Goal: Transaction & Acquisition: Purchase product/service

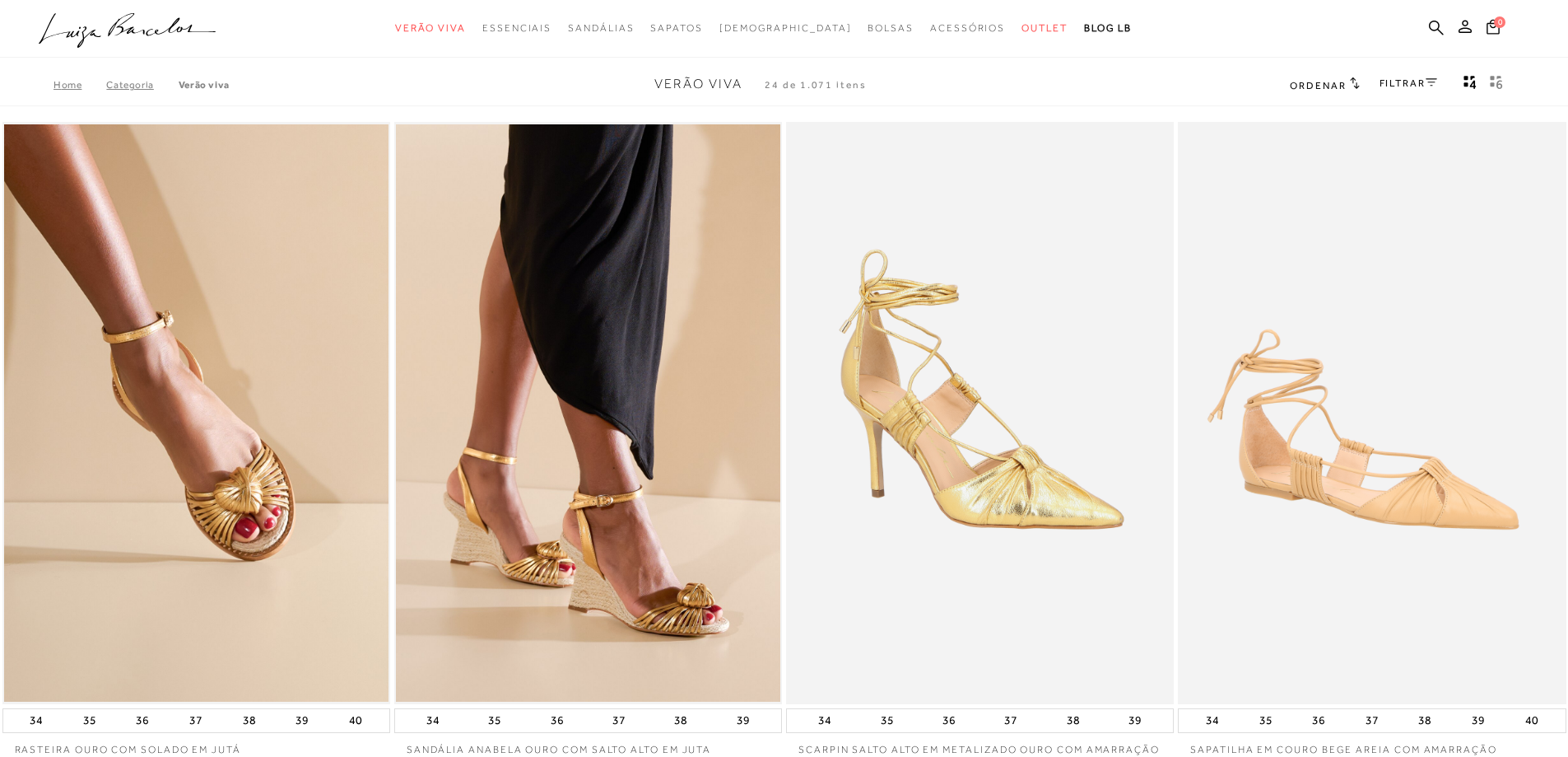
click at [1406, 87] on link "FILTRAR" at bounding box center [1408, 83] width 58 height 11
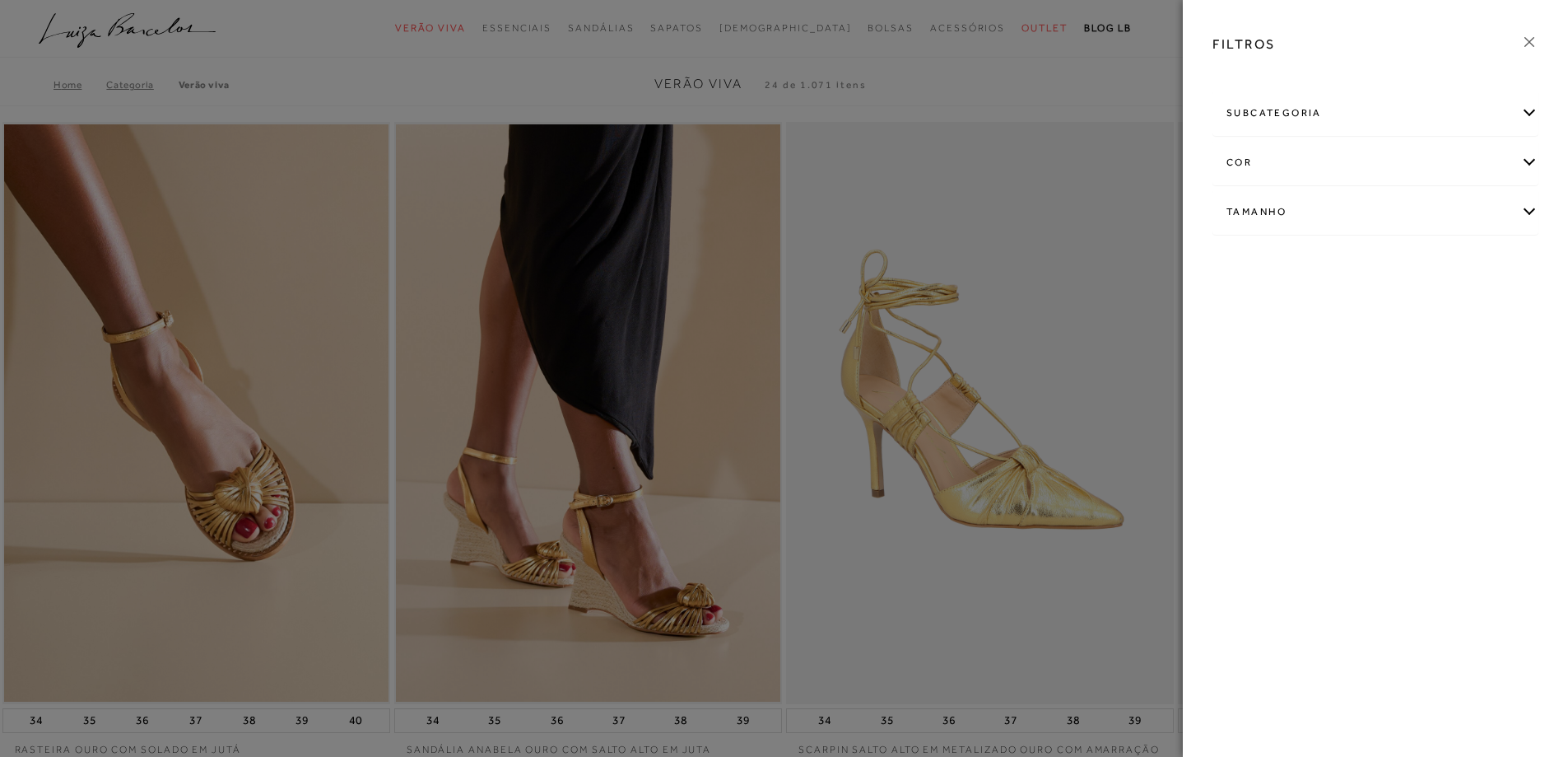
click at [1286, 210] on div "Tamanho" at bounding box center [1376, 212] width 325 height 44
click at [1245, 315] on label "36" at bounding box center [1245, 309] width 38 height 36
click at [1240, 315] on input "36" at bounding box center [1231, 311] width 17 height 17
checkbox input "true"
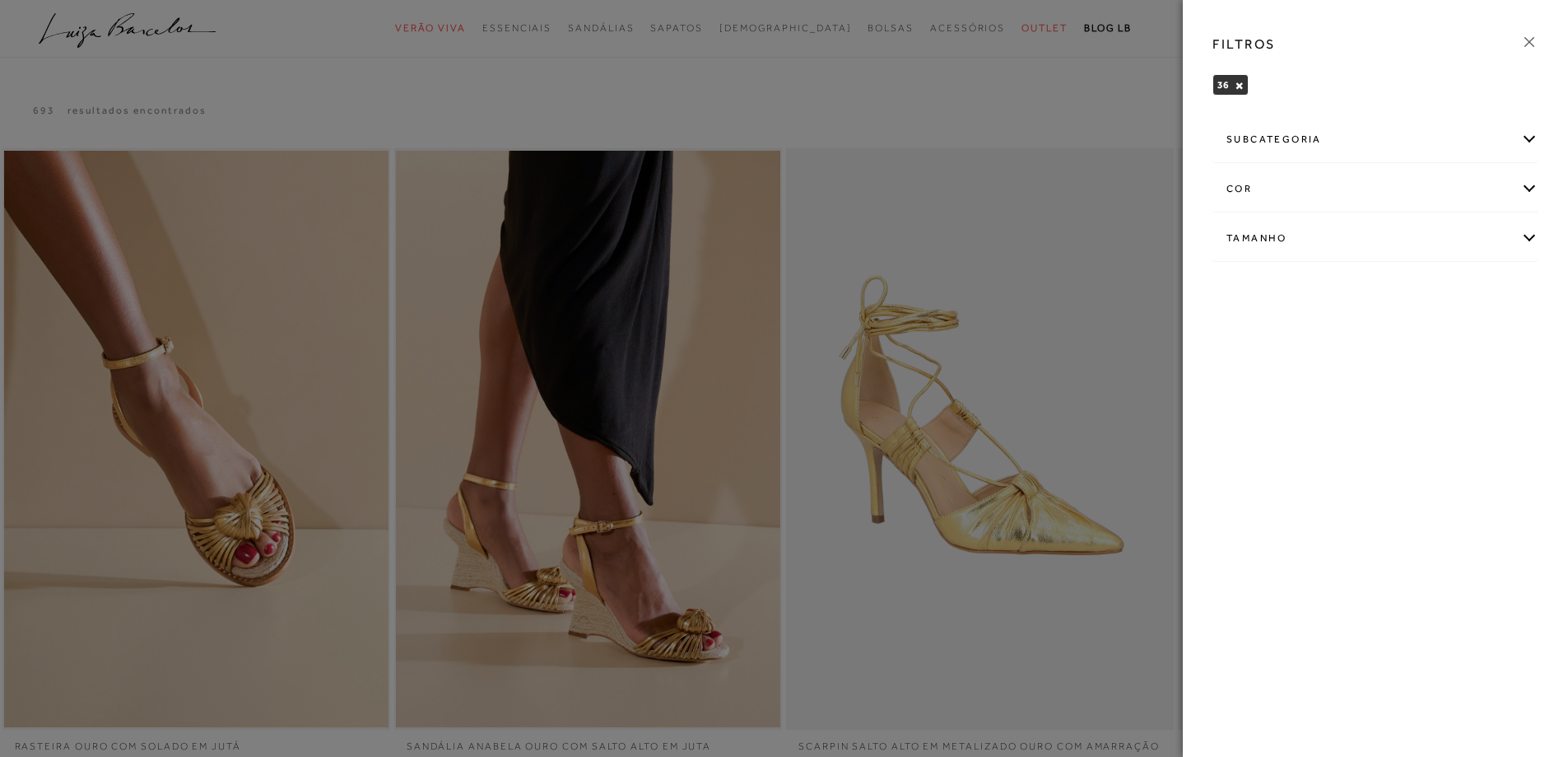
click at [1535, 36] on icon at bounding box center [1530, 42] width 18 height 18
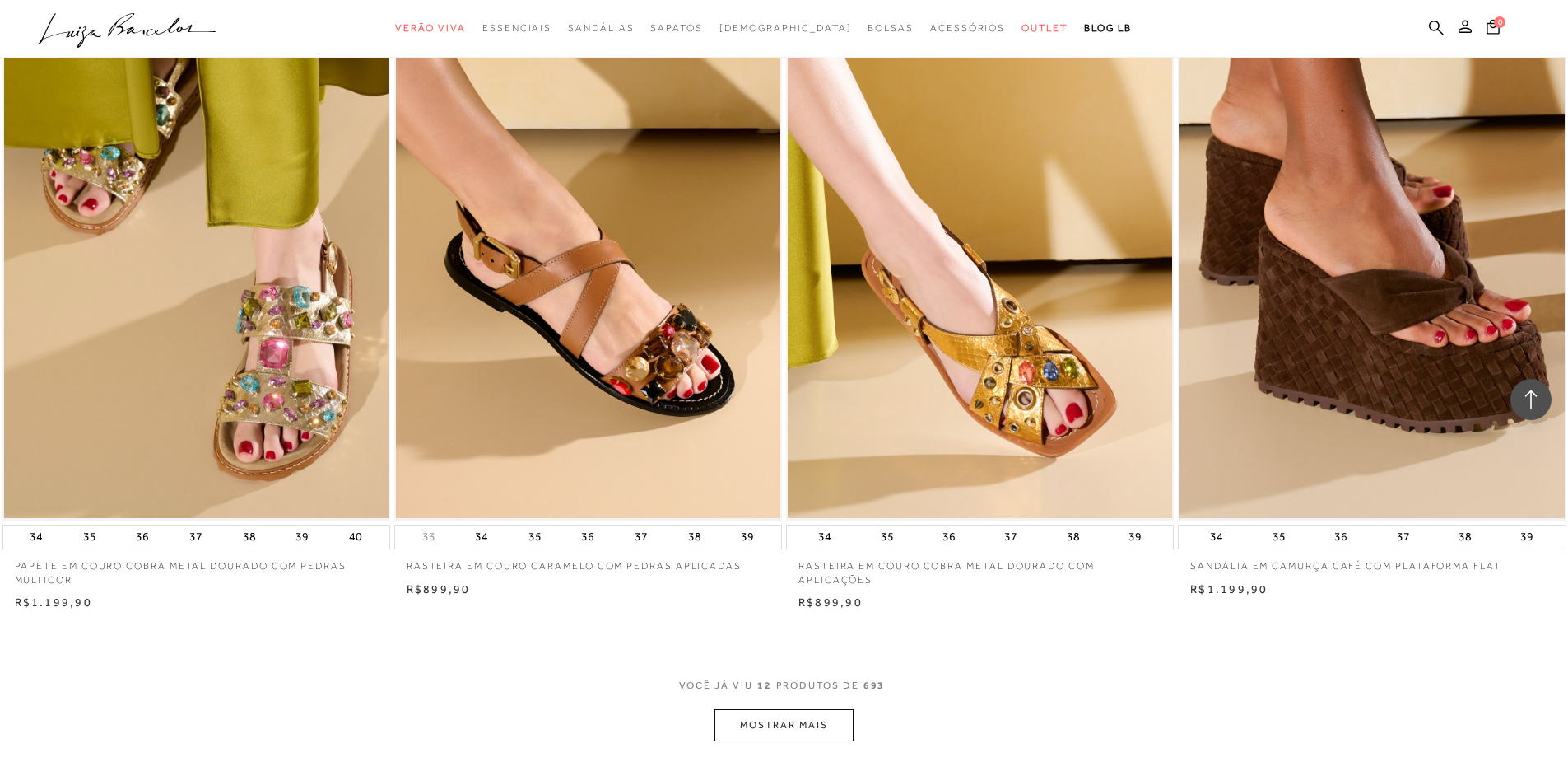
scroll to position [1729, 0]
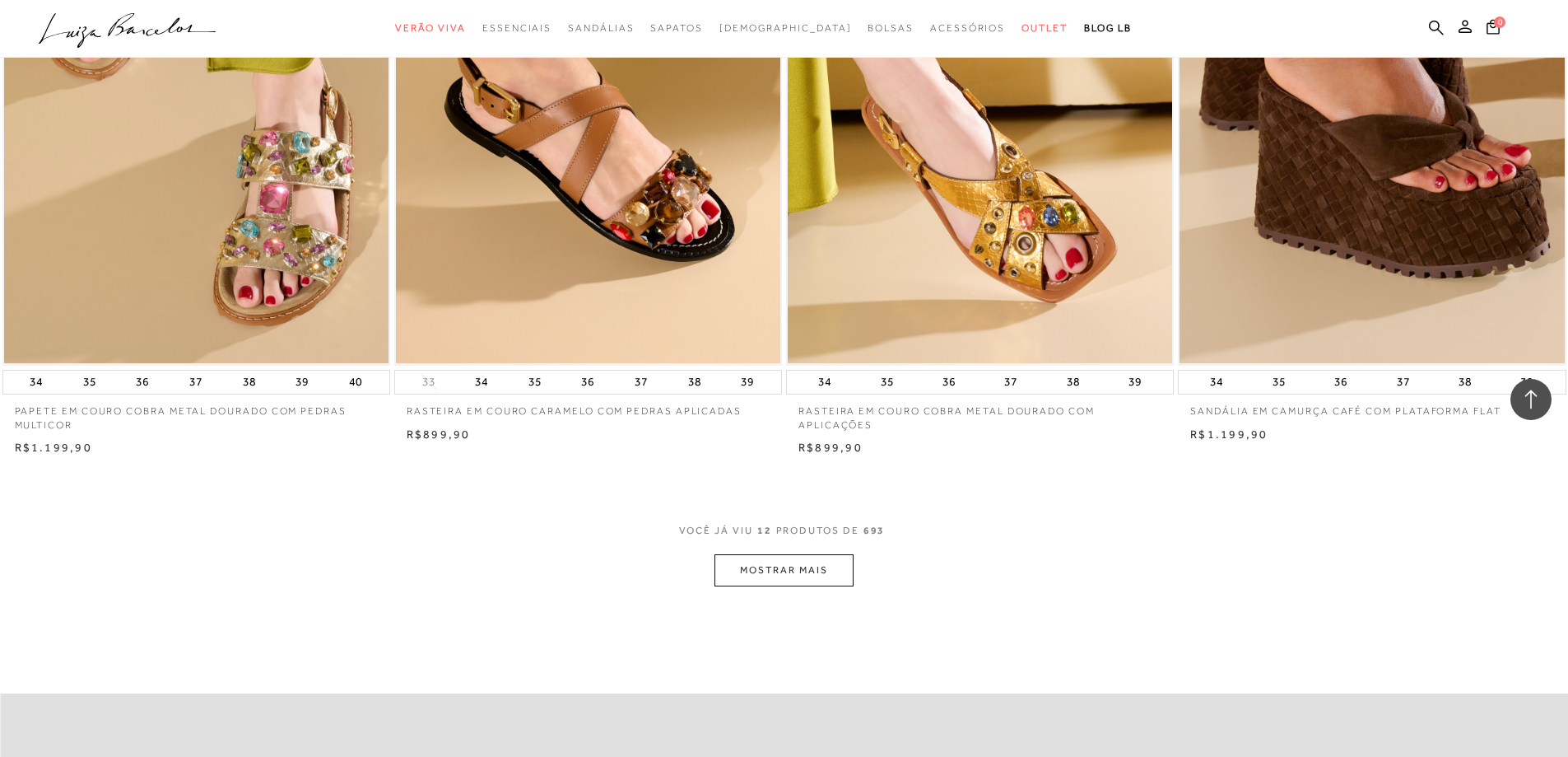
click at [779, 584] on button "MOSTRAR MAIS" at bounding box center [783, 570] width 138 height 32
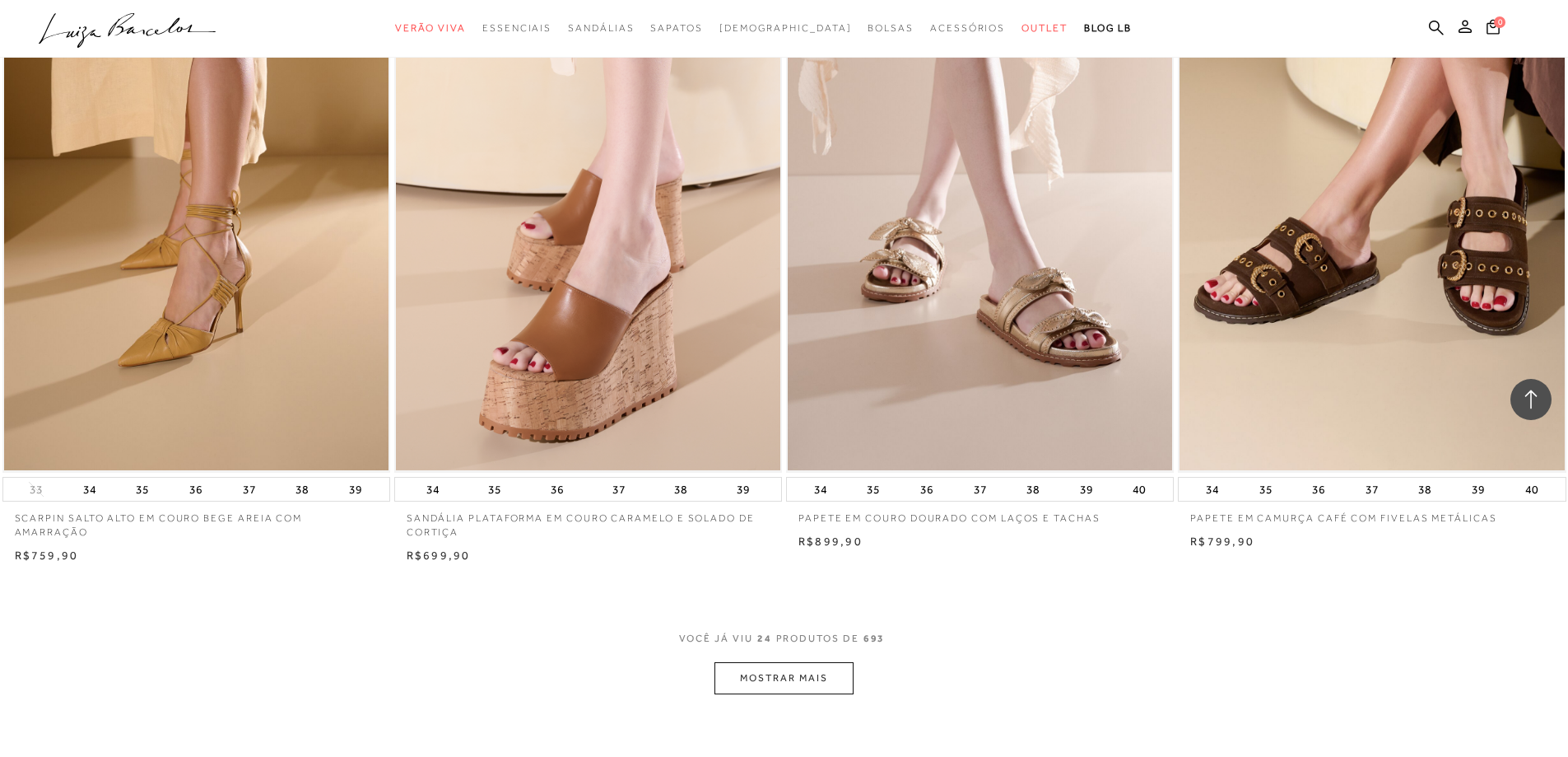
scroll to position [3705, 0]
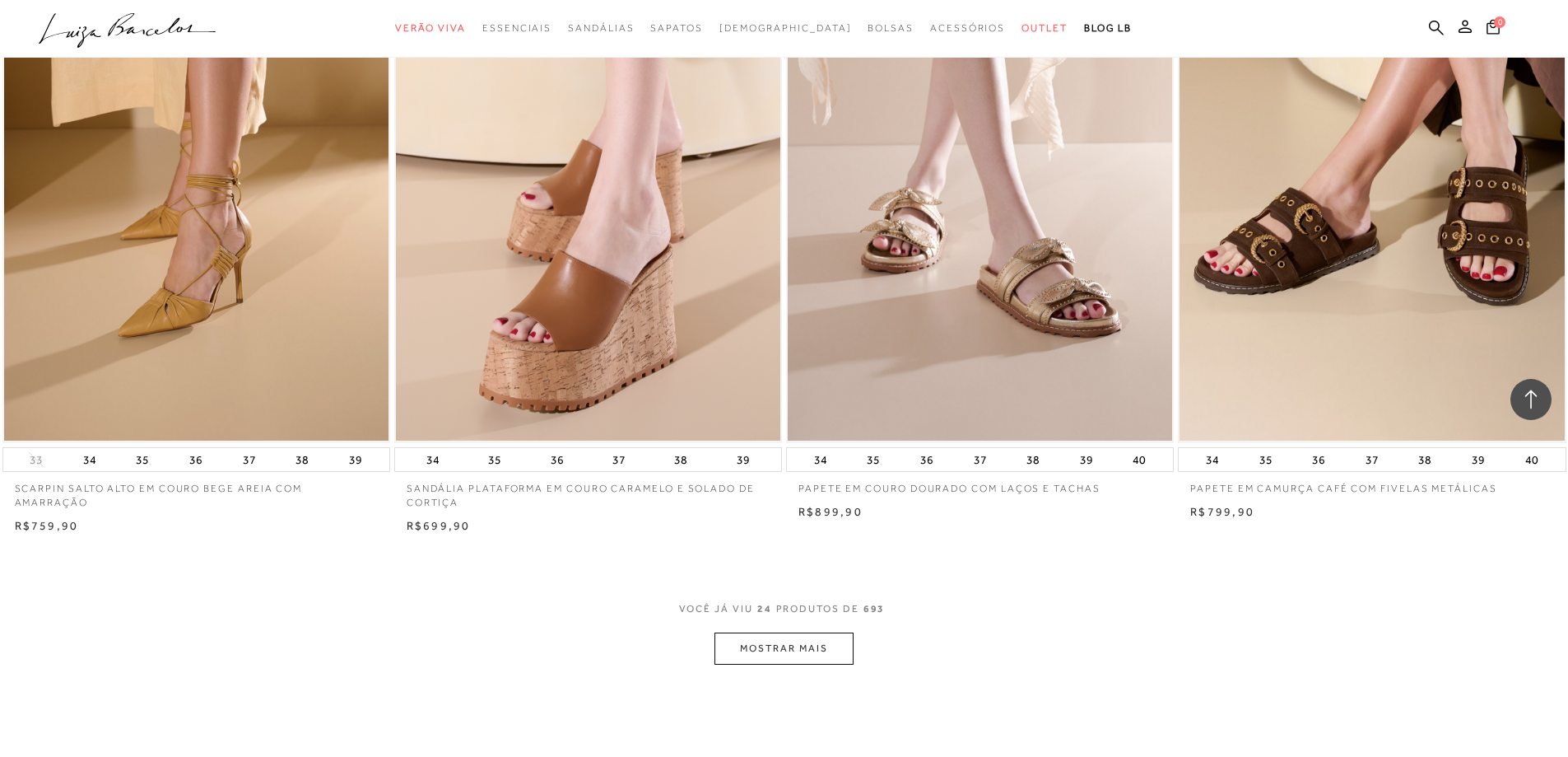
click at [803, 664] on button "MOSTRAR MAIS" at bounding box center [783, 648] width 138 height 32
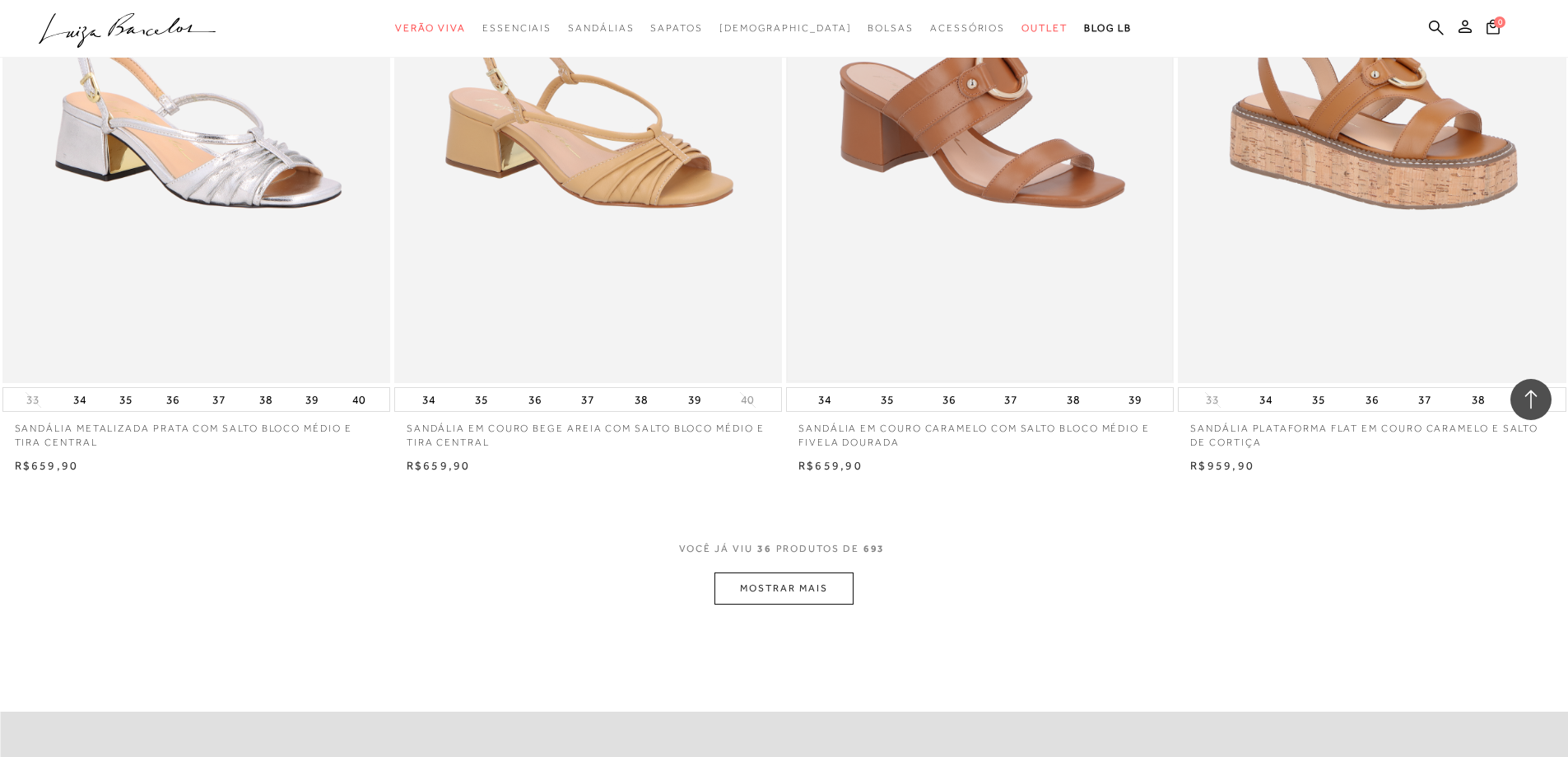
scroll to position [5846, 0]
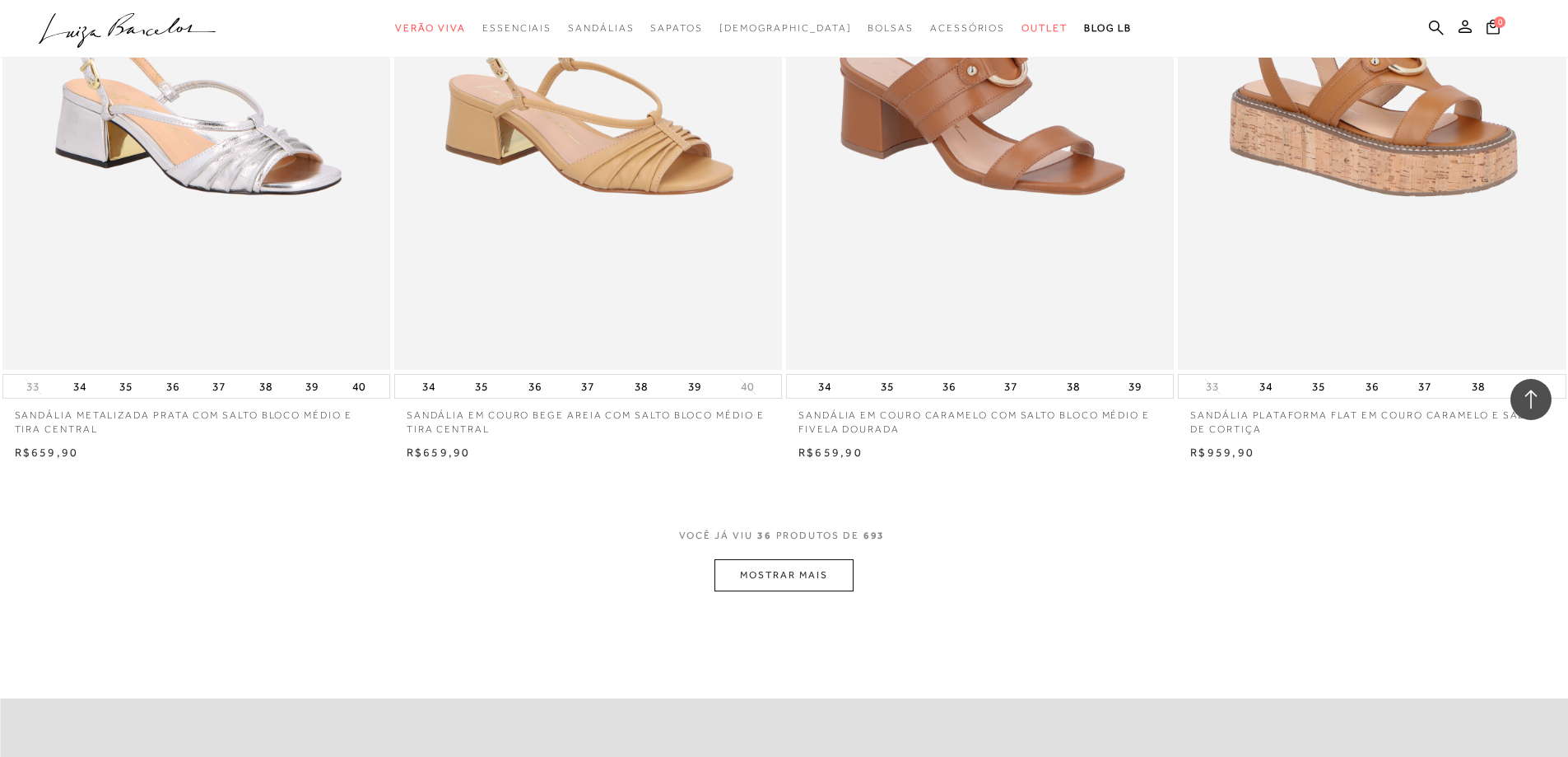
click at [781, 591] on button "MOSTRAR MAIS" at bounding box center [783, 575] width 138 height 32
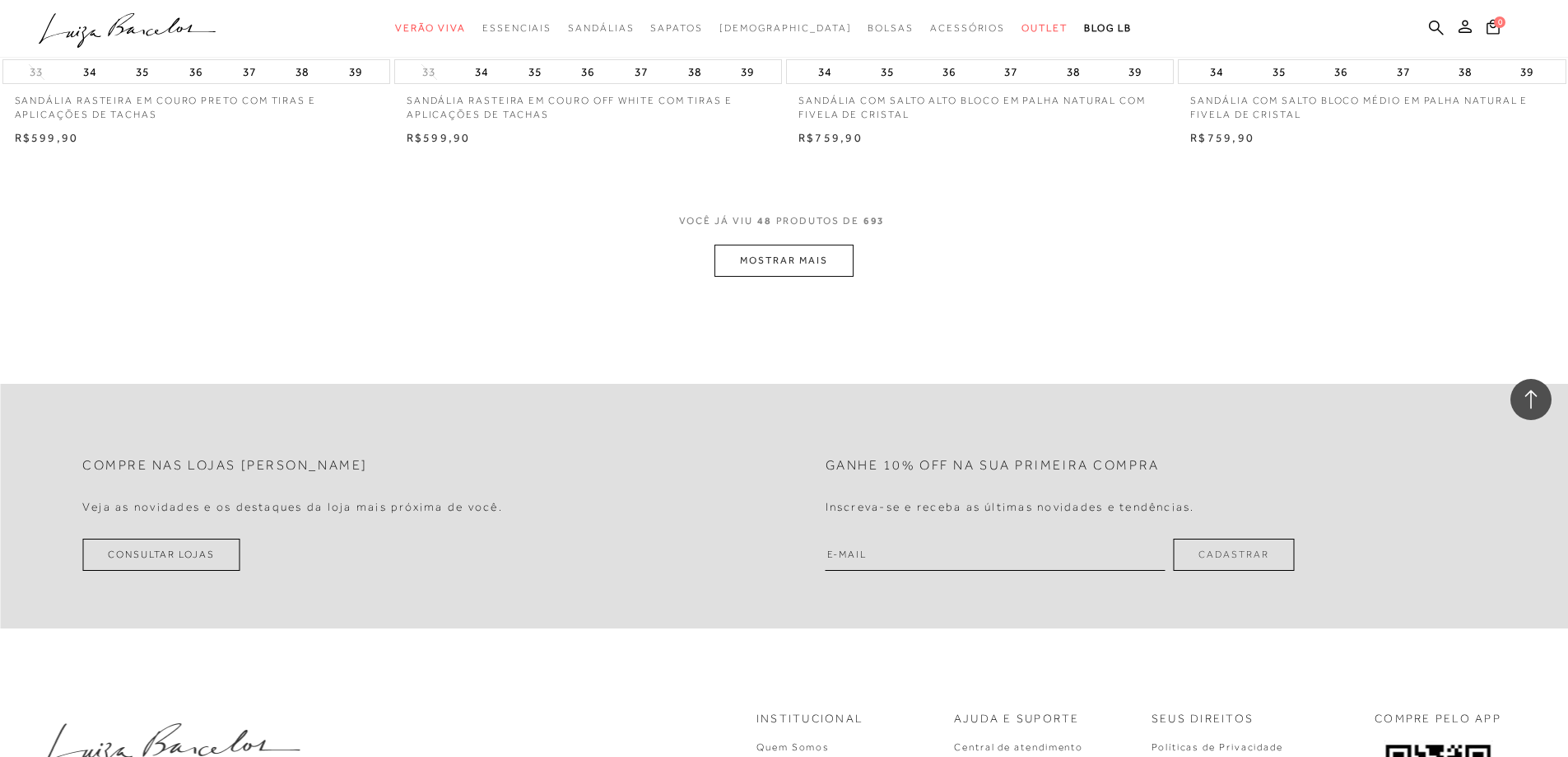
scroll to position [8233, 0]
click at [778, 260] on button "MOSTRAR MAIS" at bounding box center [783, 254] width 138 height 32
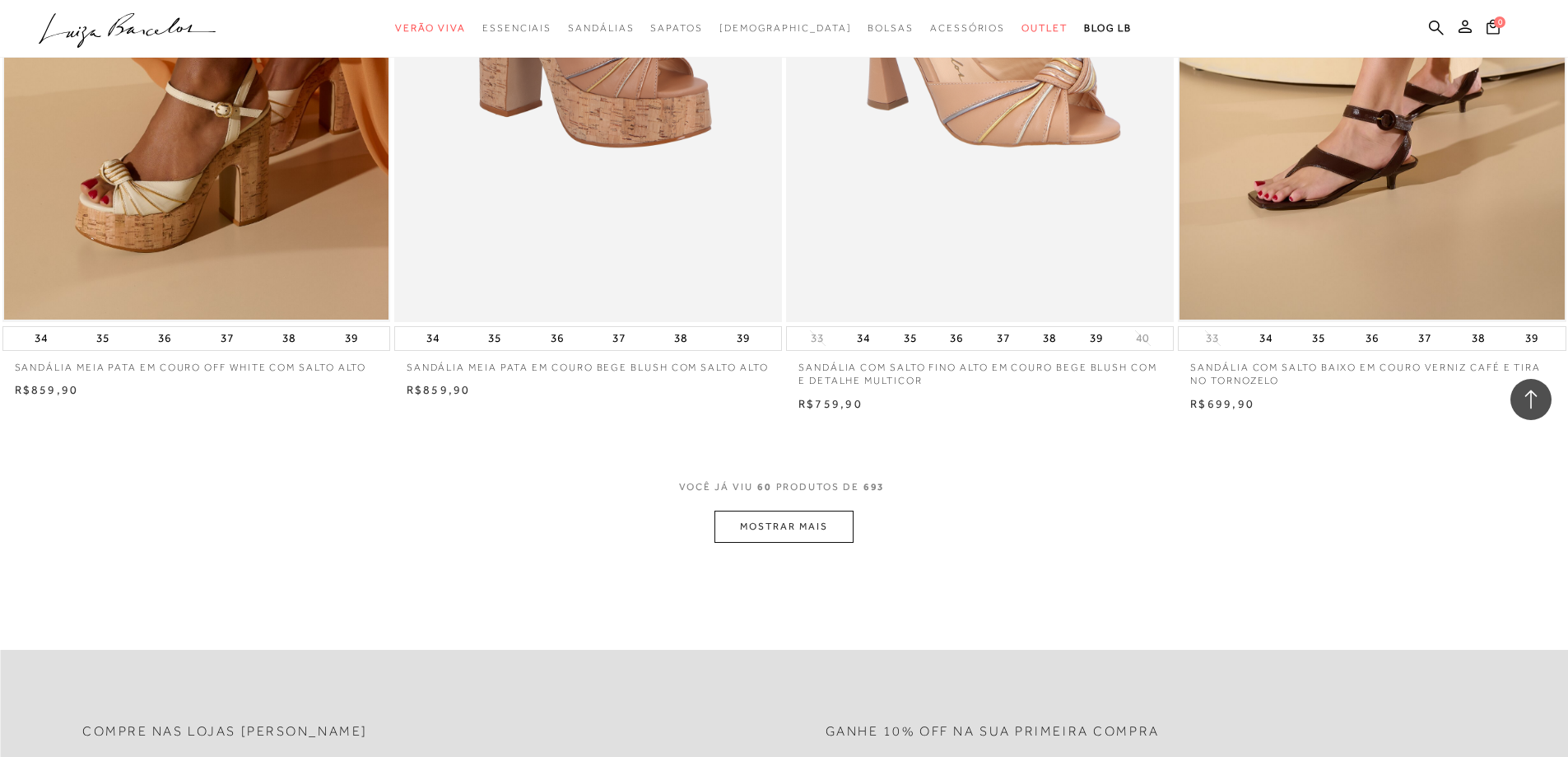
scroll to position [10044, 0]
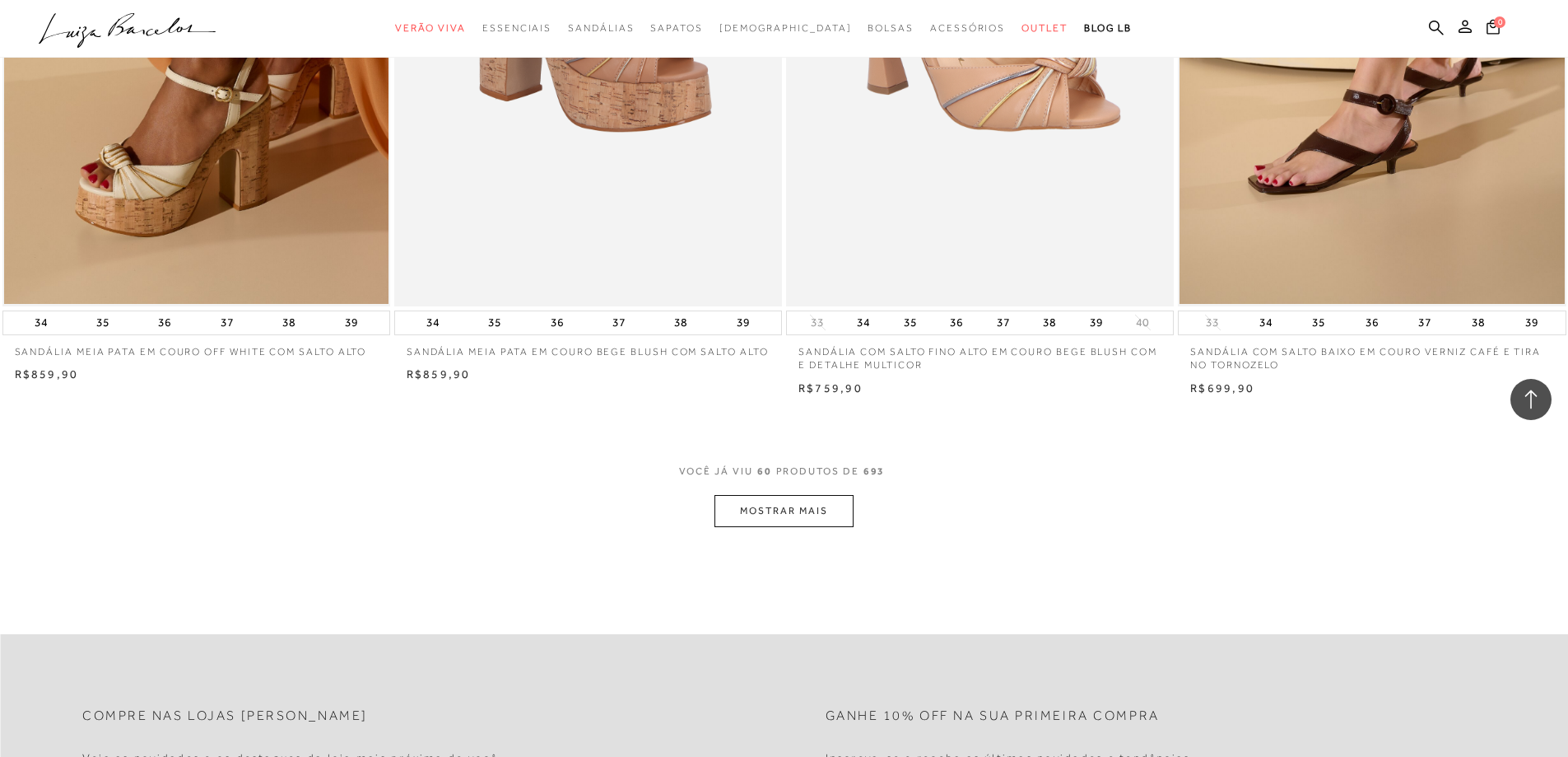
click at [796, 523] on button "MOSTRAR MAIS" at bounding box center [783, 511] width 138 height 32
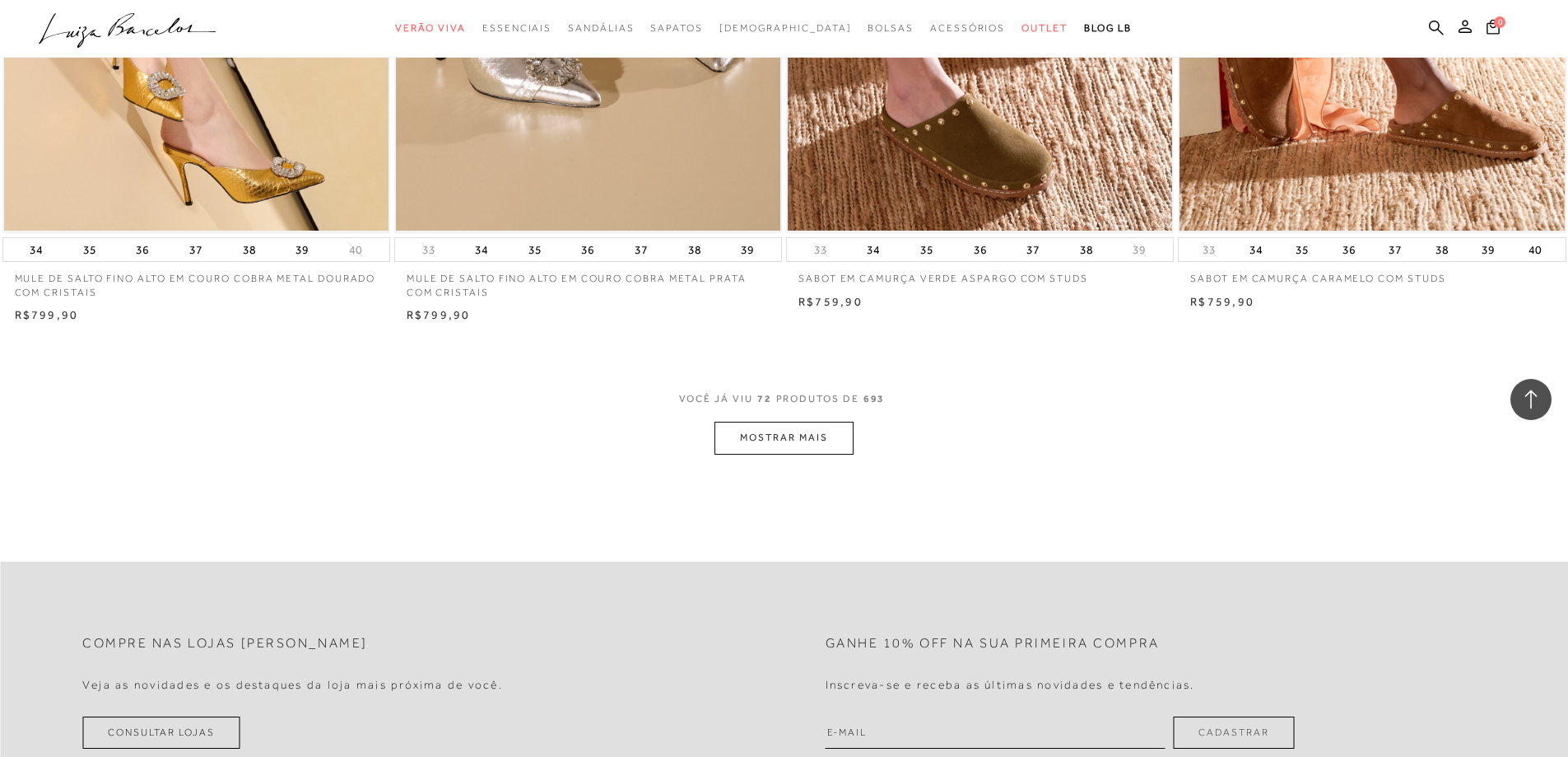
scroll to position [12267, 0]
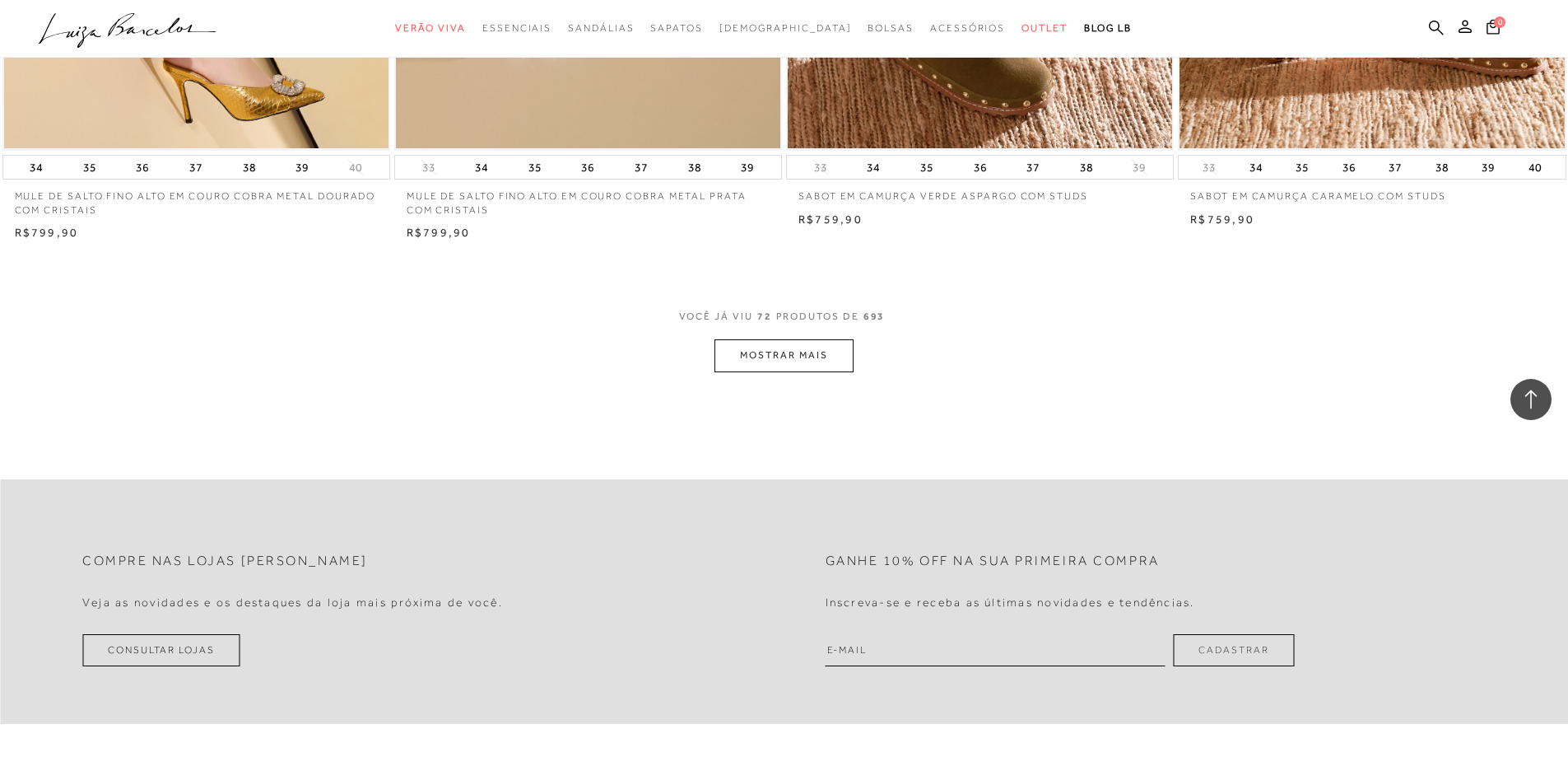
click at [770, 371] on button "MOSTRAR MAIS" at bounding box center [783, 354] width 138 height 32
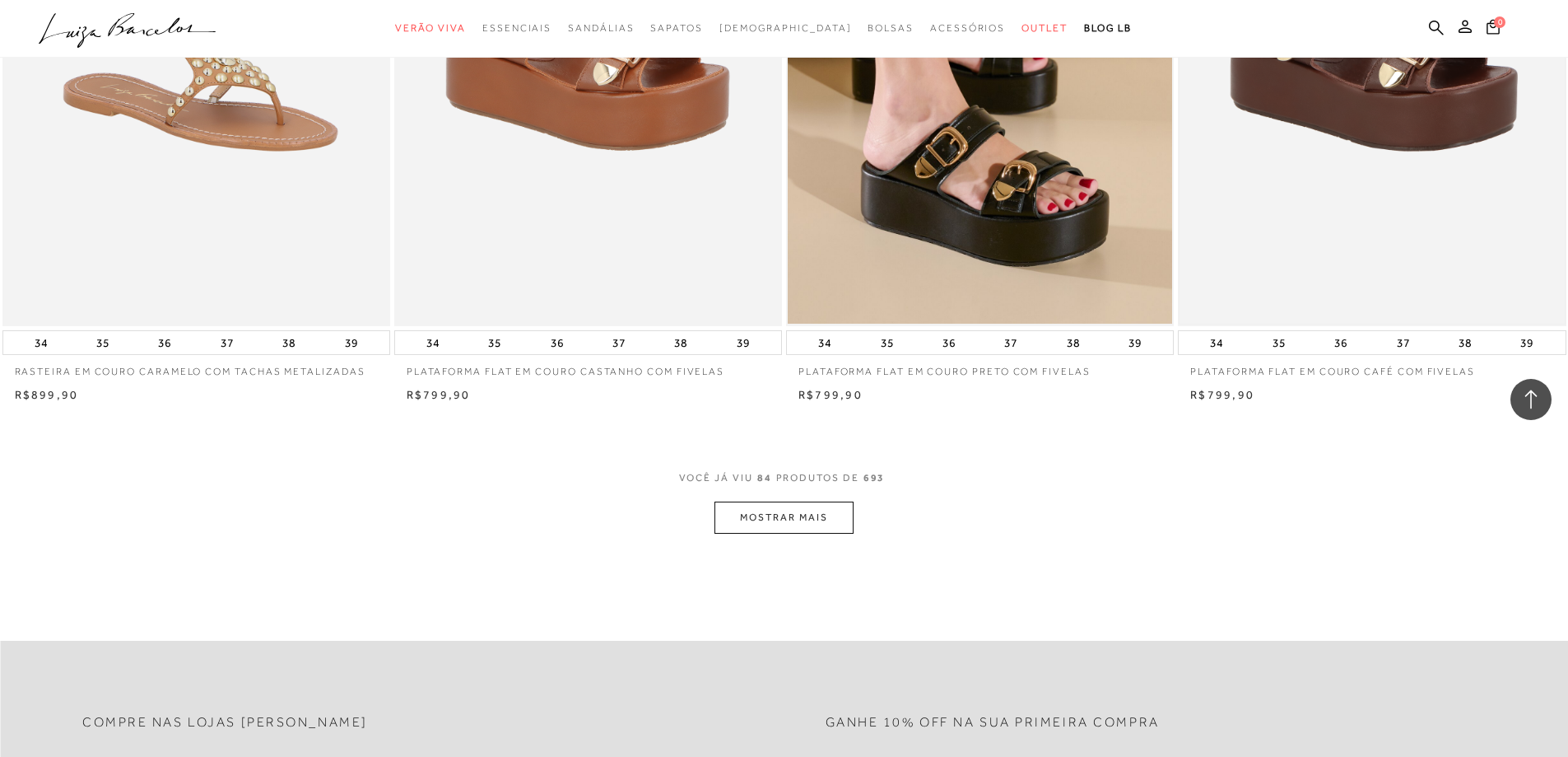
scroll to position [14160, 0]
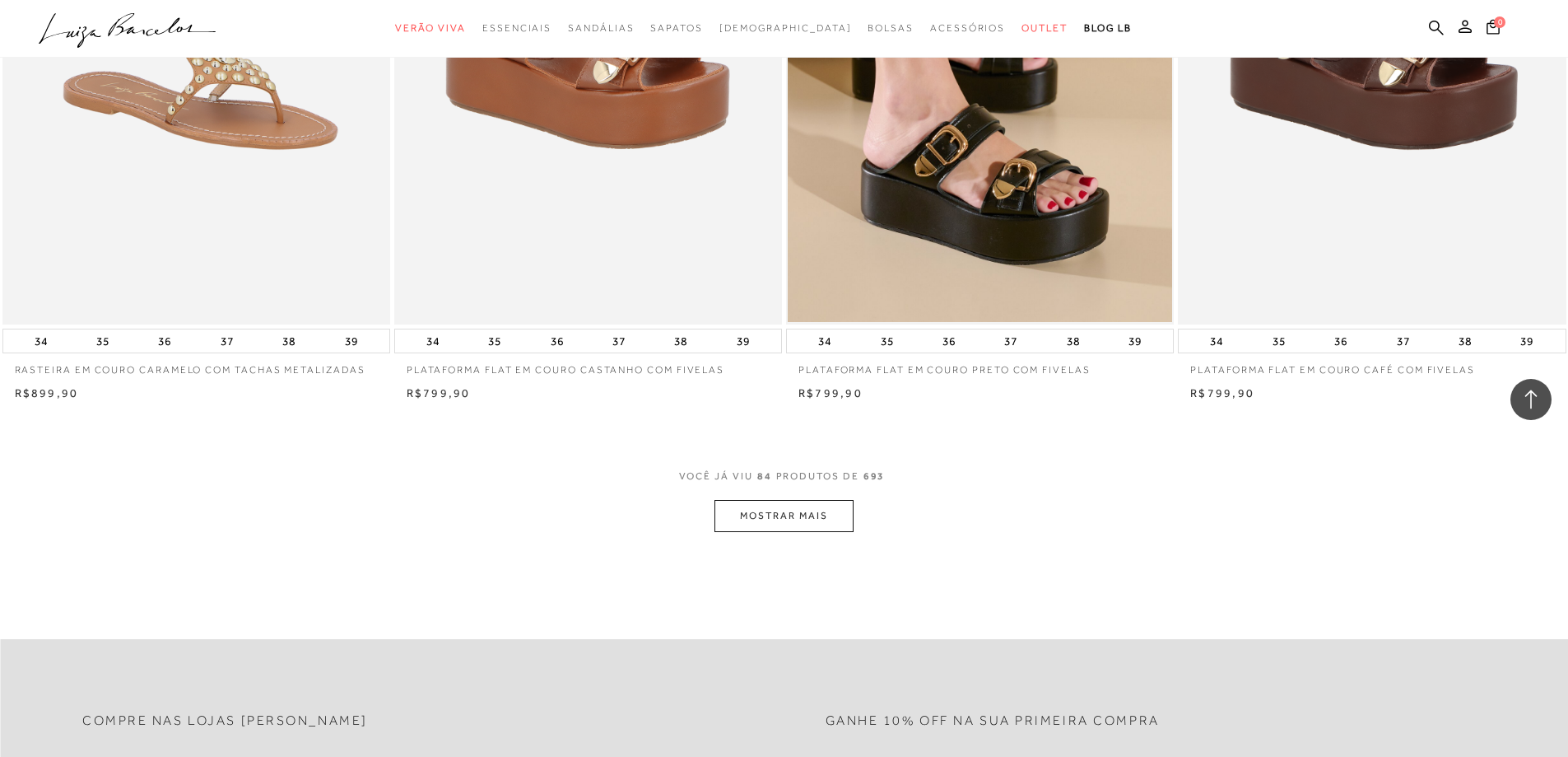
click at [770, 528] on button "MOSTRAR MAIS" at bounding box center [783, 515] width 138 height 32
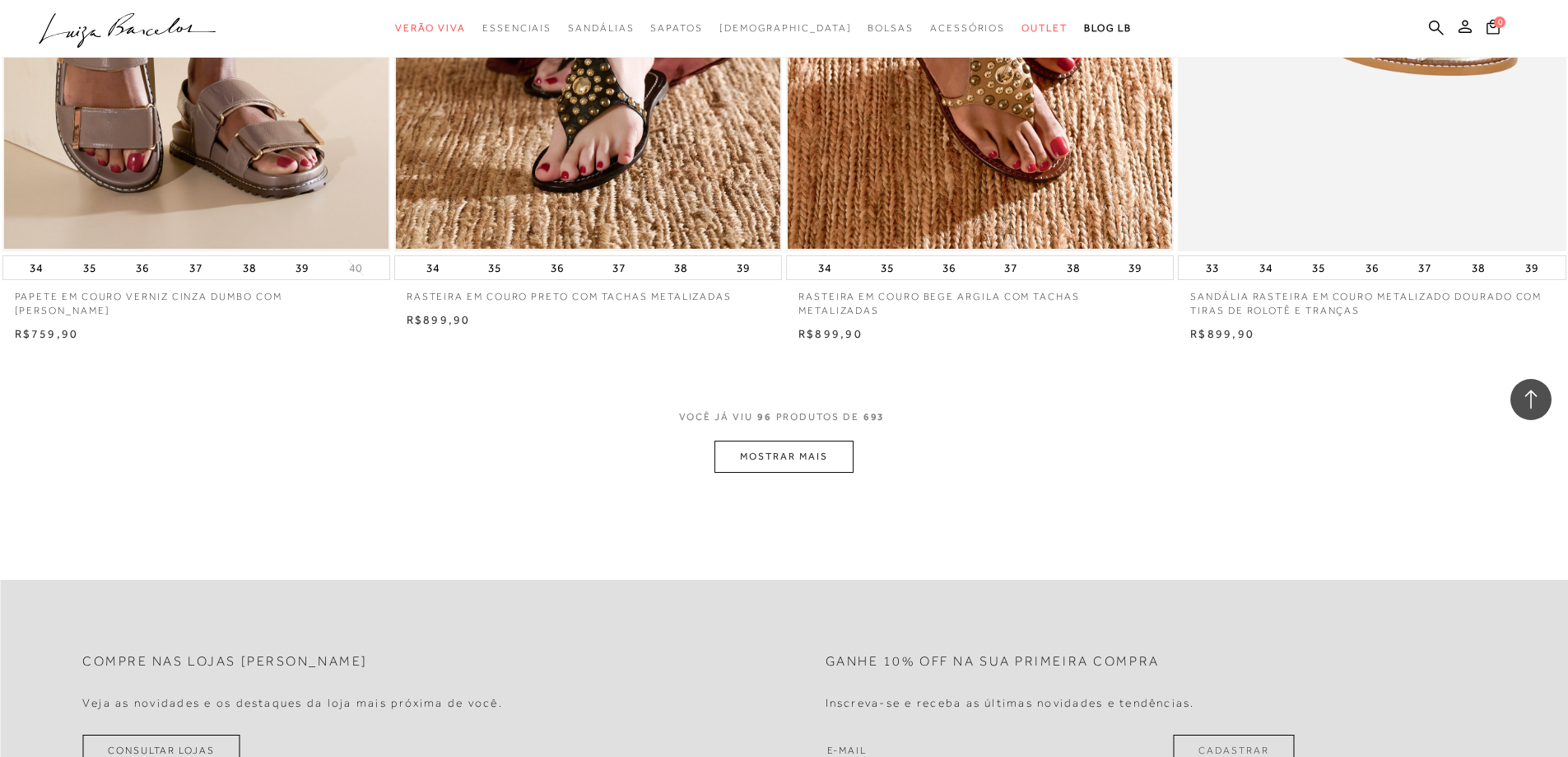
scroll to position [16301, 0]
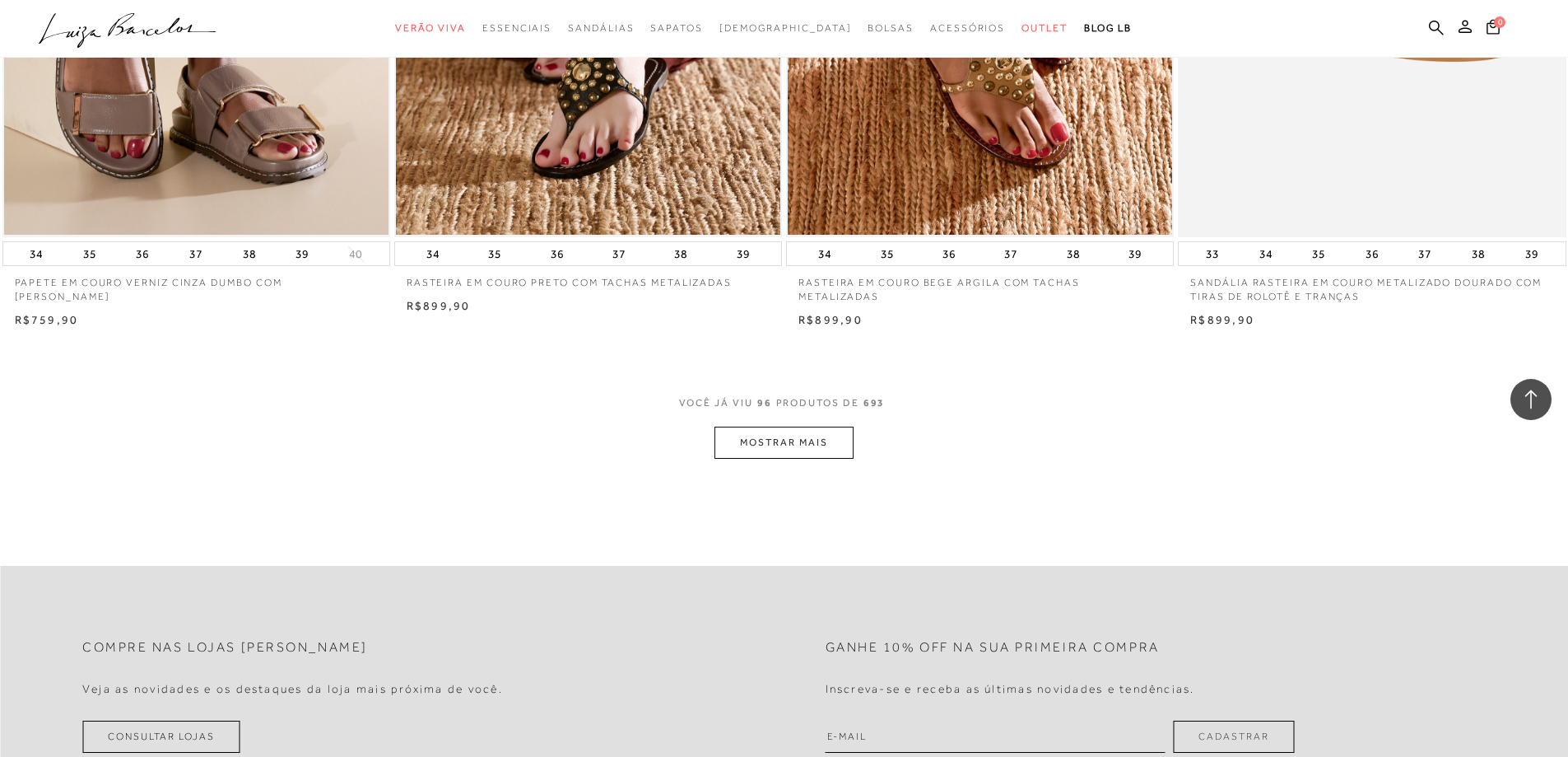
click at [779, 447] on button "MOSTRAR MAIS" at bounding box center [783, 442] width 138 height 32
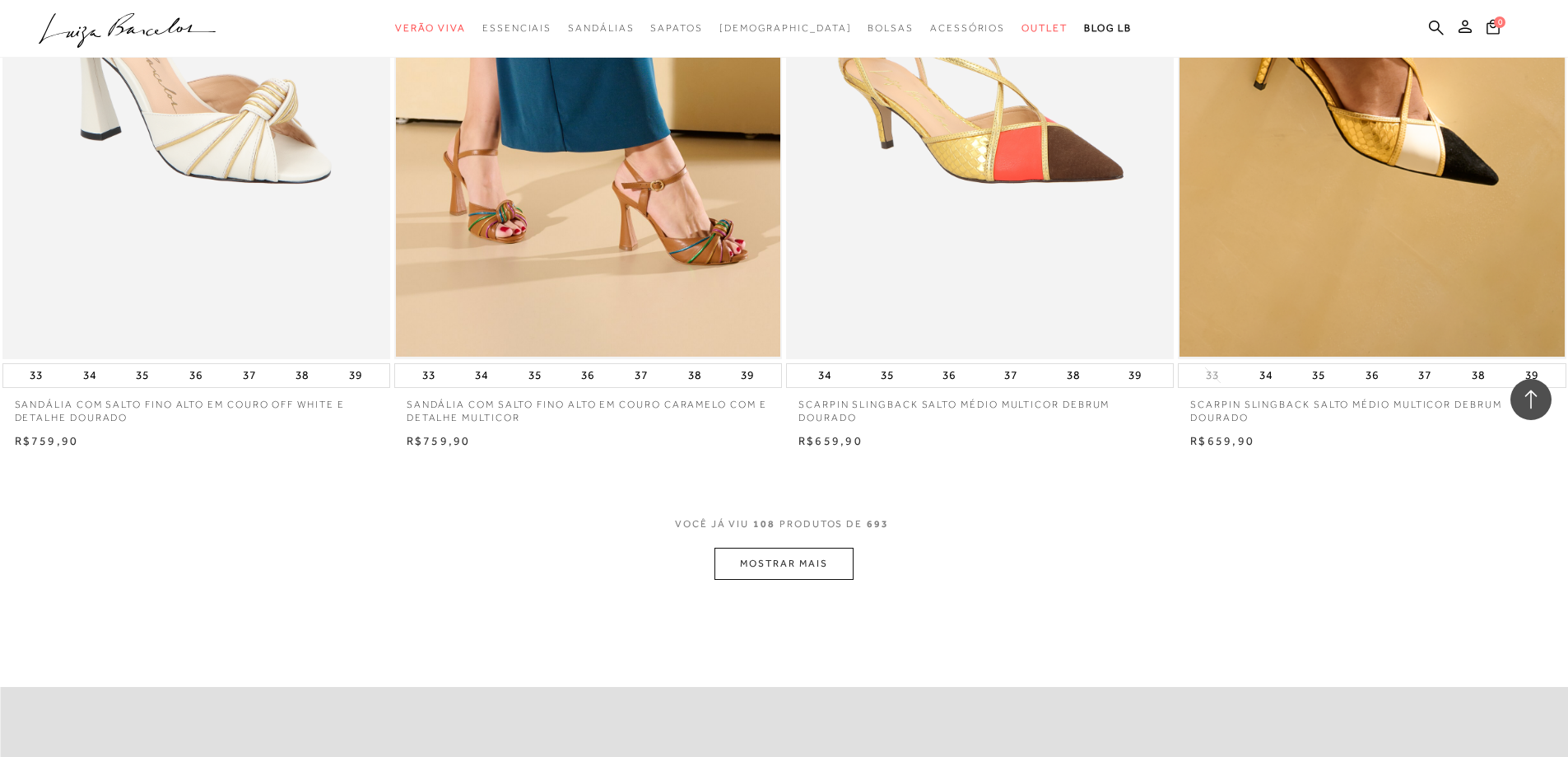
scroll to position [18277, 0]
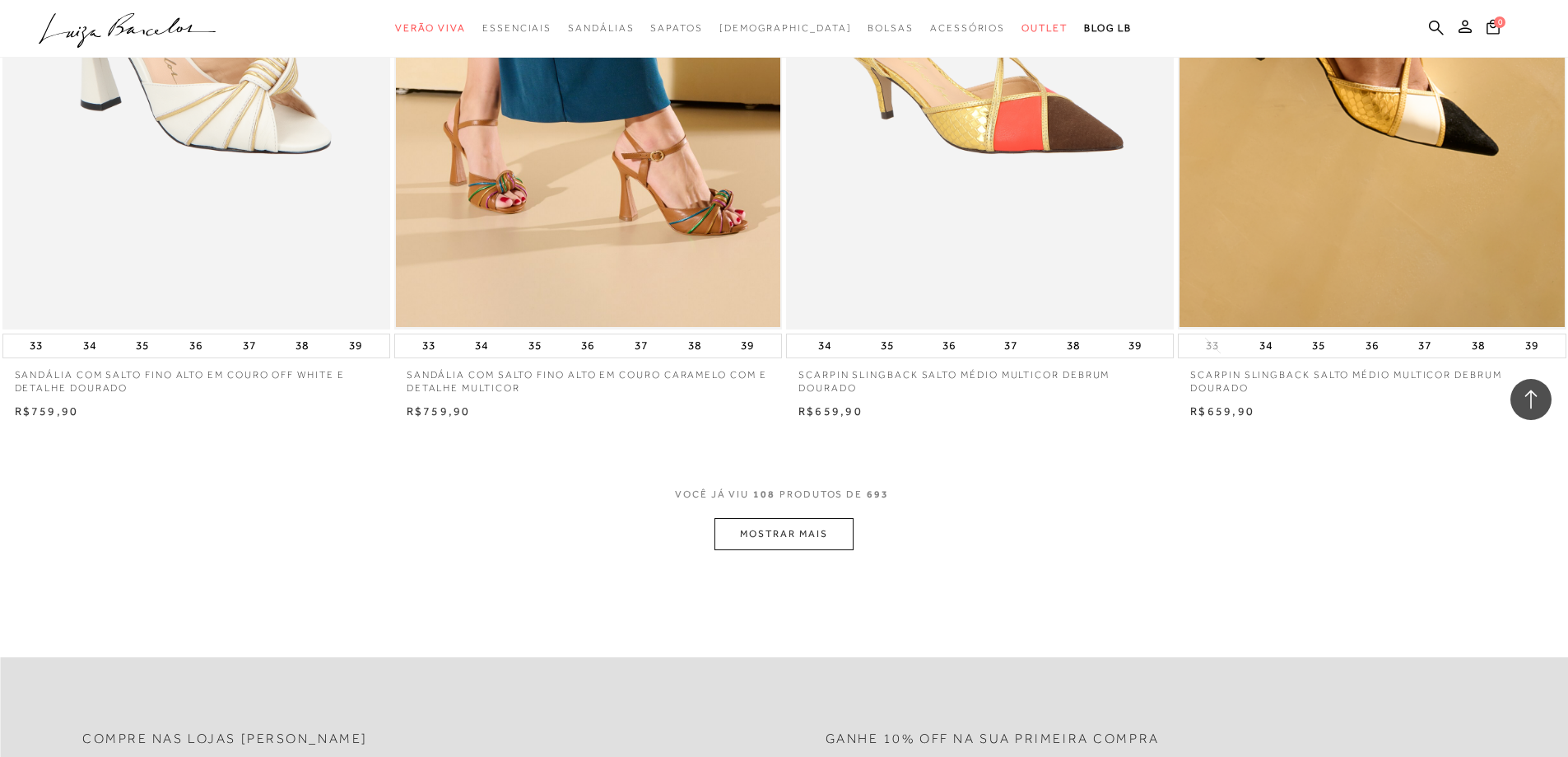
click at [772, 550] on button "MOSTRAR MAIS" at bounding box center [783, 533] width 138 height 32
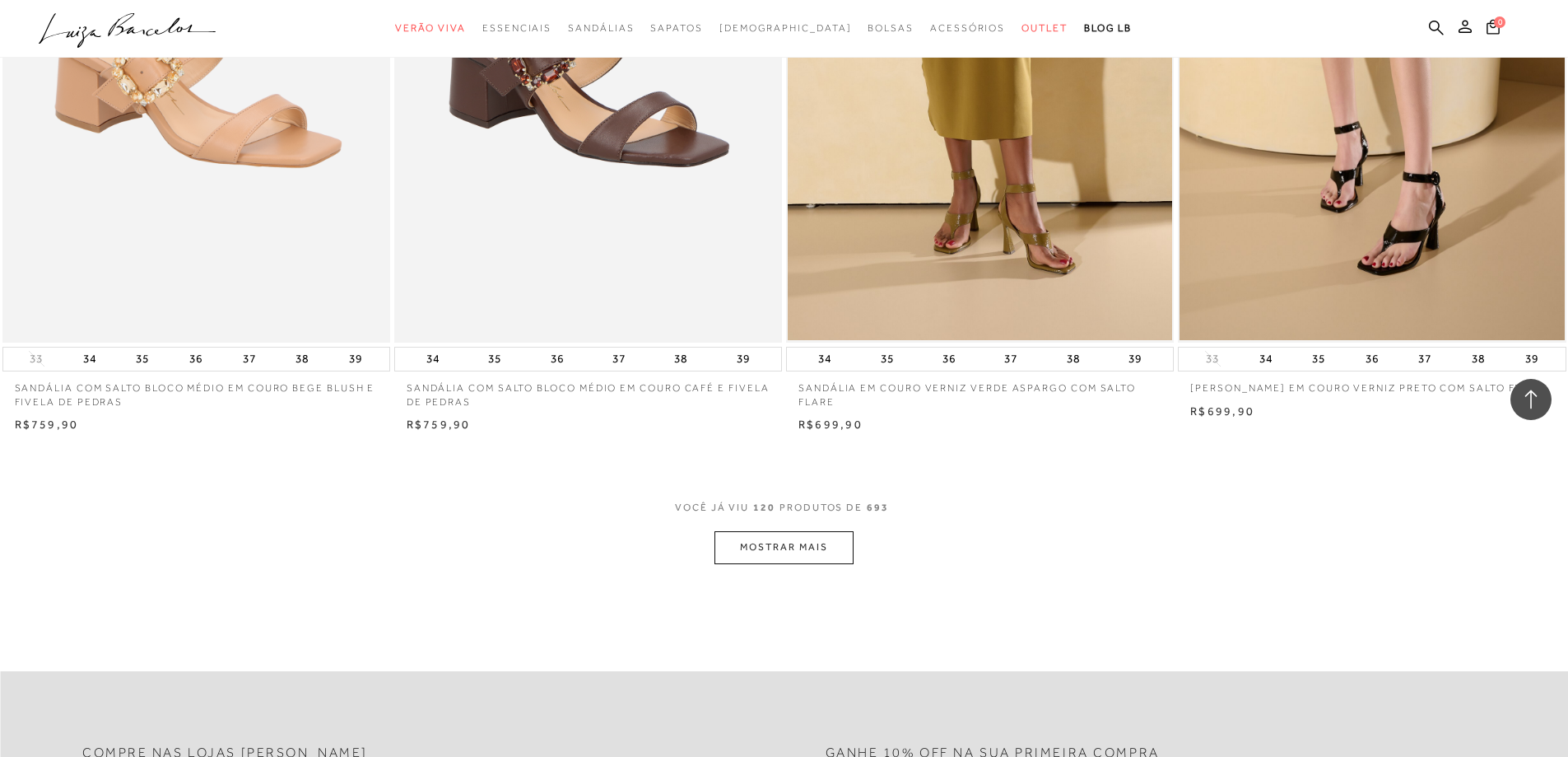
scroll to position [20500, 0]
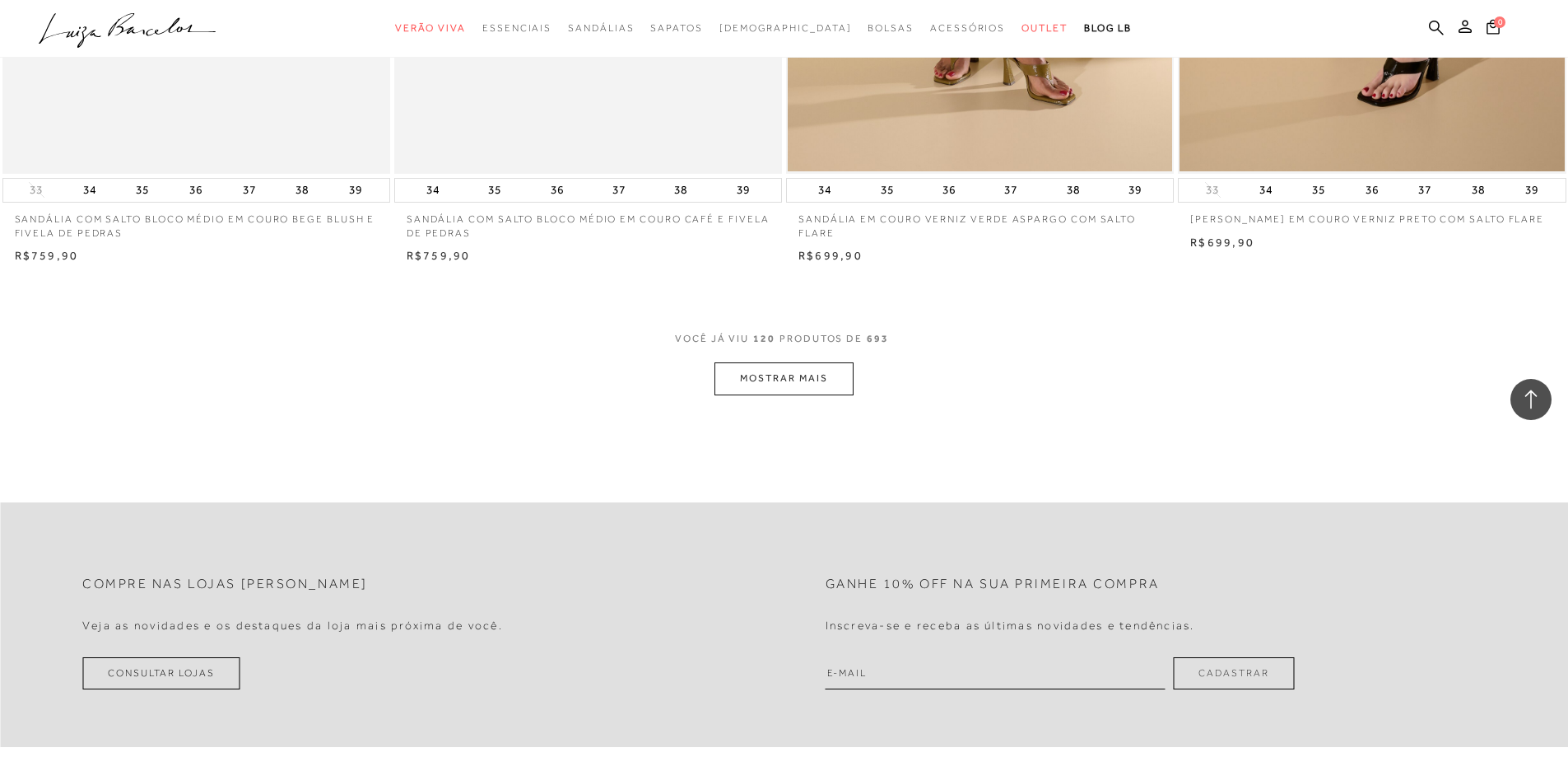
click at [793, 395] on button "MOSTRAR MAIS" at bounding box center [783, 378] width 138 height 32
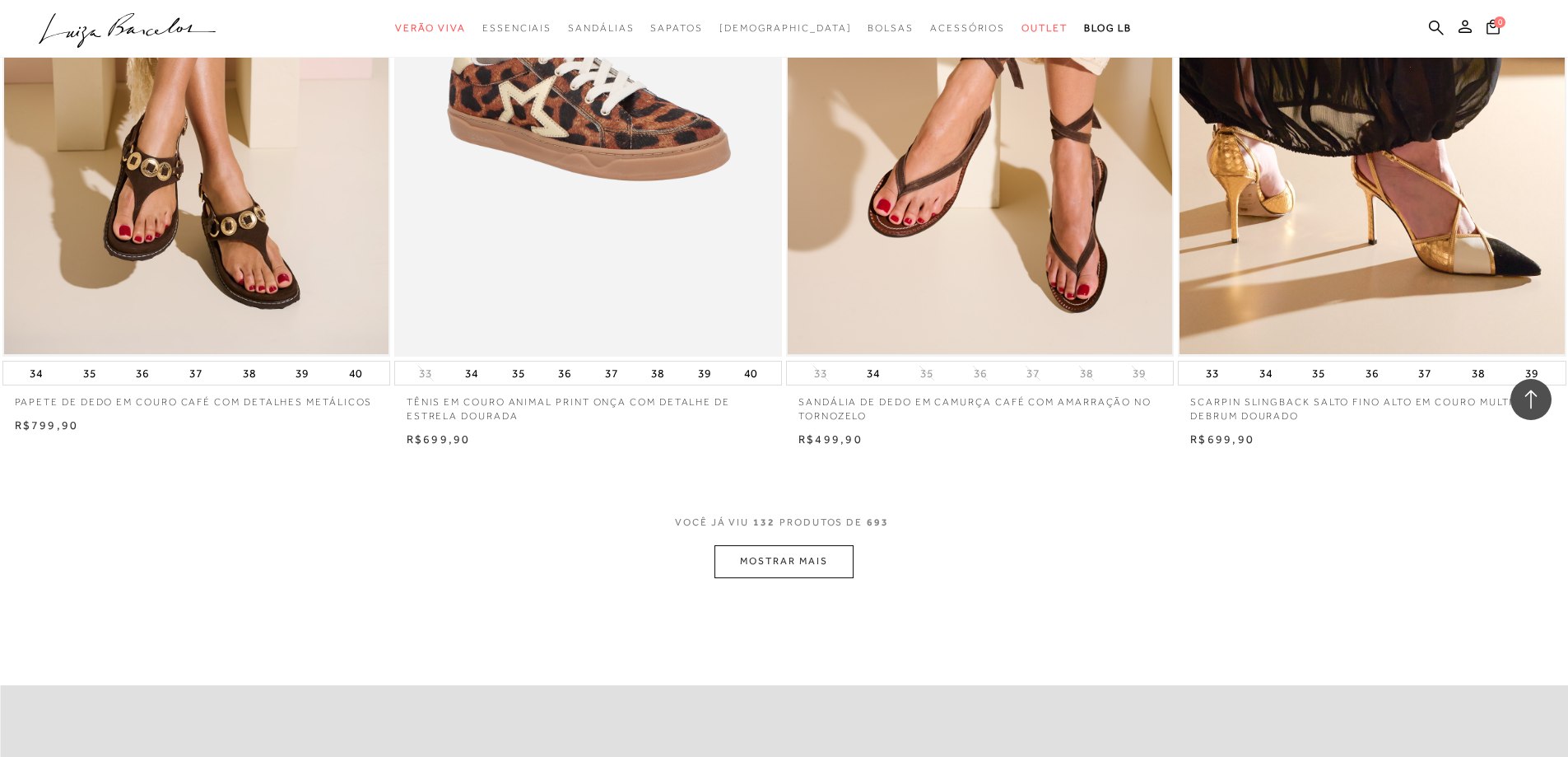
scroll to position [22558, 0]
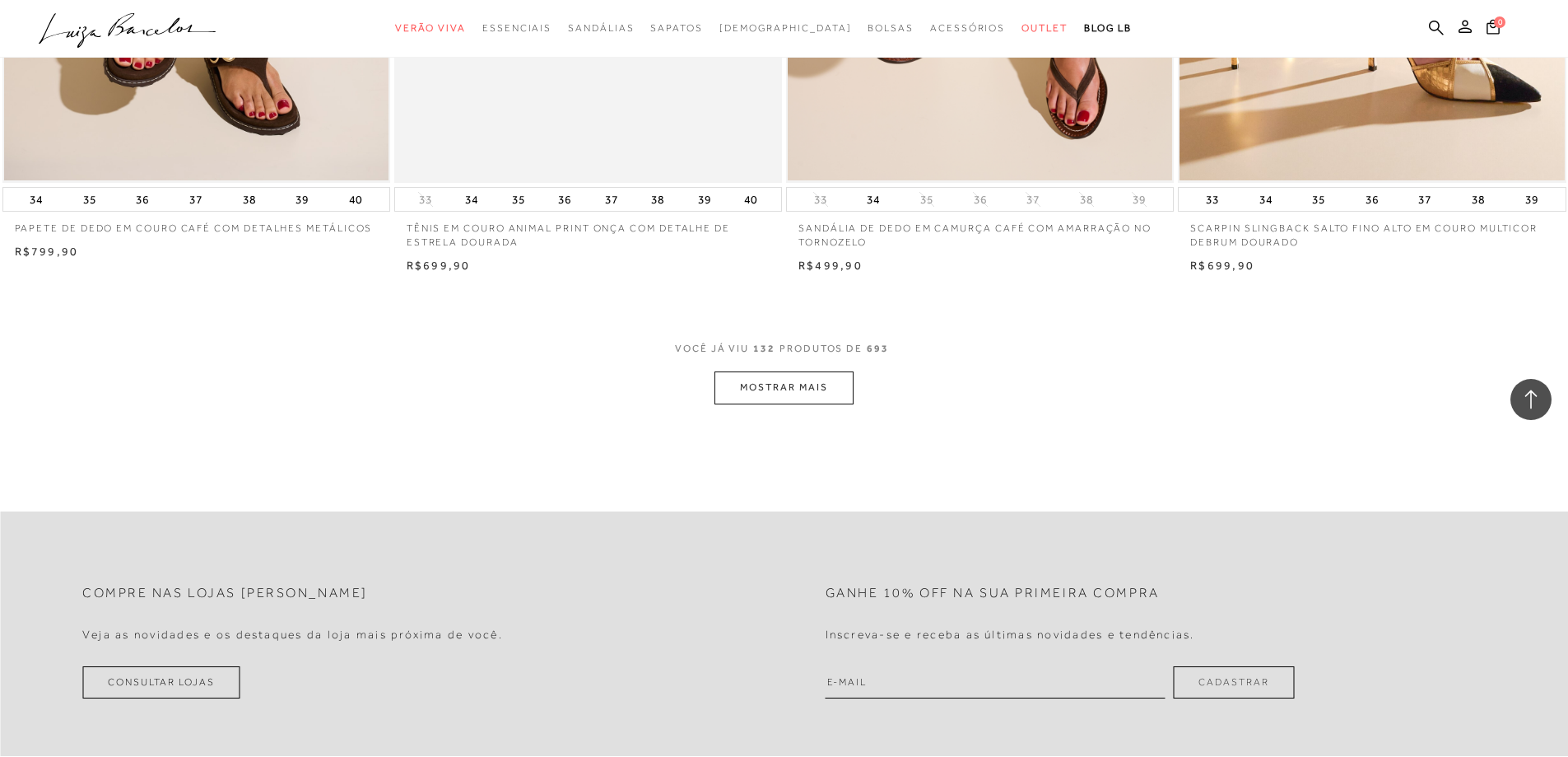
click at [753, 403] on button "MOSTRAR MAIS" at bounding box center [783, 387] width 138 height 32
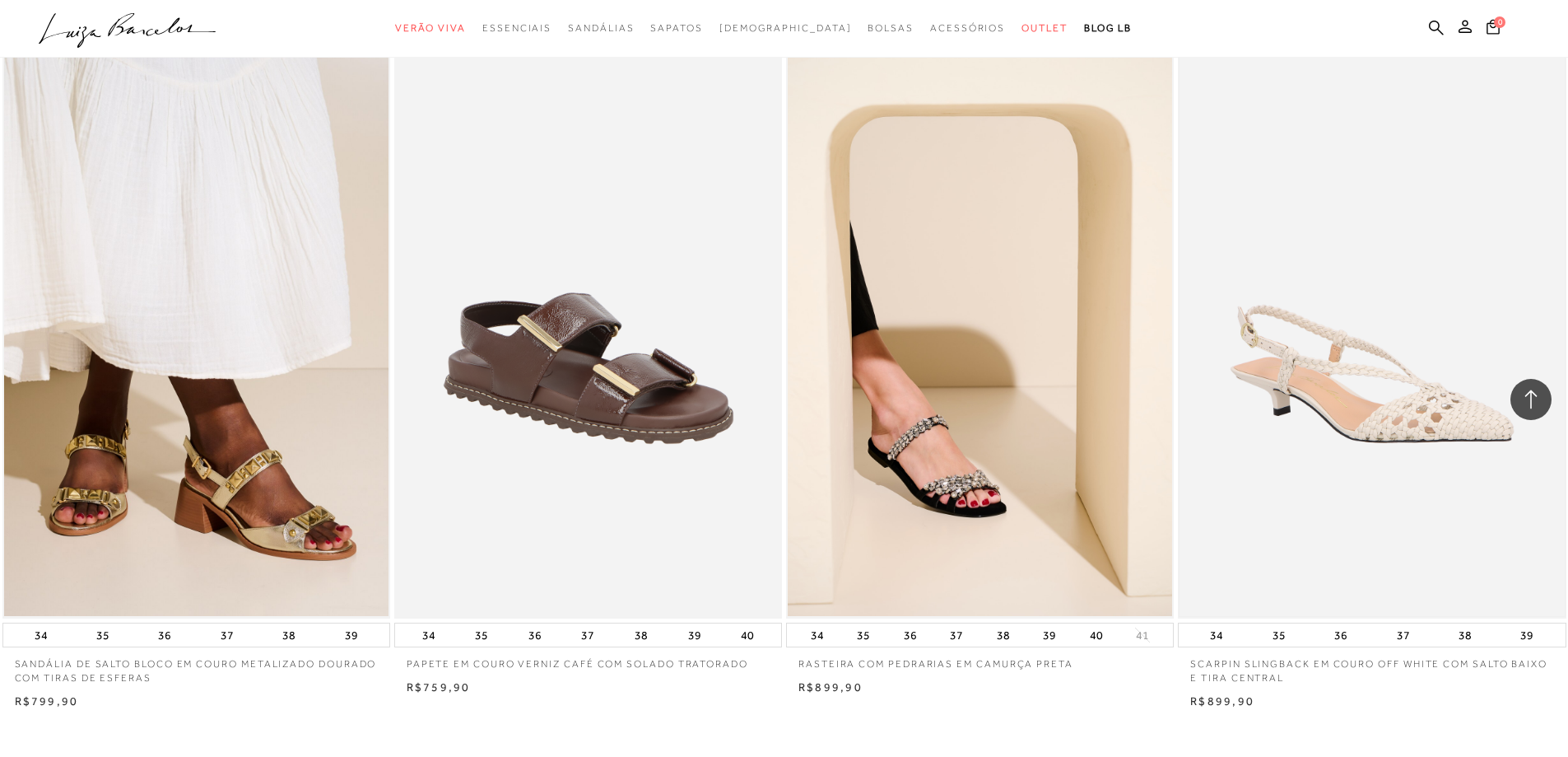
scroll to position [24452, 0]
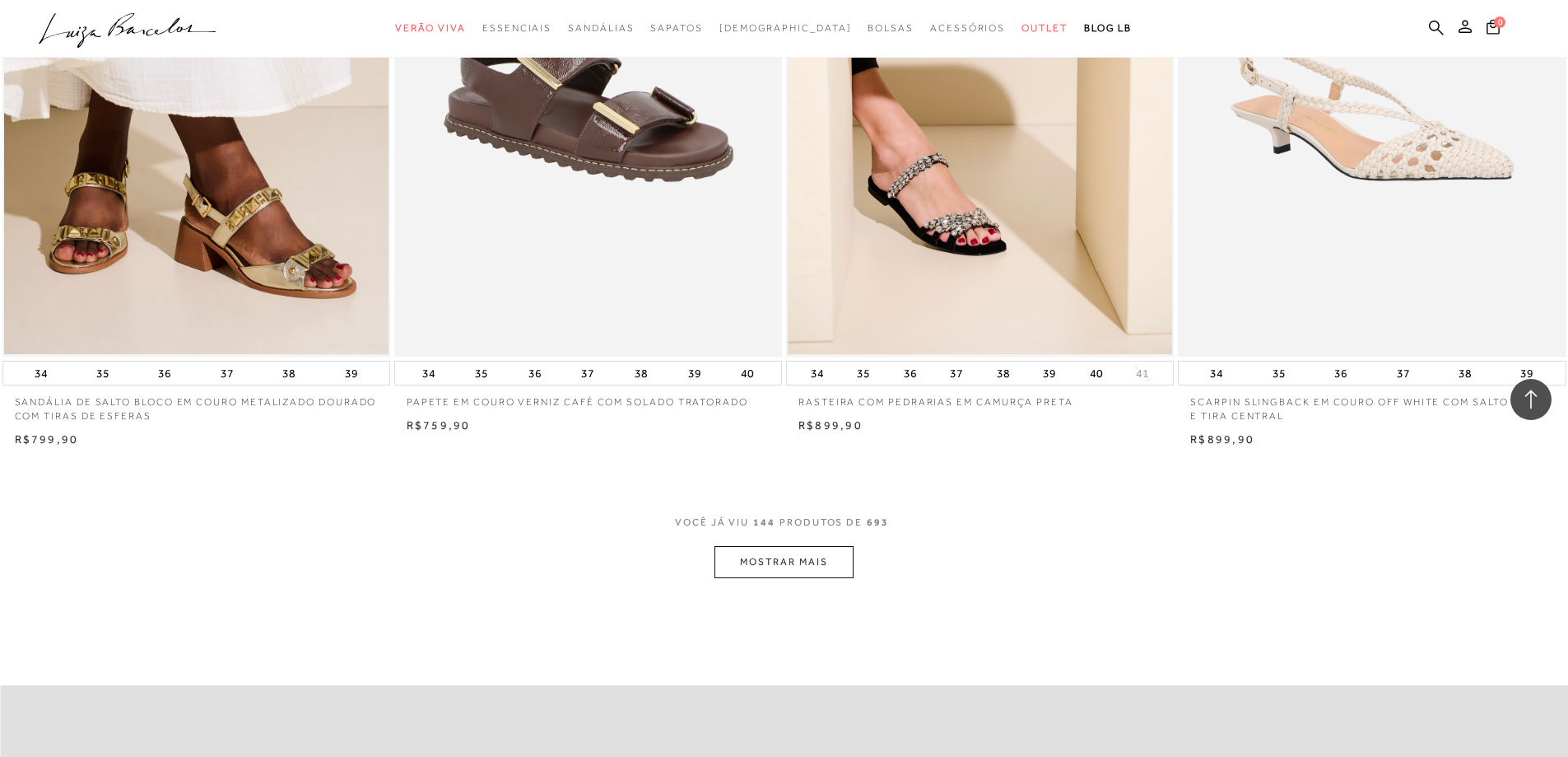
click at [727, 578] on button "MOSTRAR MAIS" at bounding box center [783, 561] width 138 height 32
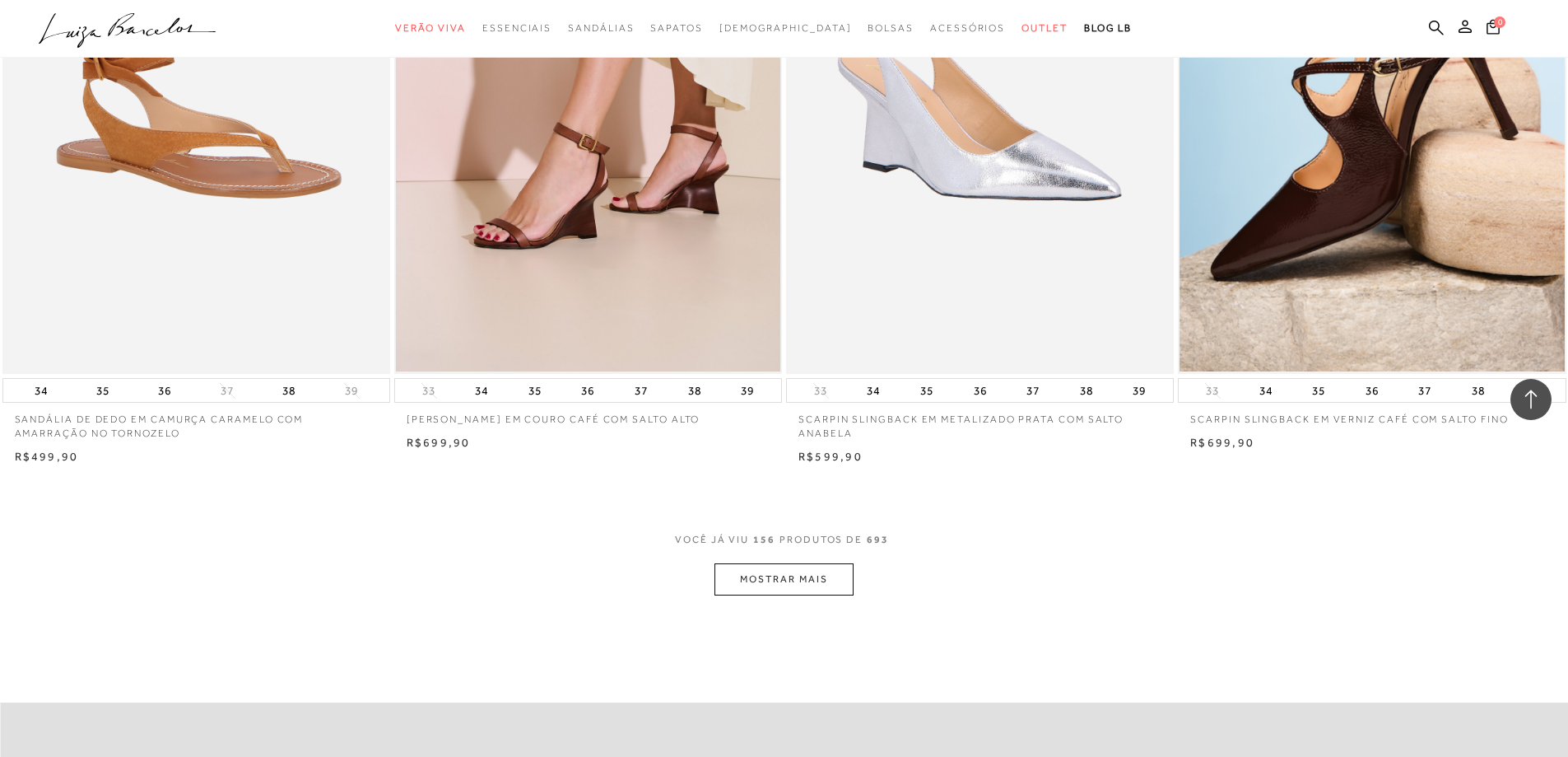
scroll to position [26593, 0]
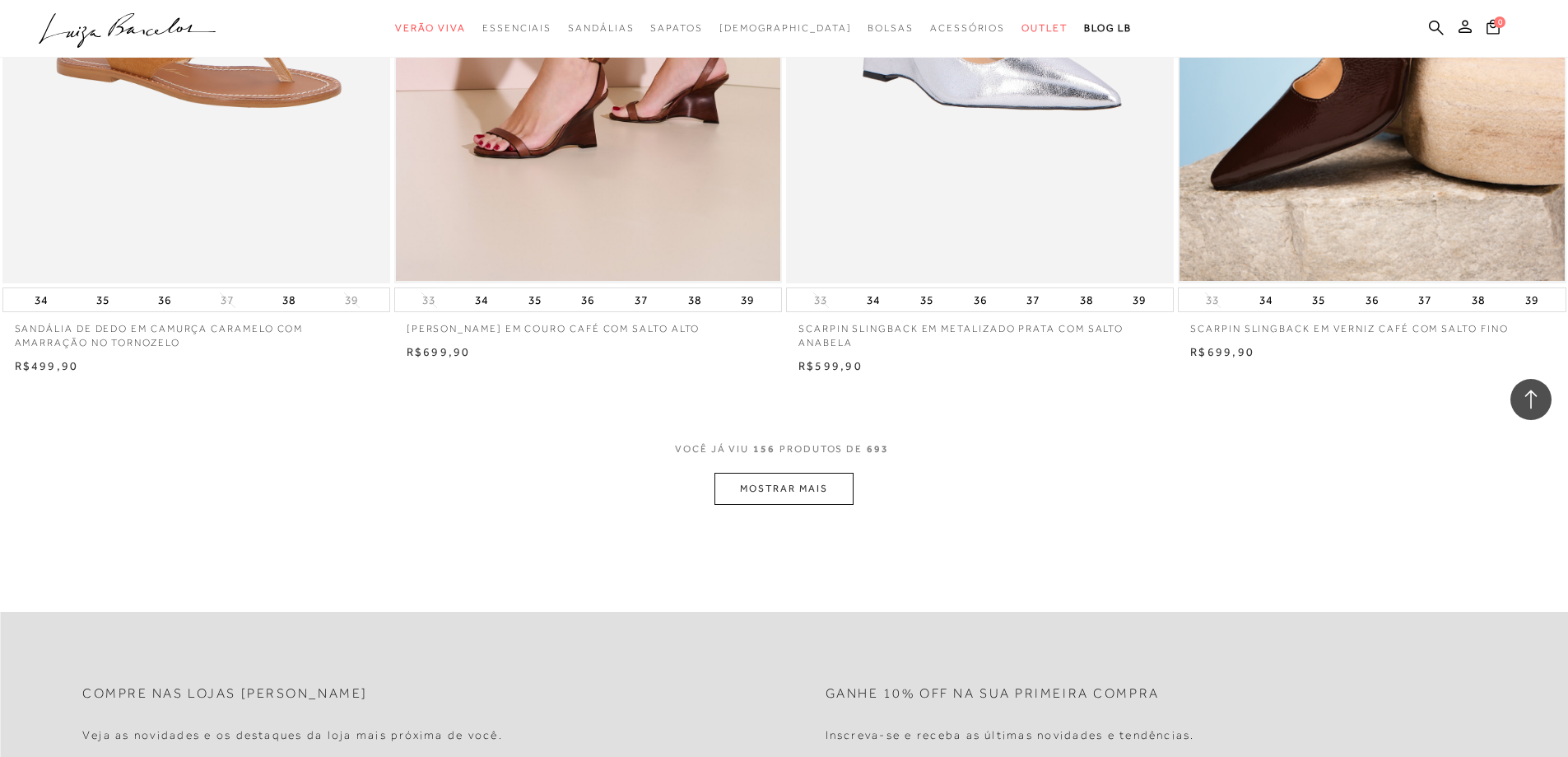
click at [837, 505] on button "MOSTRAR MAIS" at bounding box center [783, 488] width 138 height 32
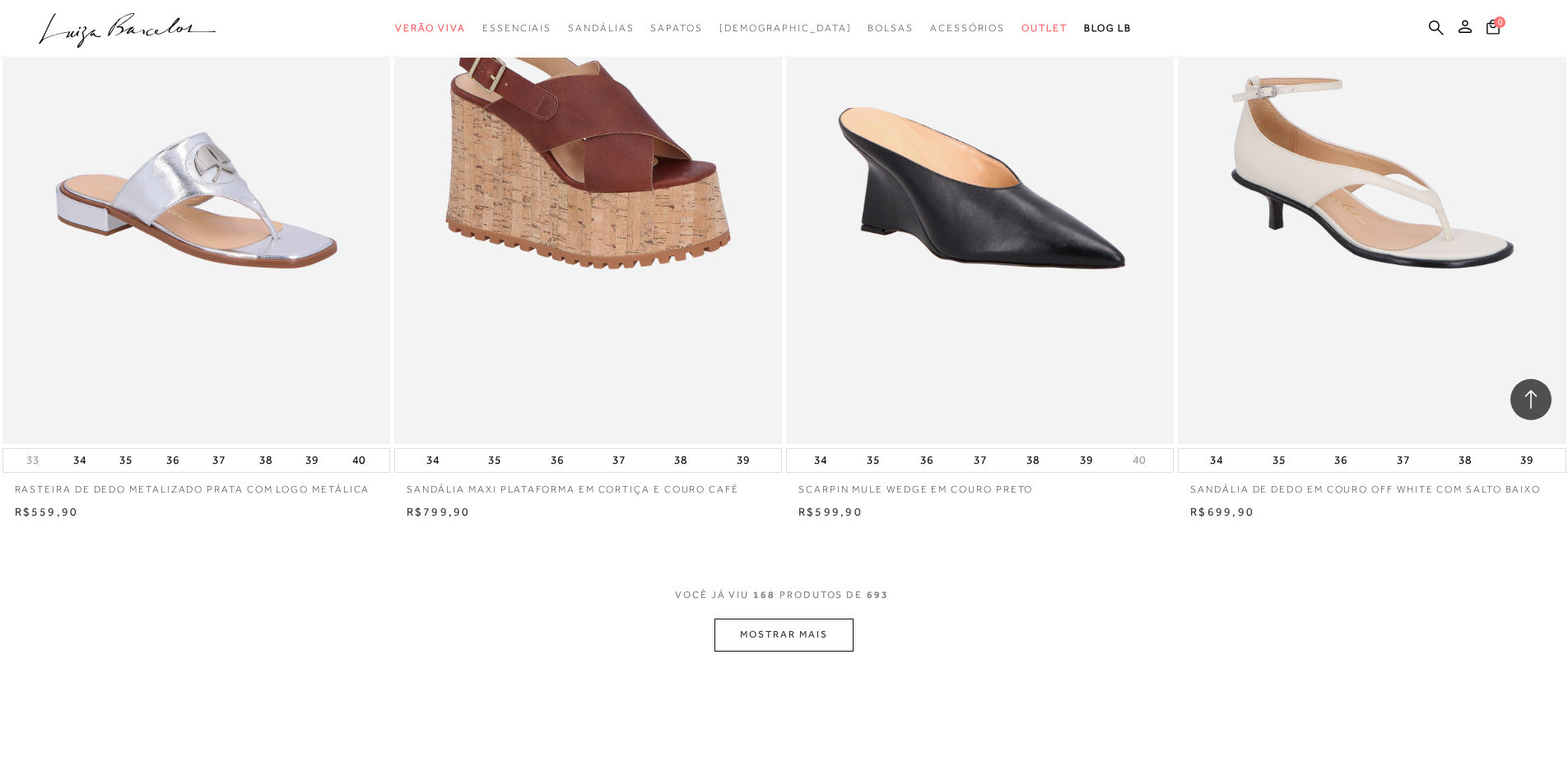
scroll to position [28651, 0]
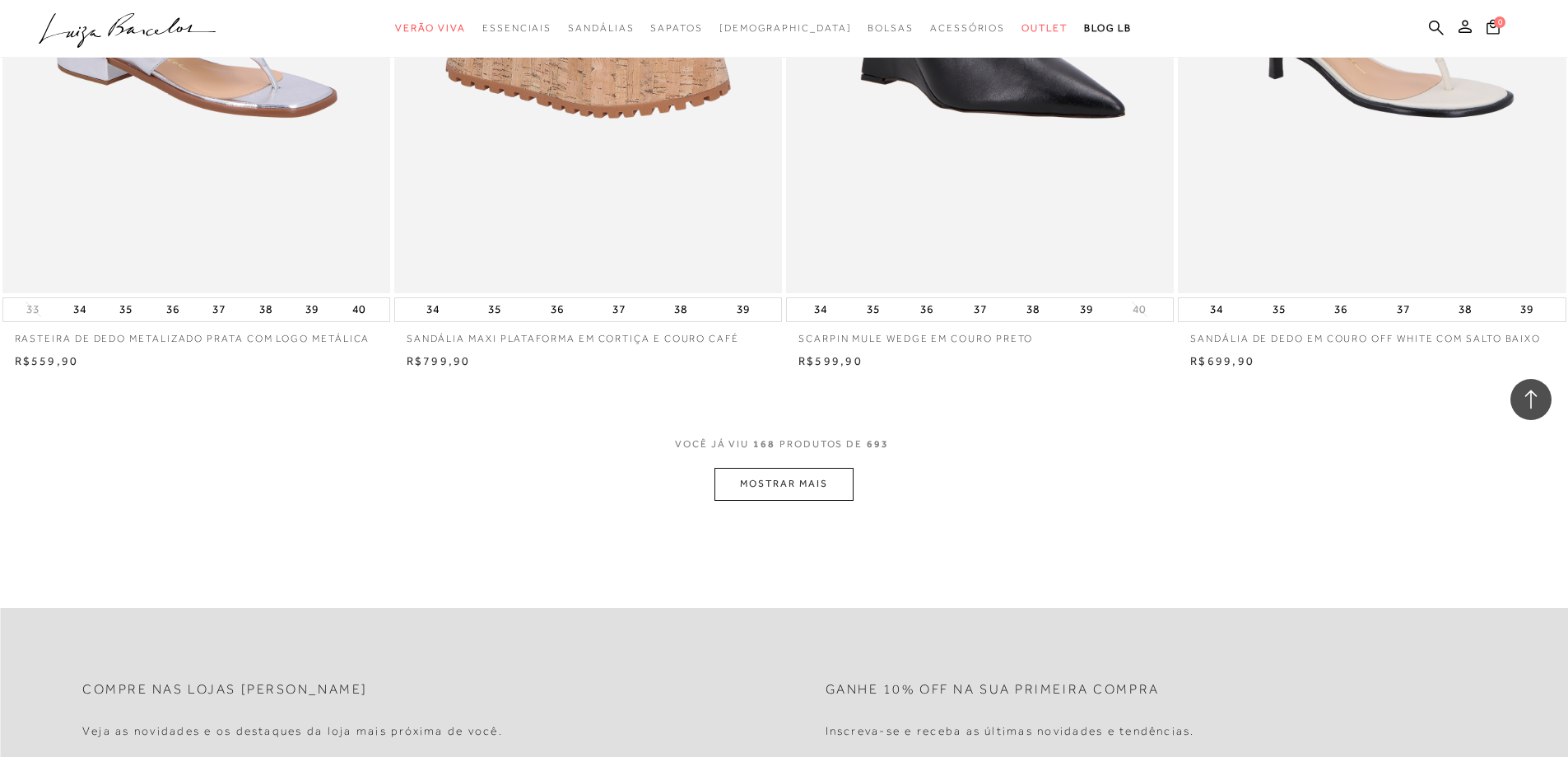
click at [766, 499] on button "MOSTRAR MAIS" at bounding box center [783, 484] width 138 height 32
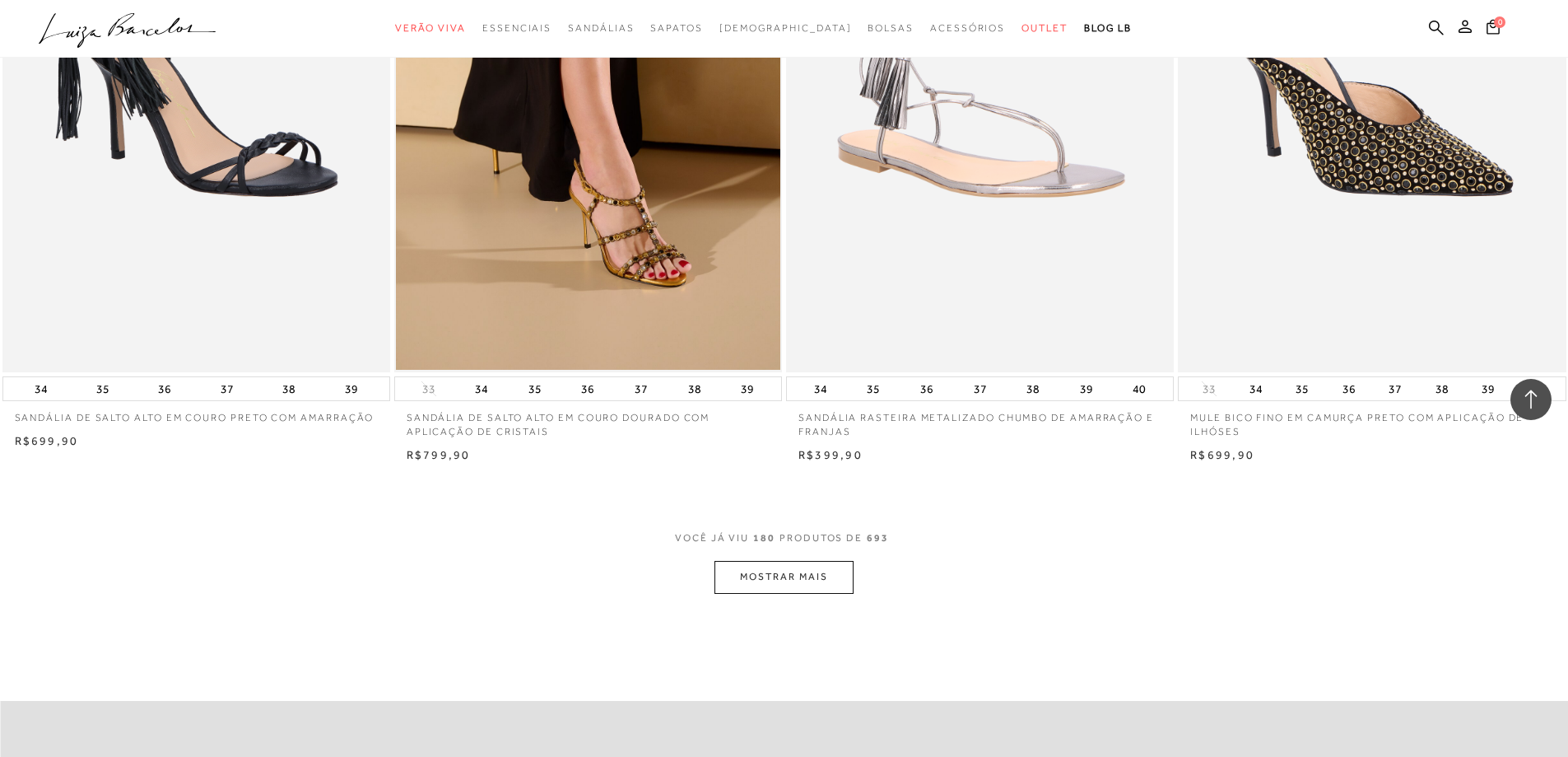
scroll to position [30874, 0]
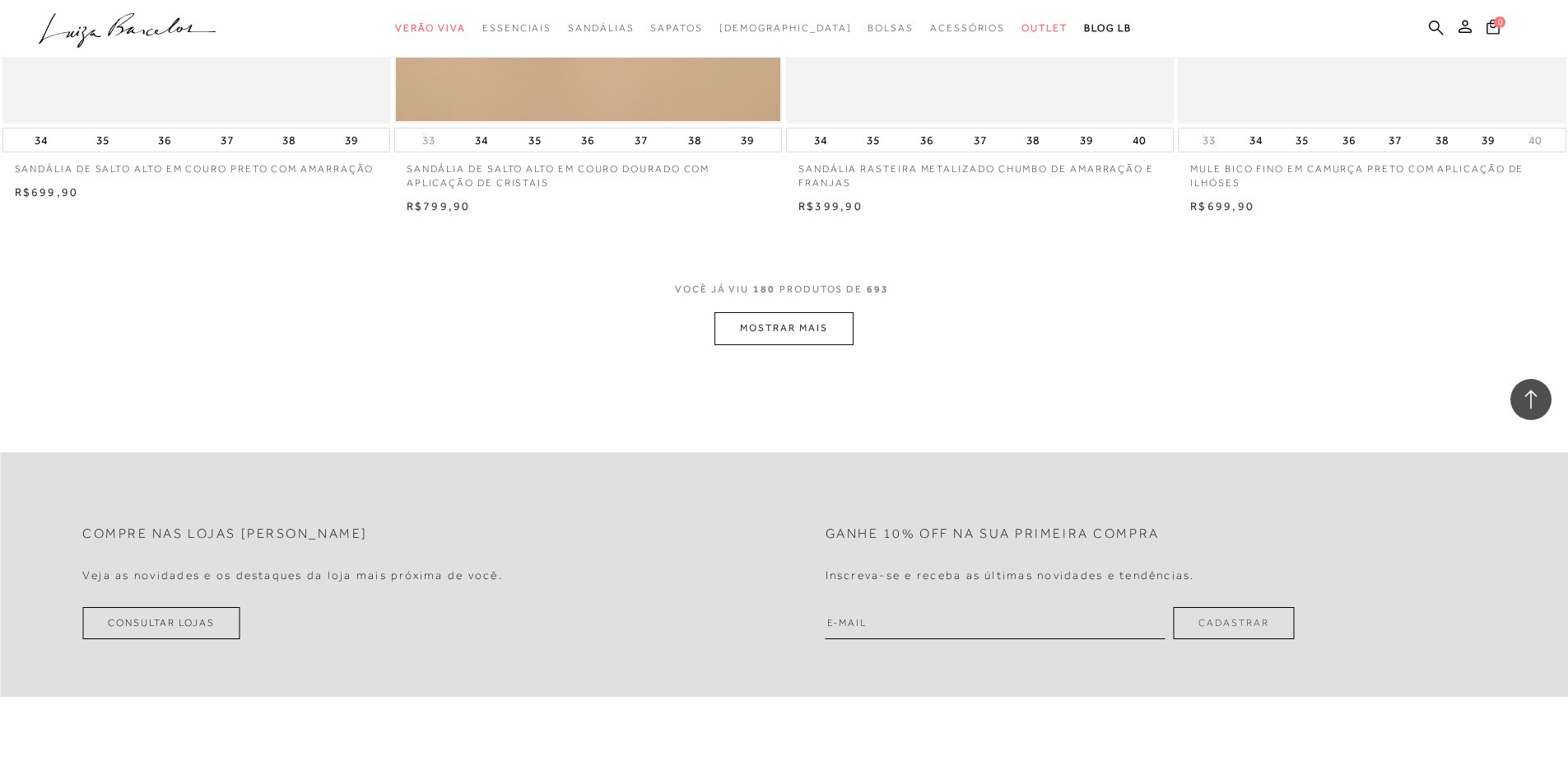
click at [778, 344] on button "MOSTRAR MAIS" at bounding box center [783, 327] width 138 height 32
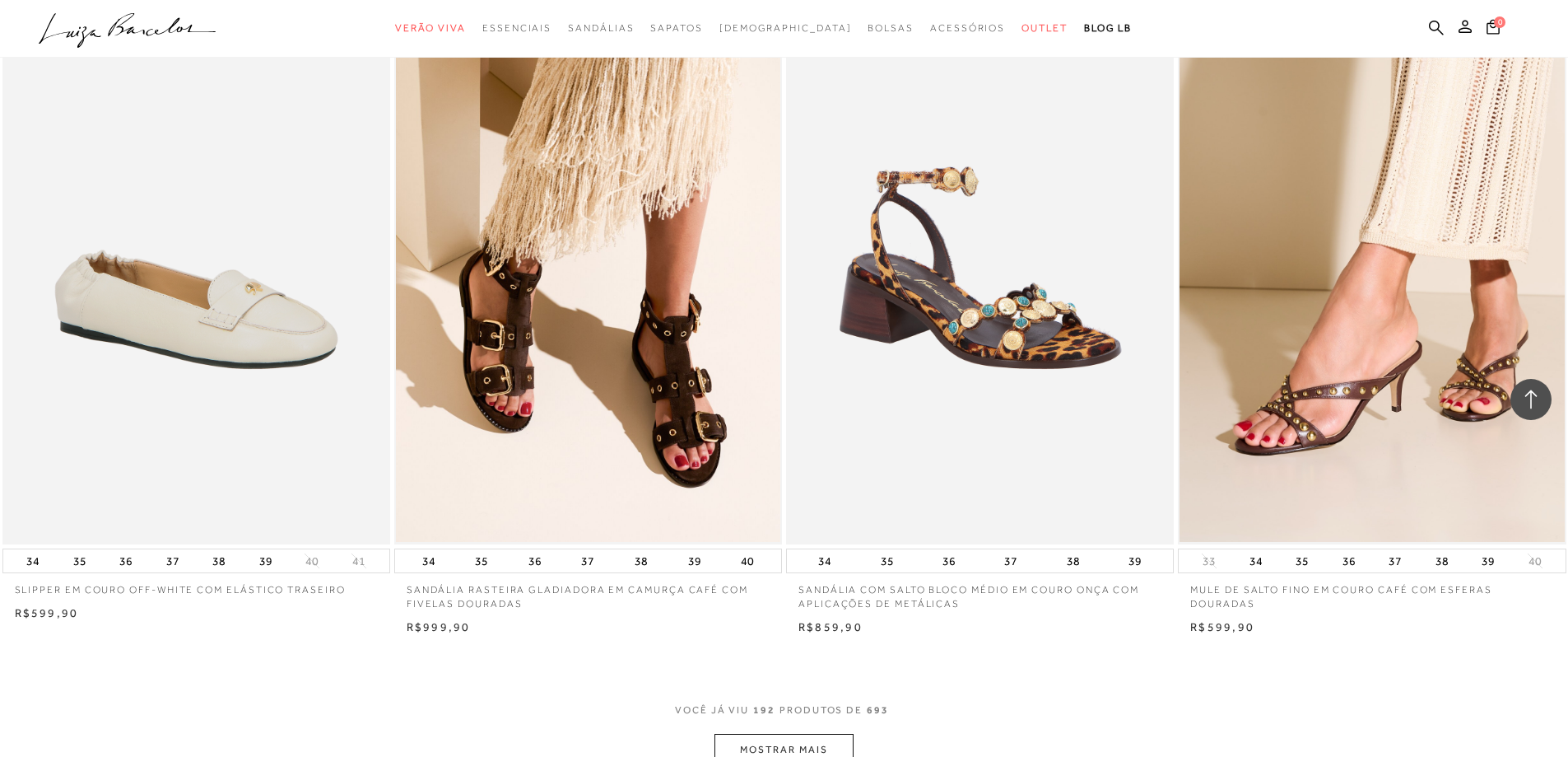
scroll to position [32768, 0]
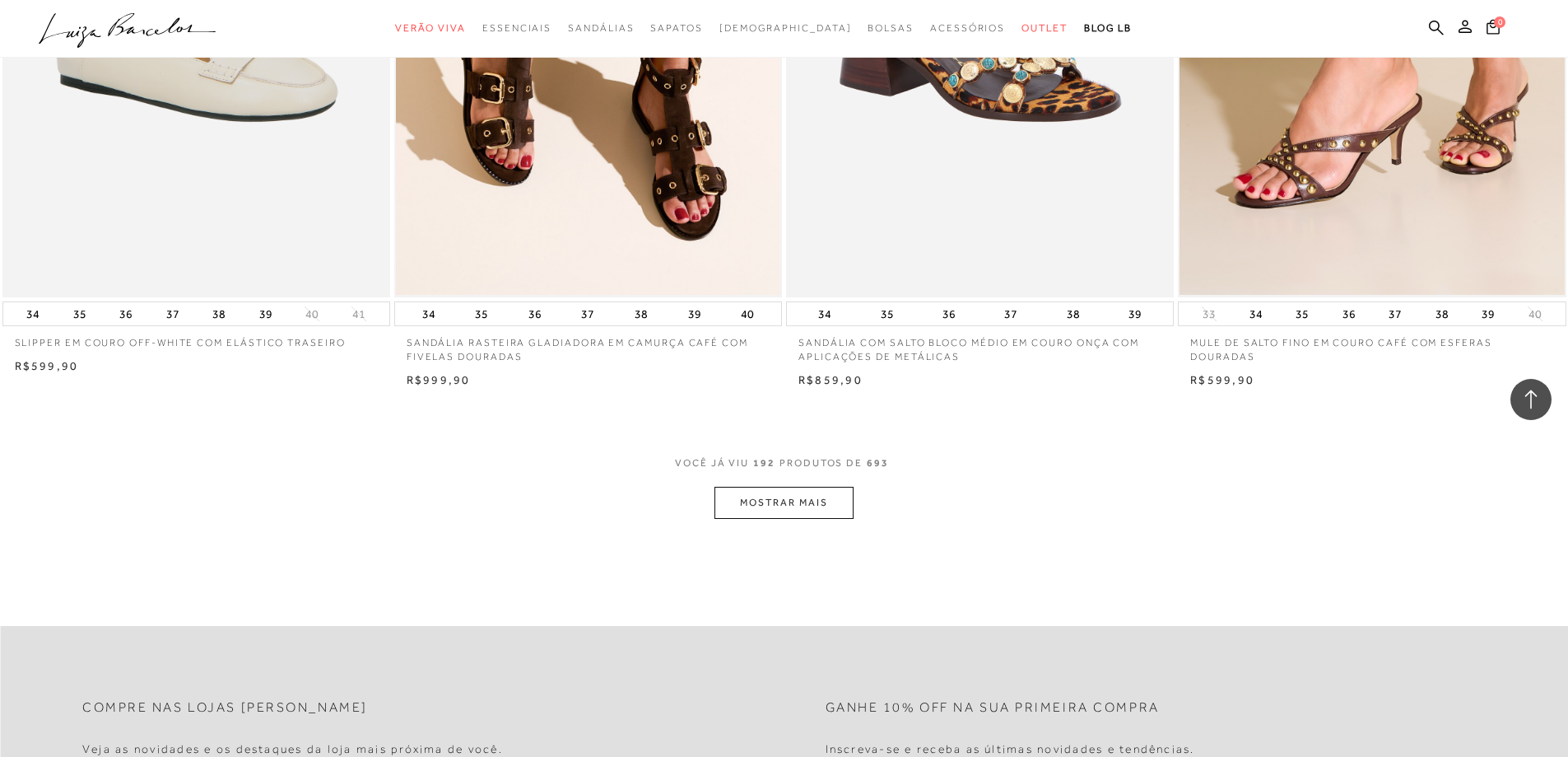
click at [781, 513] on button "MOSTRAR MAIS" at bounding box center [783, 502] width 138 height 32
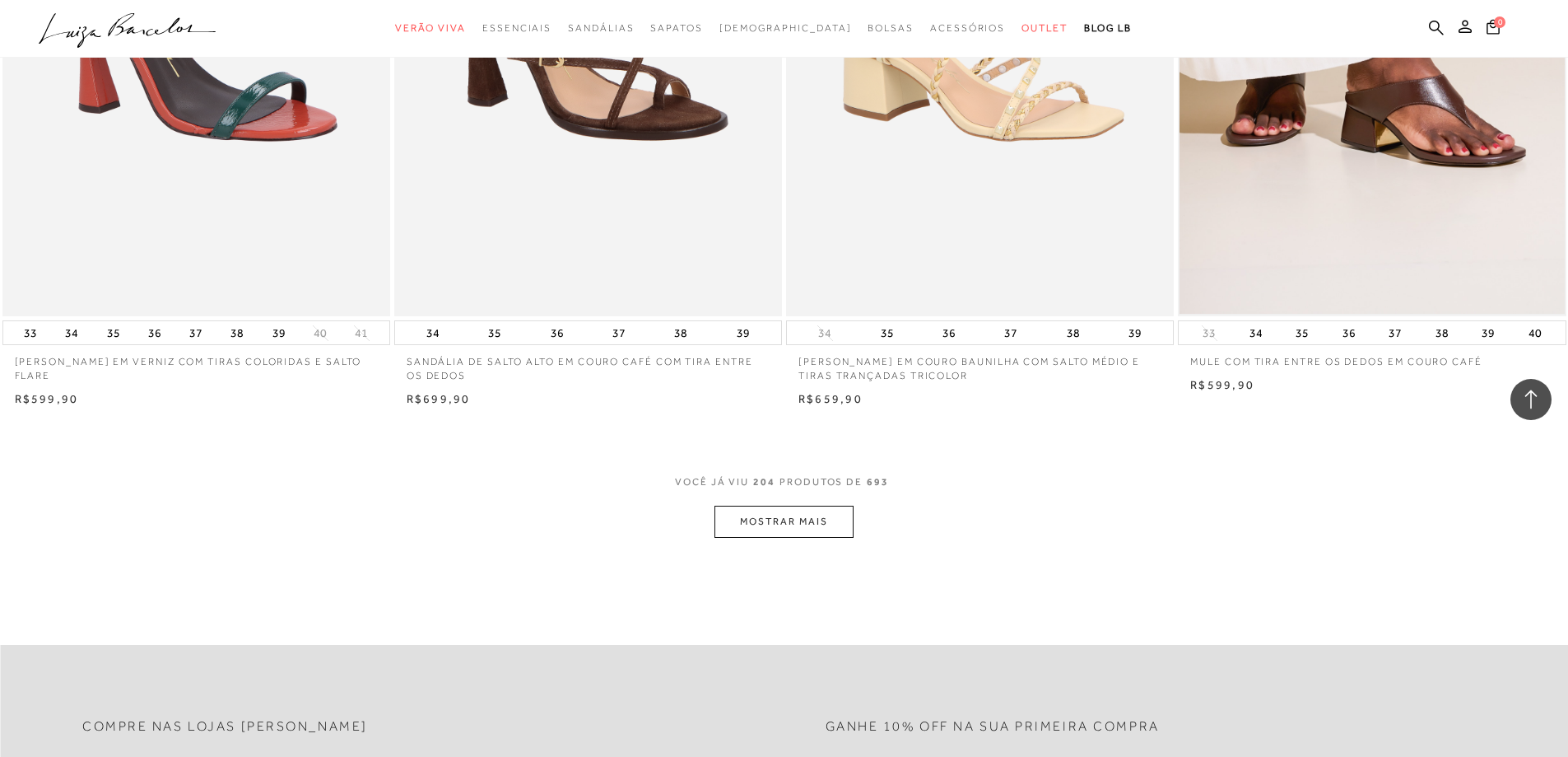
scroll to position [34825, 0]
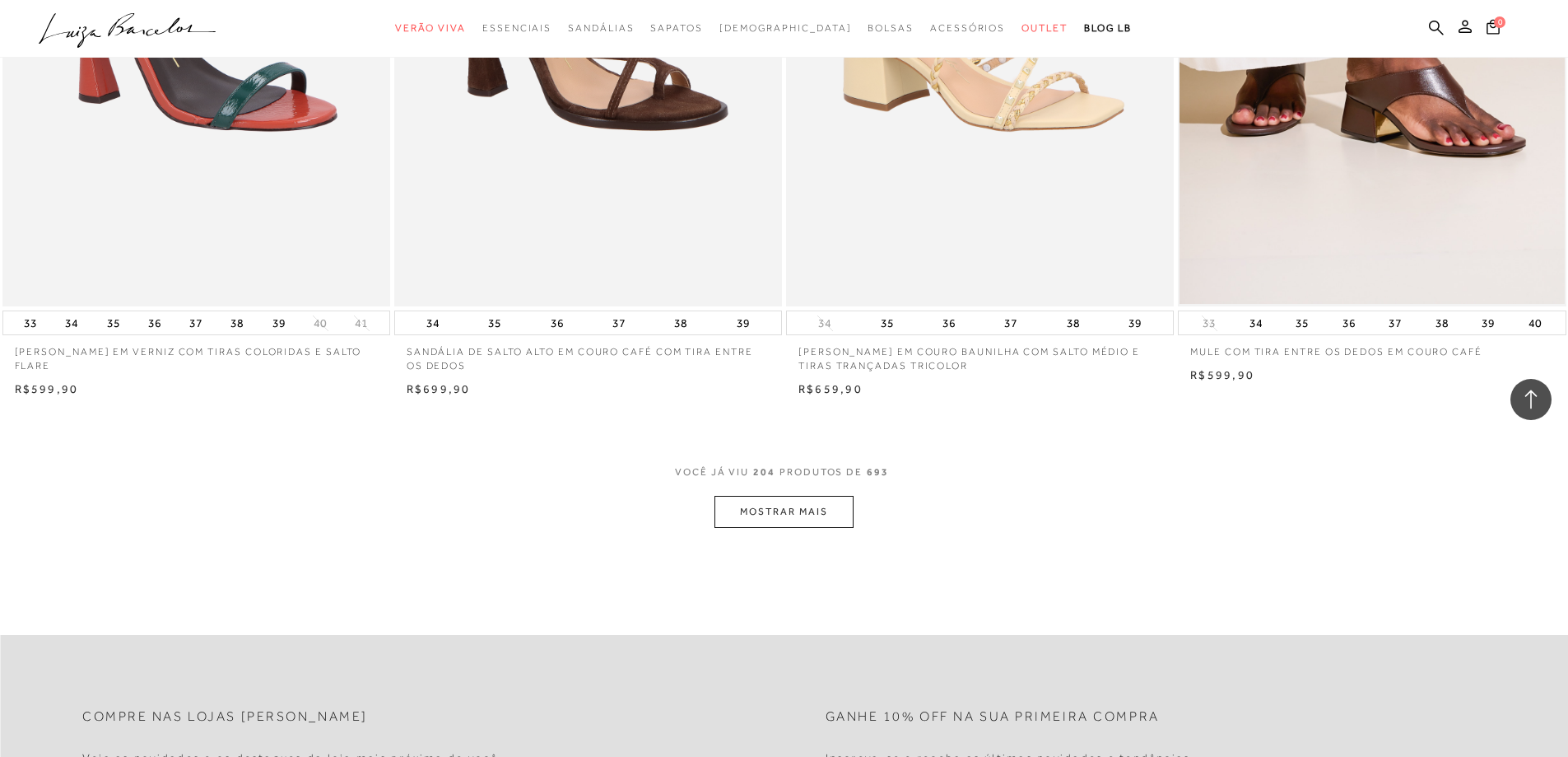
click at [804, 511] on button "MOSTRAR MAIS" at bounding box center [783, 512] width 138 height 32
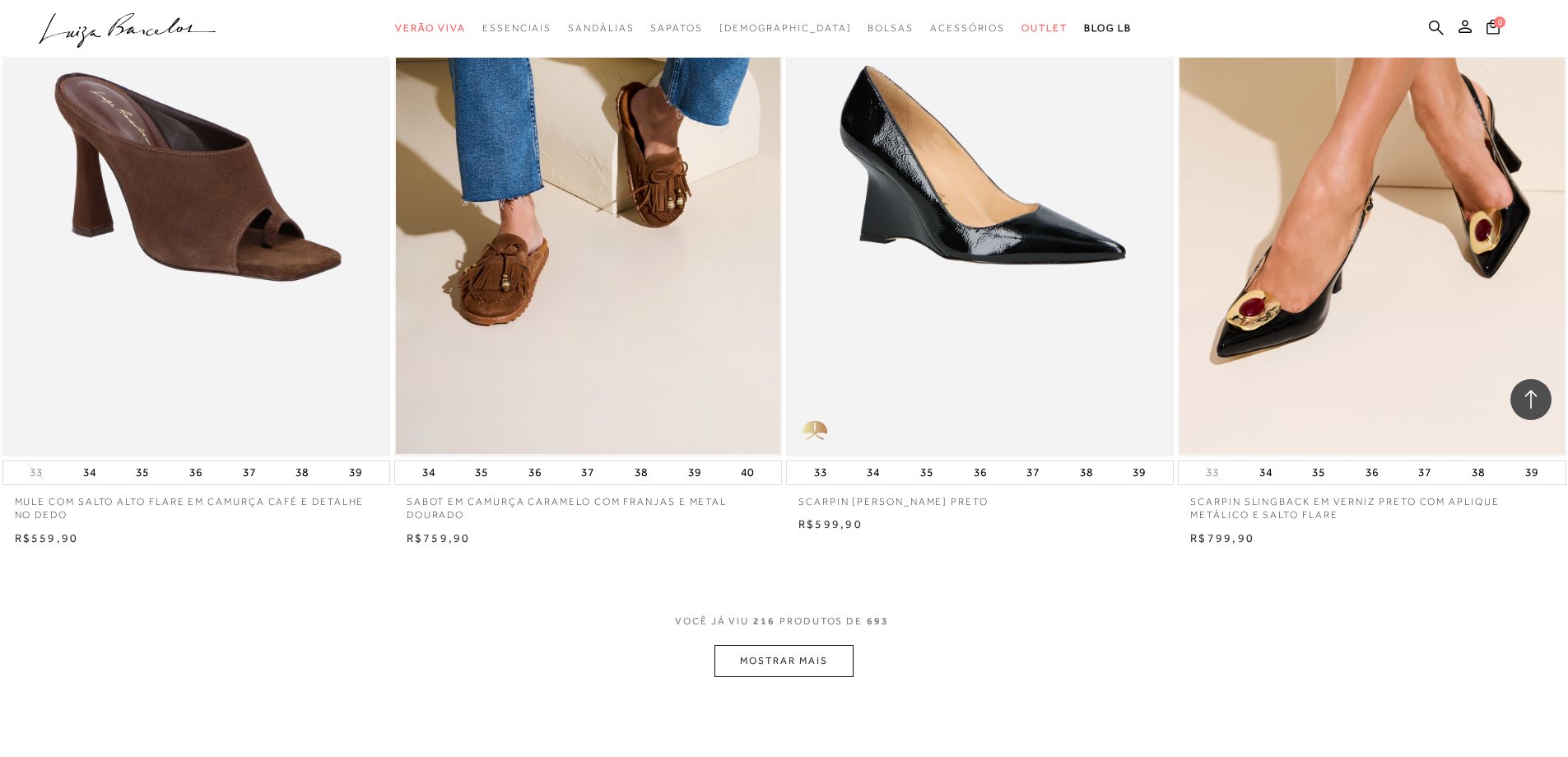
scroll to position [36719, 0]
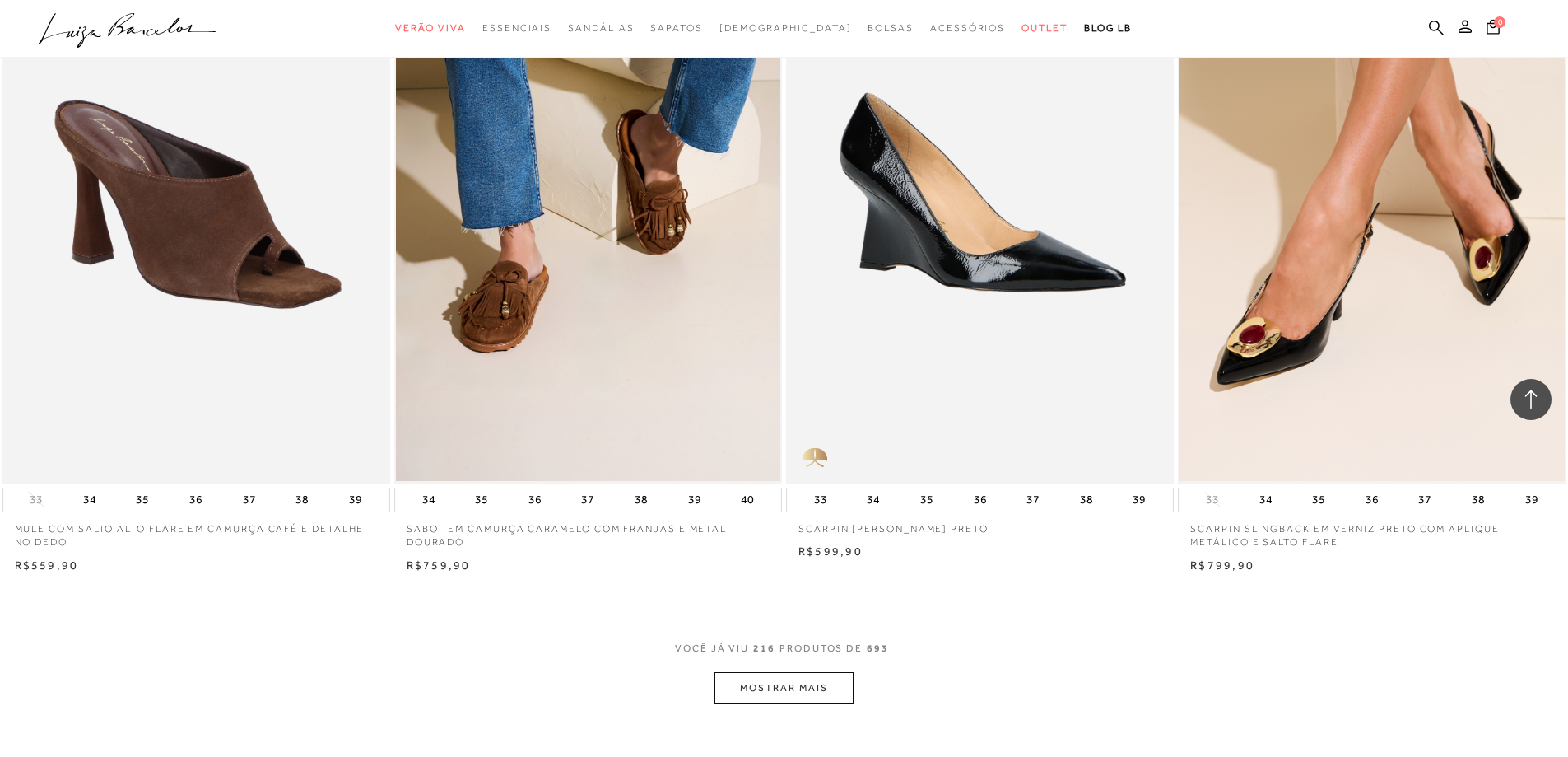
click at [791, 704] on button "MOSTRAR MAIS" at bounding box center [783, 687] width 138 height 32
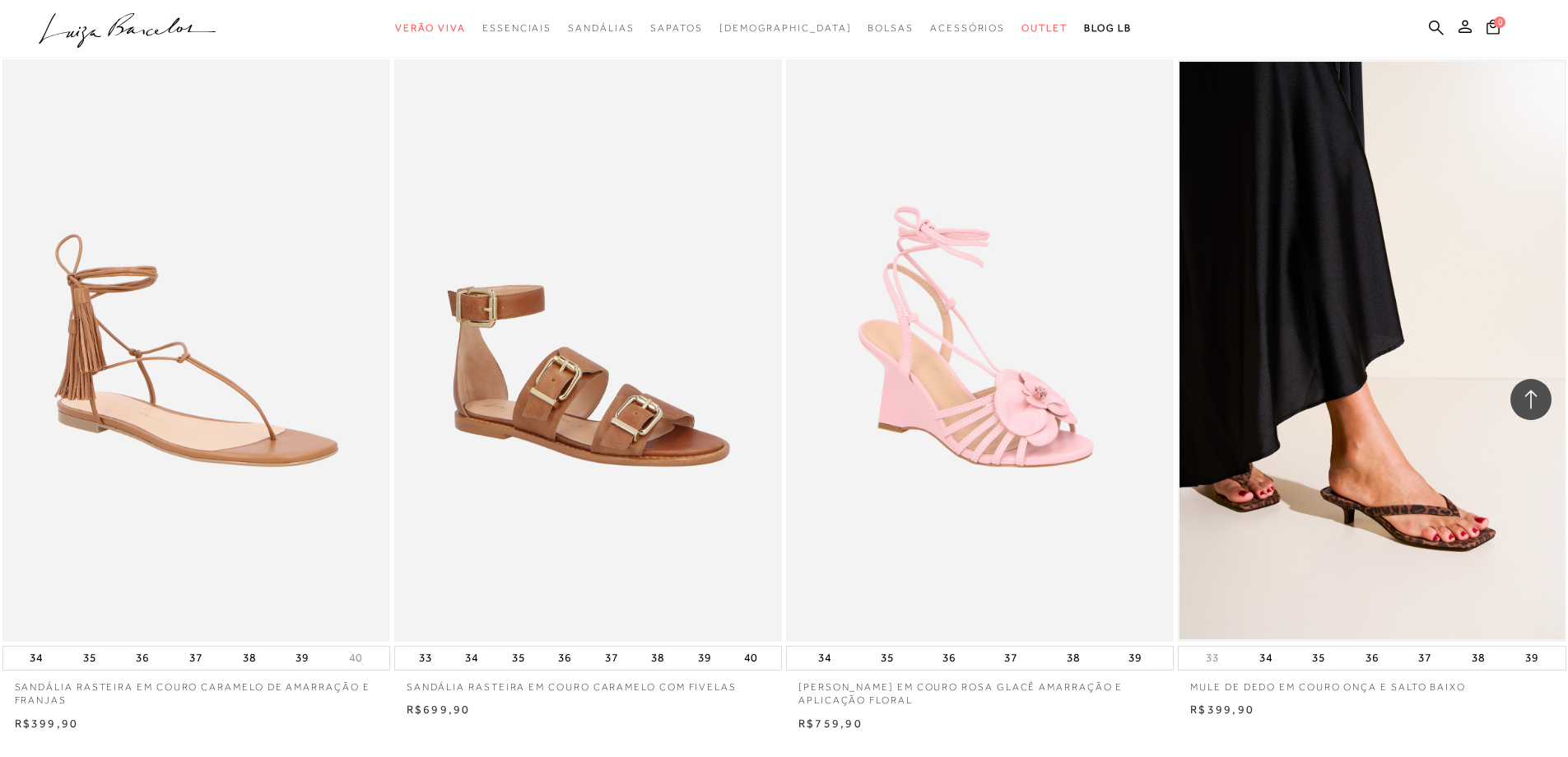
scroll to position [39024, 0]
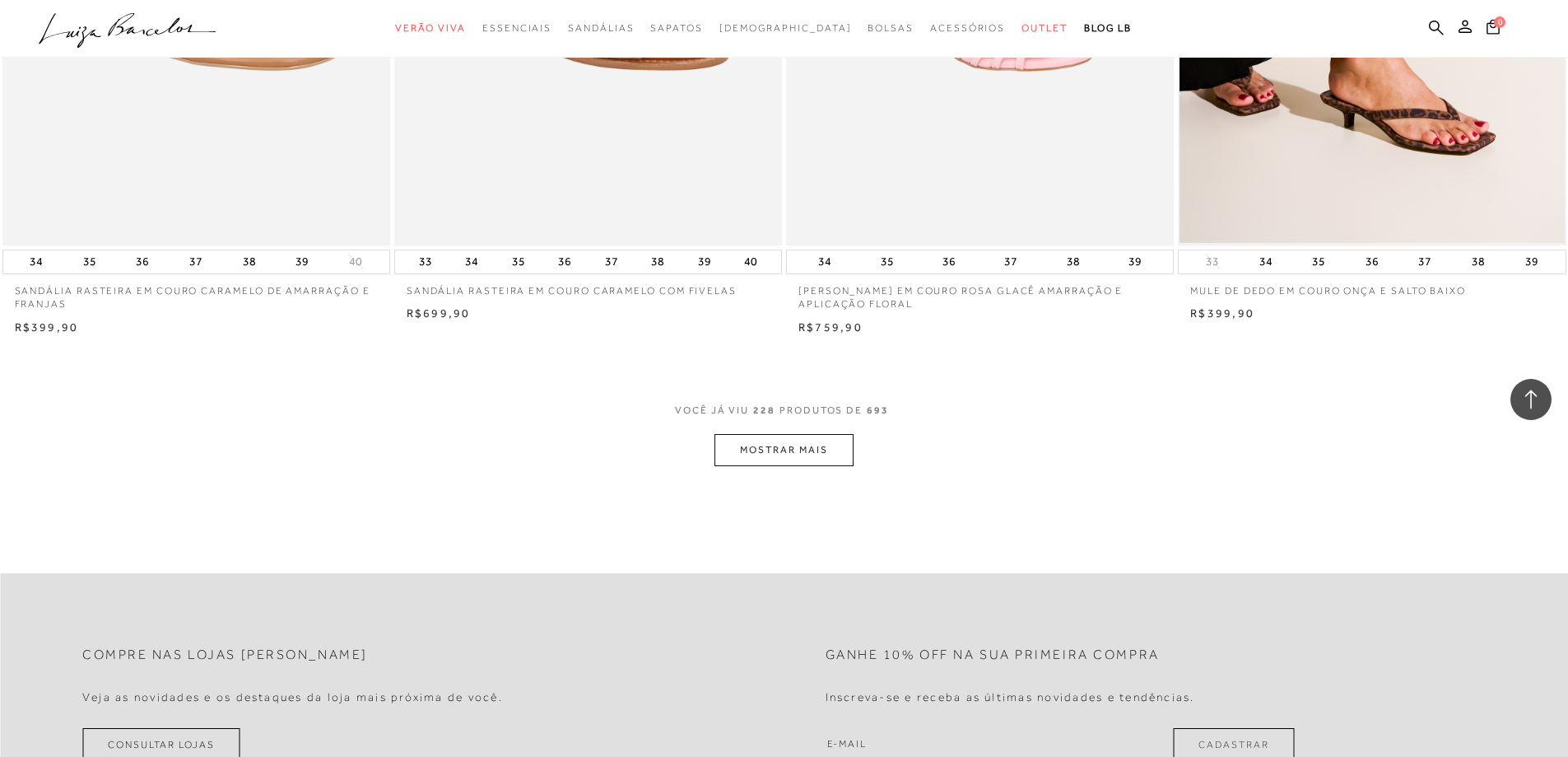
click at [781, 466] on button "MOSTRAR MAIS" at bounding box center [783, 450] width 138 height 32
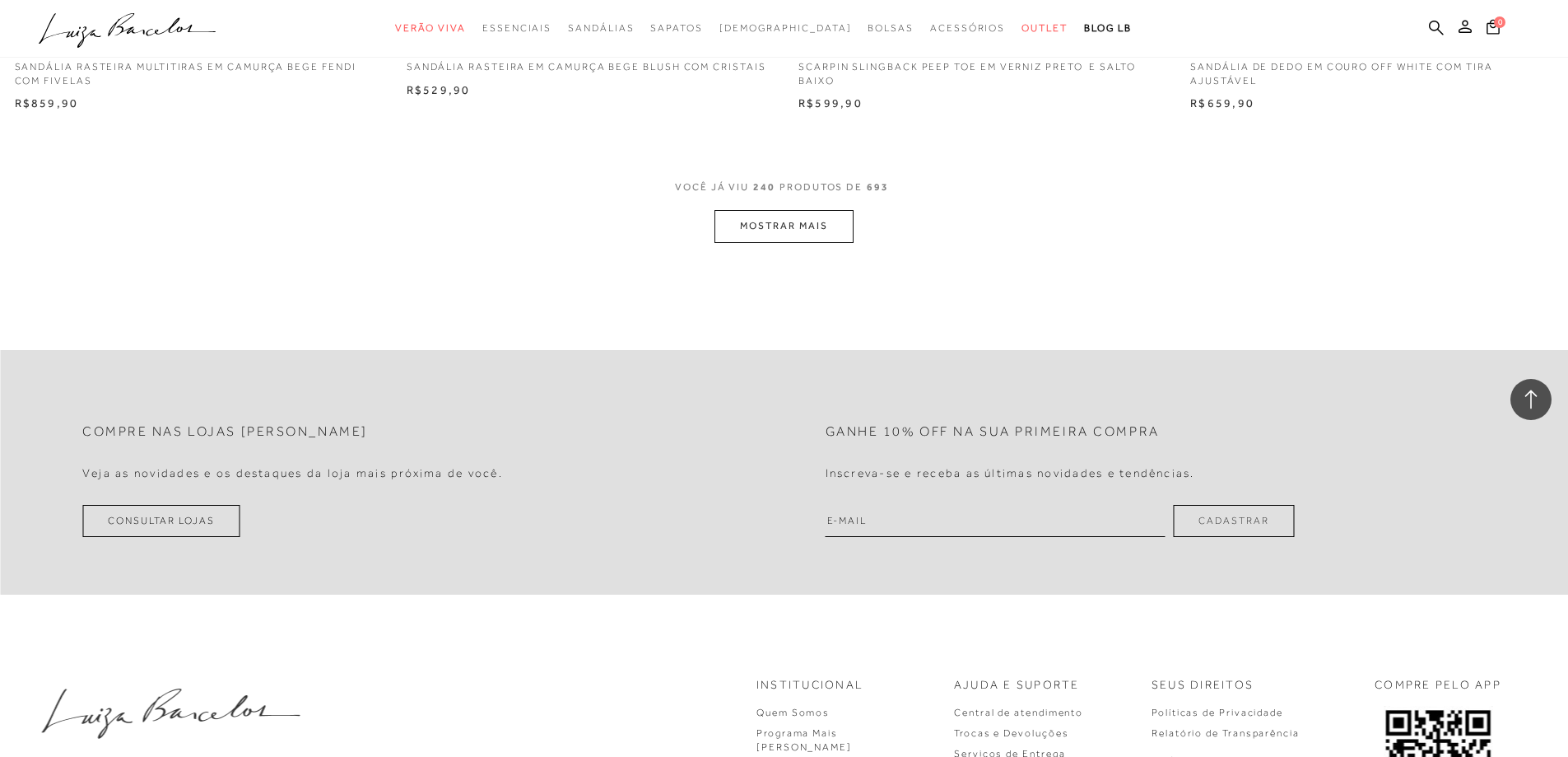
scroll to position [41329, 0]
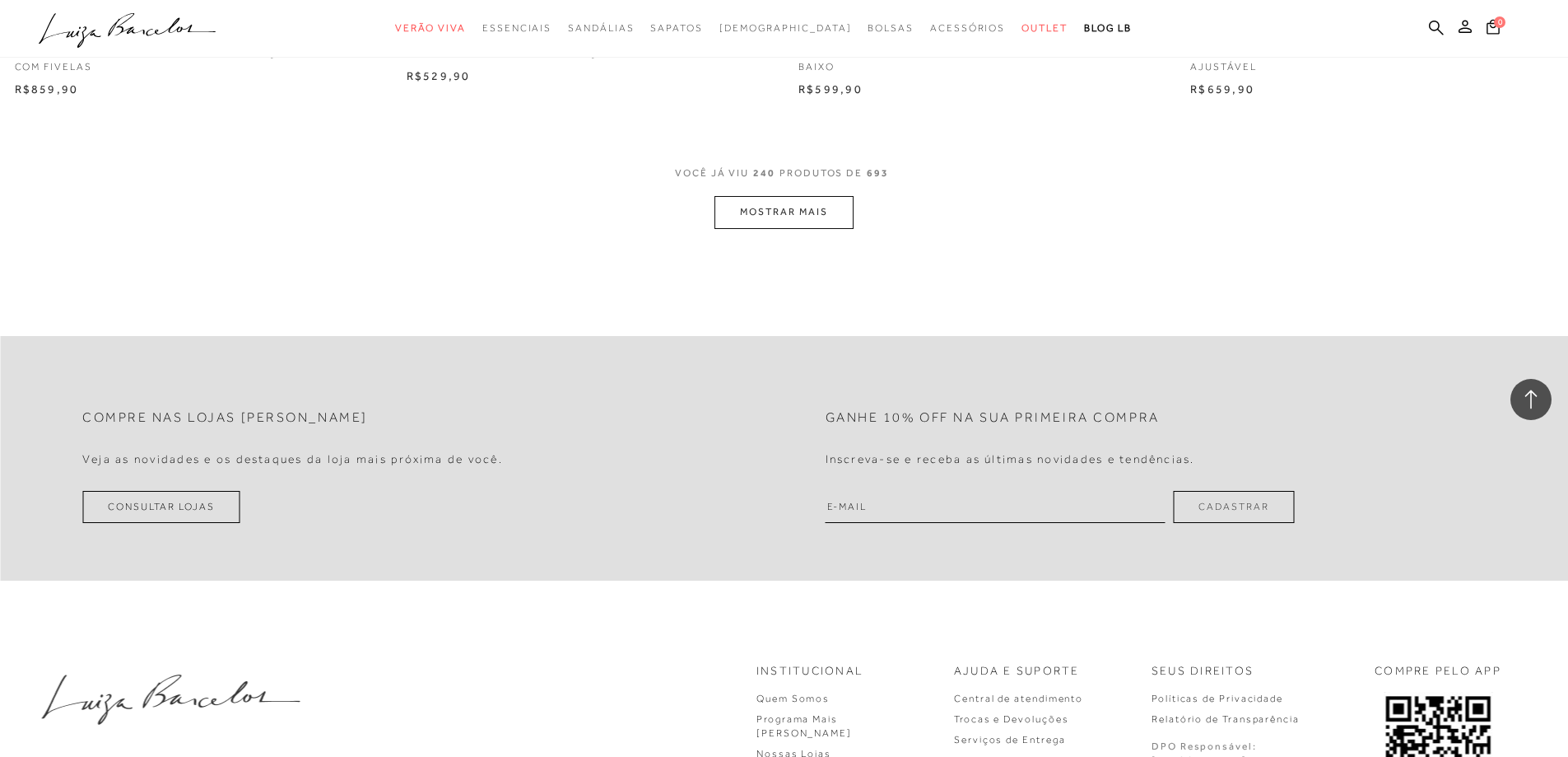
click at [816, 215] on button "MOSTRAR MAIS" at bounding box center [783, 211] width 138 height 32
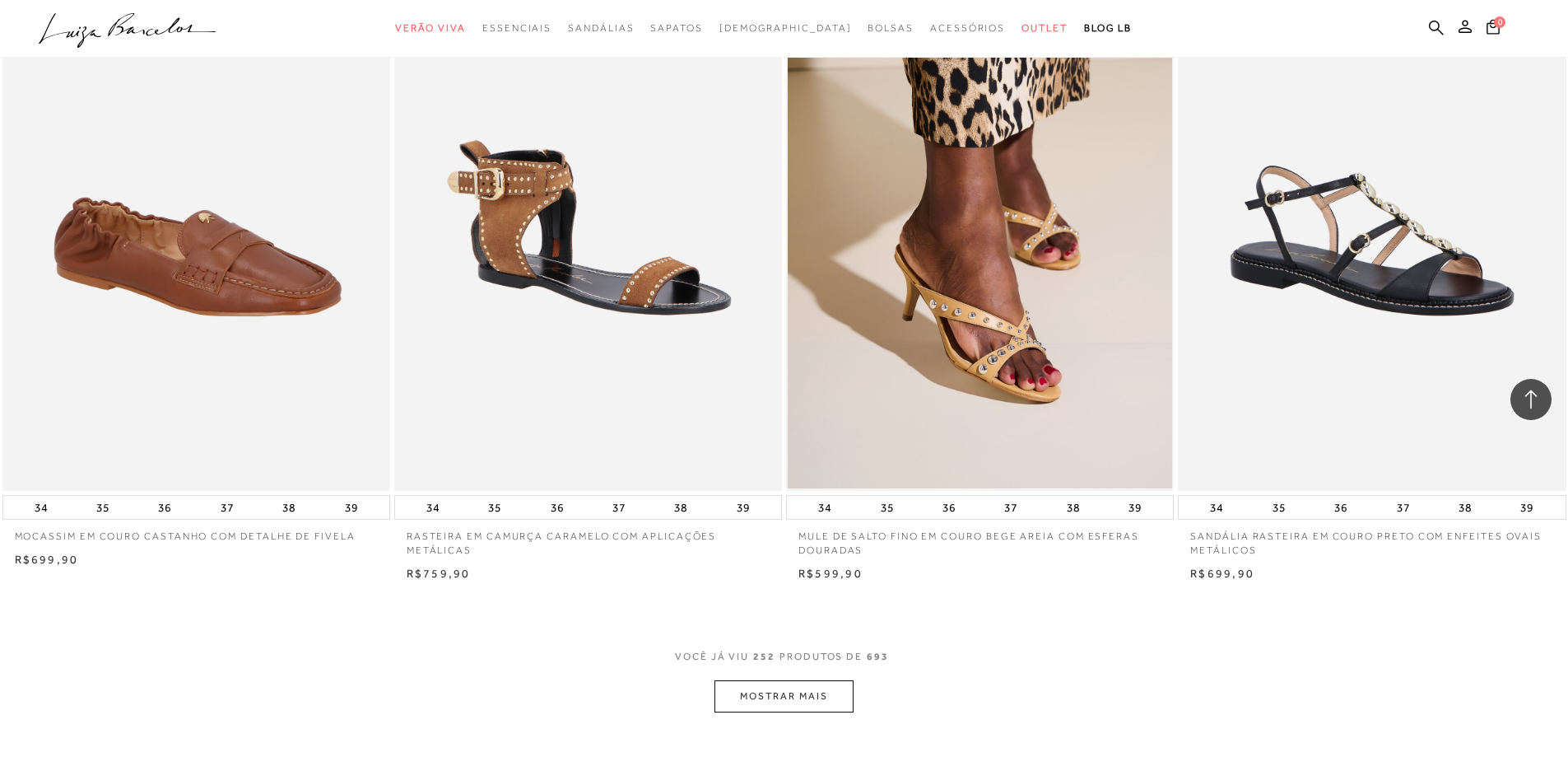
scroll to position [43305, 0]
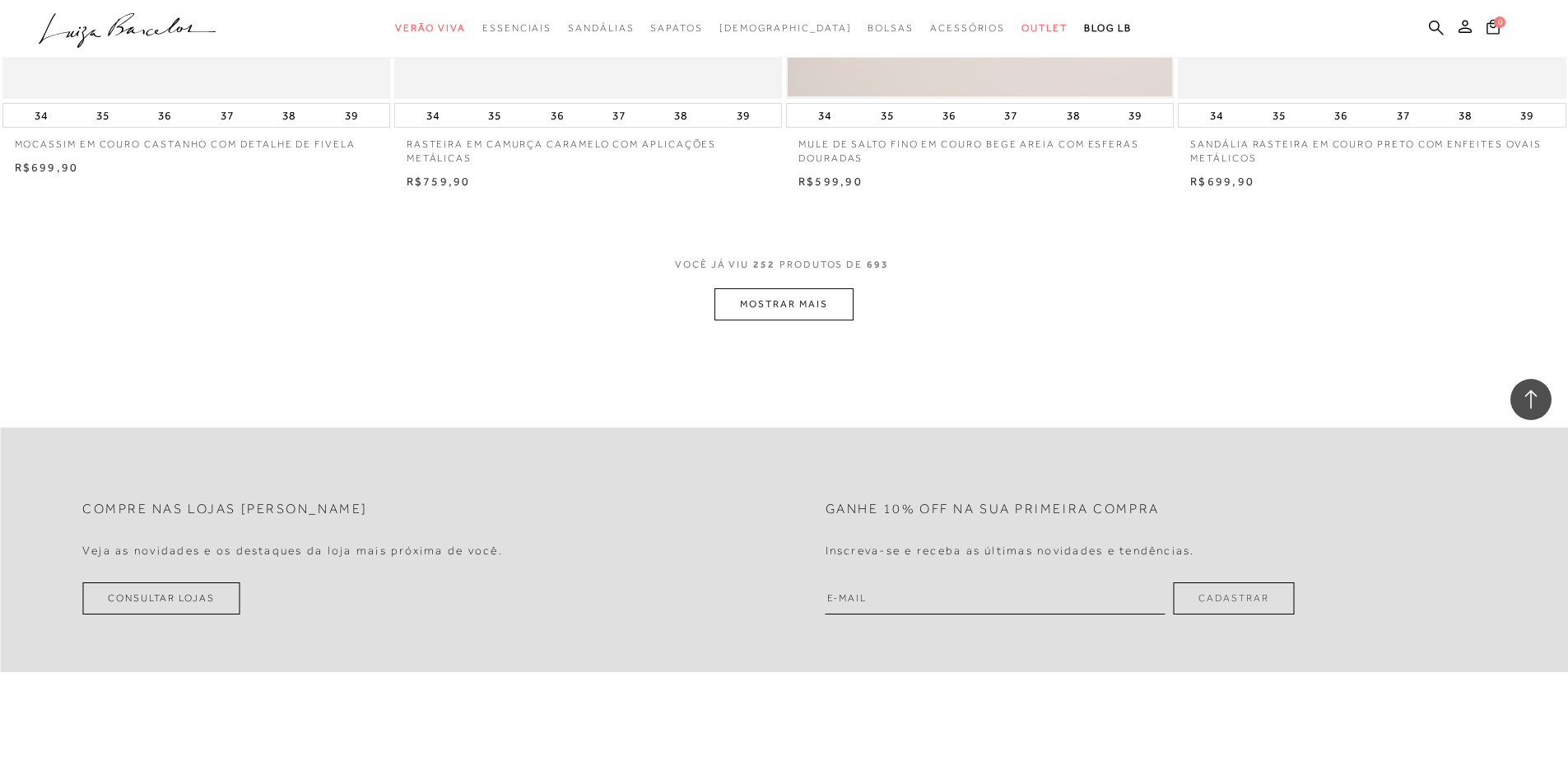
click at [785, 320] on button "MOSTRAR MAIS" at bounding box center [783, 304] width 138 height 32
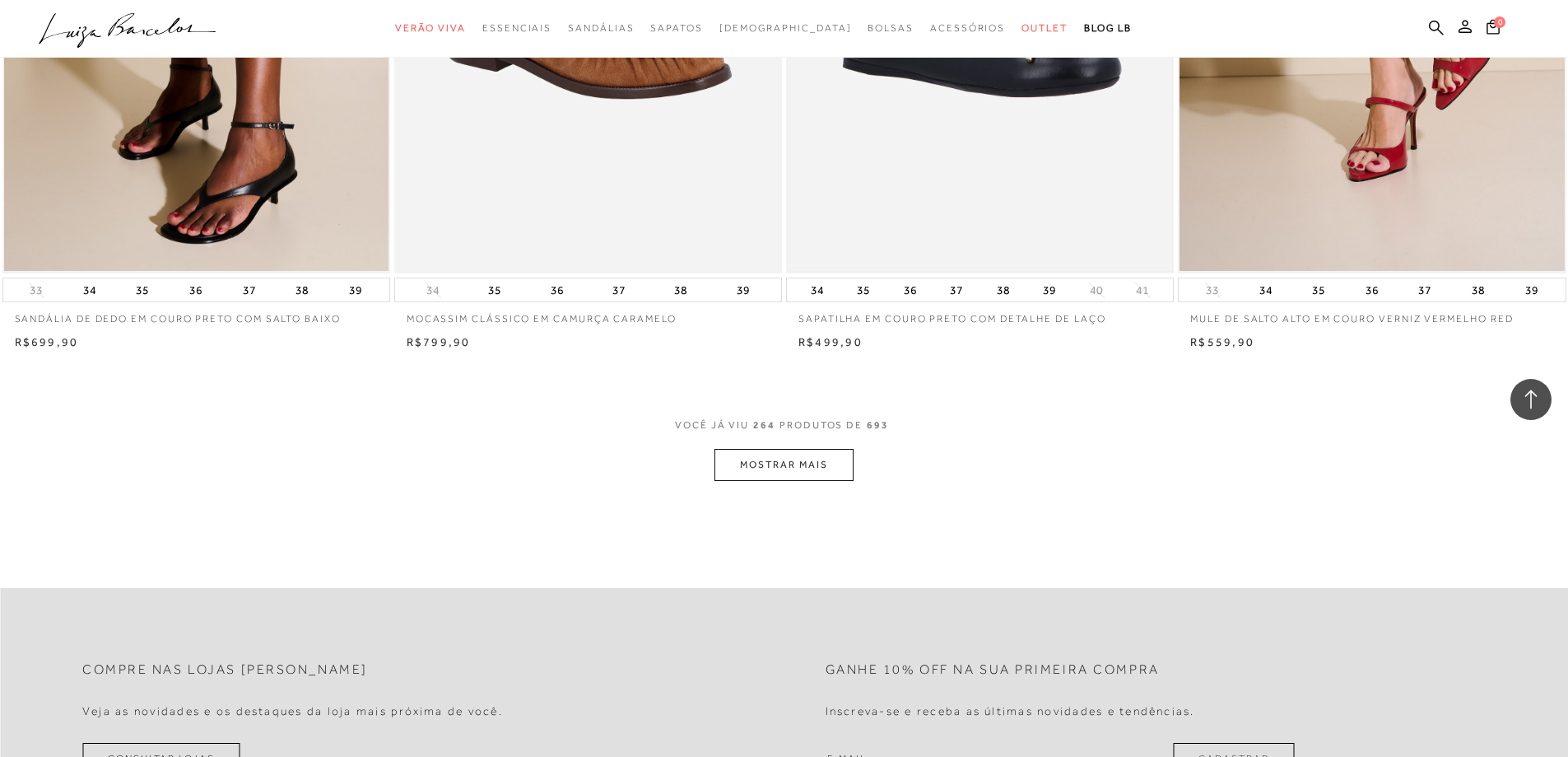
scroll to position [45035, 0]
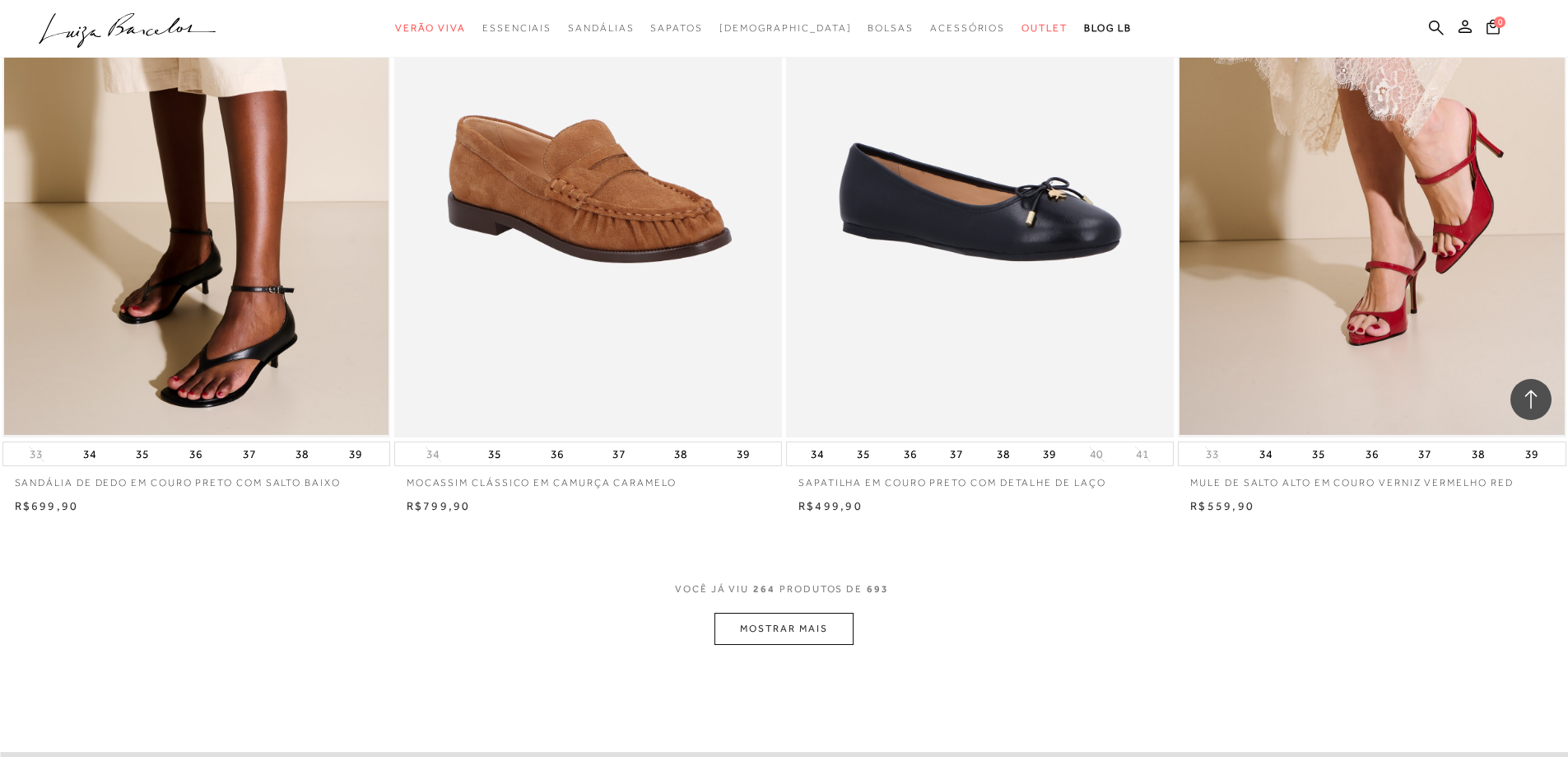
click at [768, 643] on button "MOSTRAR MAIS" at bounding box center [783, 629] width 138 height 32
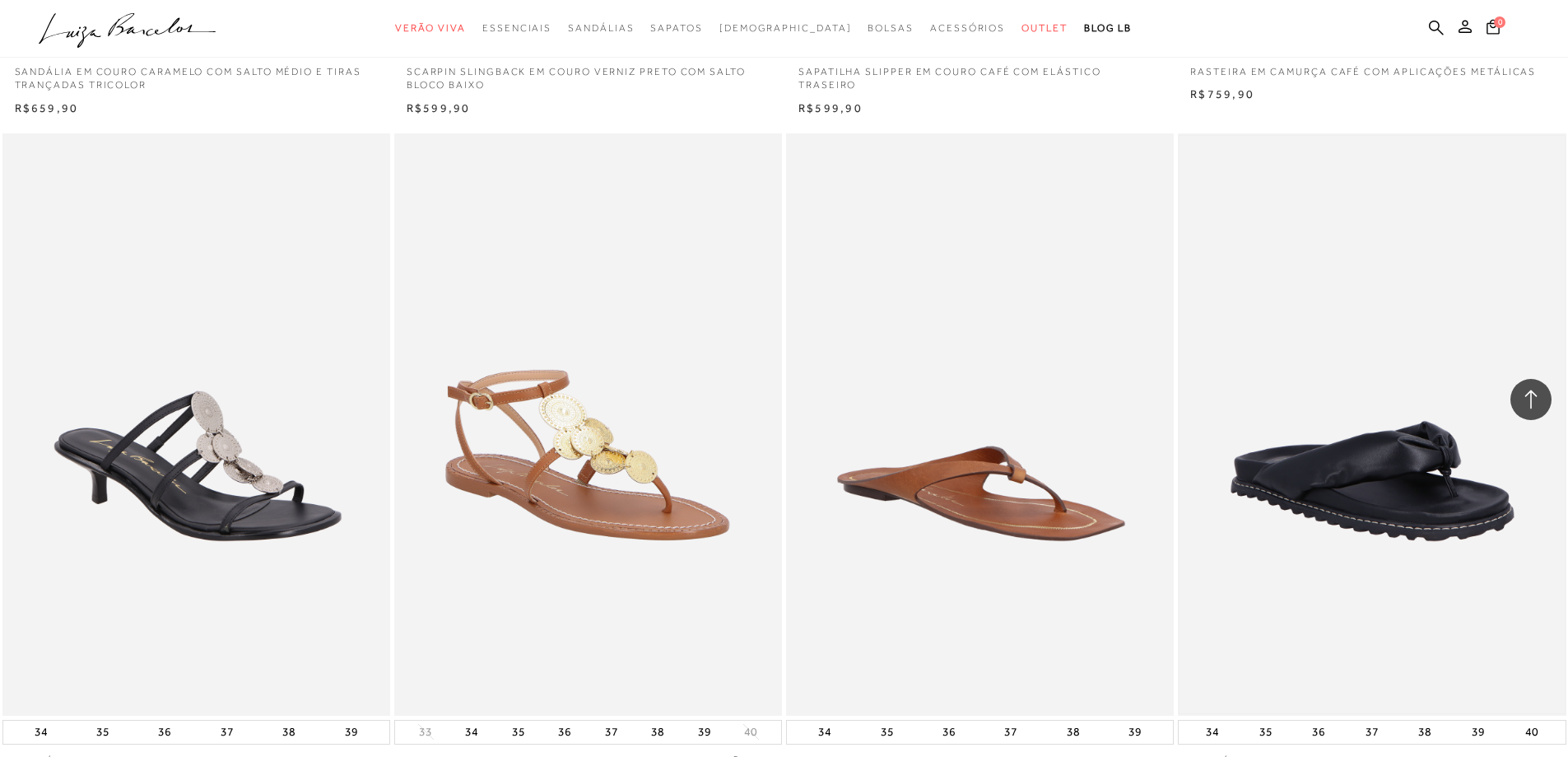
scroll to position [47175, 0]
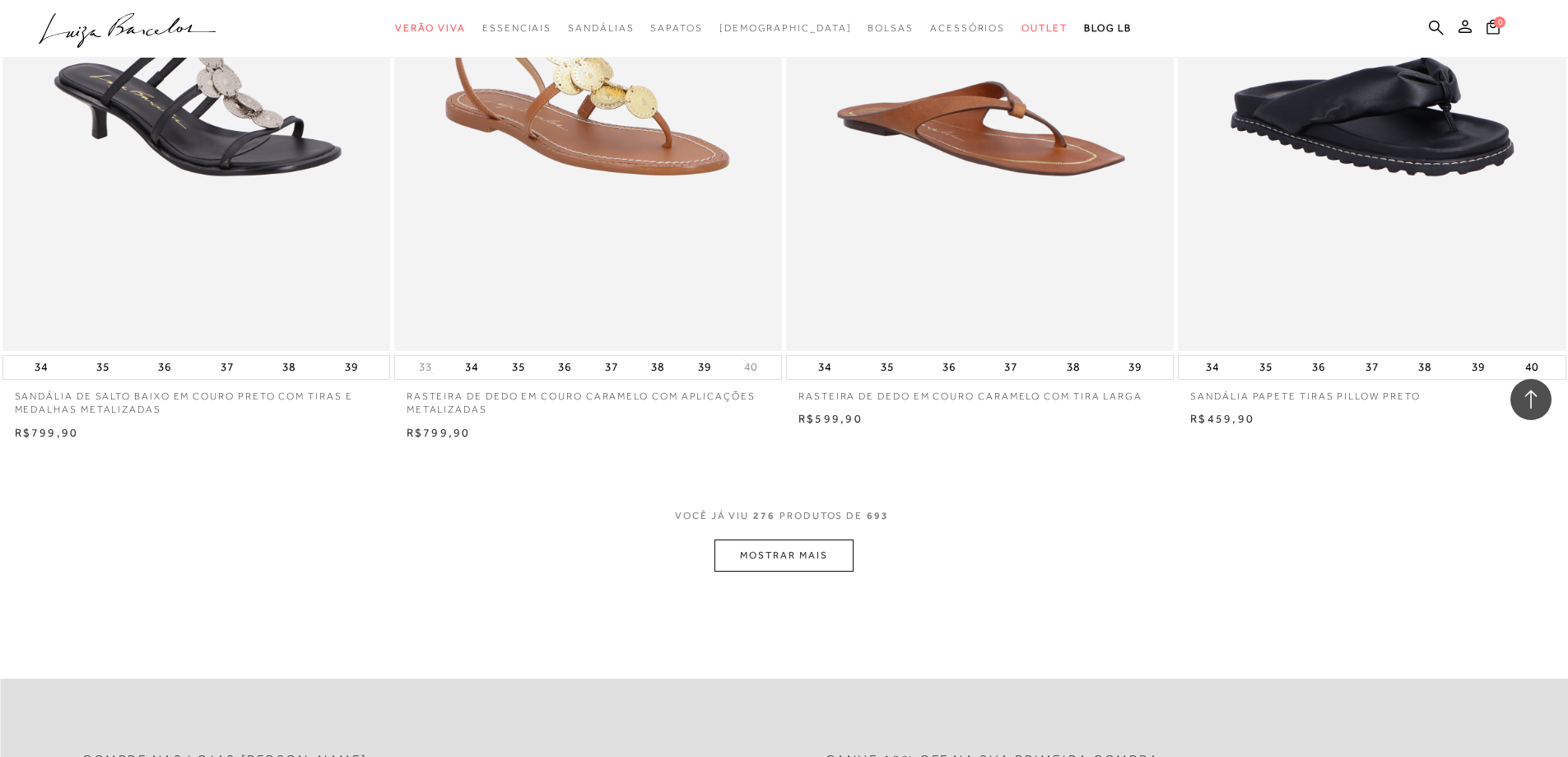
click at [781, 567] on button "MOSTRAR MAIS" at bounding box center [783, 555] width 138 height 32
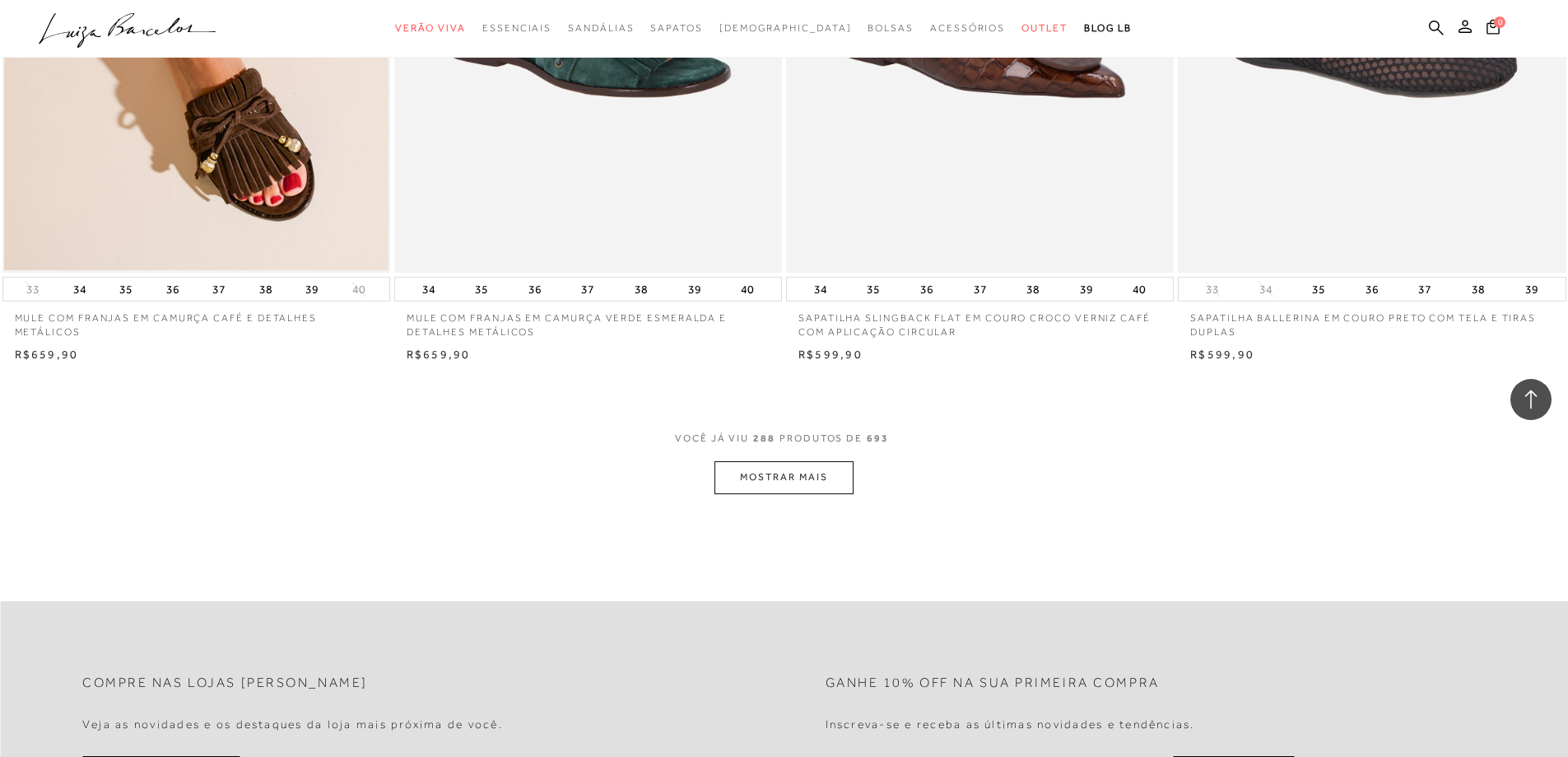
scroll to position [49398, 0]
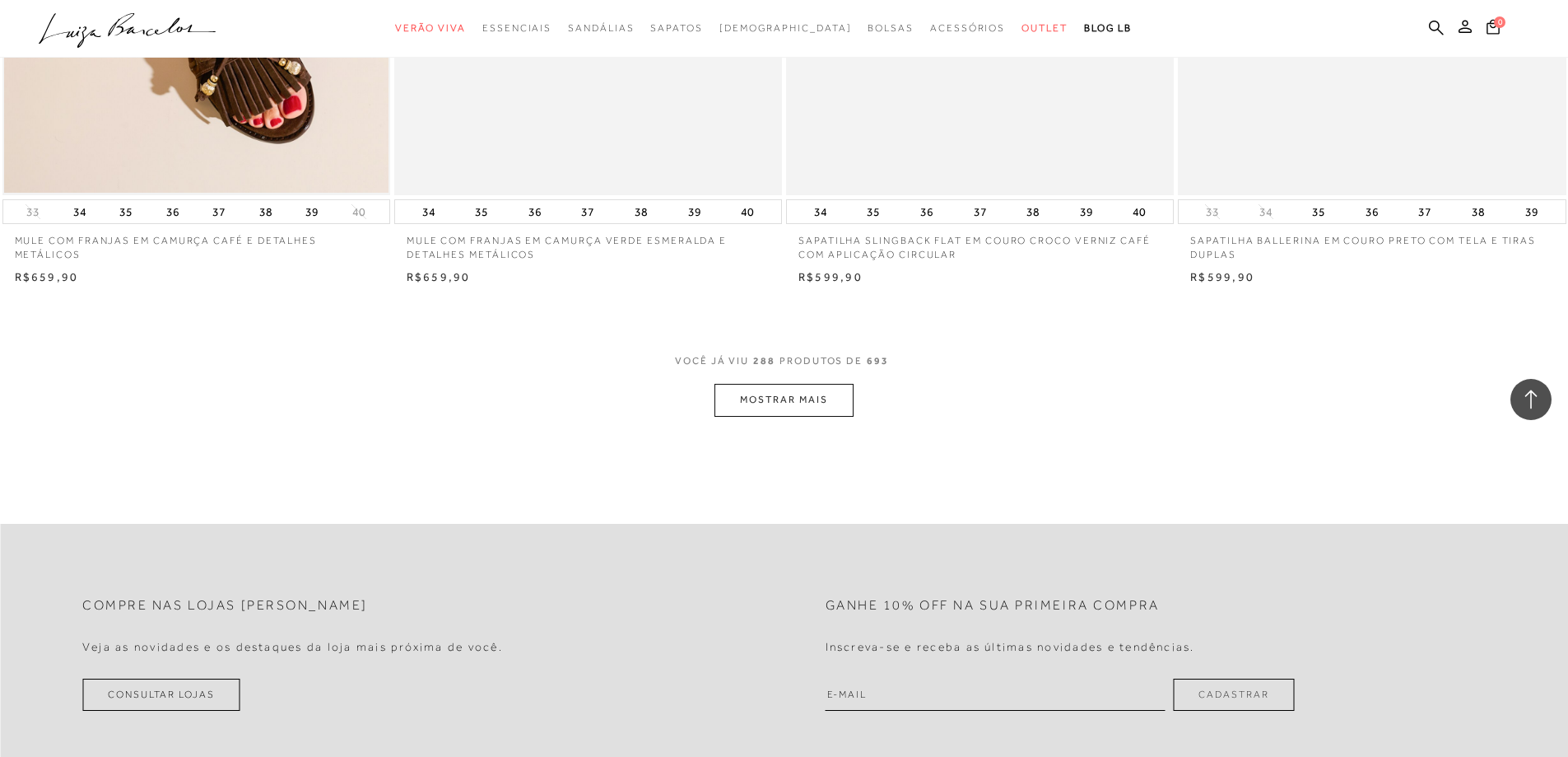
click at [769, 405] on button "MOSTRAR MAIS" at bounding box center [783, 399] width 138 height 32
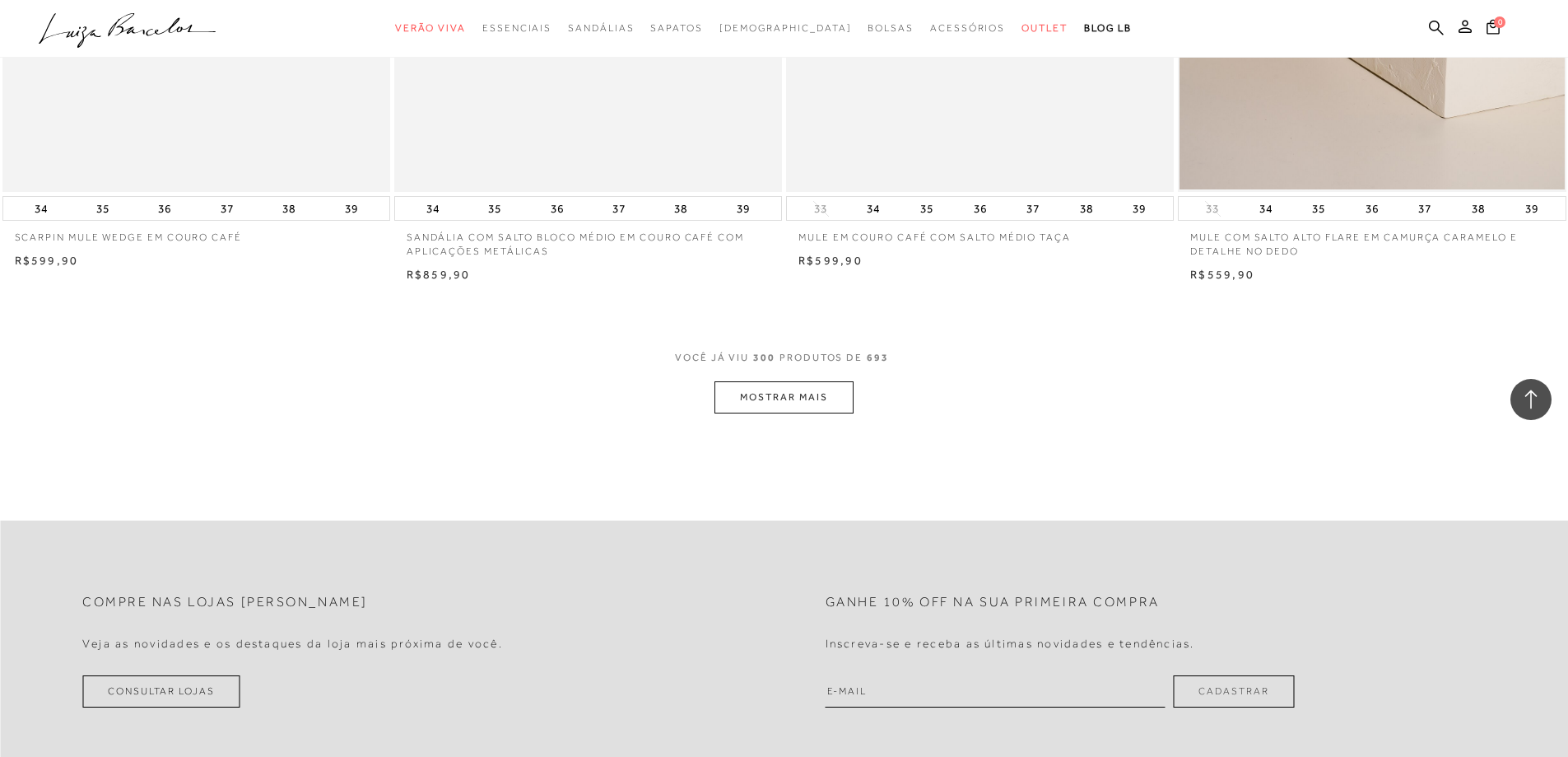
scroll to position [51539, 0]
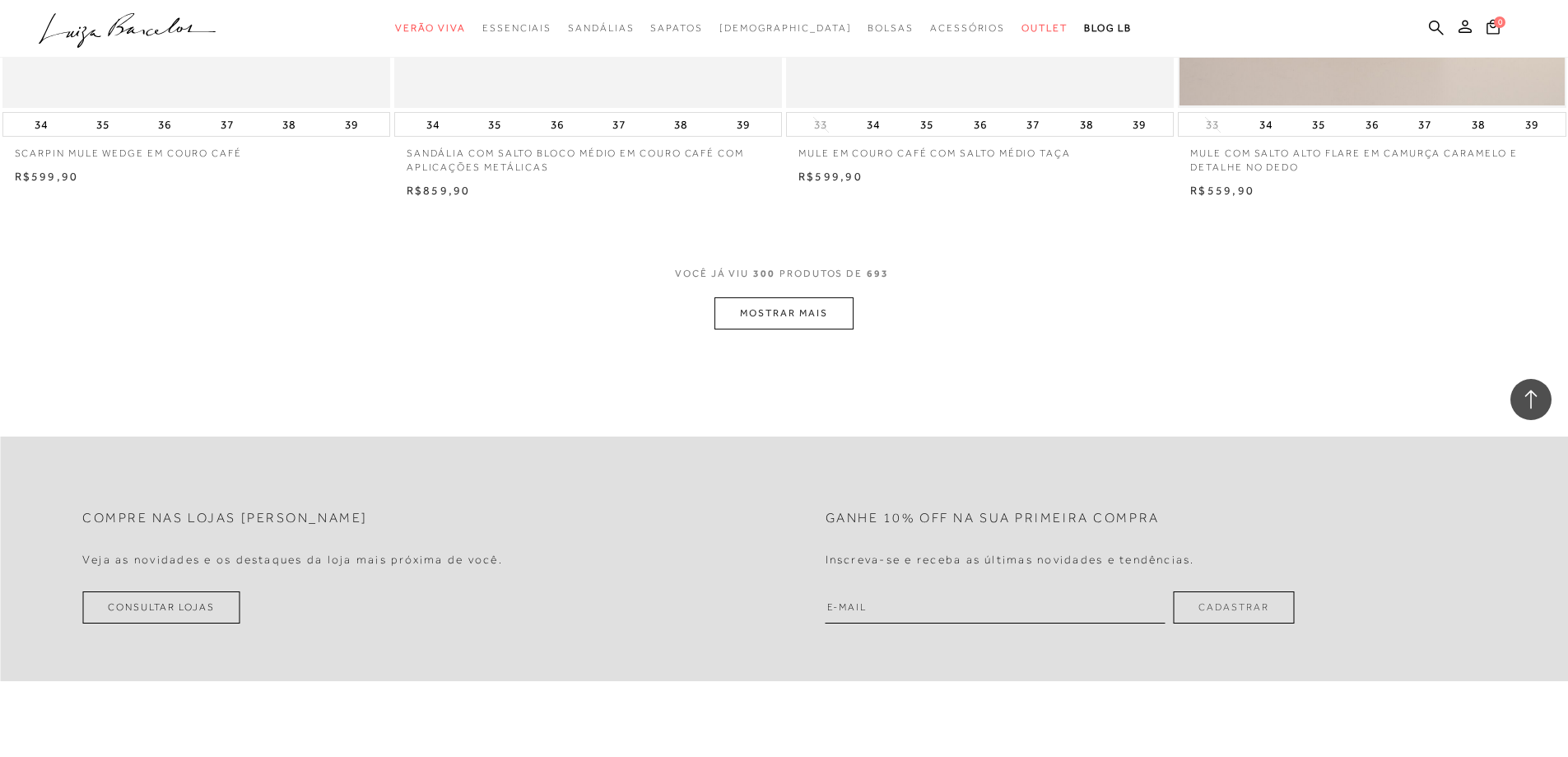
click at [787, 318] on button "MOSTRAR MAIS" at bounding box center [783, 313] width 138 height 32
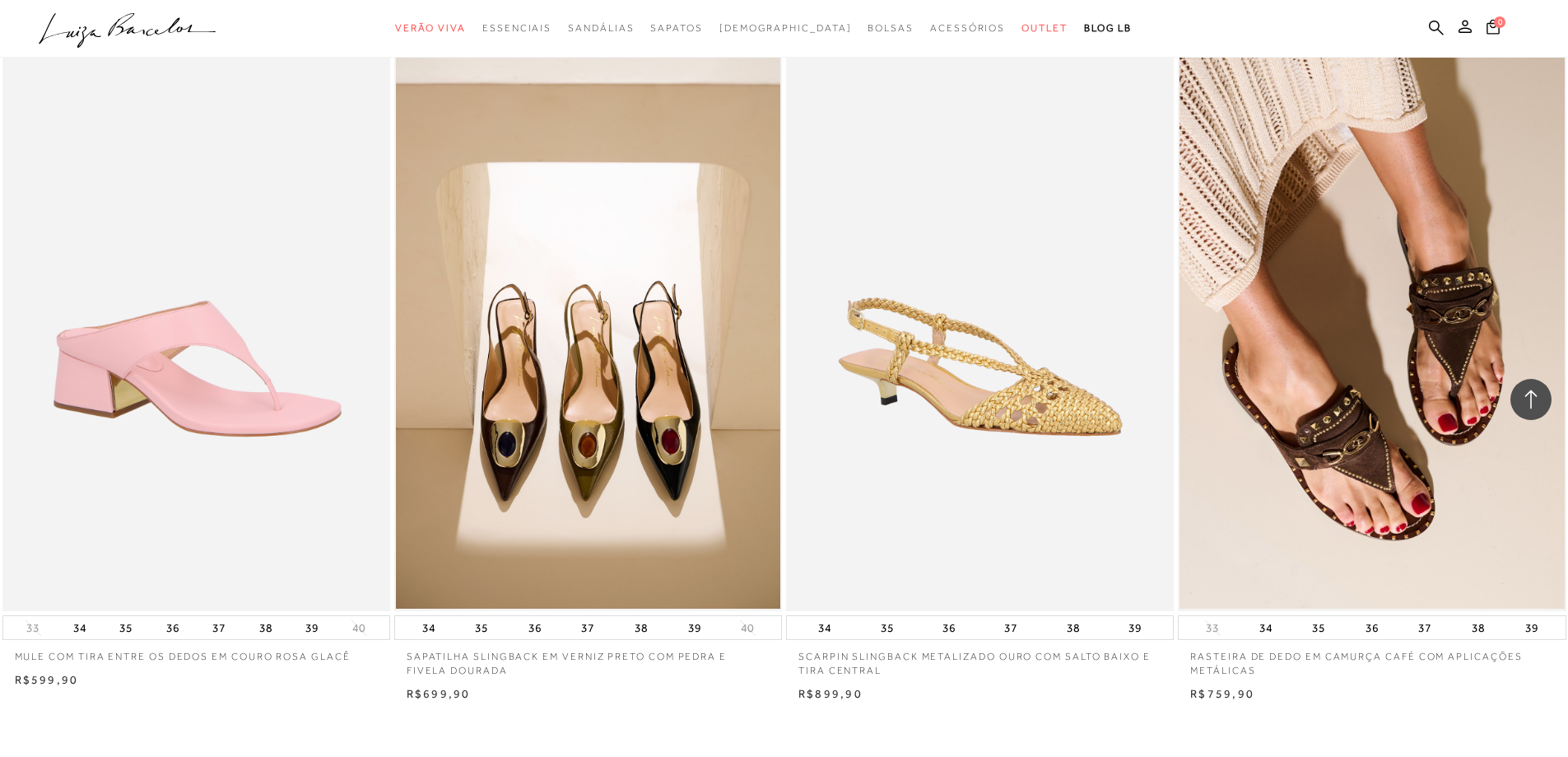
scroll to position [53597, 0]
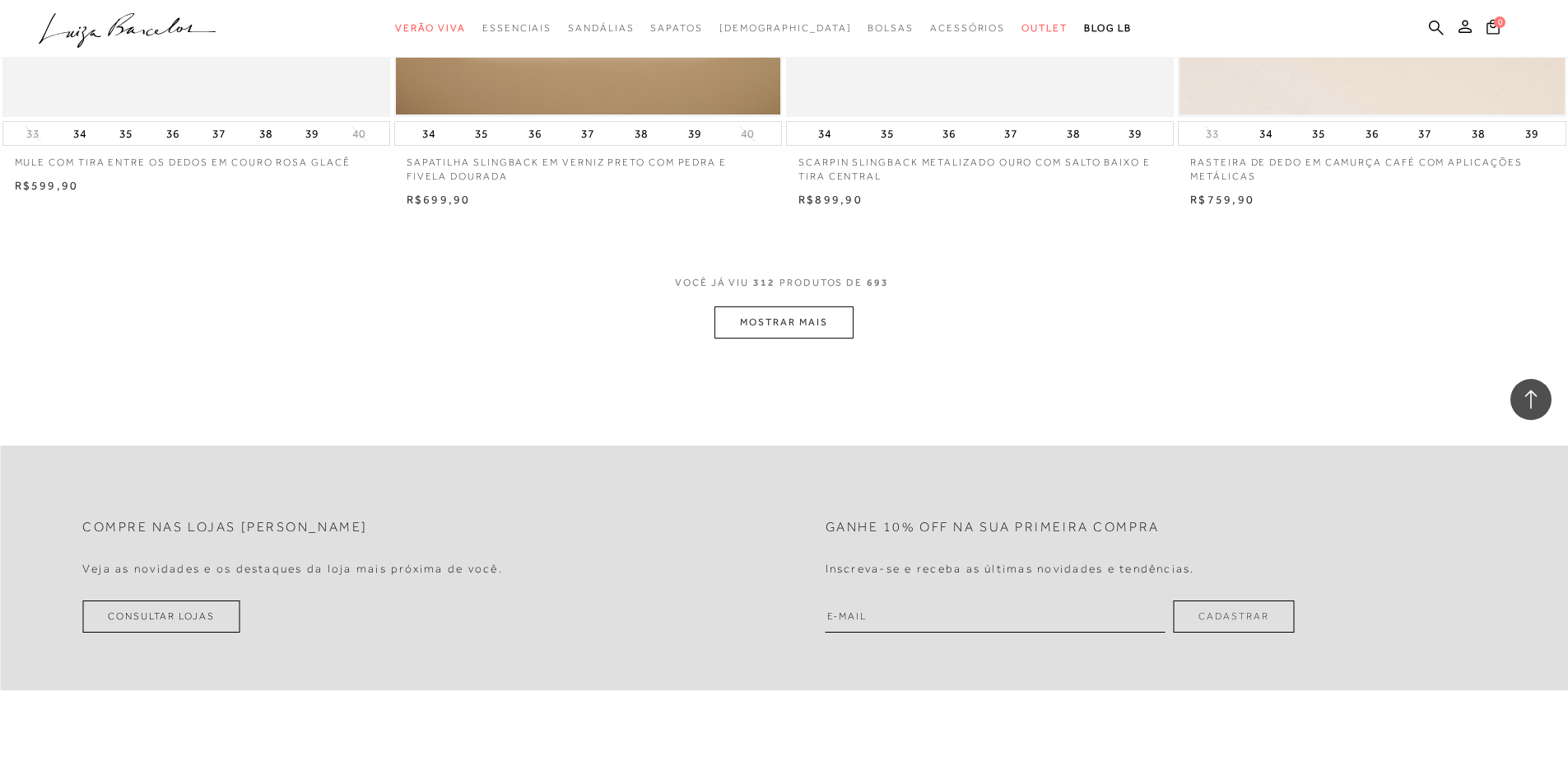
click at [741, 329] on button "MOSTRAR MAIS" at bounding box center [783, 322] width 138 height 32
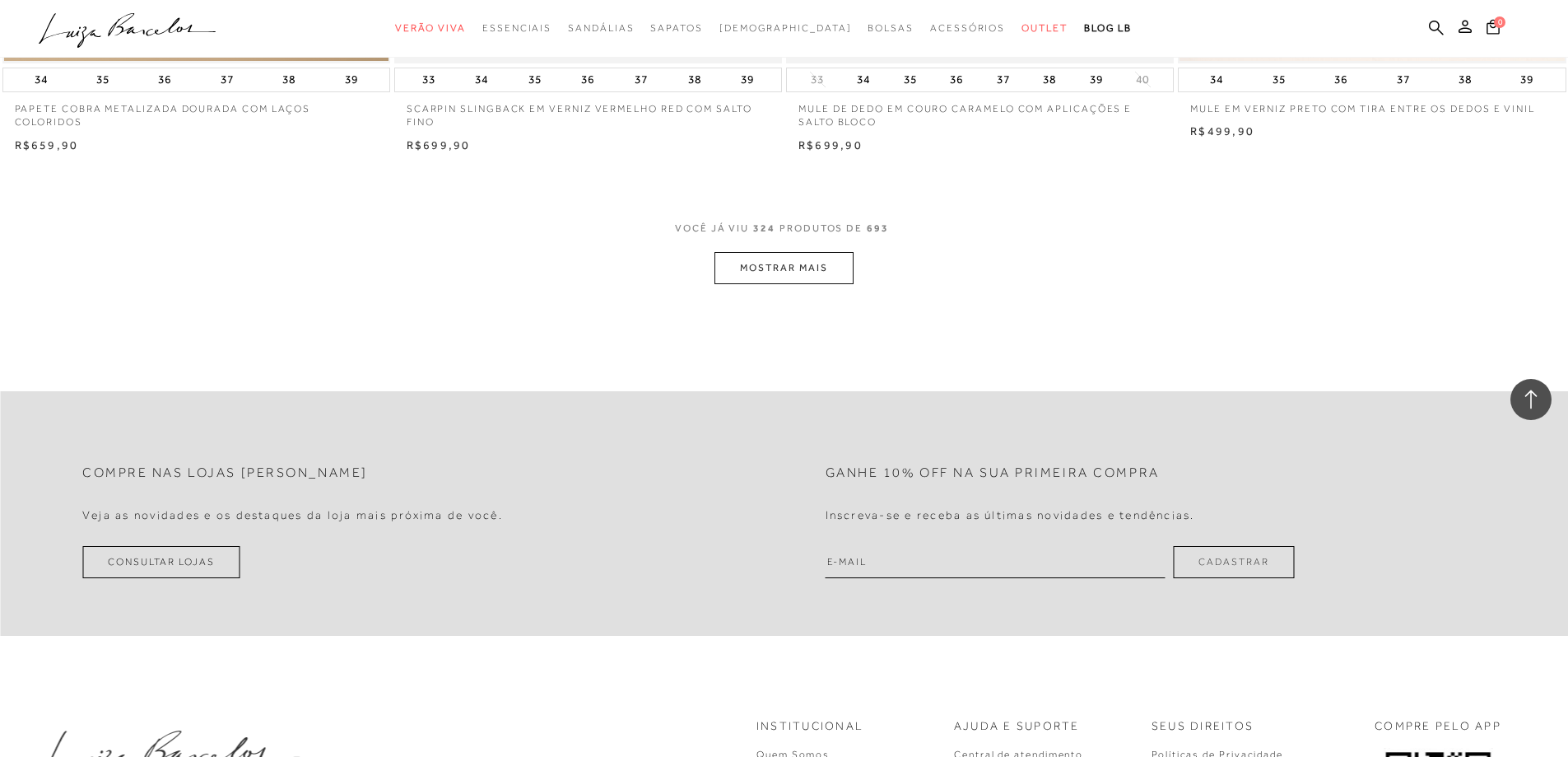
scroll to position [55738, 0]
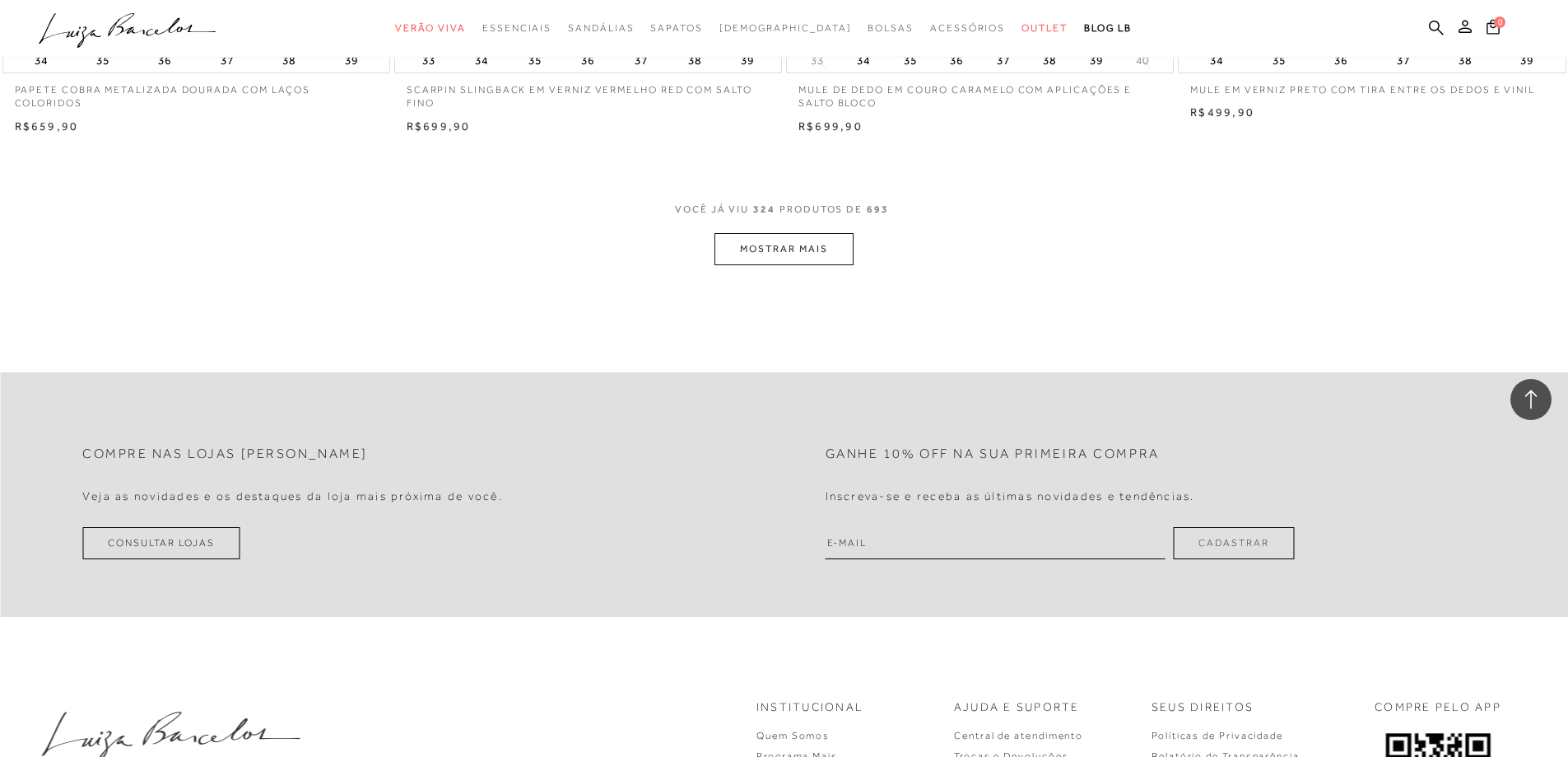
click at [751, 265] on button "MOSTRAR MAIS" at bounding box center [783, 249] width 138 height 32
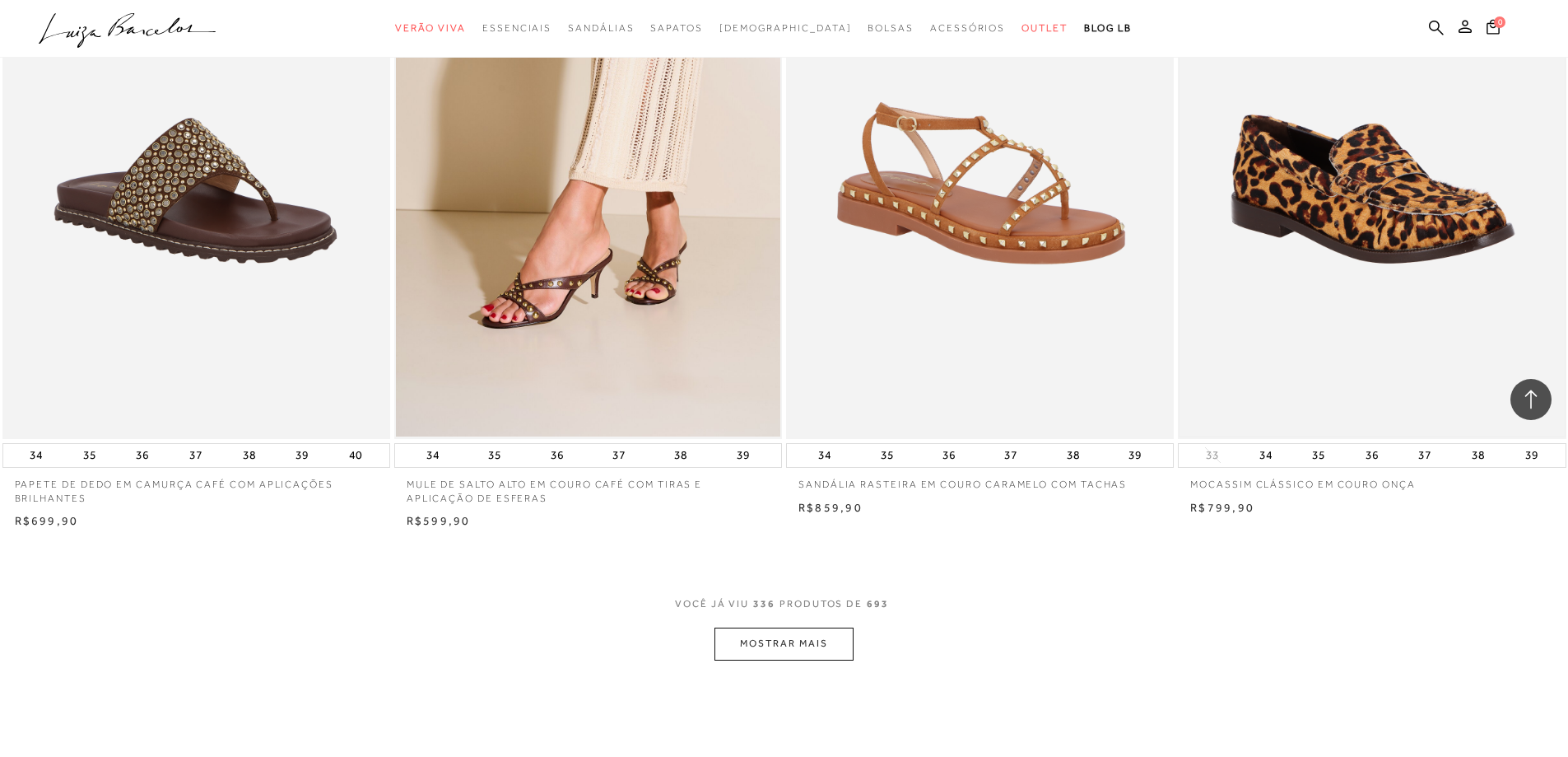
scroll to position [57549, 0]
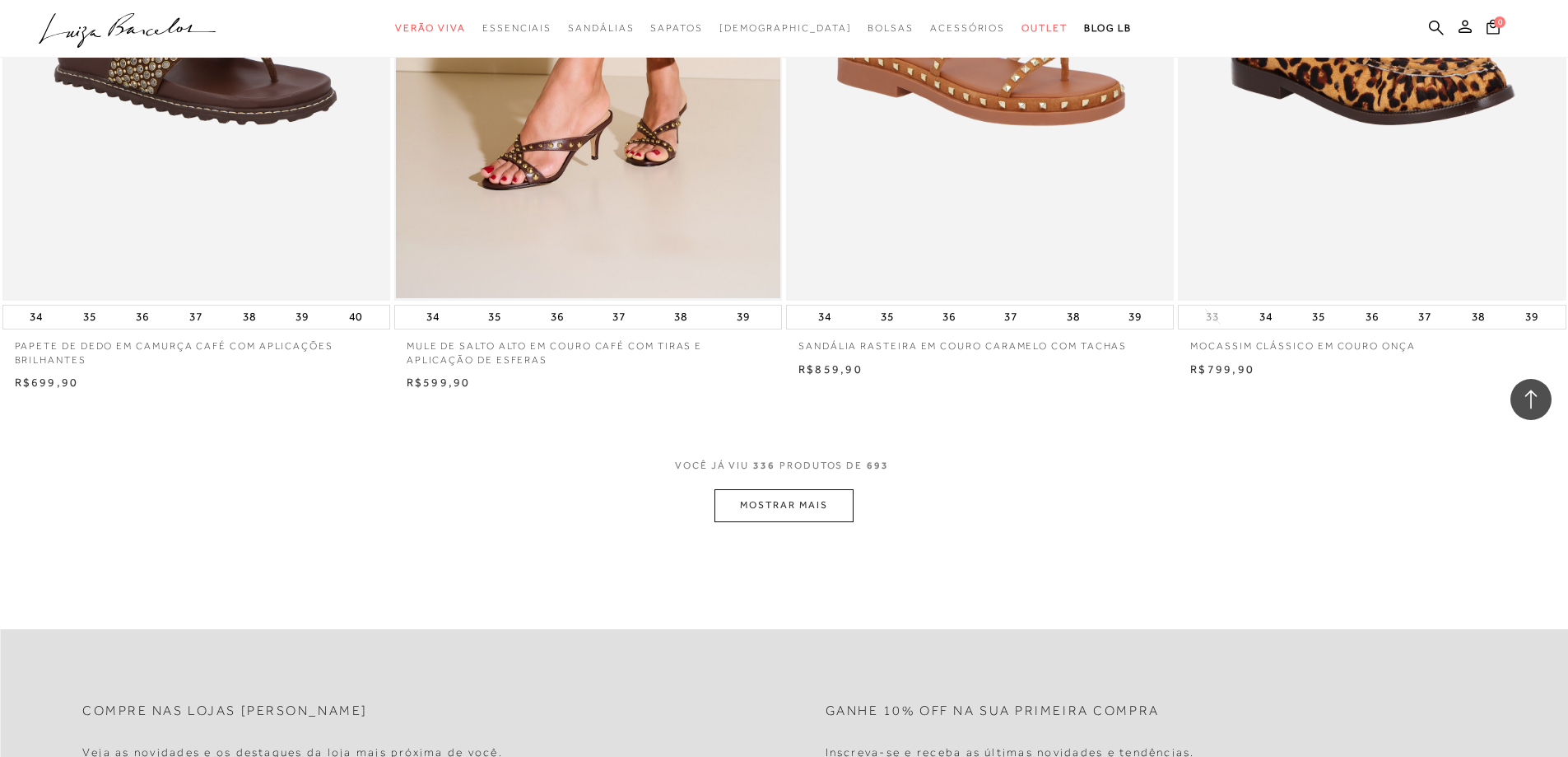
click at [753, 512] on button "MOSTRAR MAIS" at bounding box center [783, 505] width 138 height 32
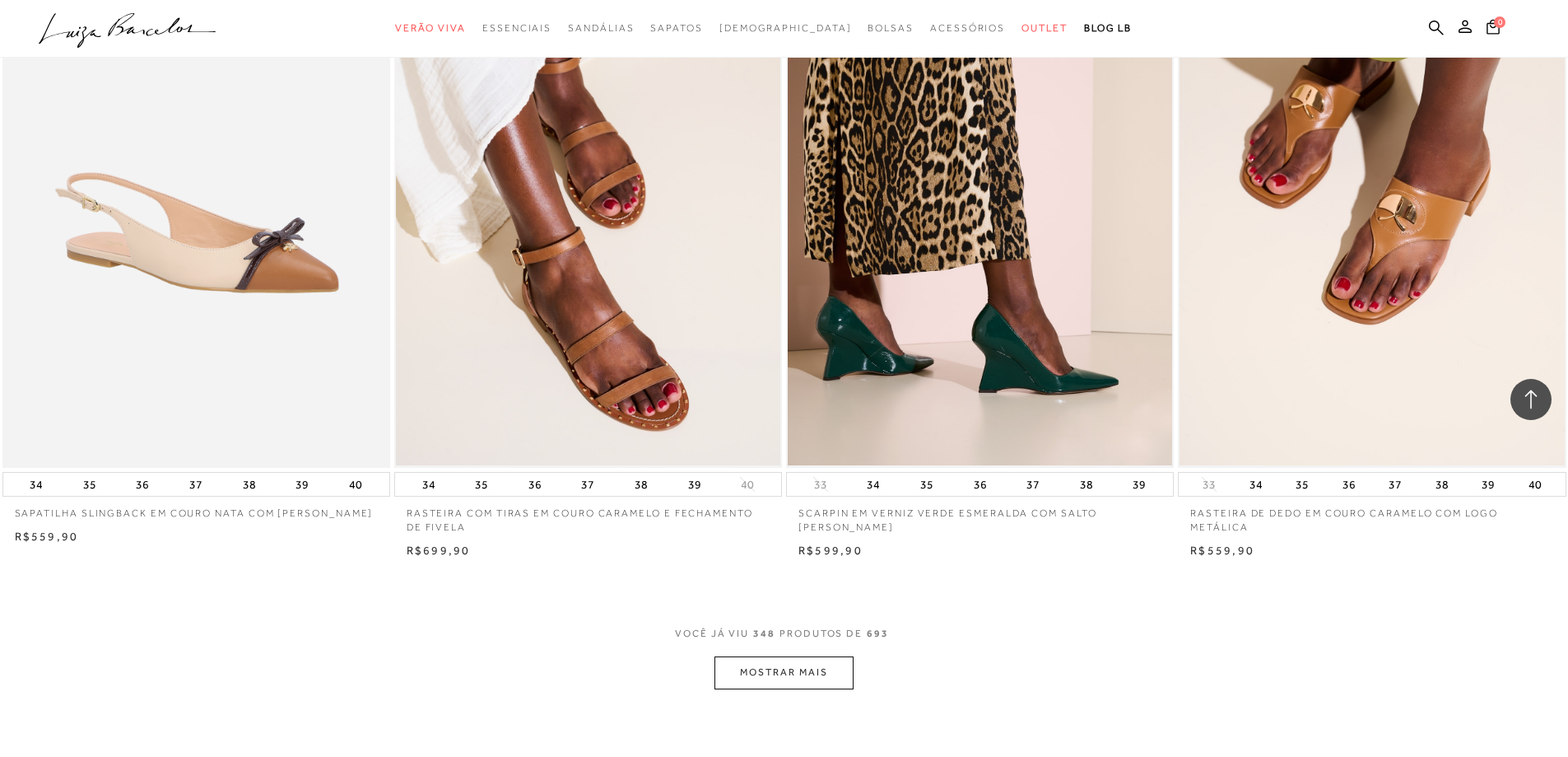
scroll to position [59442, 0]
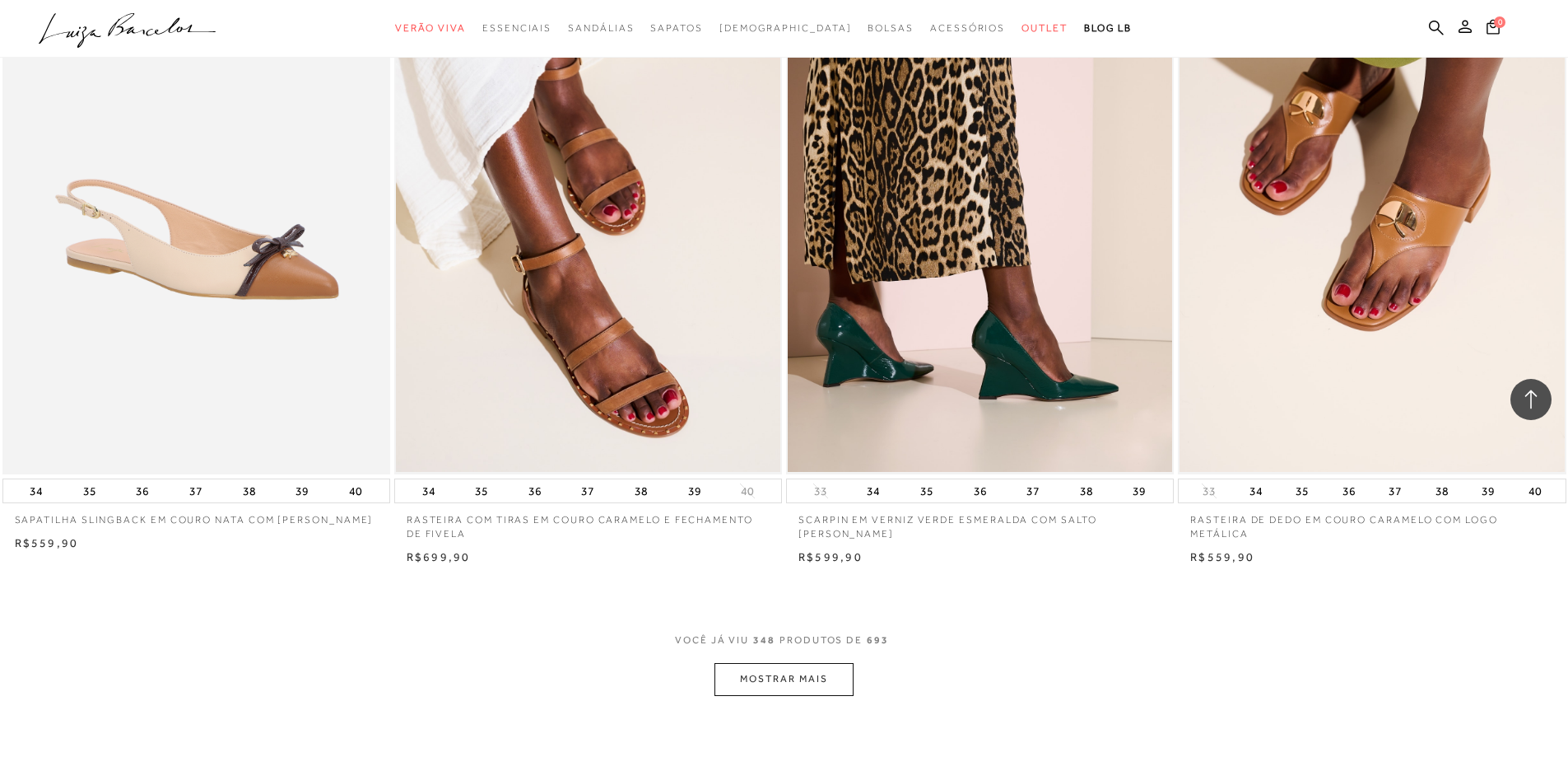
click at [786, 688] on button "MOSTRAR MAIS" at bounding box center [783, 678] width 138 height 32
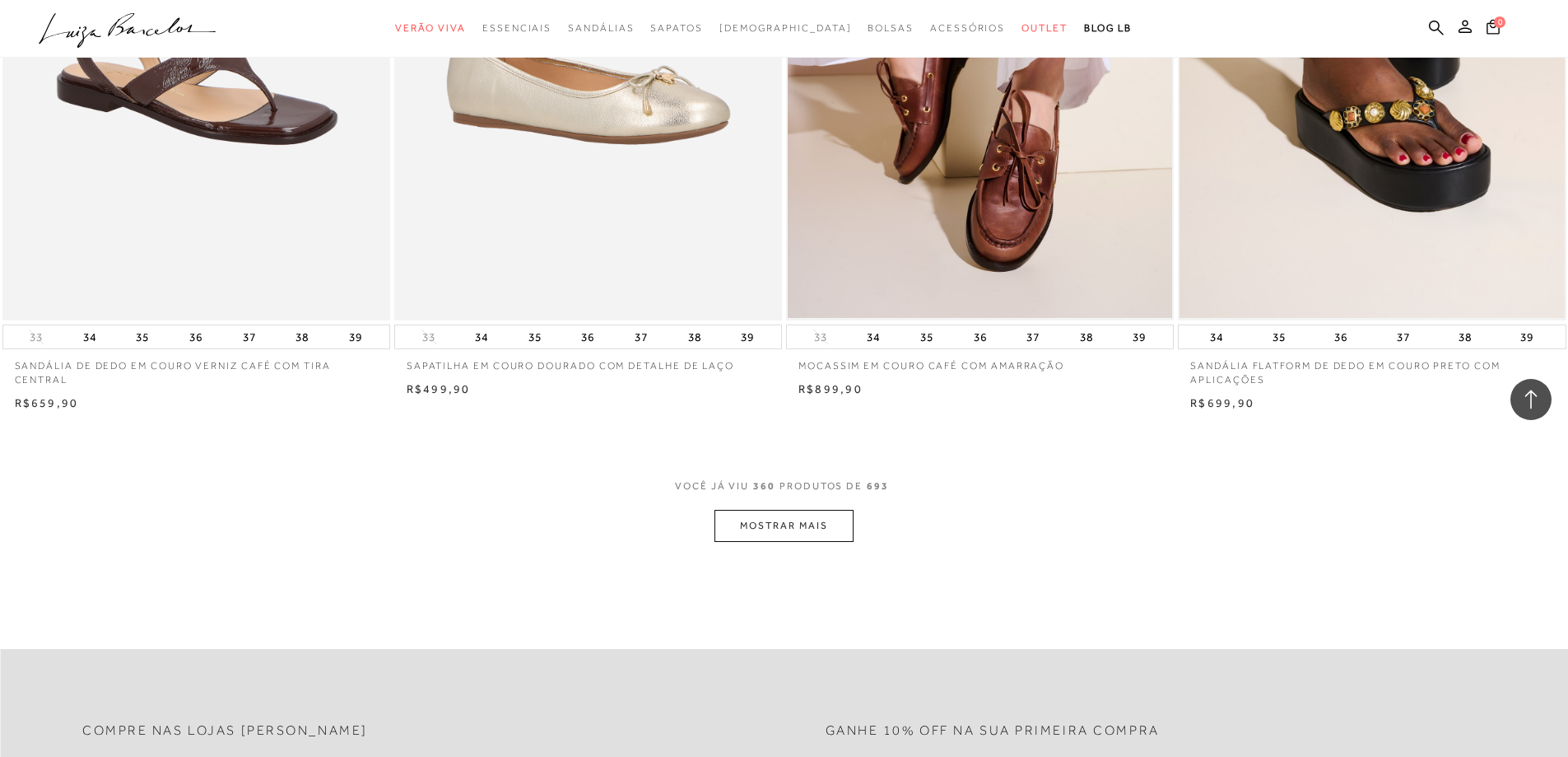
scroll to position [61665, 0]
click at [781, 540] on button "MOSTRAR MAIS" at bounding box center [783, 524] width 138 height 32
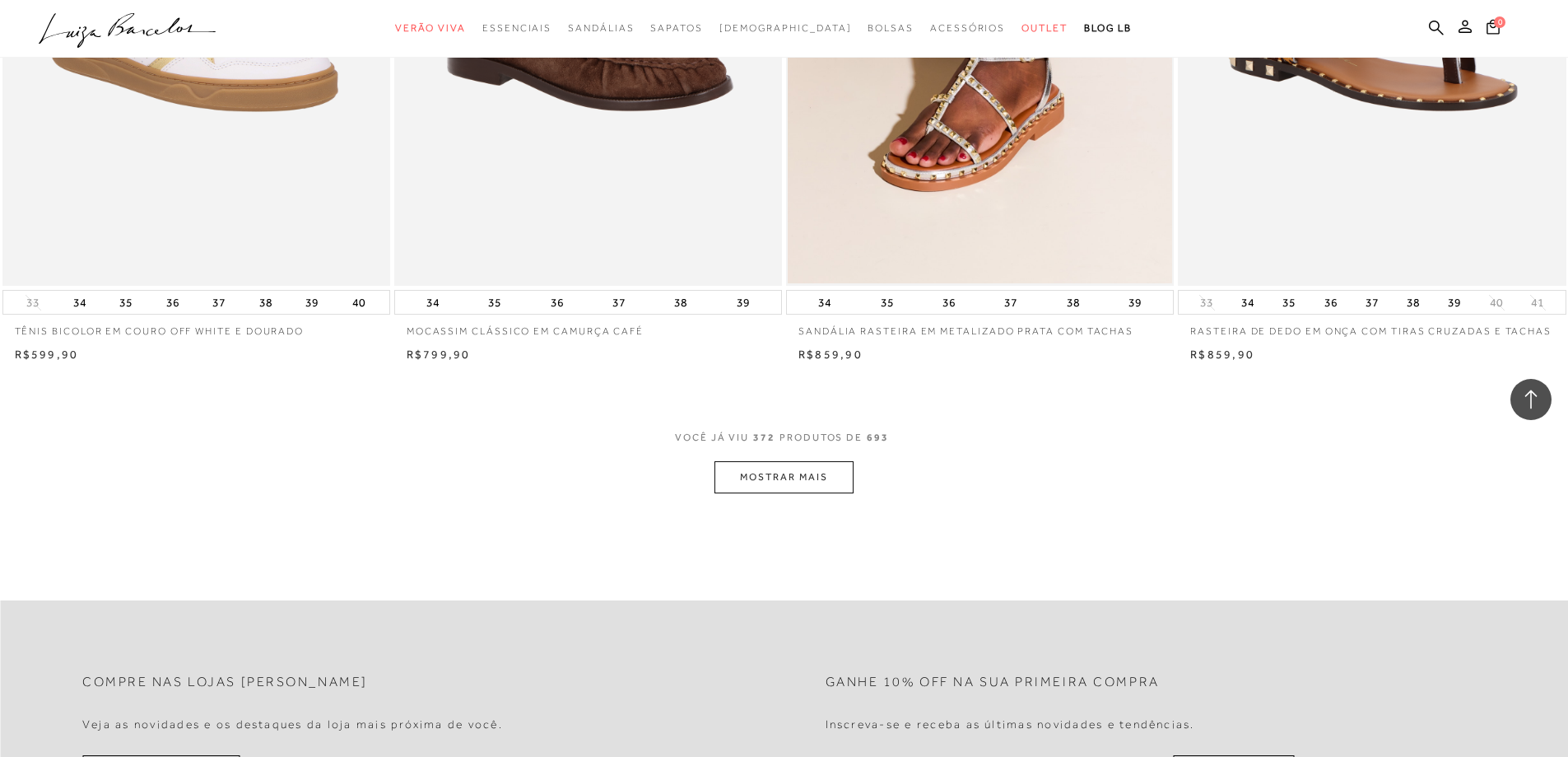
scroll to position [63805, 0]
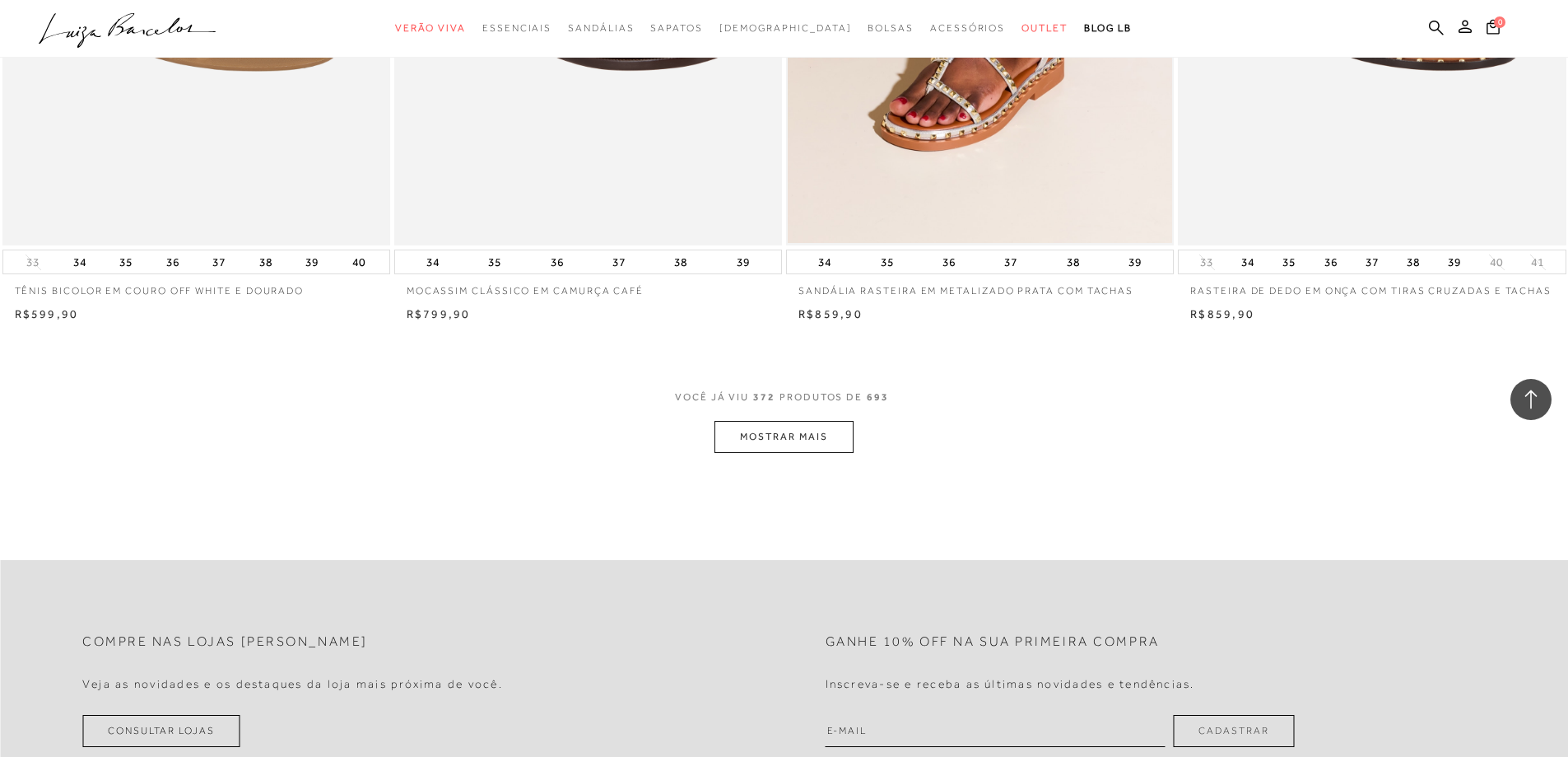
click at [815, 440] on button "MOSTRAR MAIS" at bounding box center [783, 437] width 138 height 32
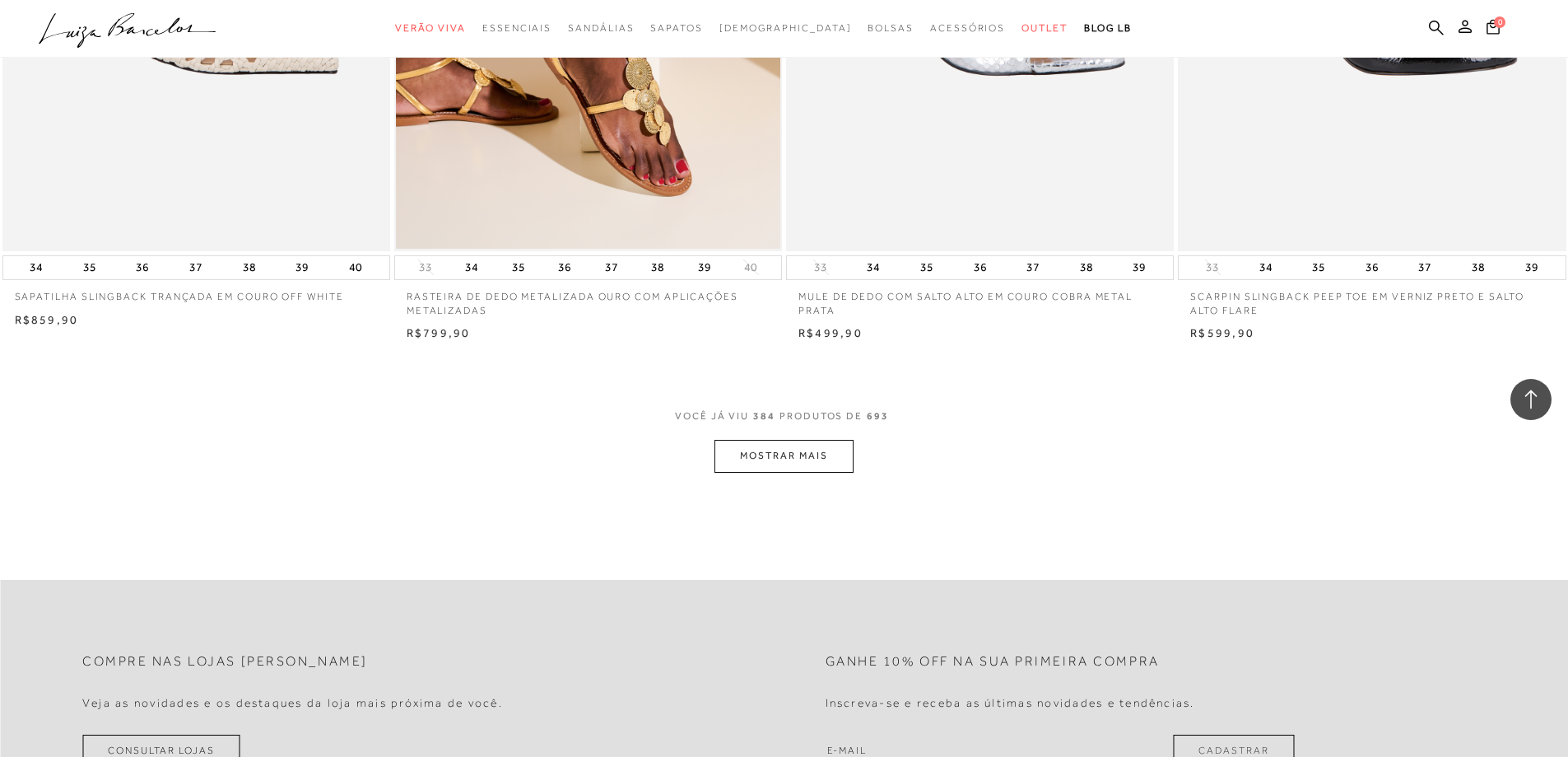
scroll to position [65864, 0]
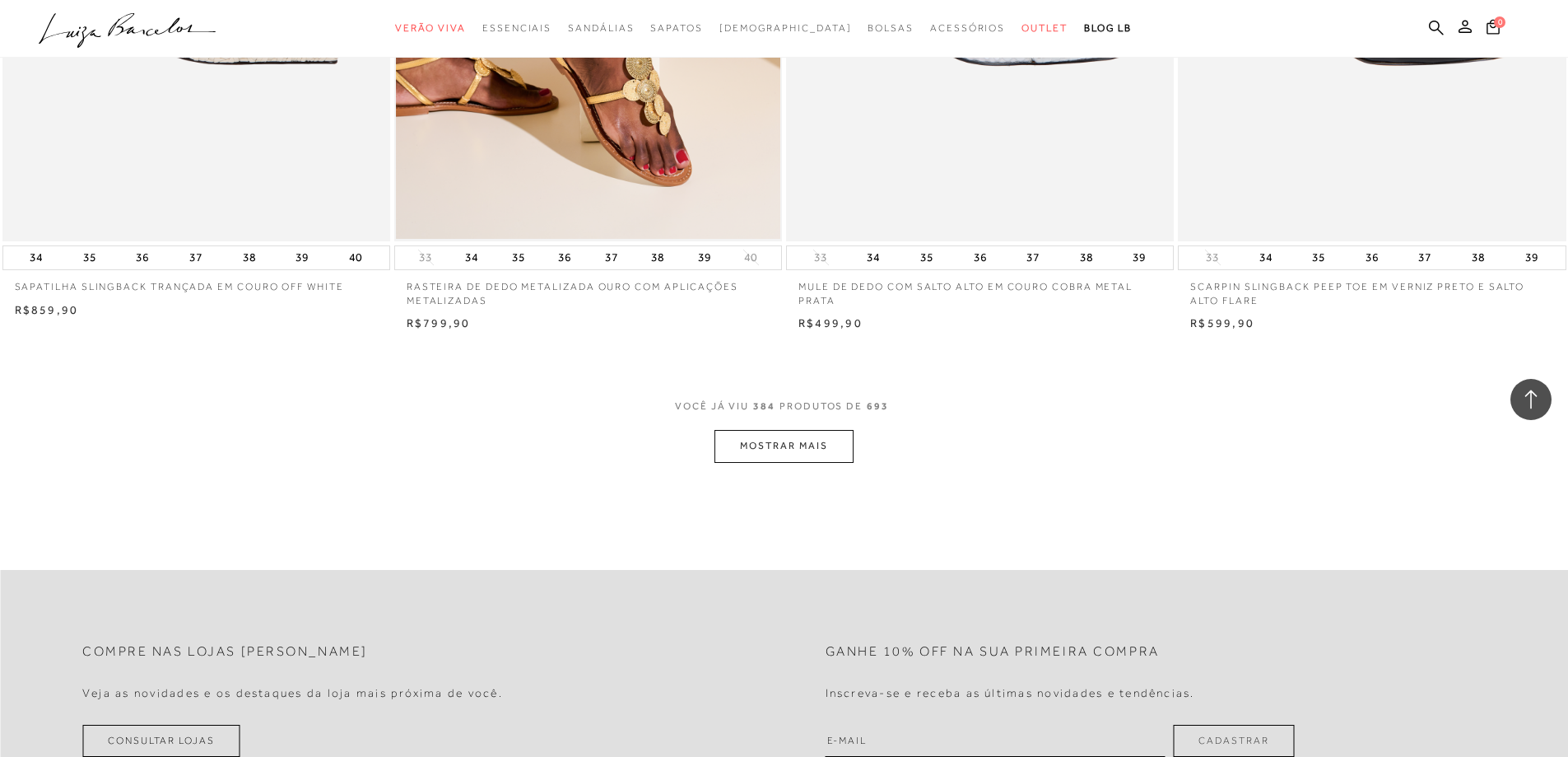
click at [747, 458] on button "MOSTRAR MAIS" at bounding box center [783, 445] width 138 height 32
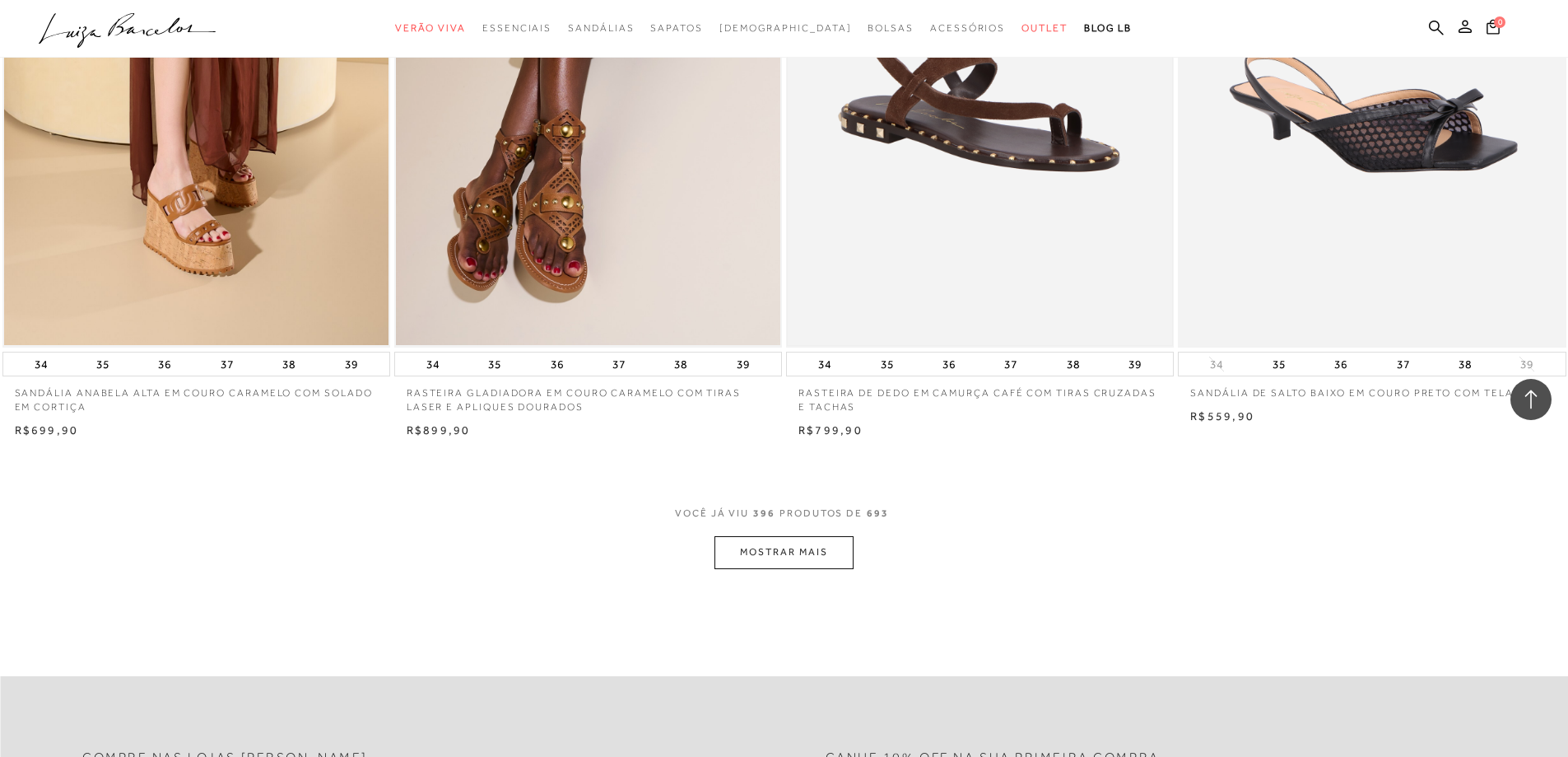
scroll to position [68004, 0]
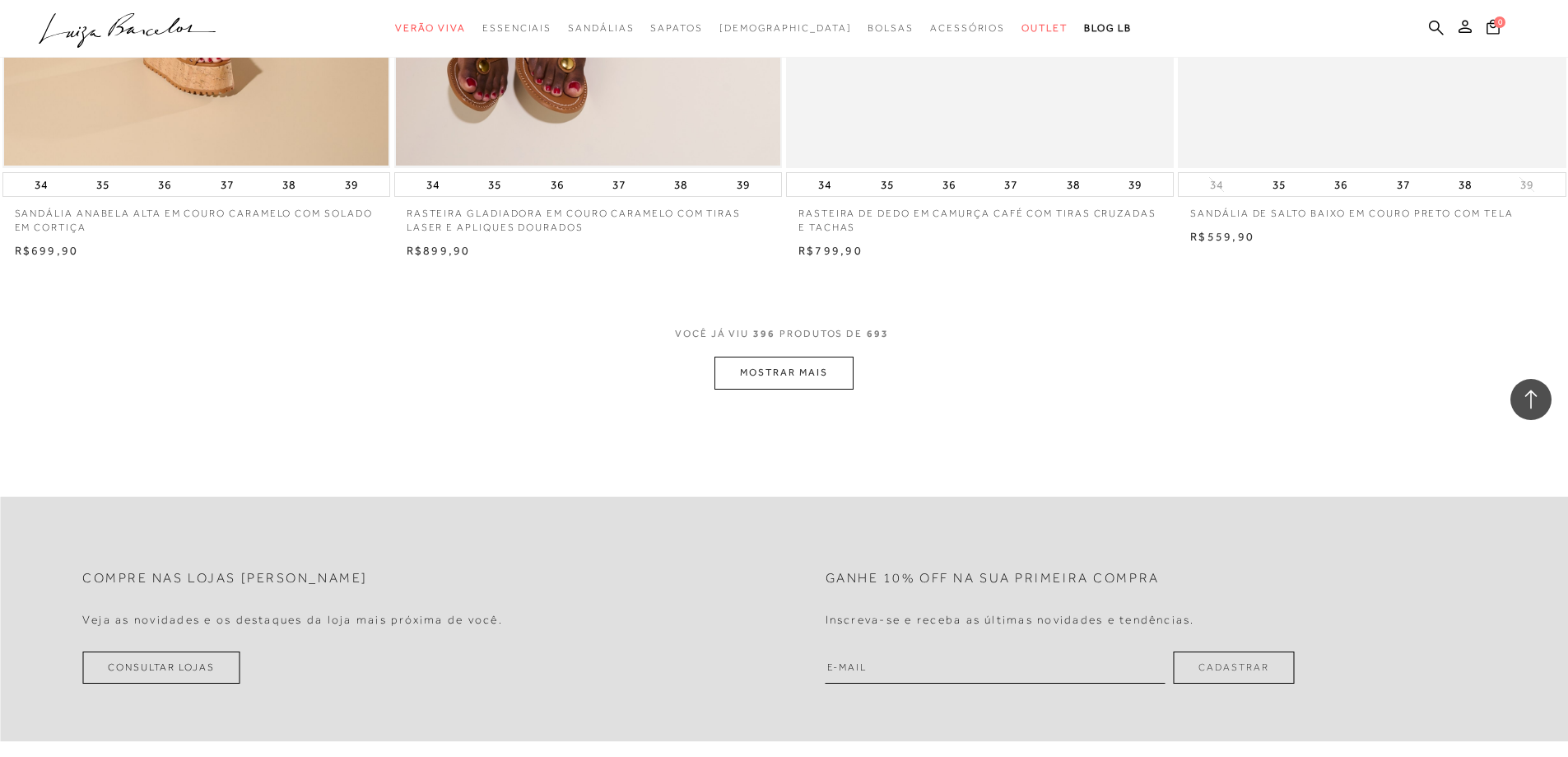
click at [824, 389] on button "MOSTRAR MAIS" at bounding box center [783, 372] width 138 height 32
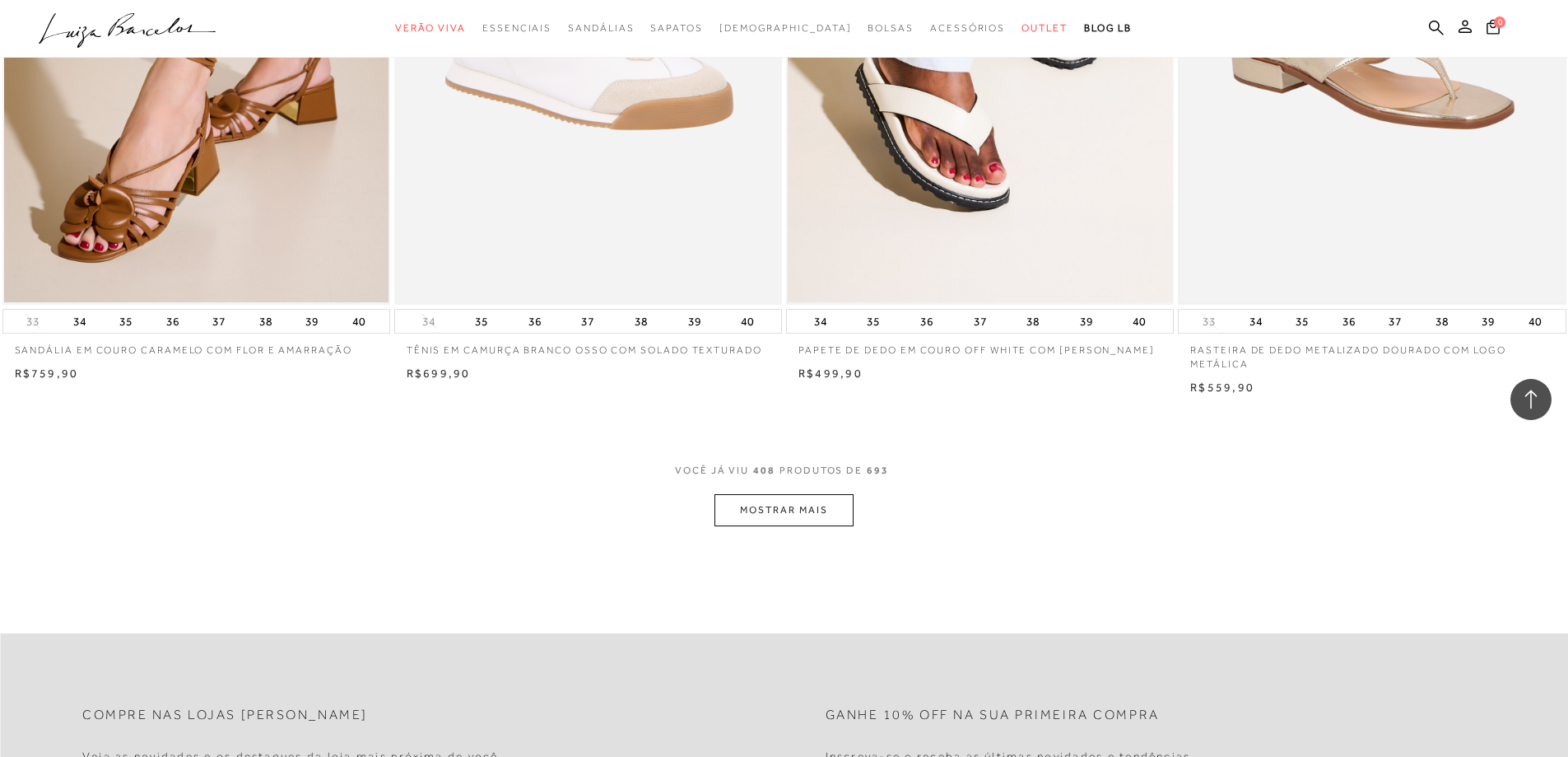
scroll to position [69980, 0]
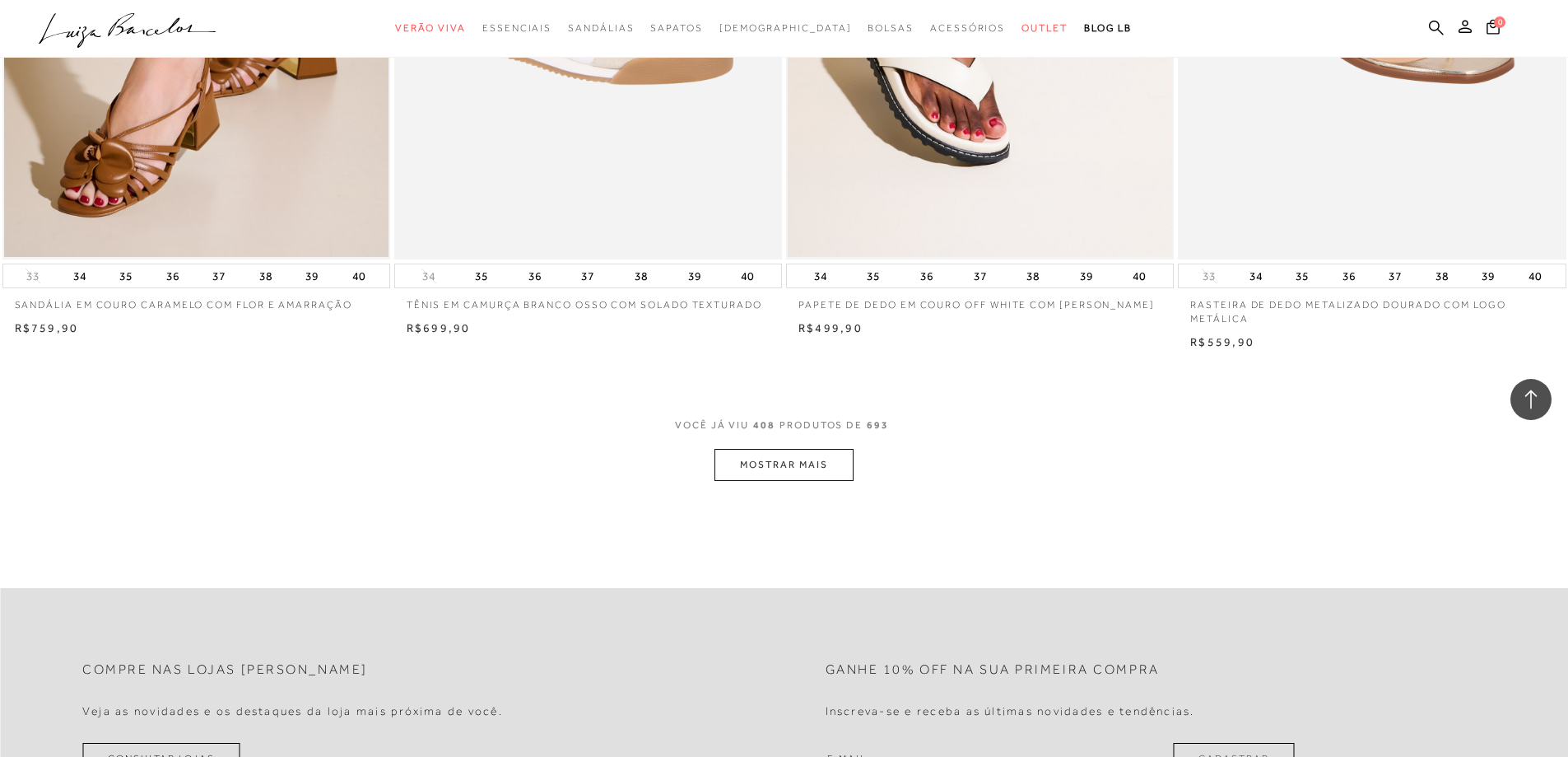
click at [758, 476] on button "MOSTRAR MAIS" at bounding box center [783, 465] width 138 height 32
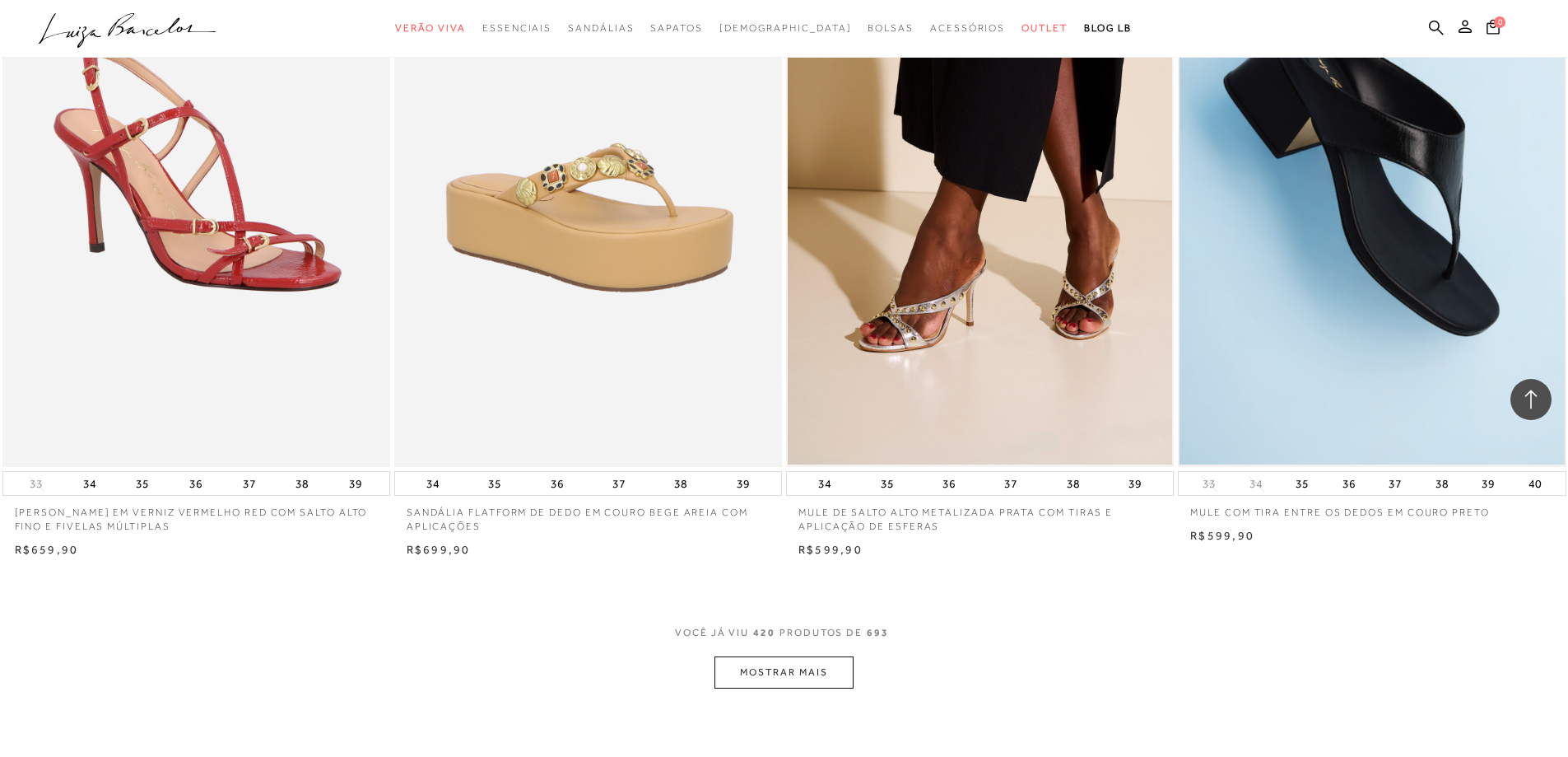
scroll to position [71874, 0]
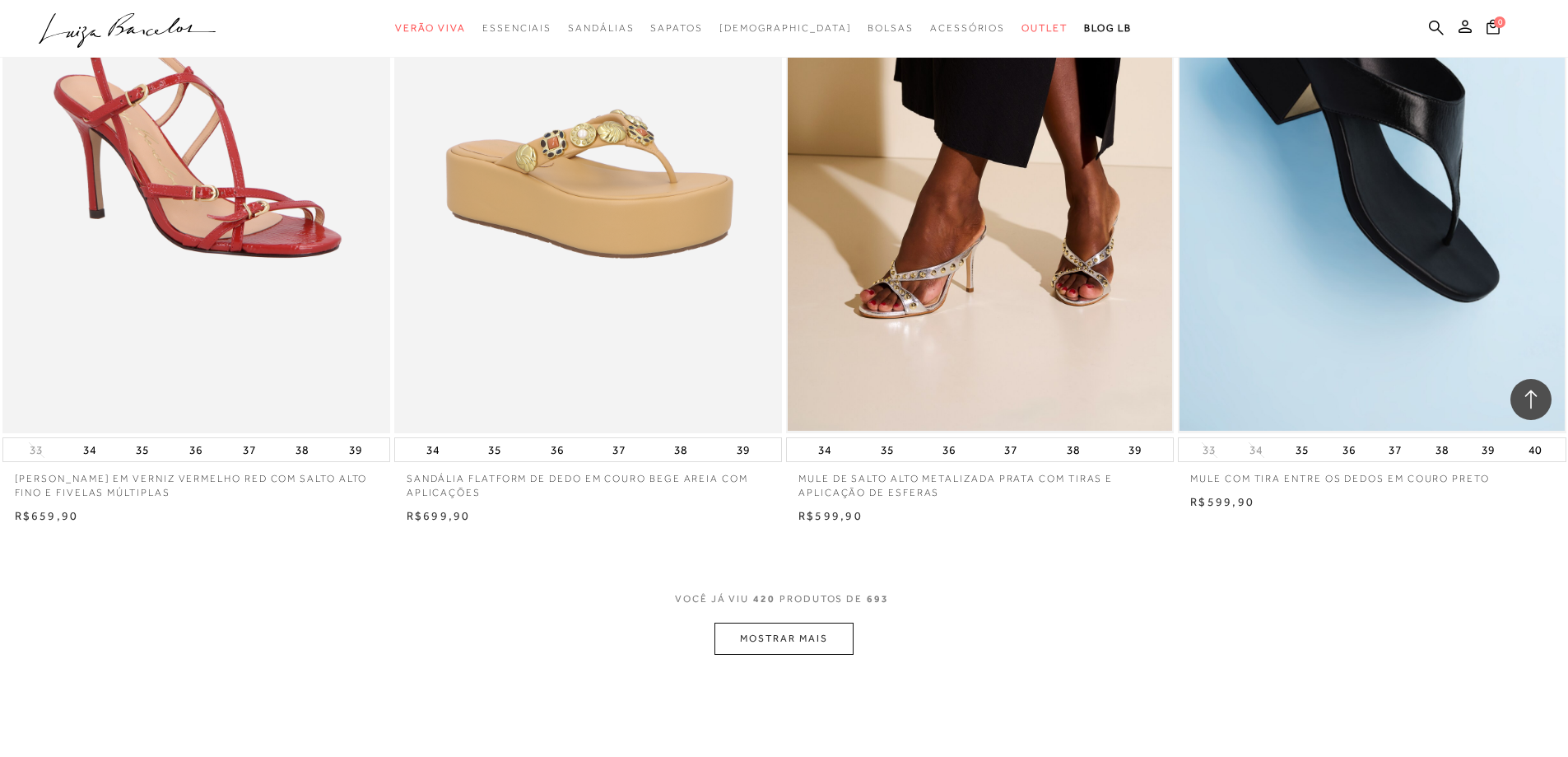
click at [815, 650] on button "MOSTRAR MAIS" at bounding box center [783, 638] width 138 height 32
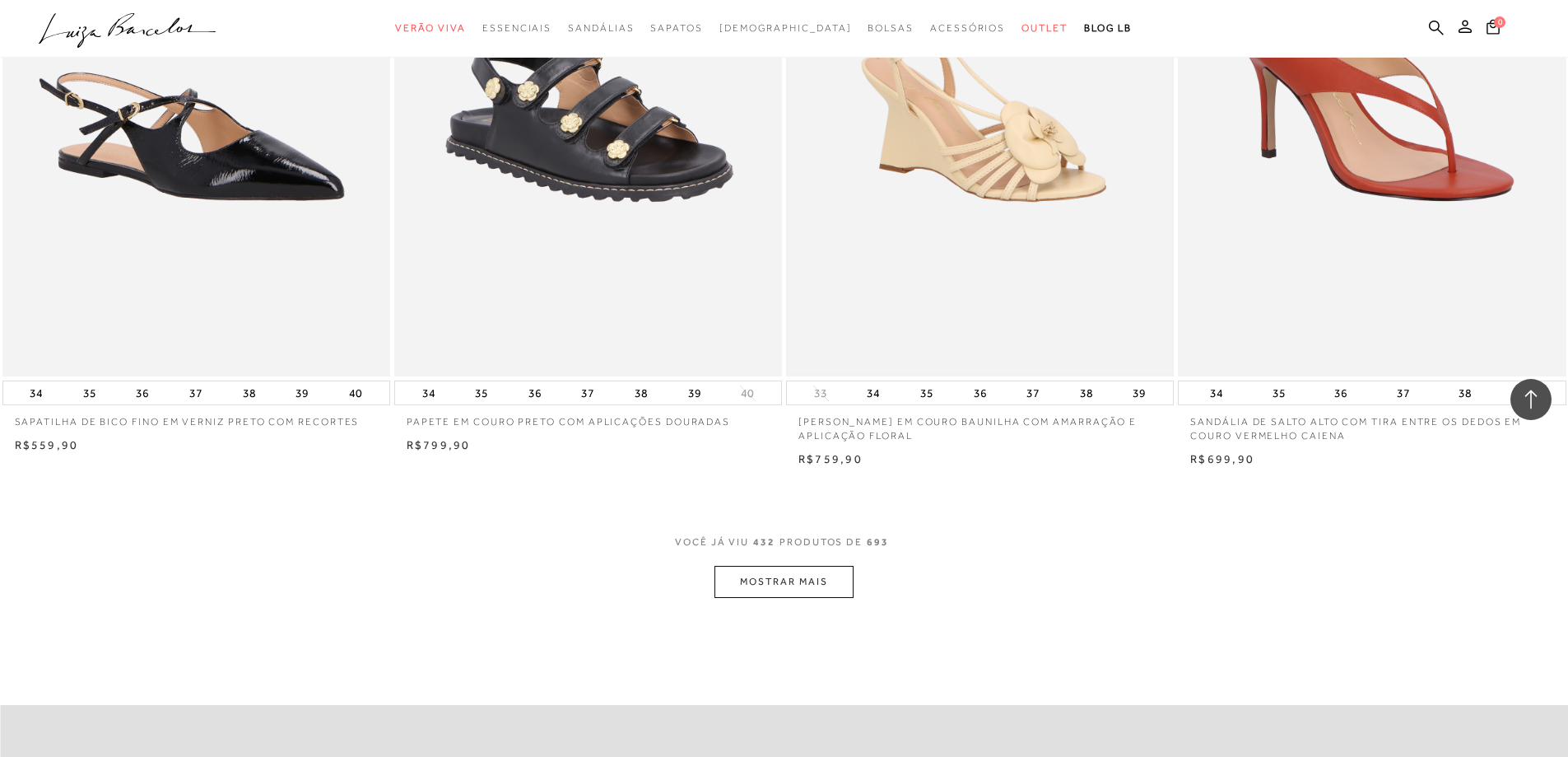
scroll to position [73850, 0]
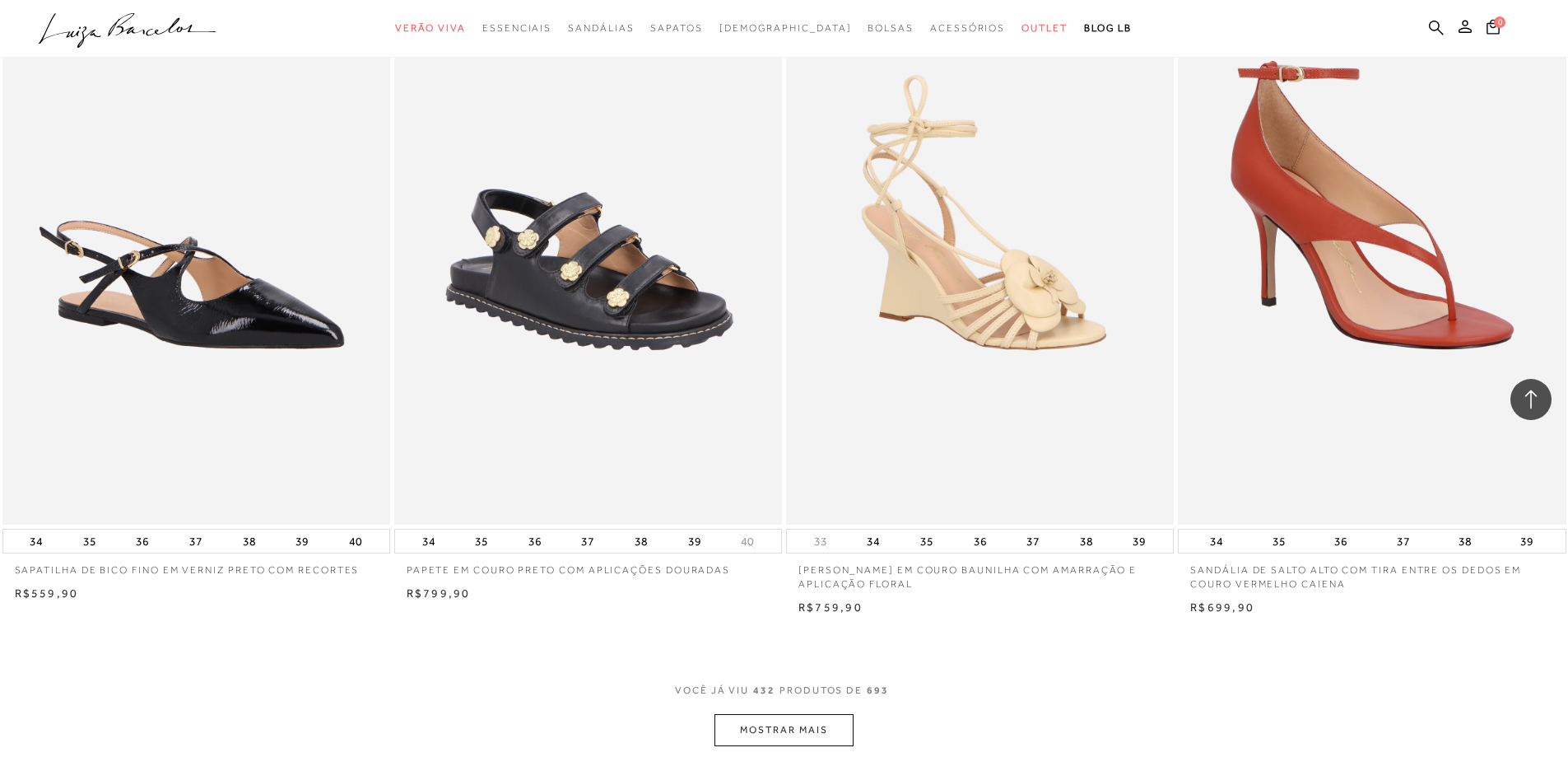
click at [781, 746] on button "MOSTRAR MAIS" at bounding box center [783, 730] width 138 height 32
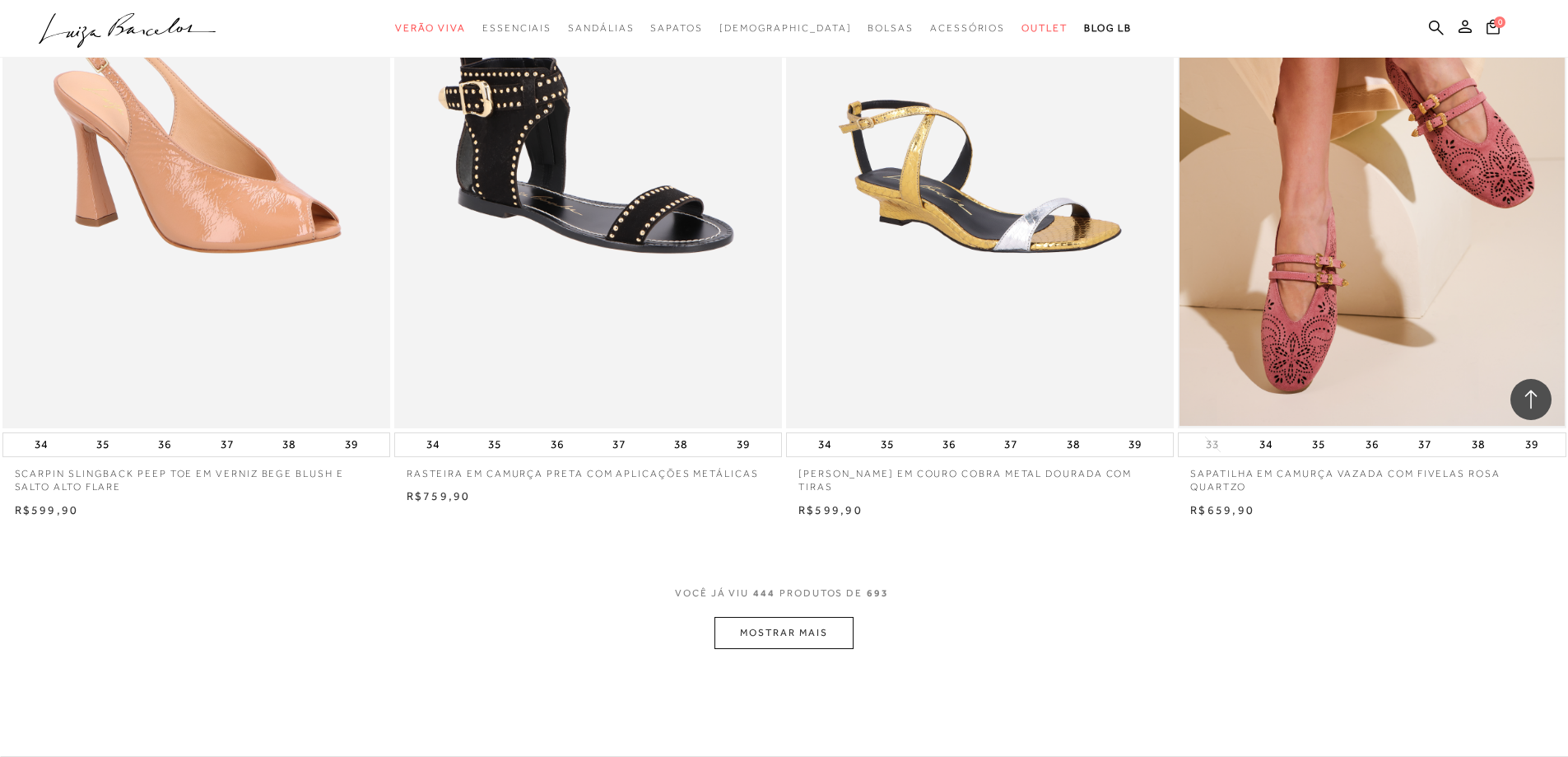
scroll to position [76155, 0]
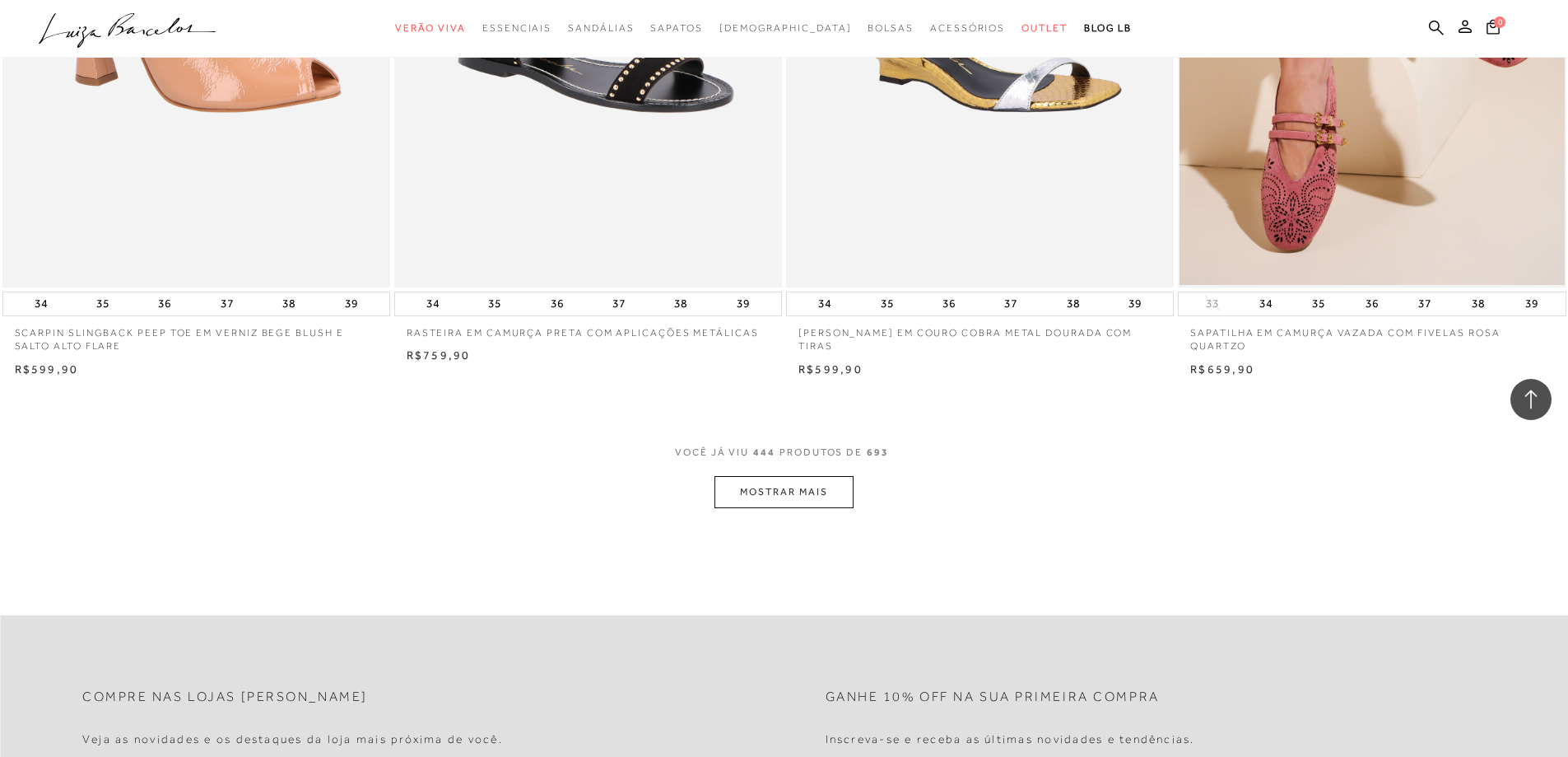
click at [813, 499] on button "MOSTRAR MAIS" at bounding box center [783, 492] width 138 height 32
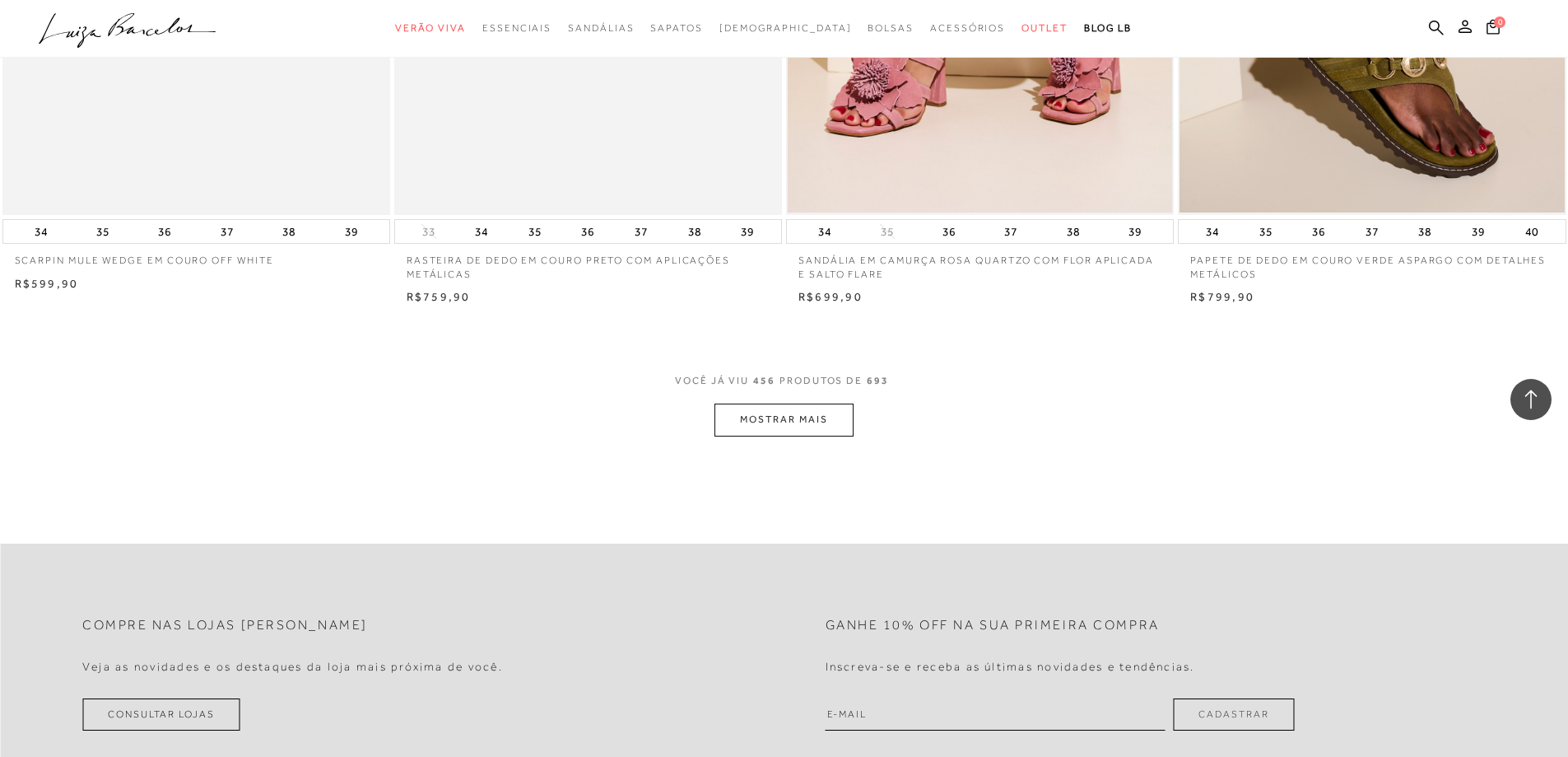
scroll to position [78296, 0]
click at [794, 428] on button "MOSTRAR MAIS" at bounding box center [783, 418] width 138 height 32
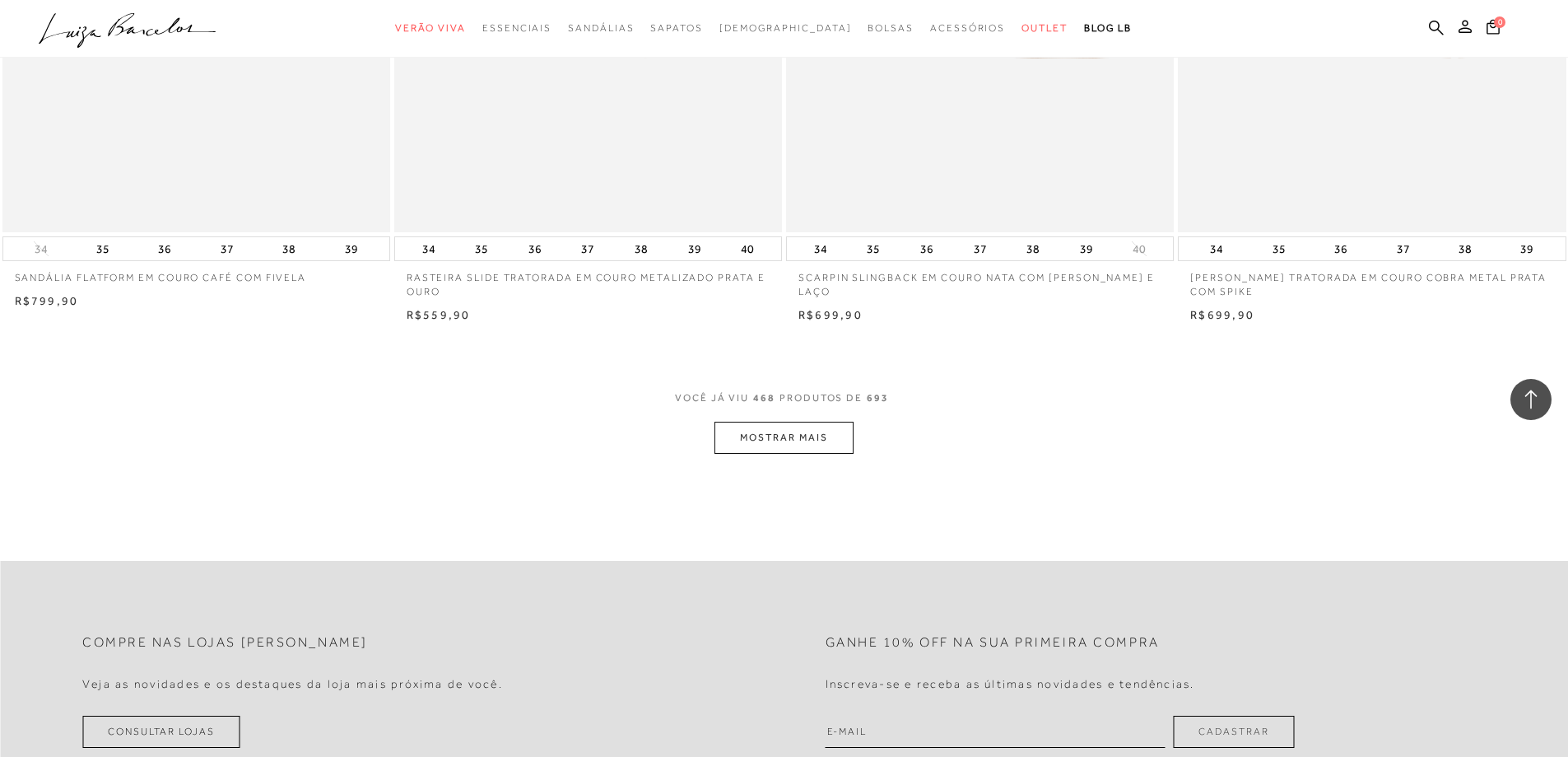
scroll to position [80354, 0]
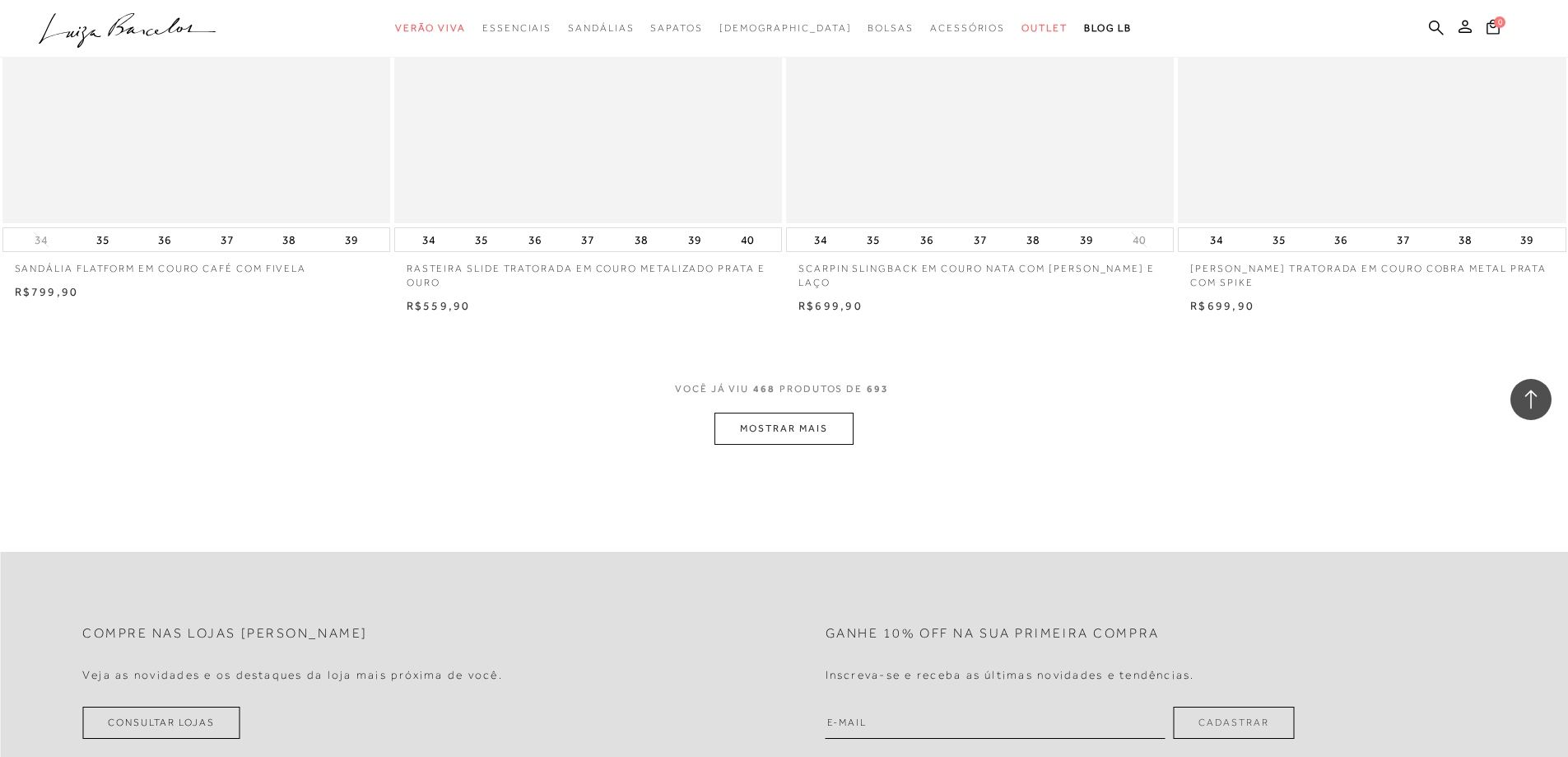
click at [840, 440] on button "MOSTRAR MAIS" at bounding box center [783, 428] width 138 height 32
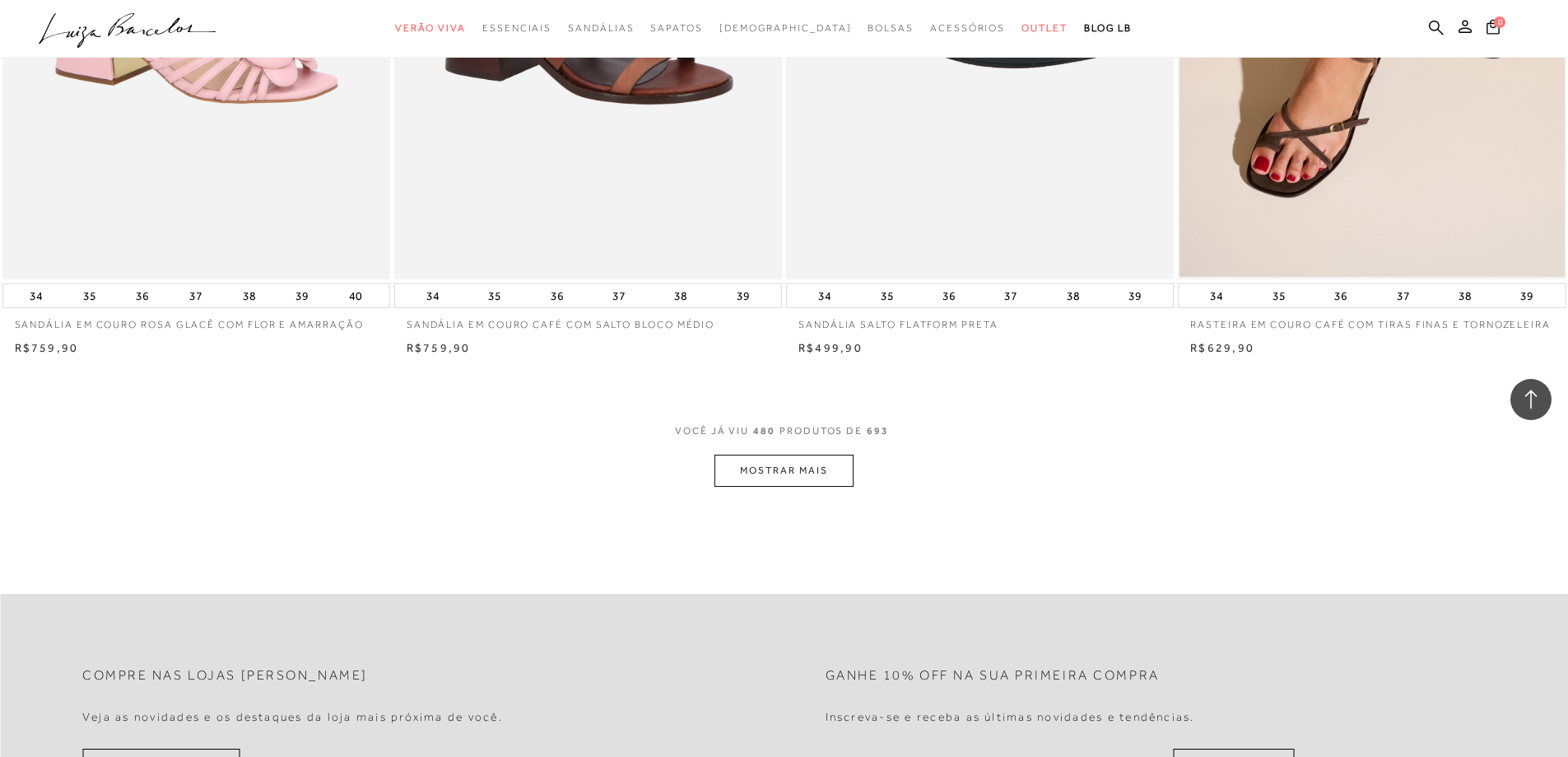
scroll to position [82374, 0]
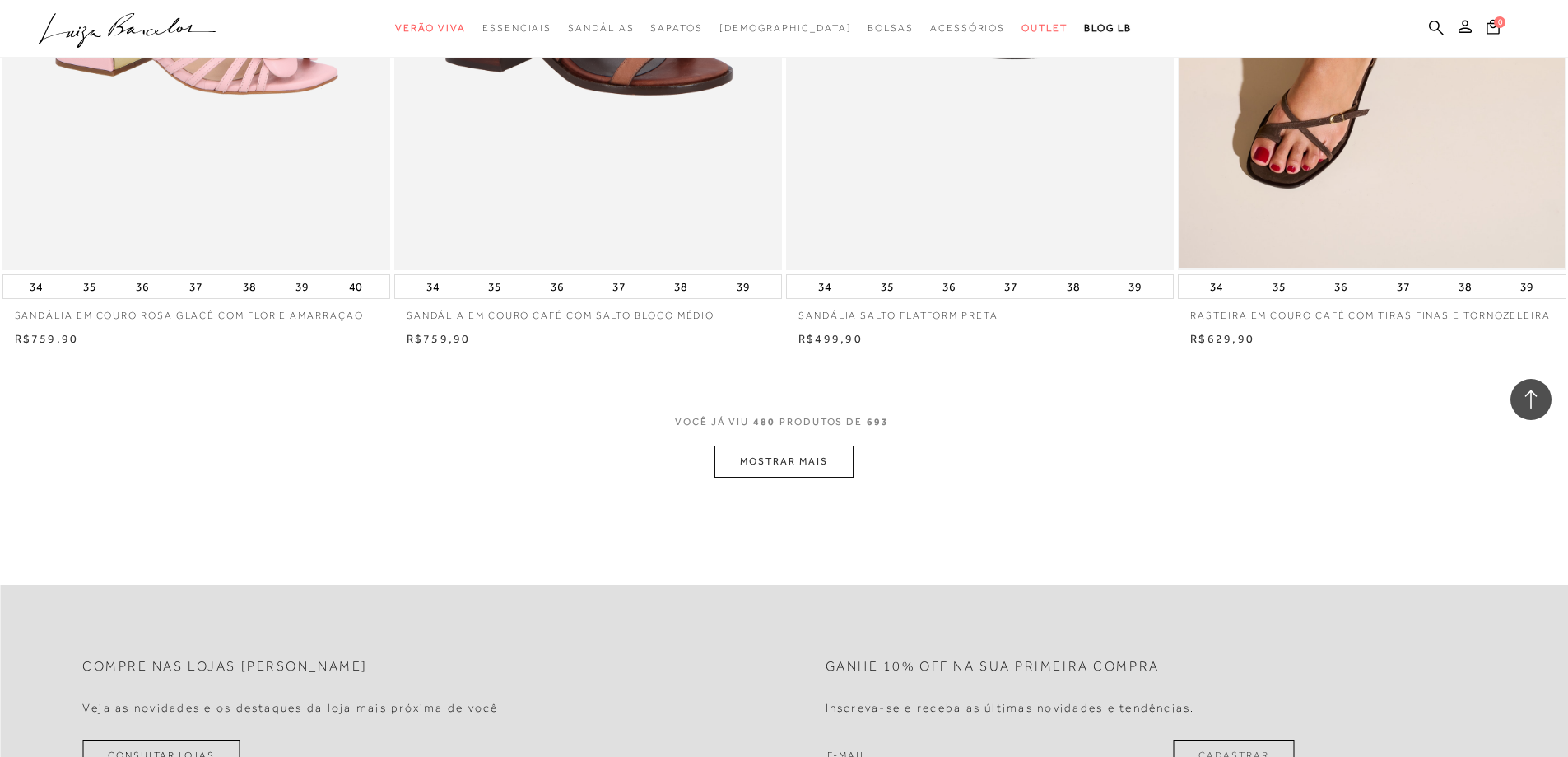
click at [806, 478] on button "MOSTRAR MAIS" at bounding box center [783, 461] width 138 height 32
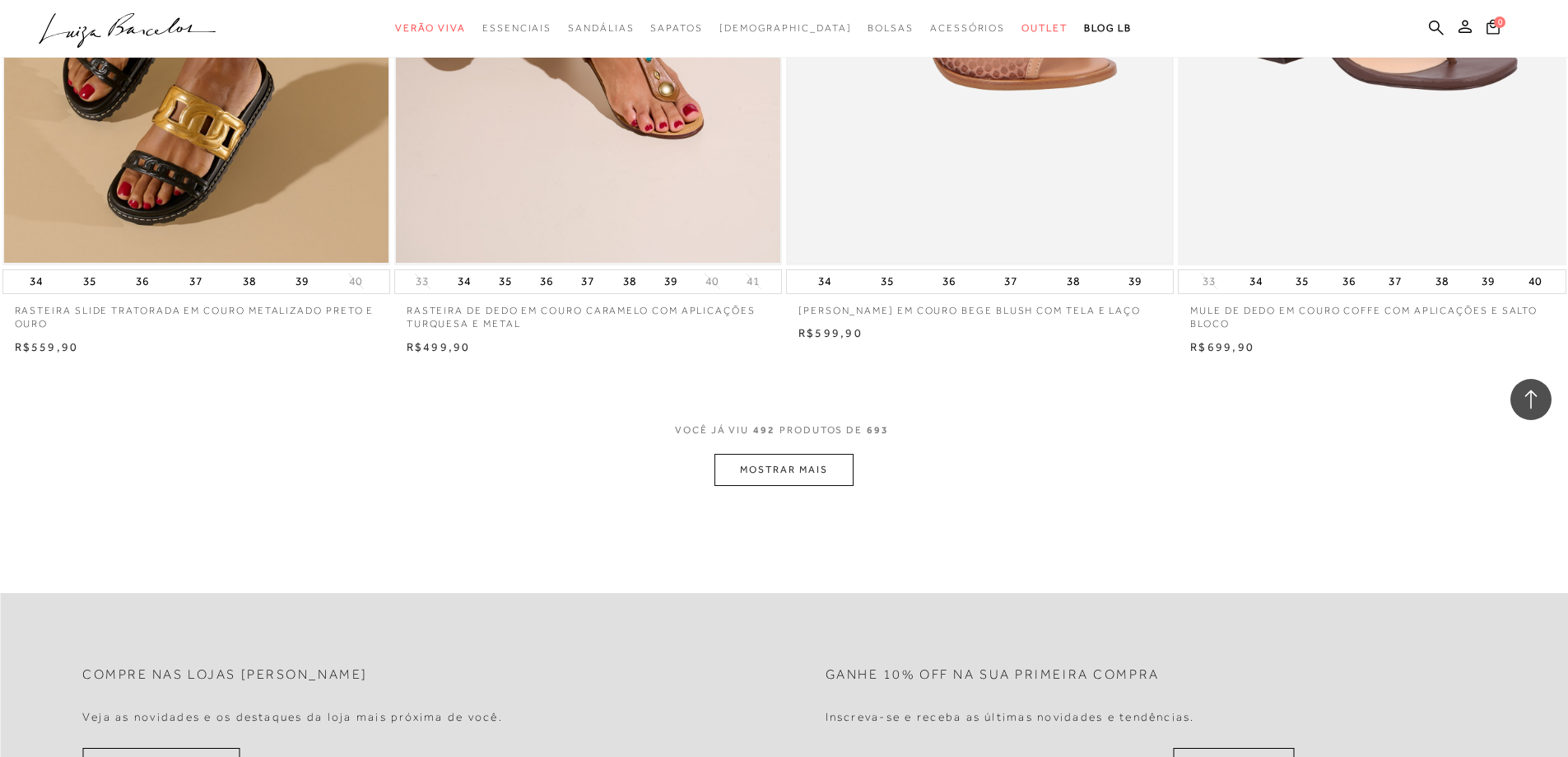
scroll to position [84680, 0]
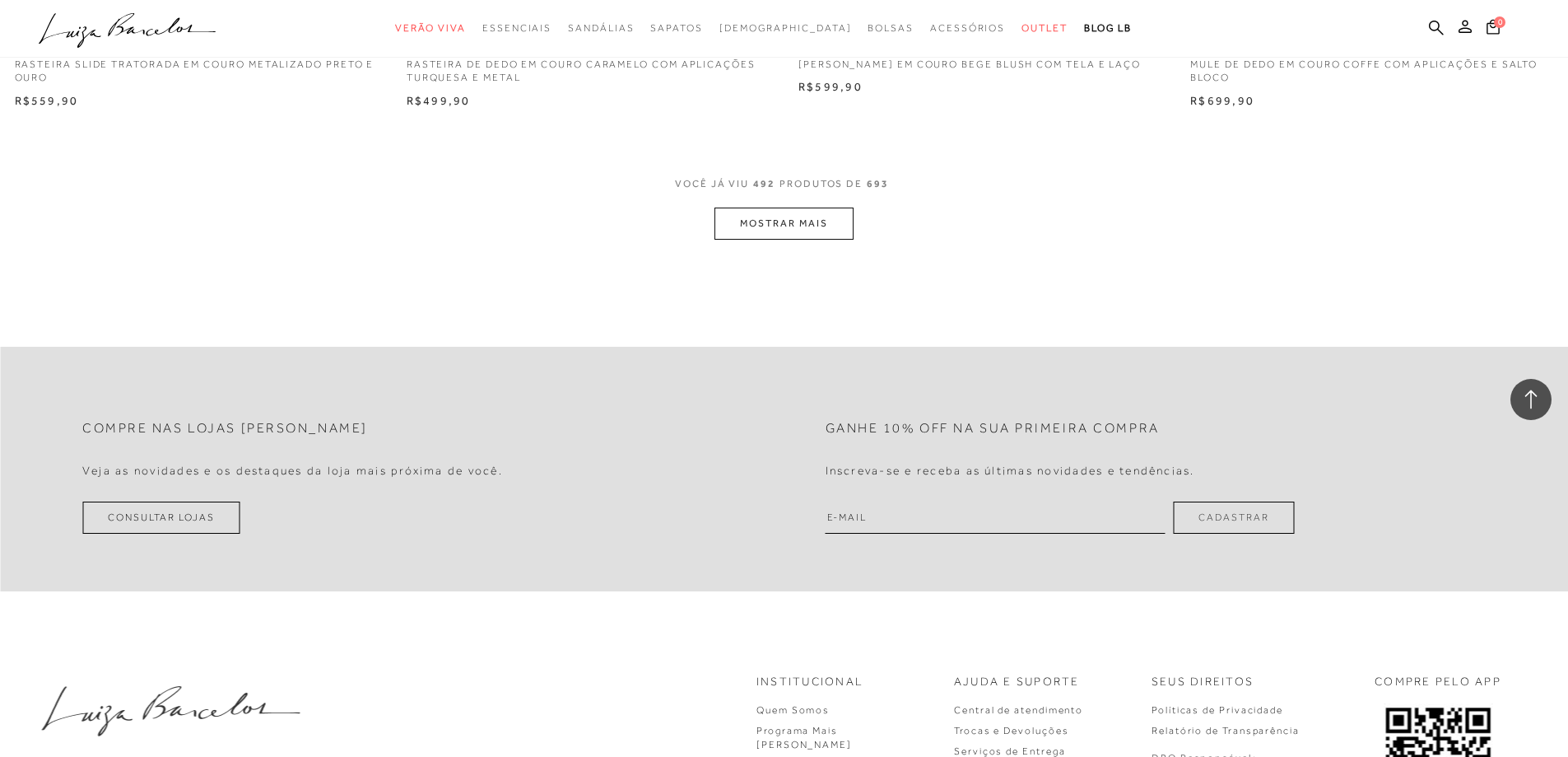
click at [780, 239] on button "MOSTRAR MAIS" at bounding box center [783, 224] width 138 height 32
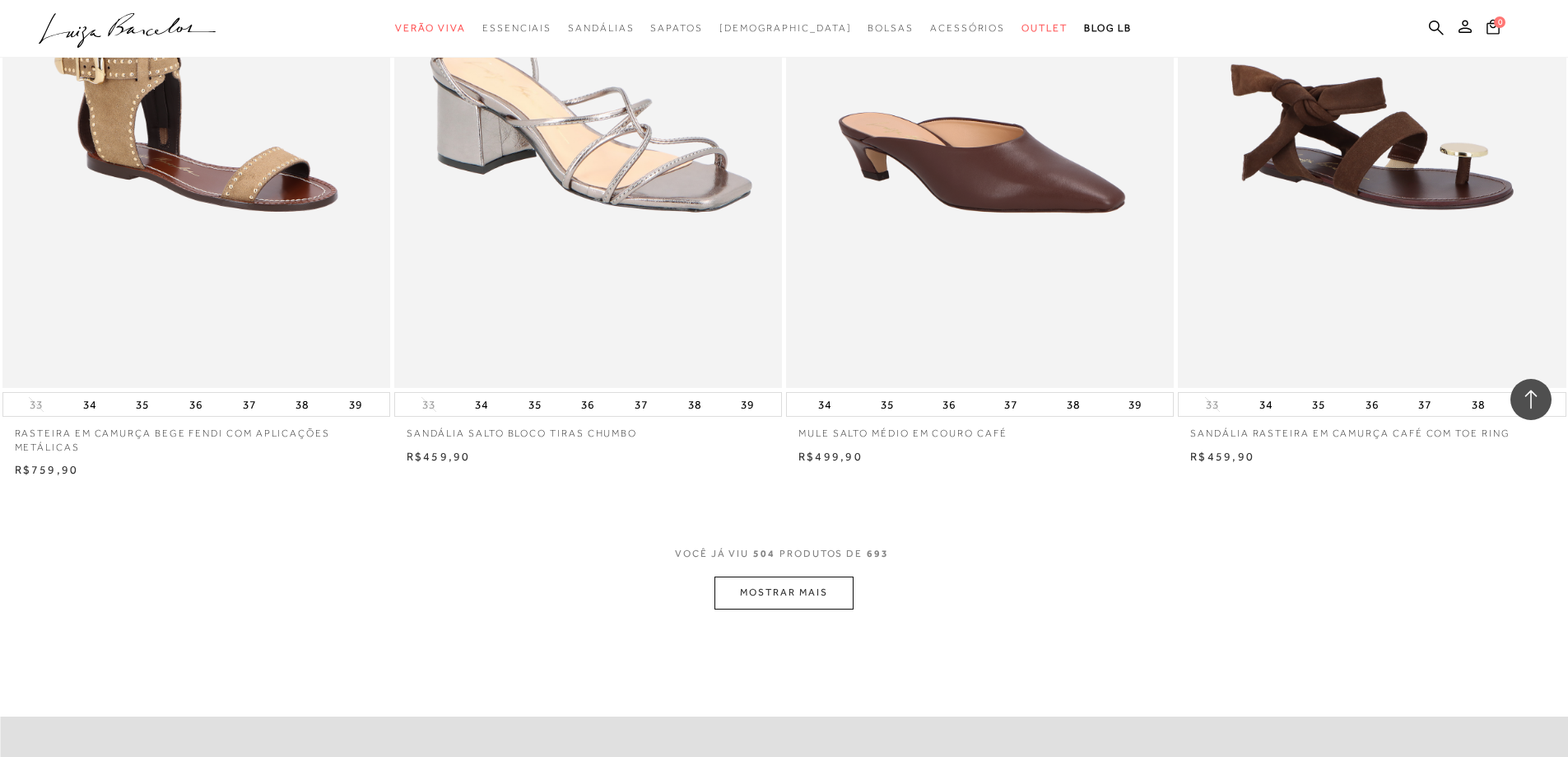
scroll to position [86573, 0]
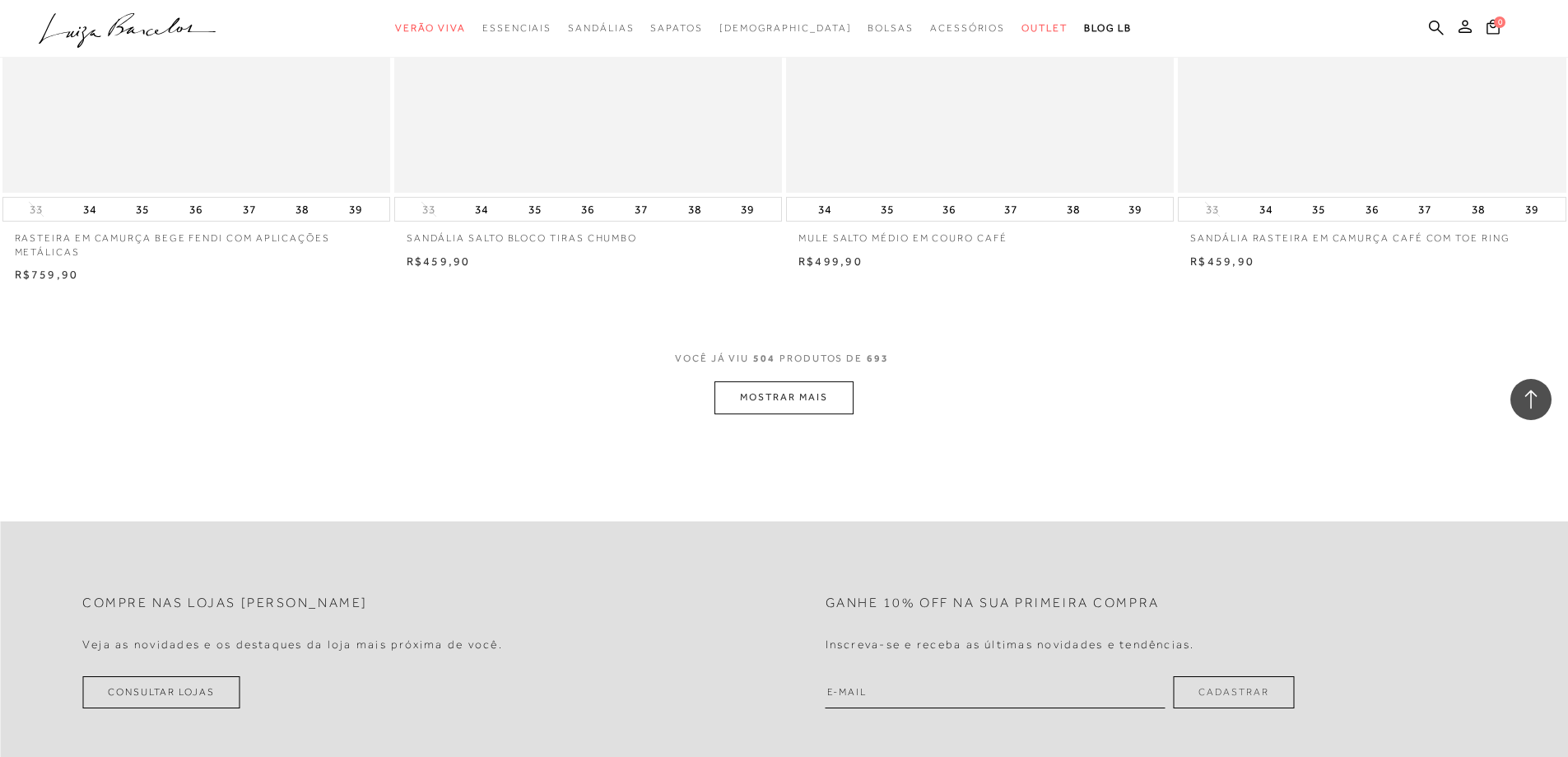
click at [801, 413] on button "MOSTRAR MAIS" at bounding box center [783, 397] width 138 height 32
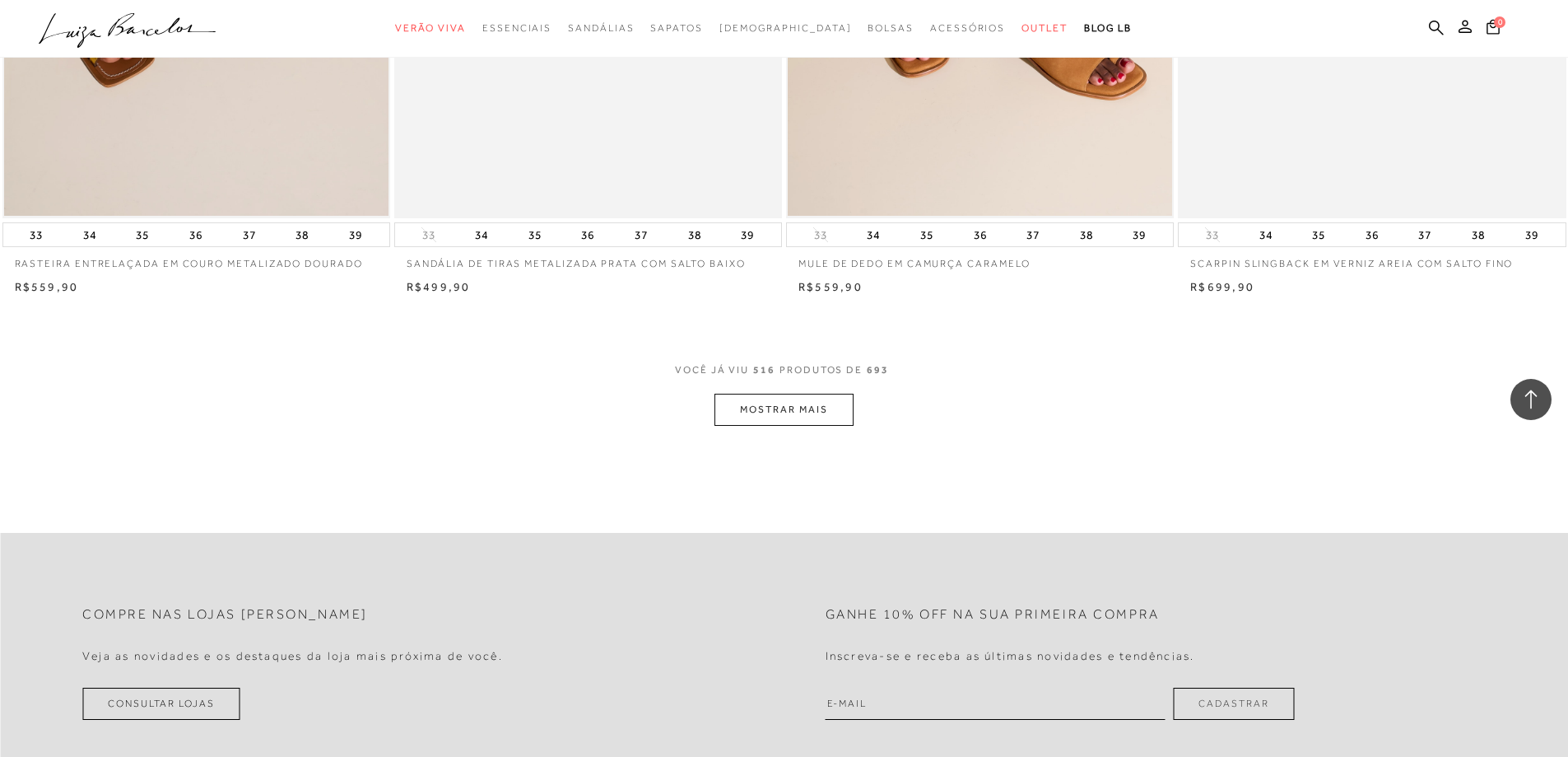
scroll to position [88632, 0]
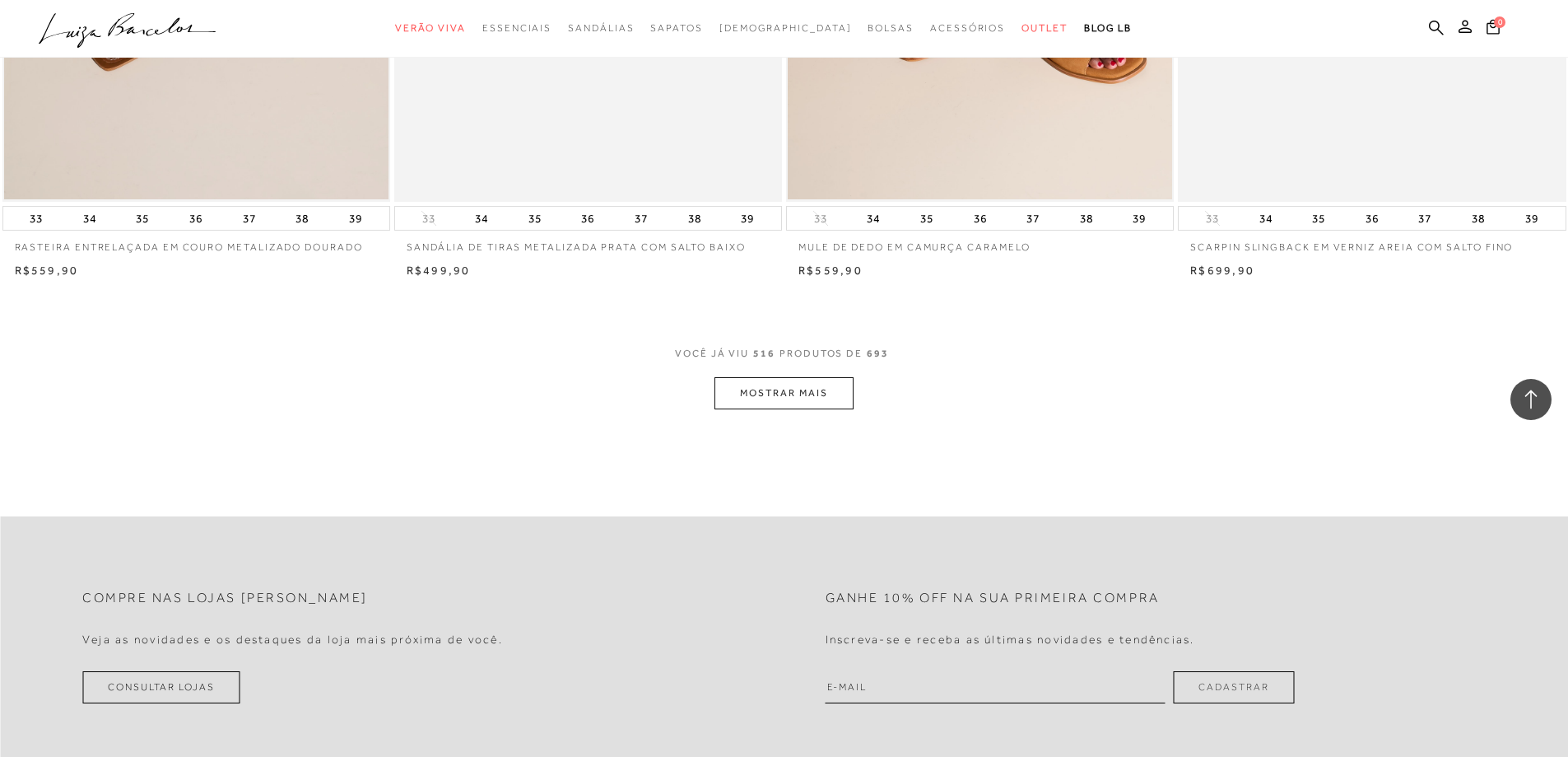
click at [756, 409] on button "MOSTRAR MAIS" at bounding box center [783, 393] width 138 height 32
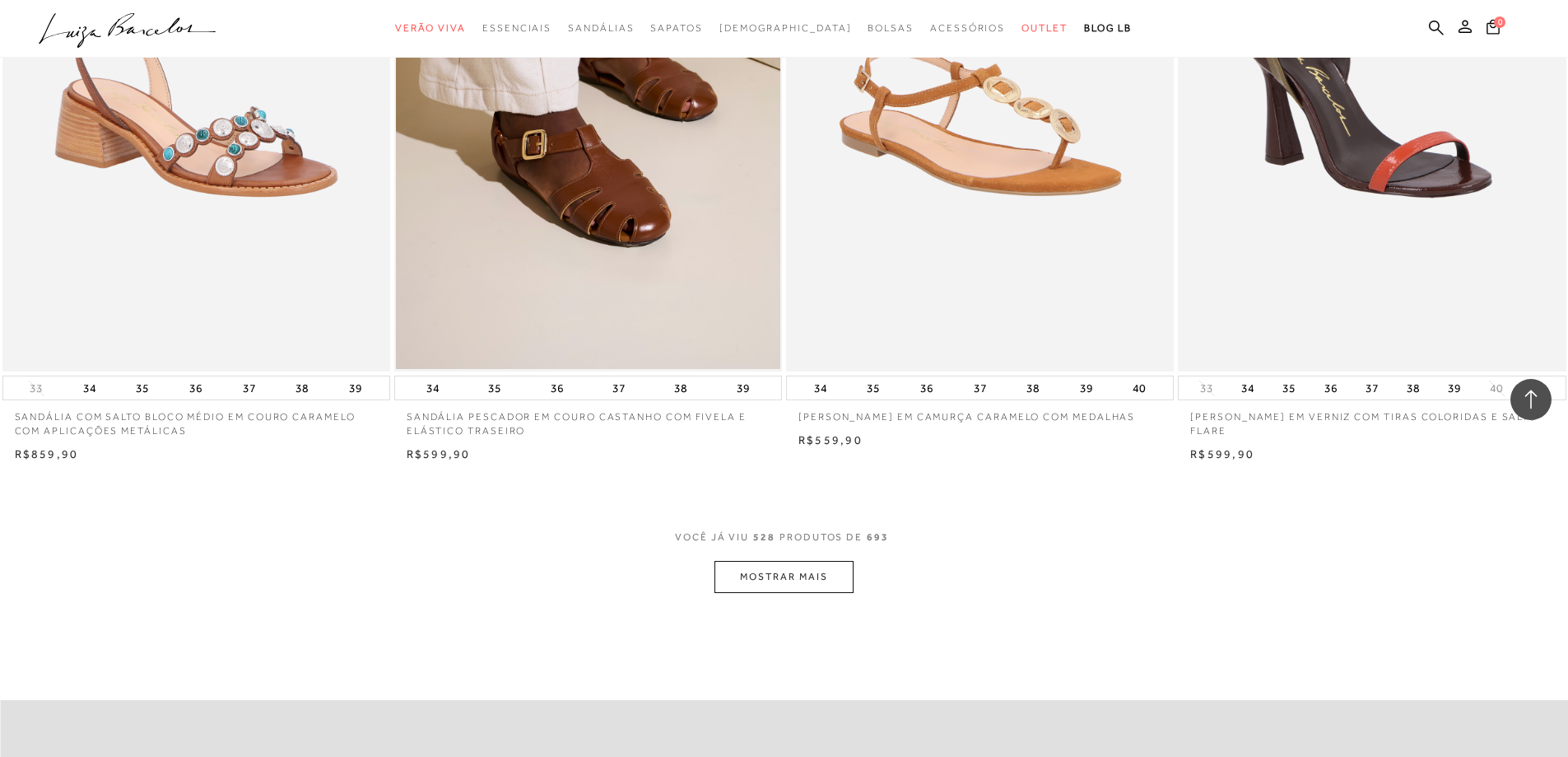
scroll to position [90608, 0]
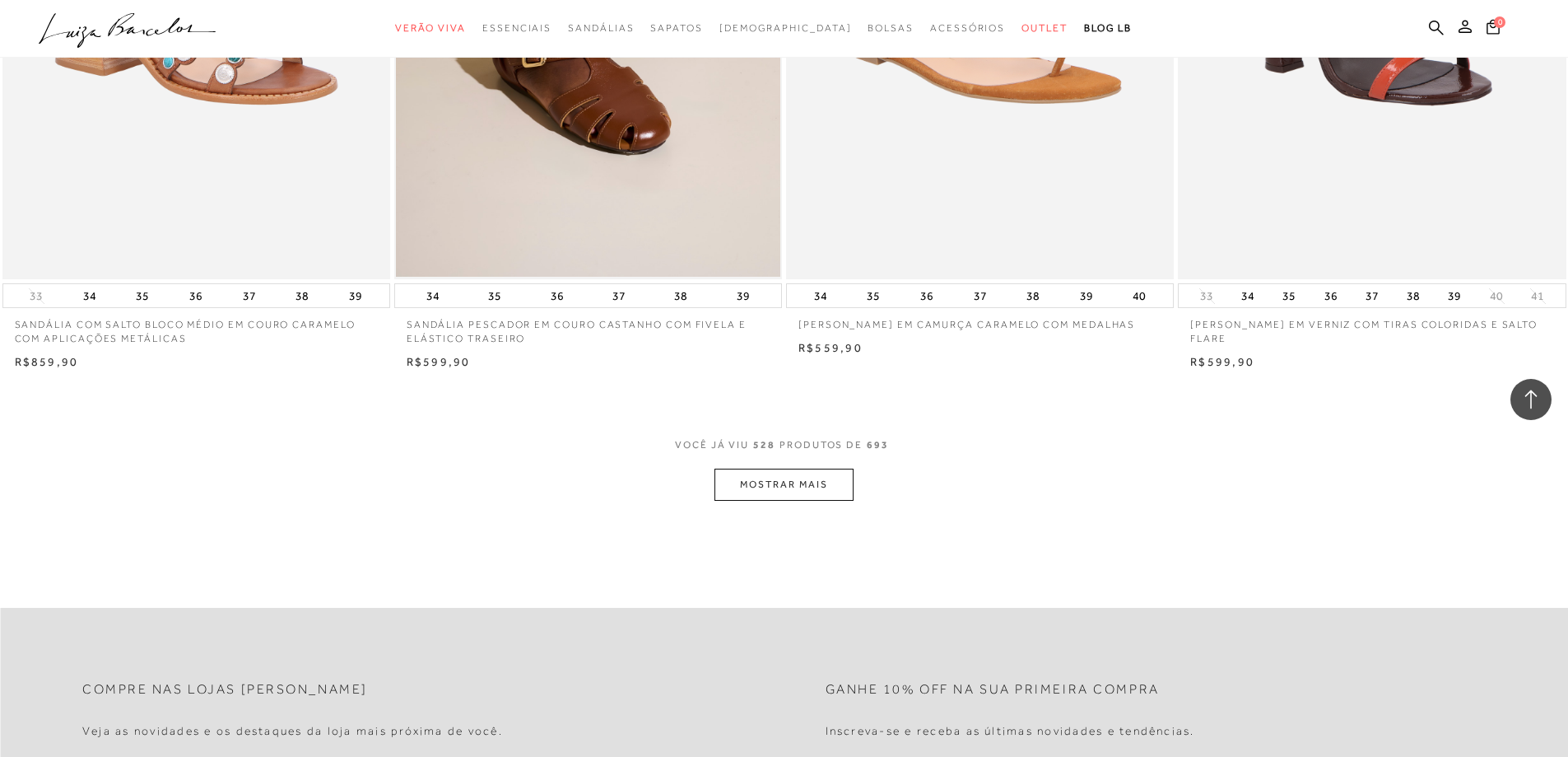
click at [808, 500] on button "MOSTRAR MAIS" at bounding box center [783, 485] width 138 height 32
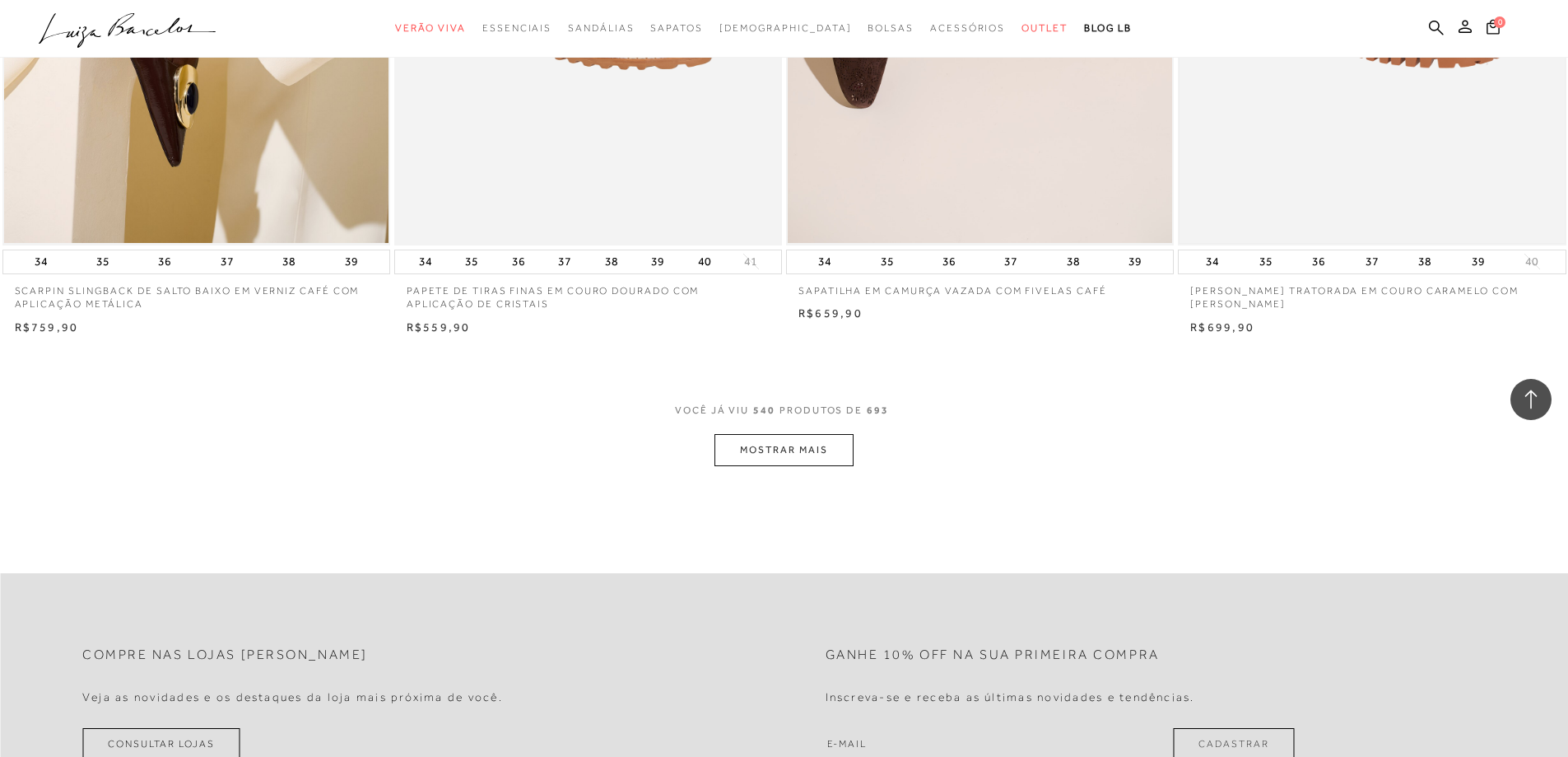
scroll to position [92748, 0]
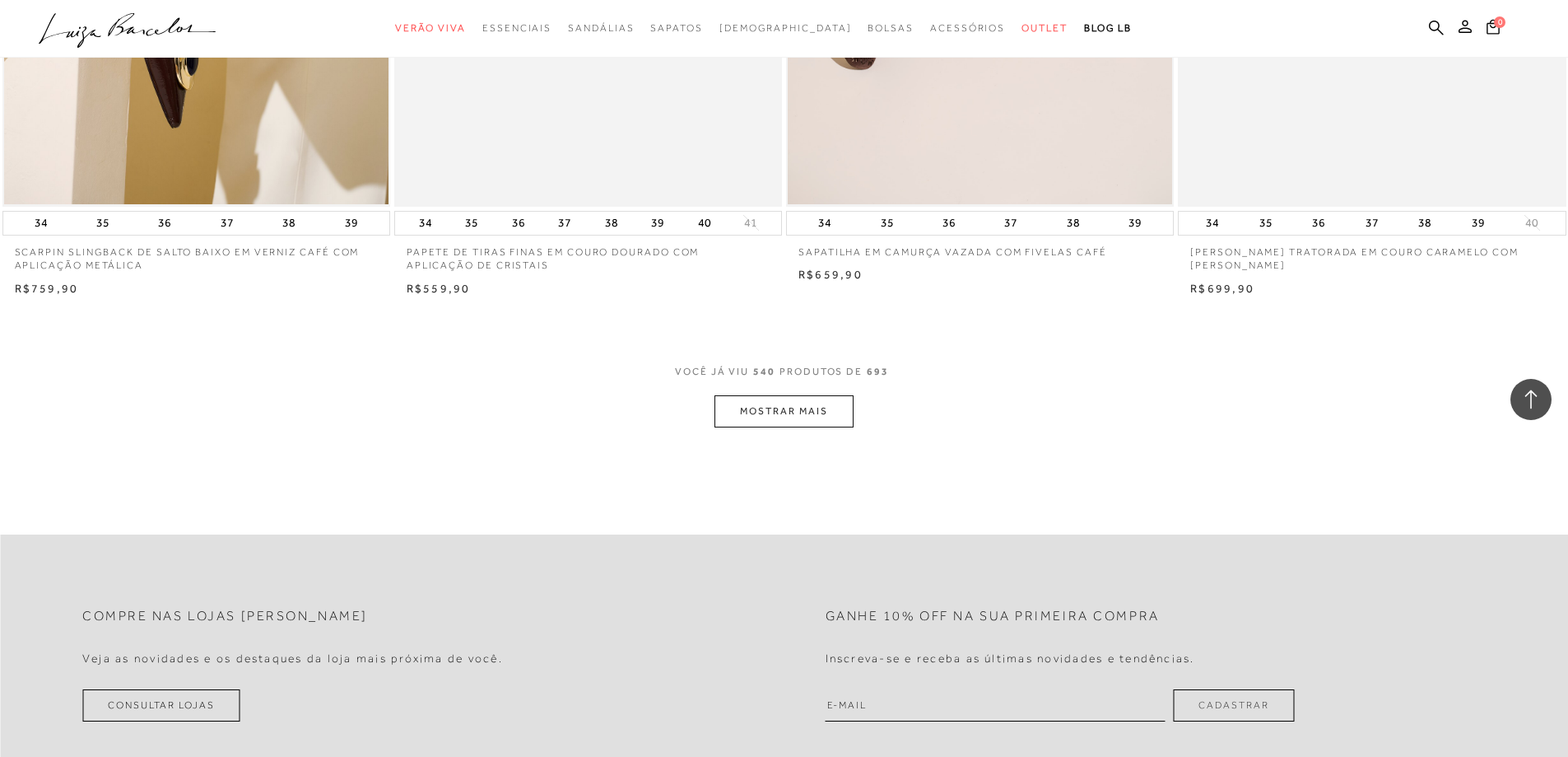
click at [784, 418] on button "MOSTRAR MAIS" at bounding box center [783, 411] width 138 height 32
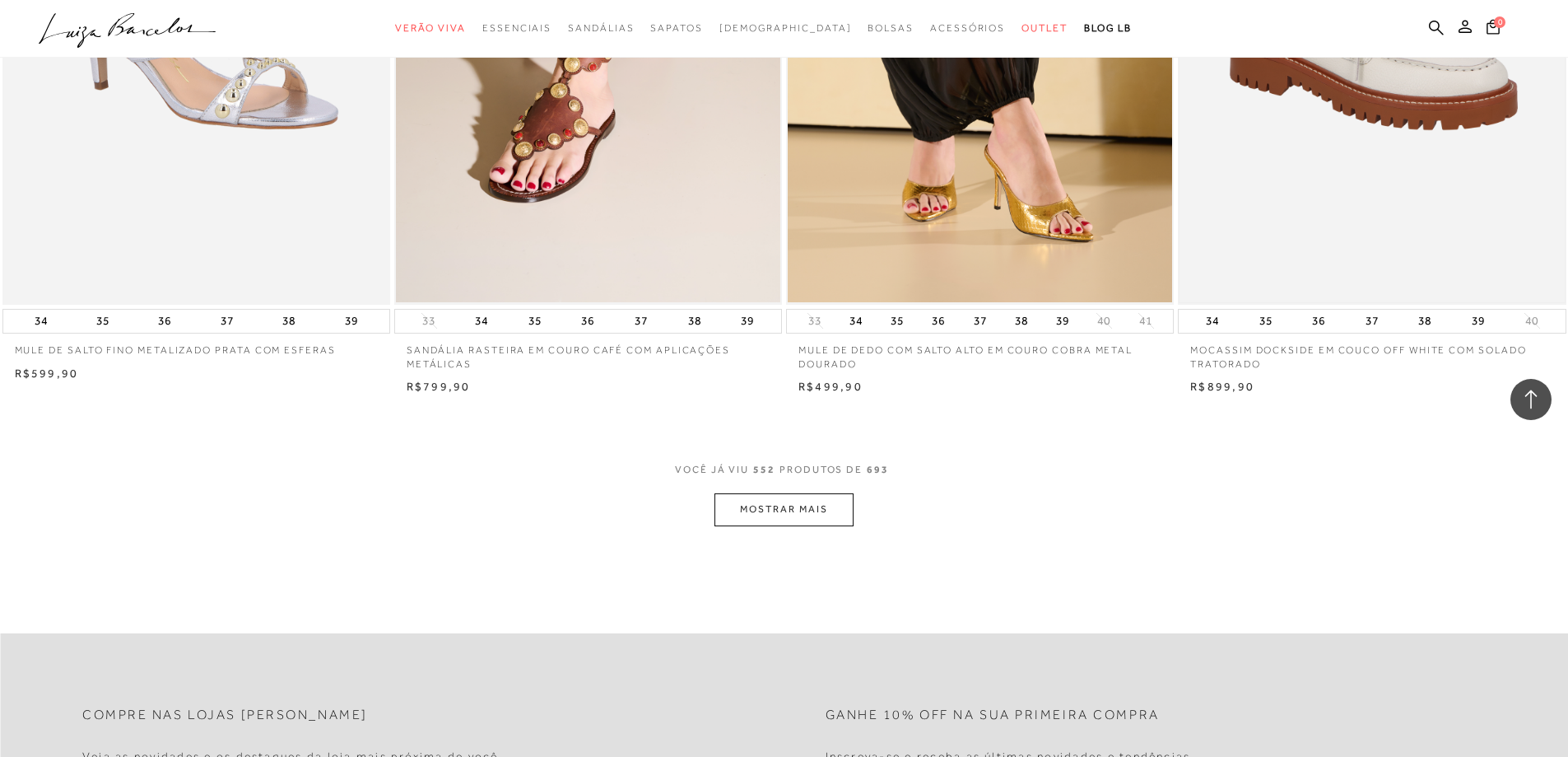
scroll to position [94724, 0]
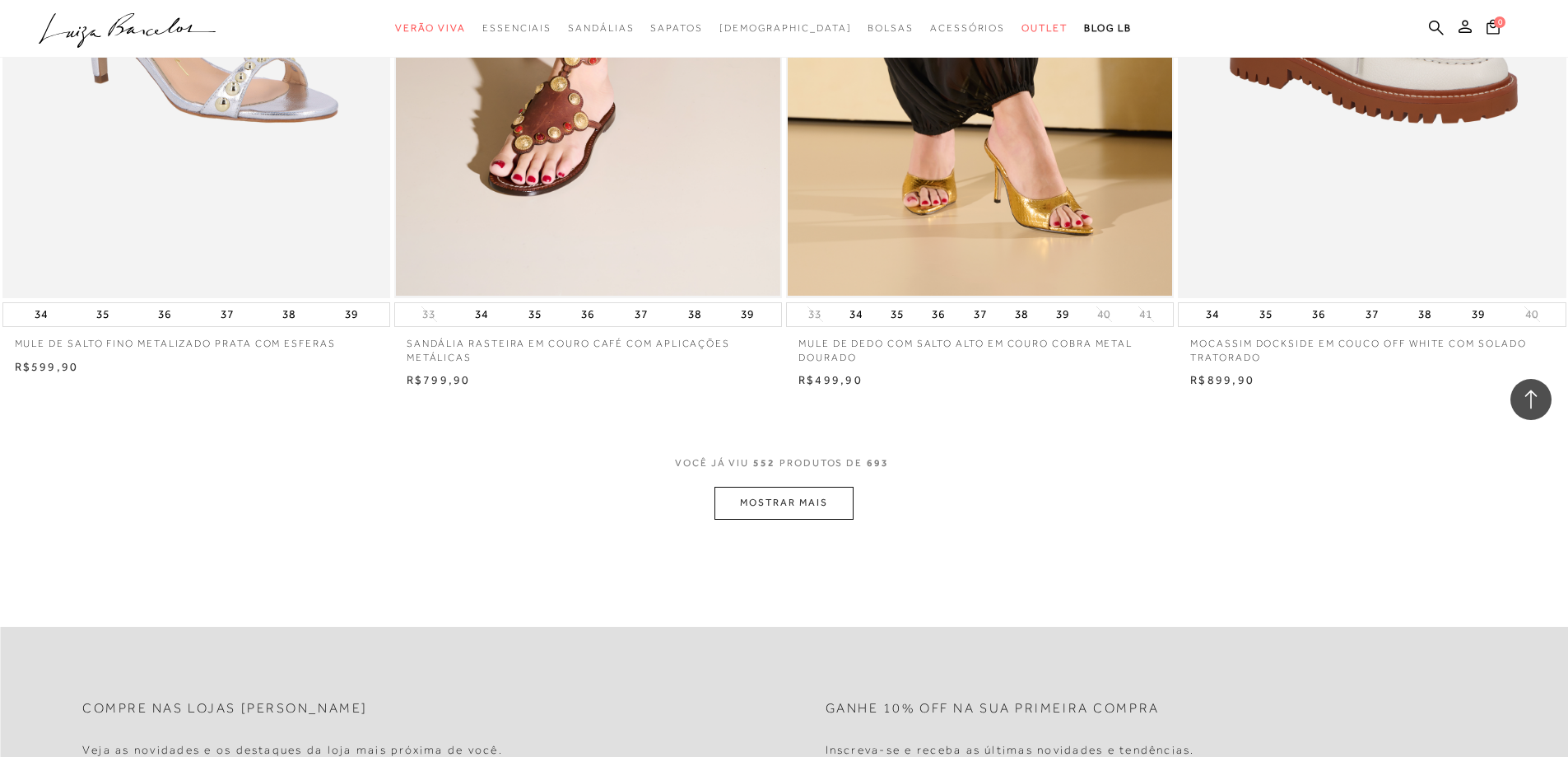
click at [760, 516] on button "MOSTRAR MAIS" at bounding box center [783, 502] width 138 height 32
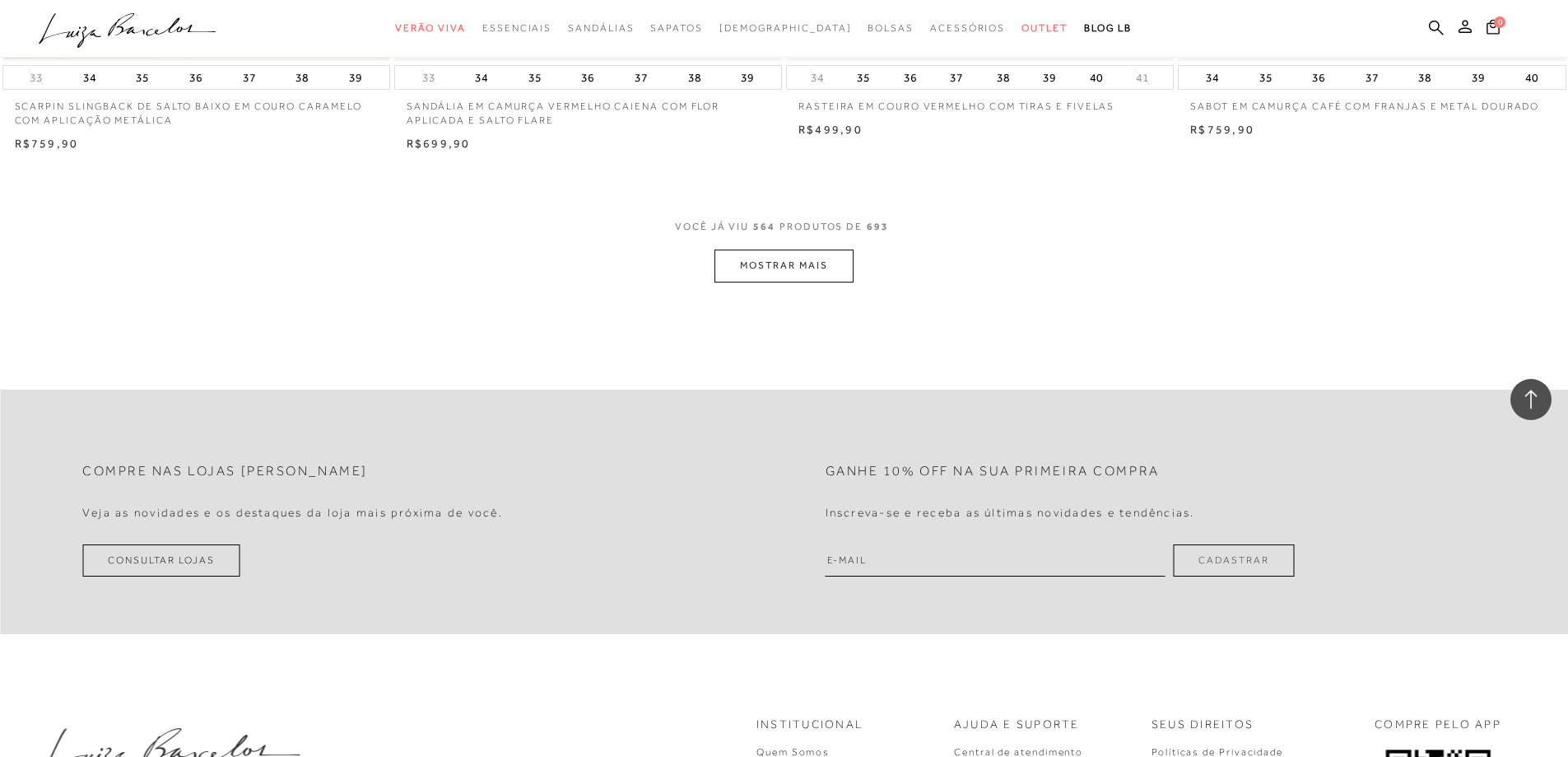
scroll to position [97194, 0]
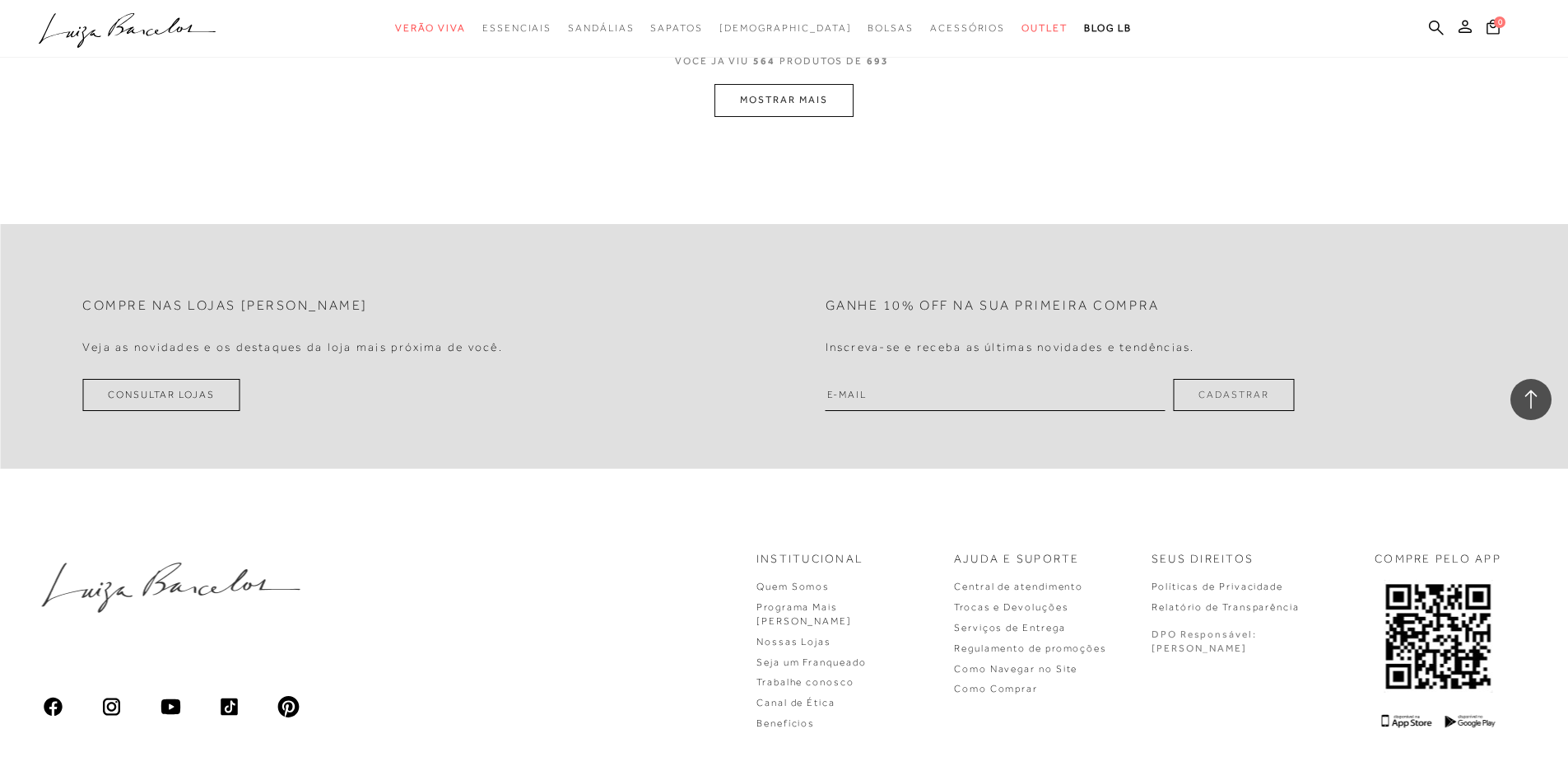
click at [772, 116] on button "MOSTRAR MAIS" at bounding box center [783, 100] width 138 height 32
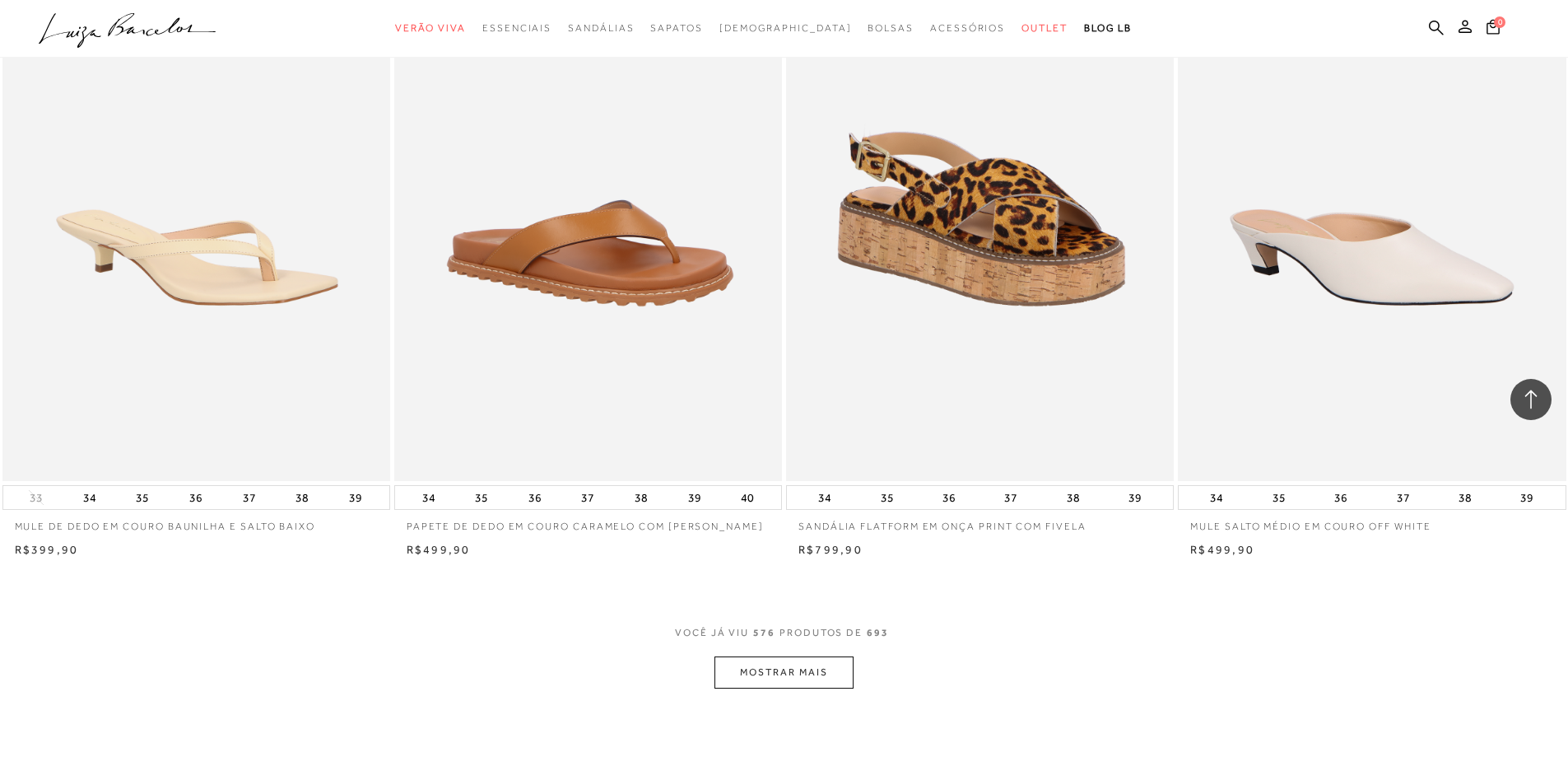
scroll to position [99088, 0]
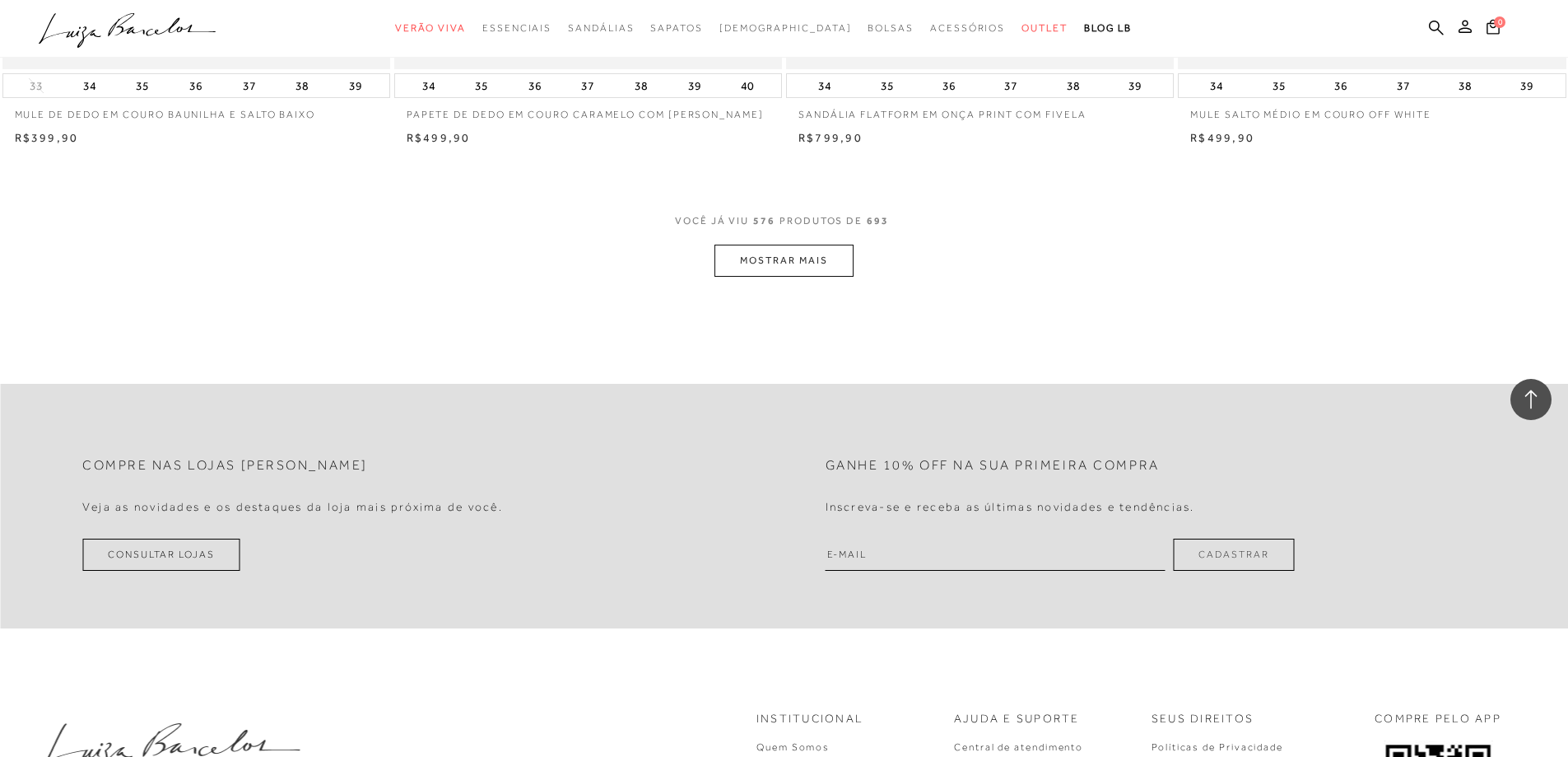
click at [816, 277] on button "MOSTRAR MAIS" at bounding box center [783, 260] width 138 height 32
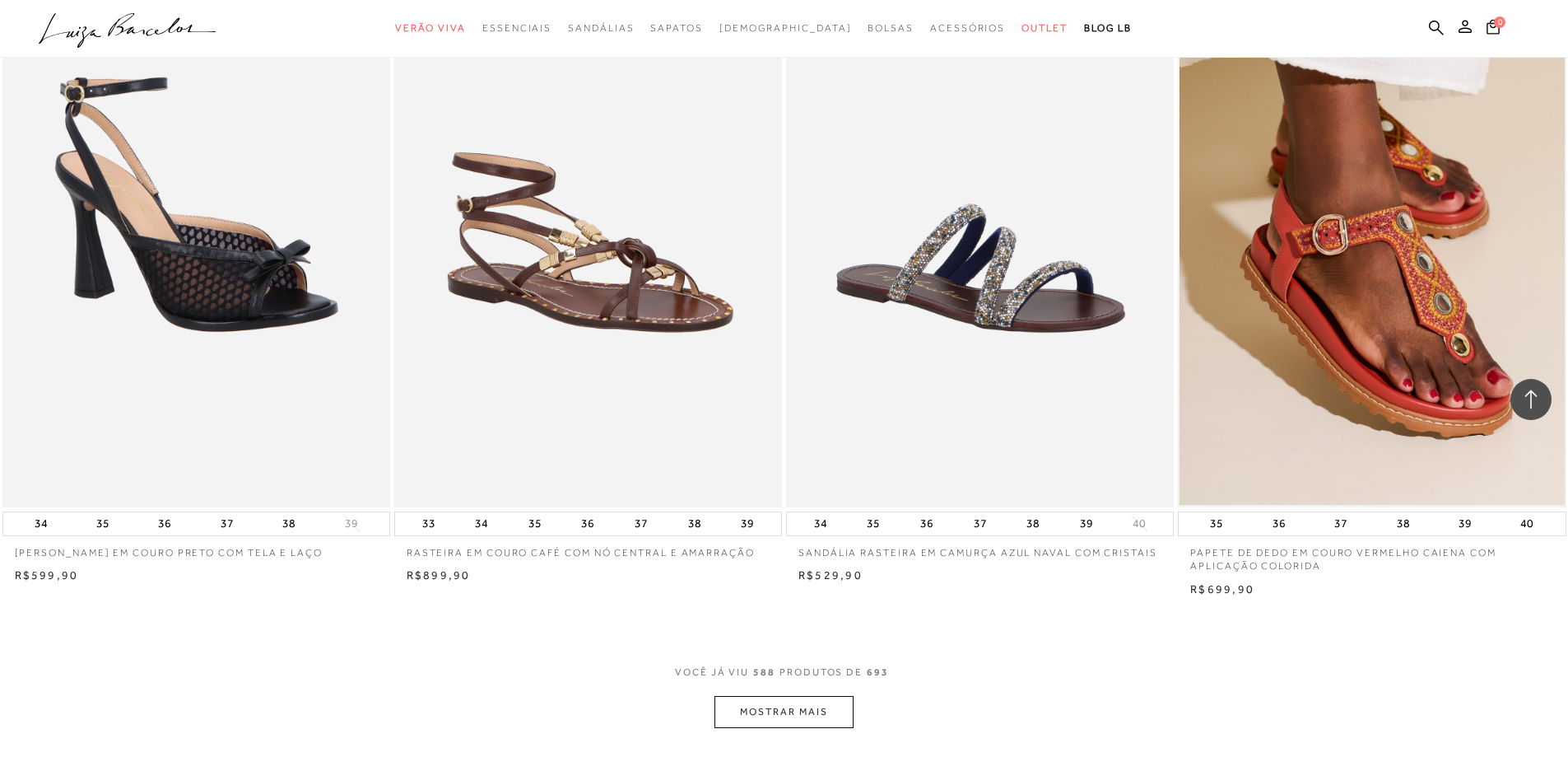
scroll to position [100816, 0]
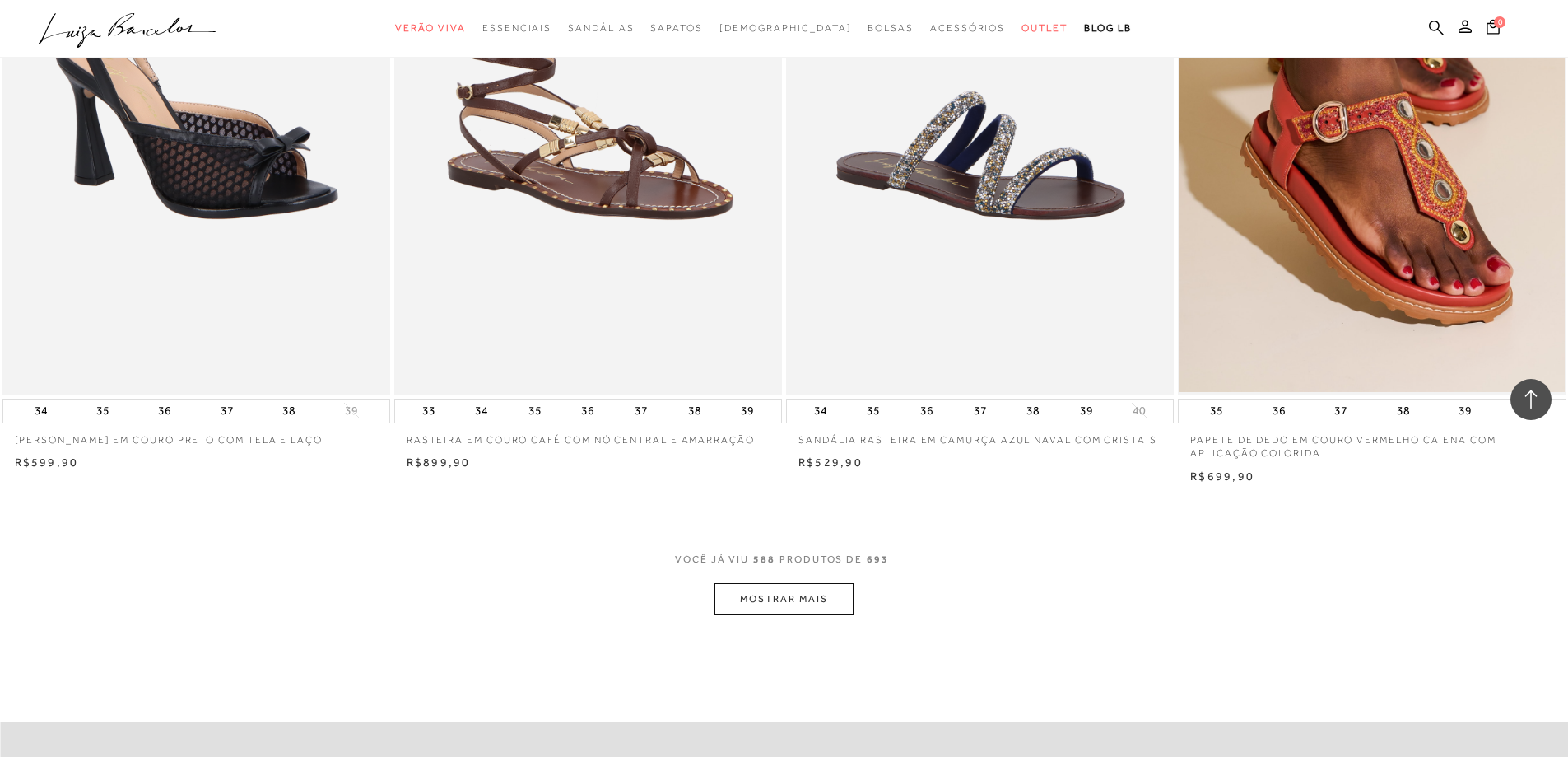
click at [759, 615] on button "MOSTRAR MAIS" at bounding box center [783, 599] width 138 height 32
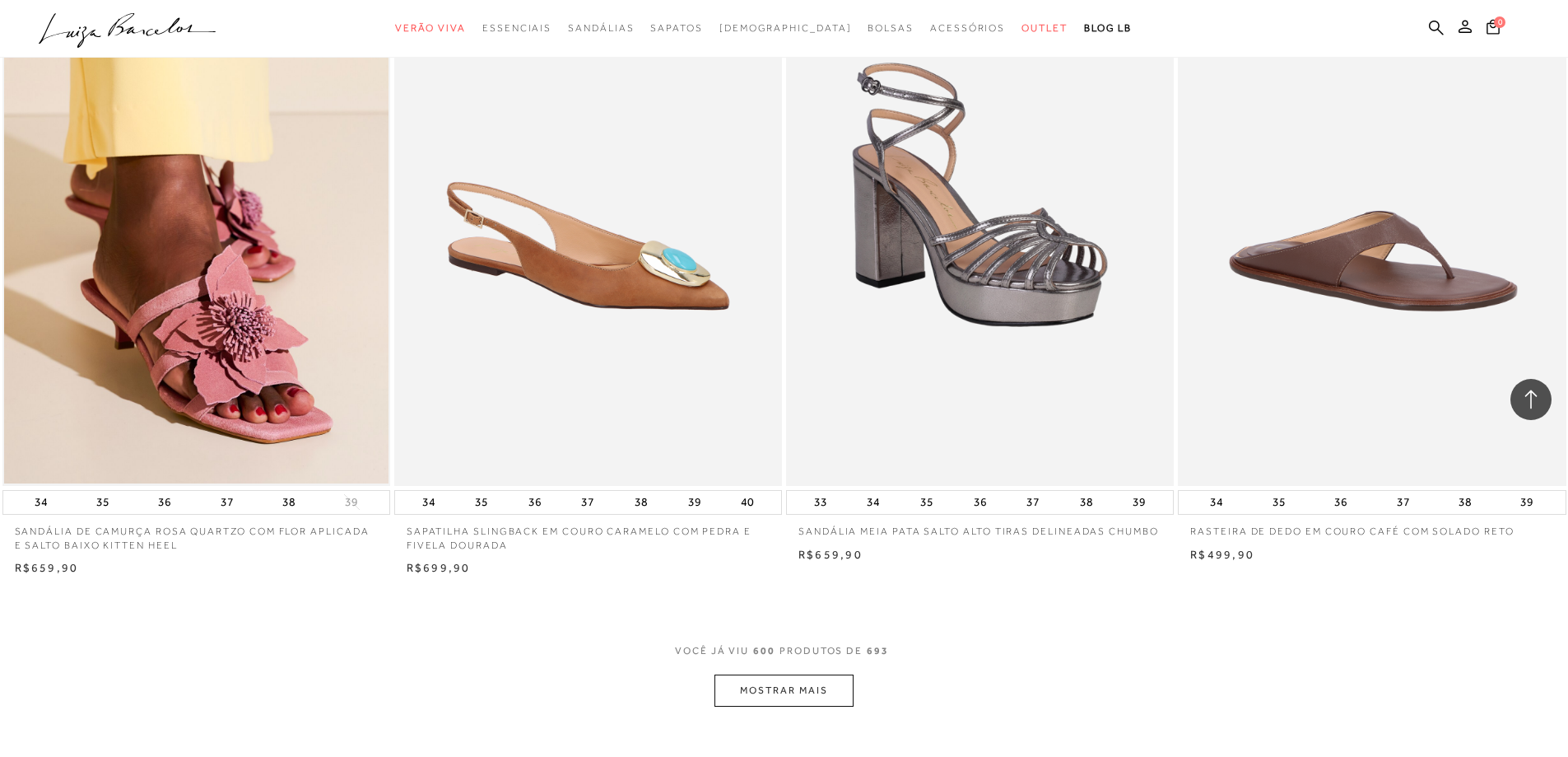
scroll to position [103204, 0]
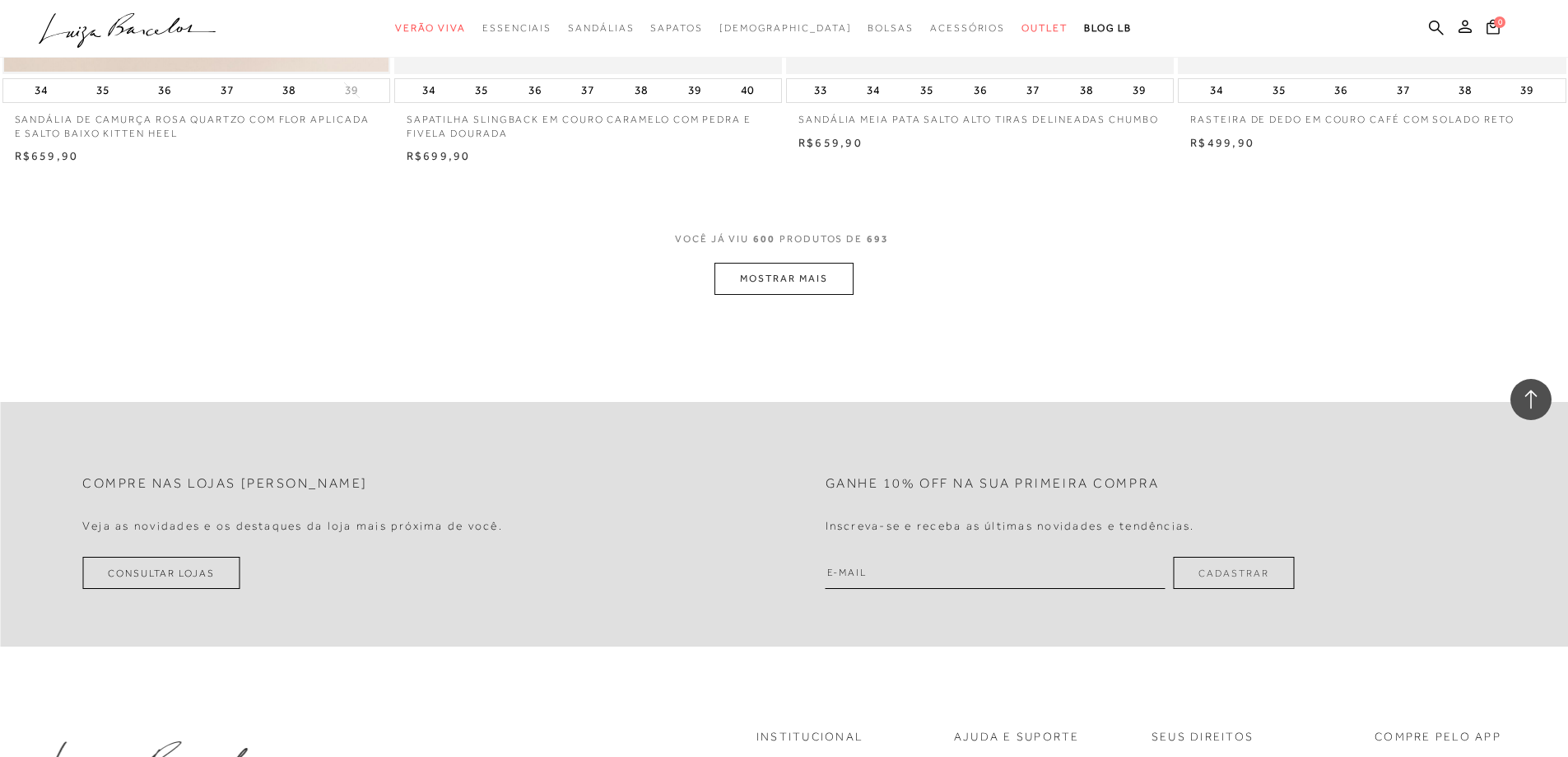
click at [746, 295] on button "MOSTRAR MAIS" at bounding box center [783, 279] width 138 height 32
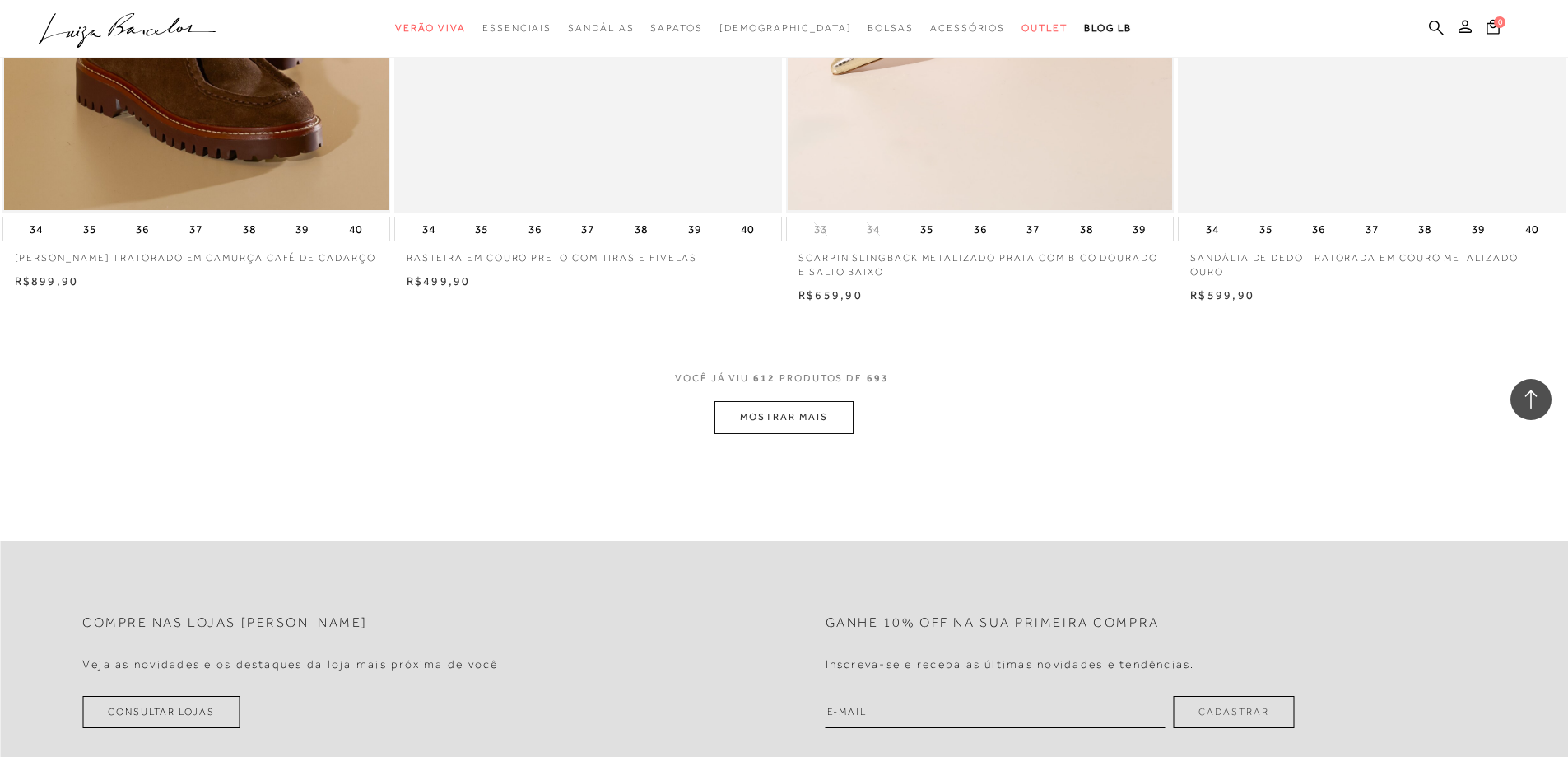
scroll to position [105180, 0]
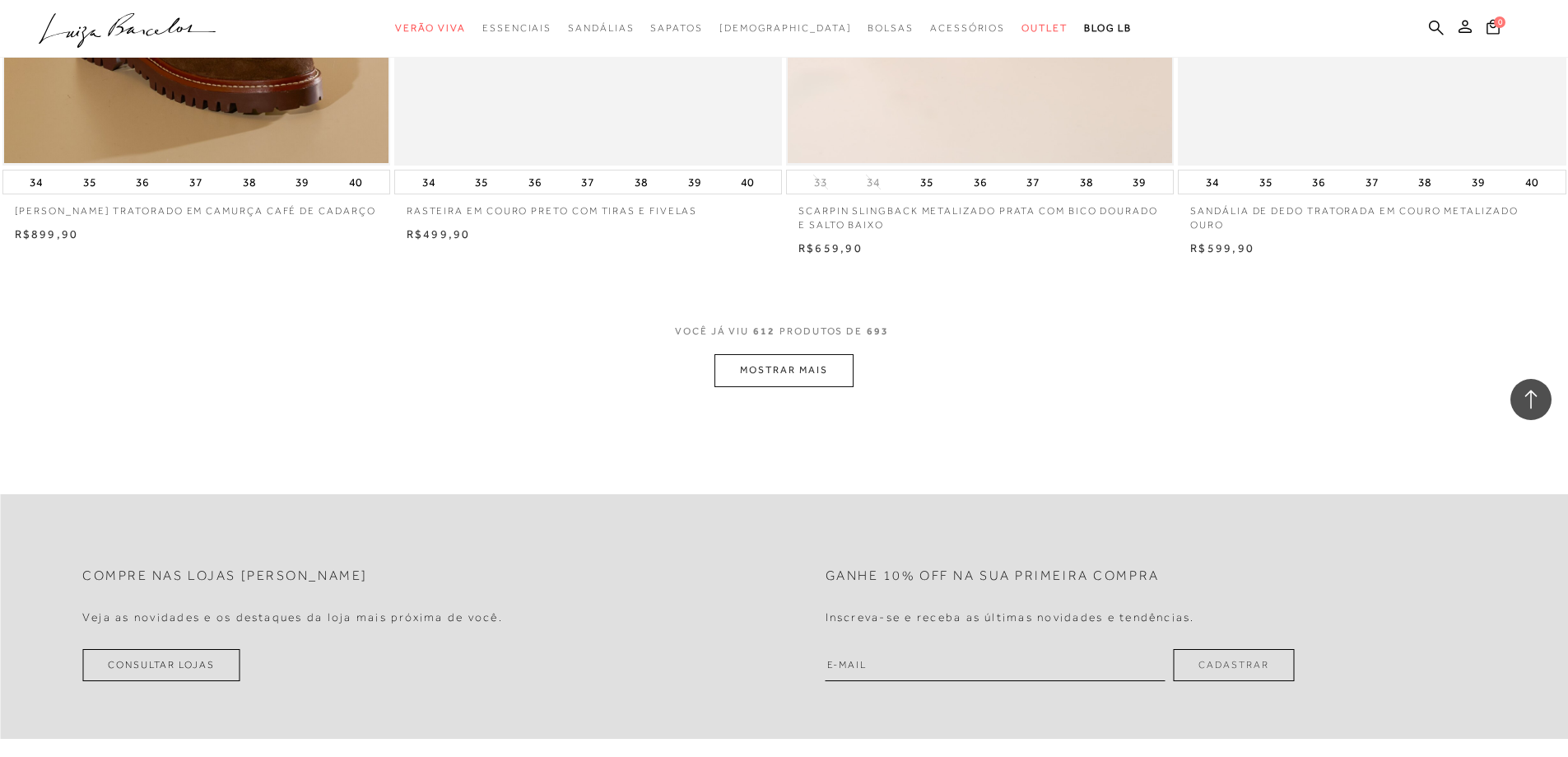
click at [772, 386] on button "MOSTRAR MAIS" at bounding box center [783, 369] width 138 height 32
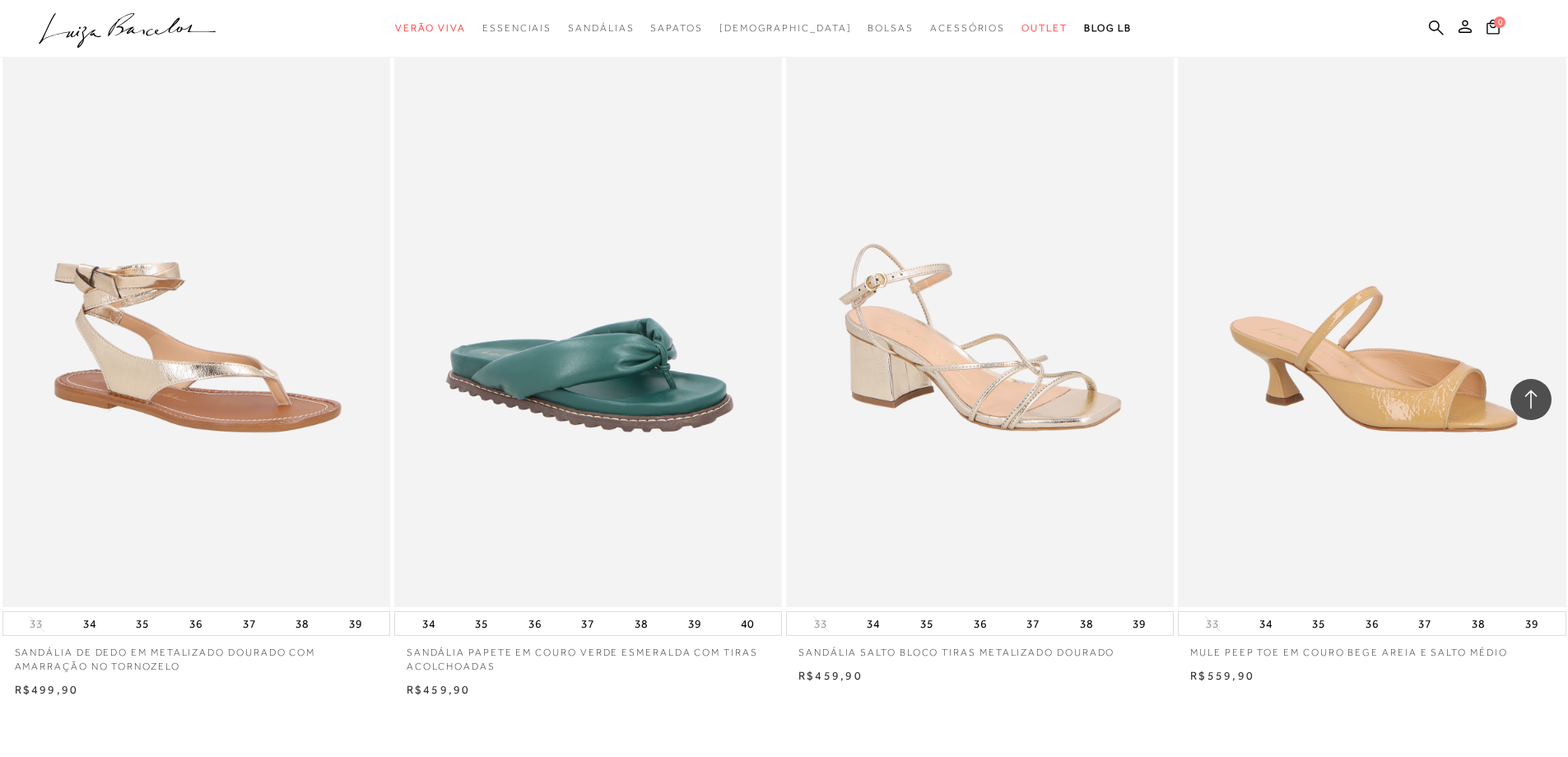
scroll to position [107036, 0]
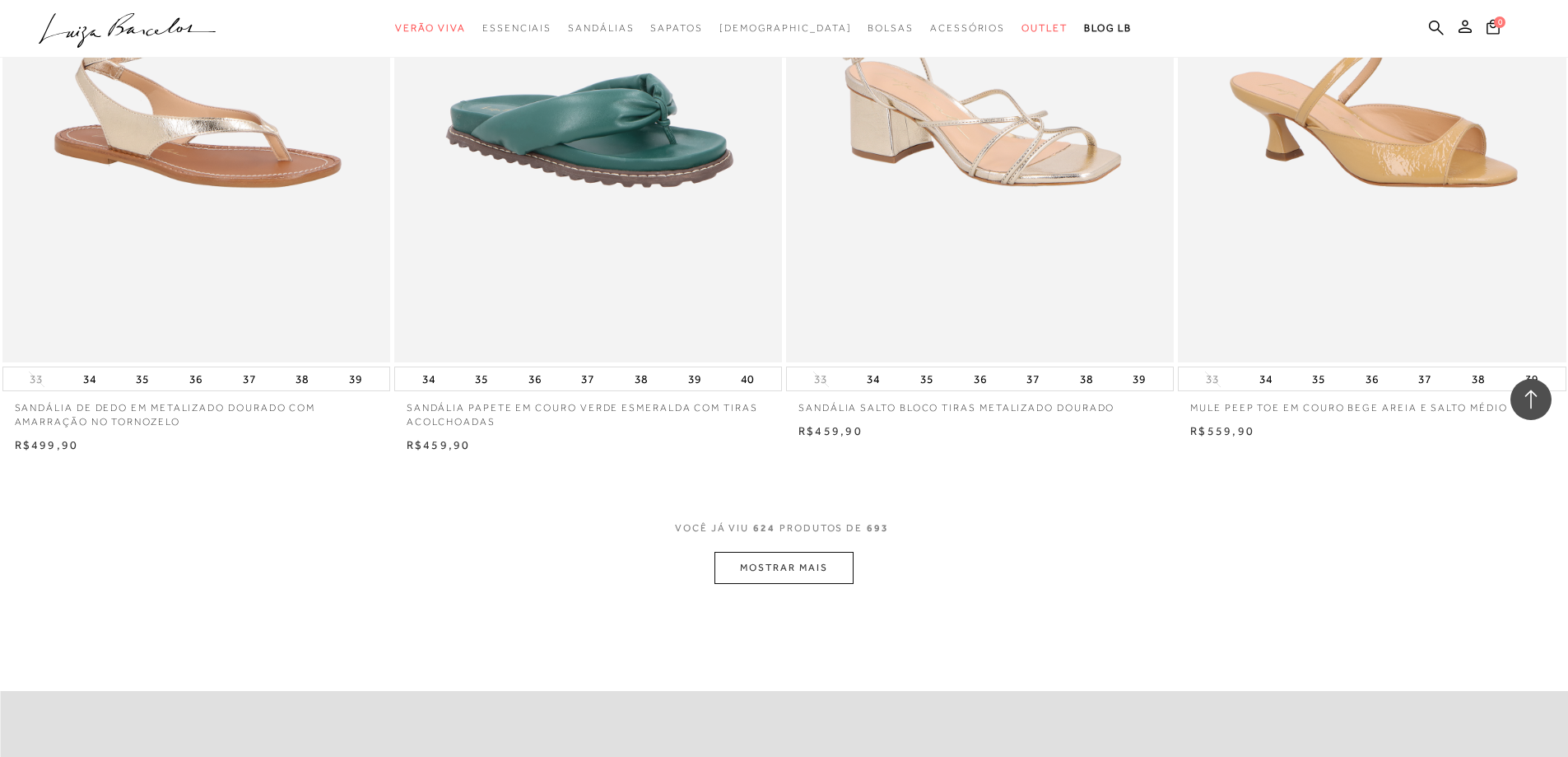
click at [761, 584] on button "MOSTRAR MAIS" at bounding box center [783, 568] width 138 height 32
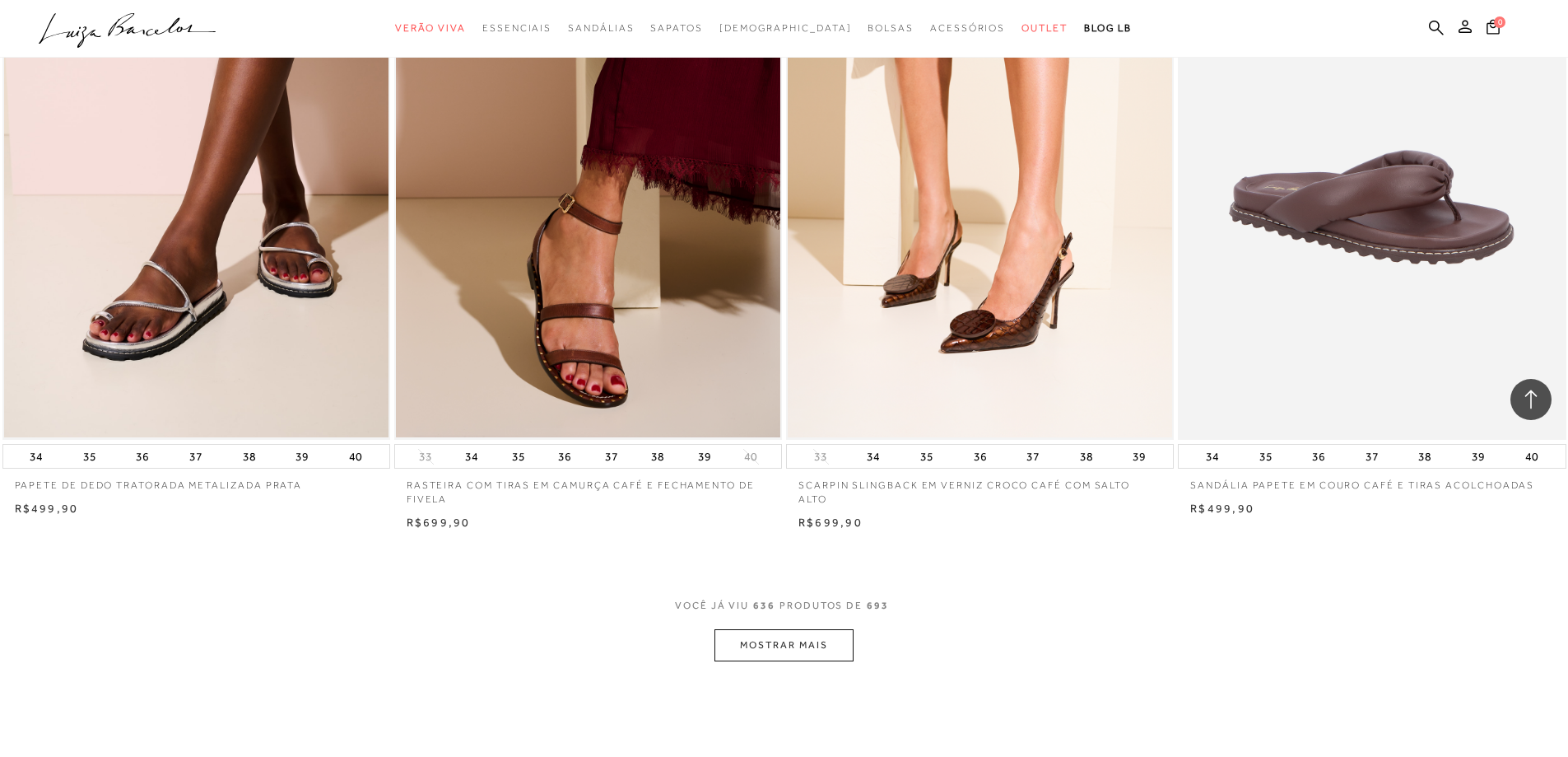
scroll to position [109342, 0]
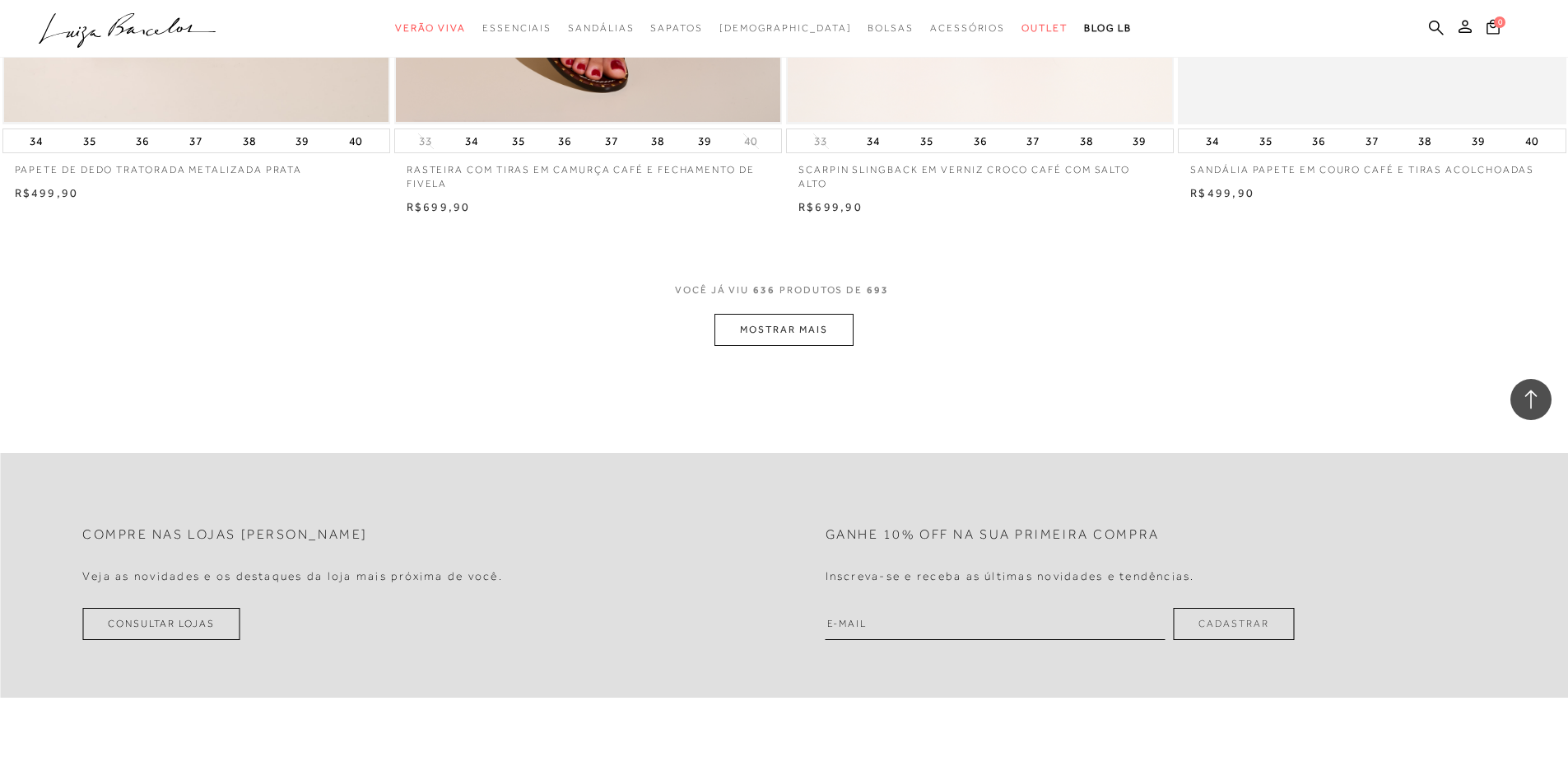
click at [754, 346] on button "MOSTRAR MAIS" at bounding box center [783, 329] width 138 height 32
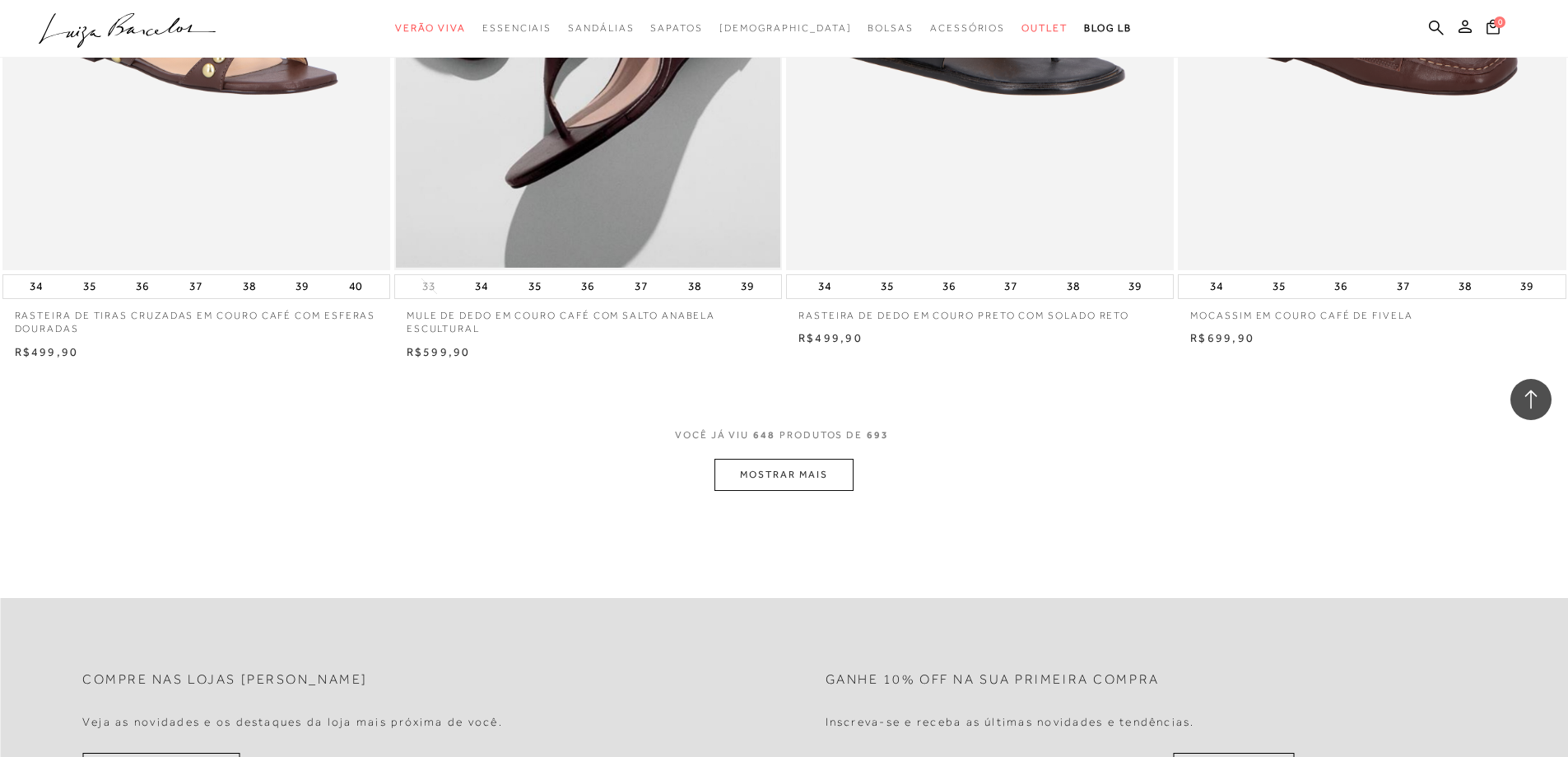
scroll to position [111482, 0]
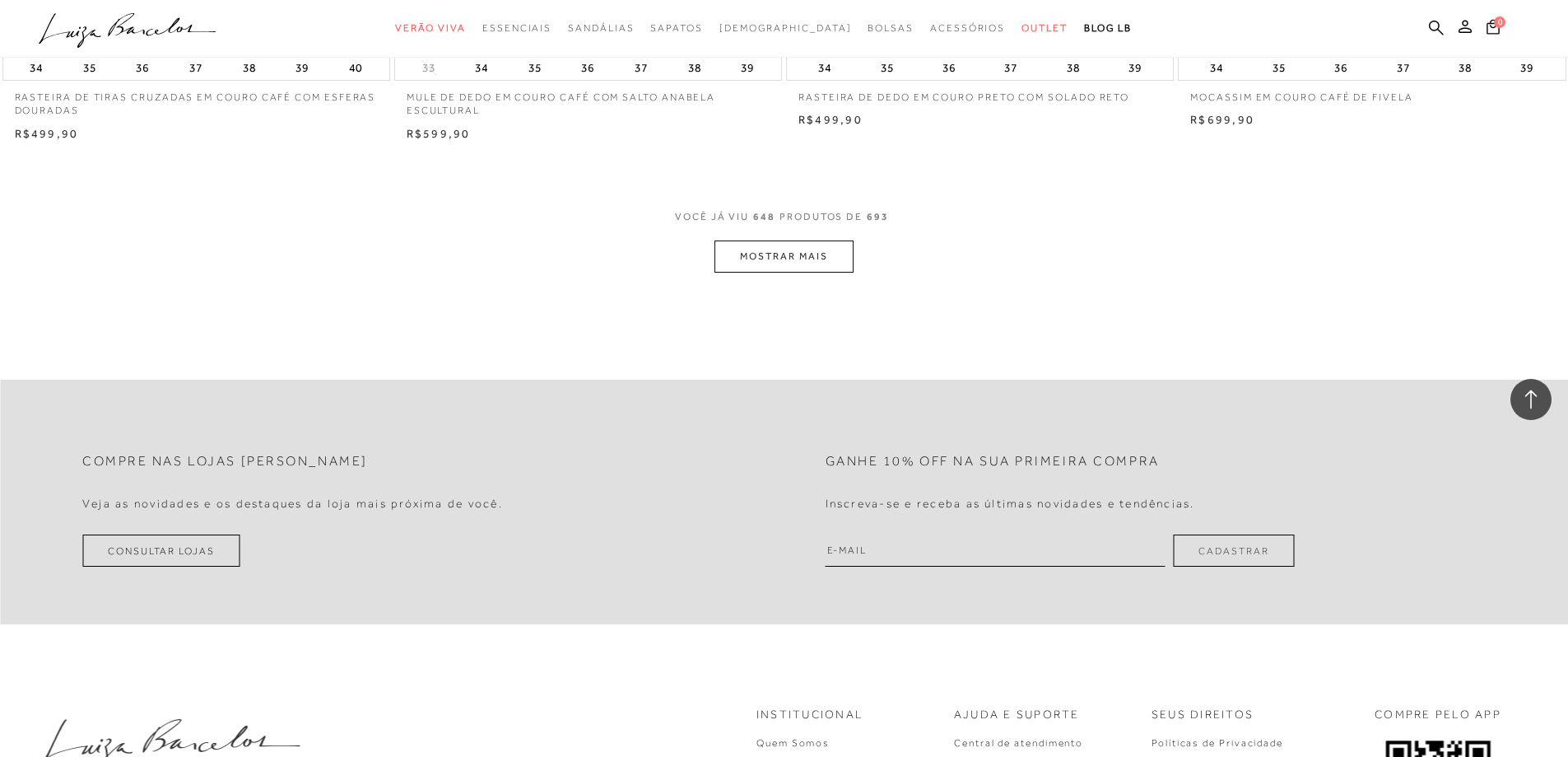
click at [726, 272] on button "MOSTRAR MAIS" at bounding box center [783, 256] width 138 height 32
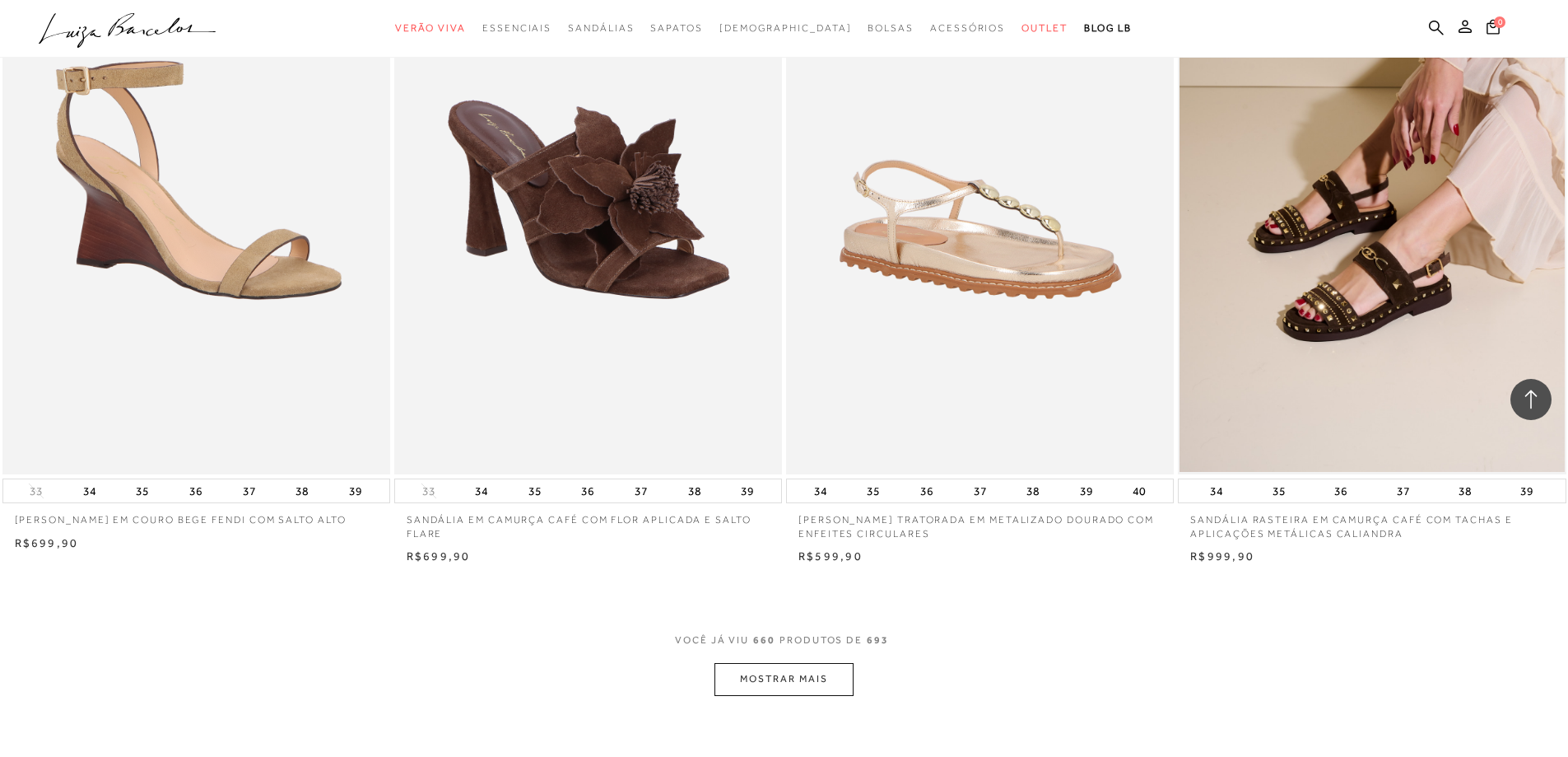
scroll to position [113211, 0]
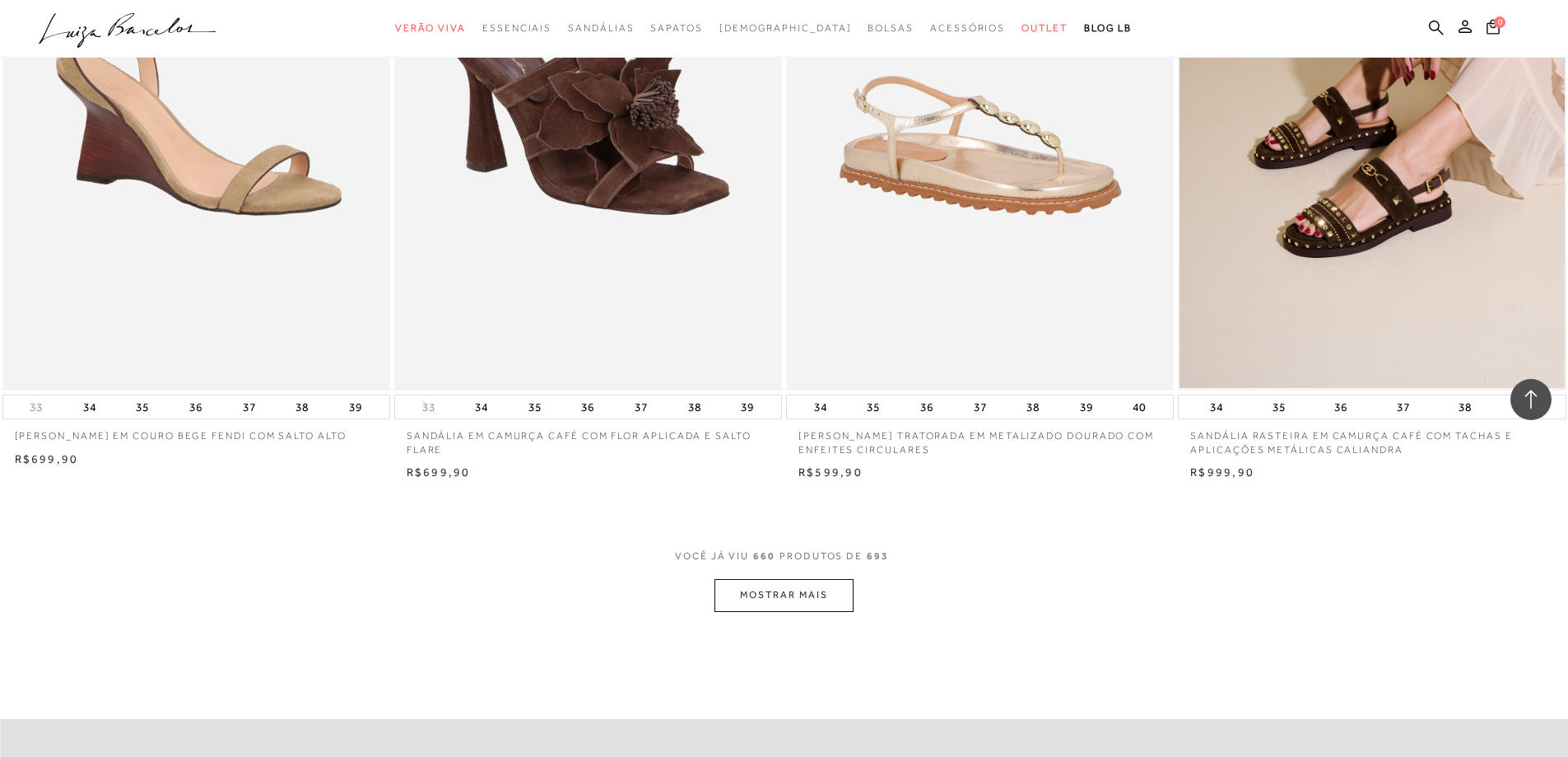
click at [815, 611] on button "MOSTRAR MAIS" at bounding box center [783, 595] width 138 height 32
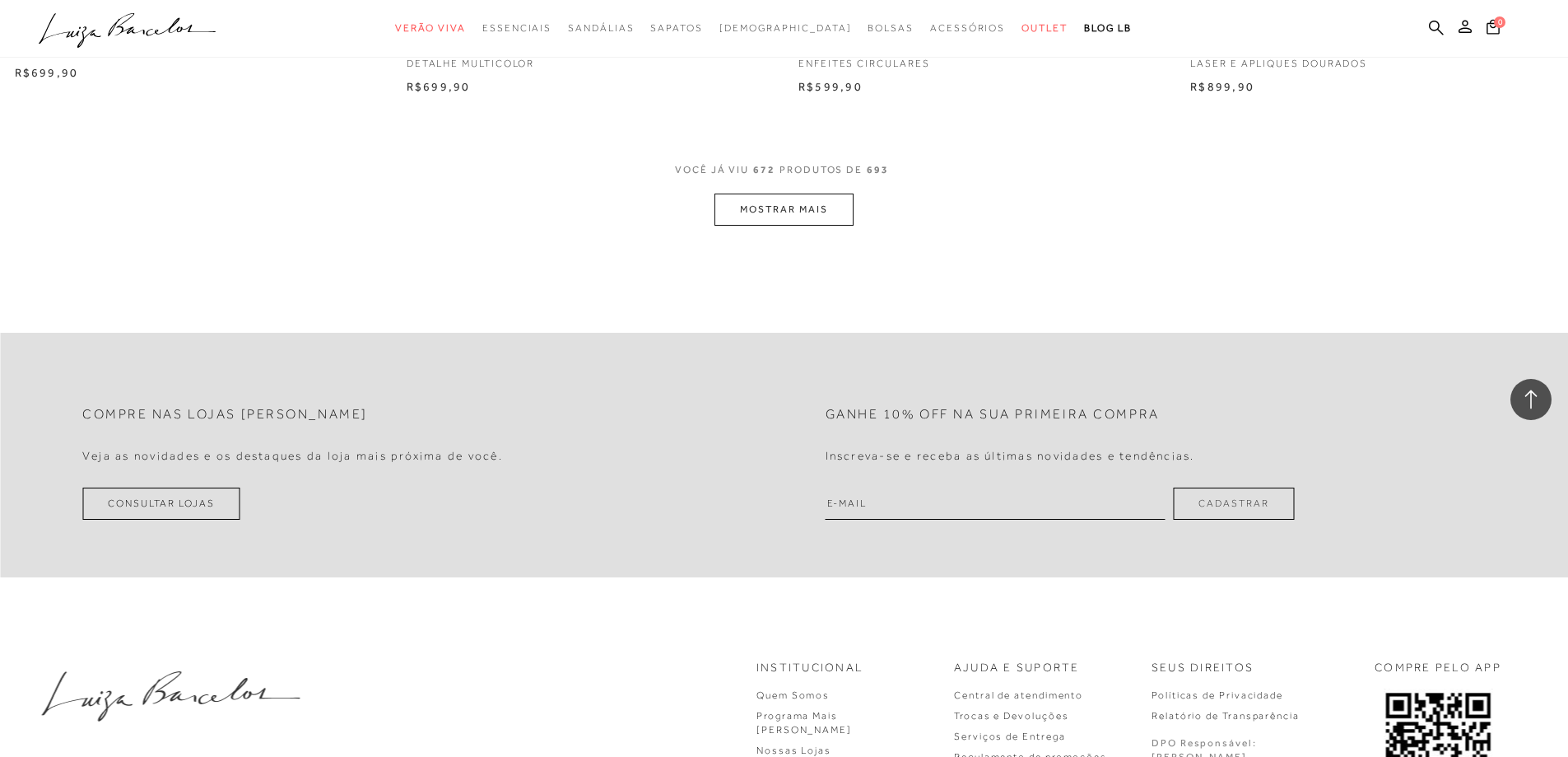
scroll to position [115681, 0]
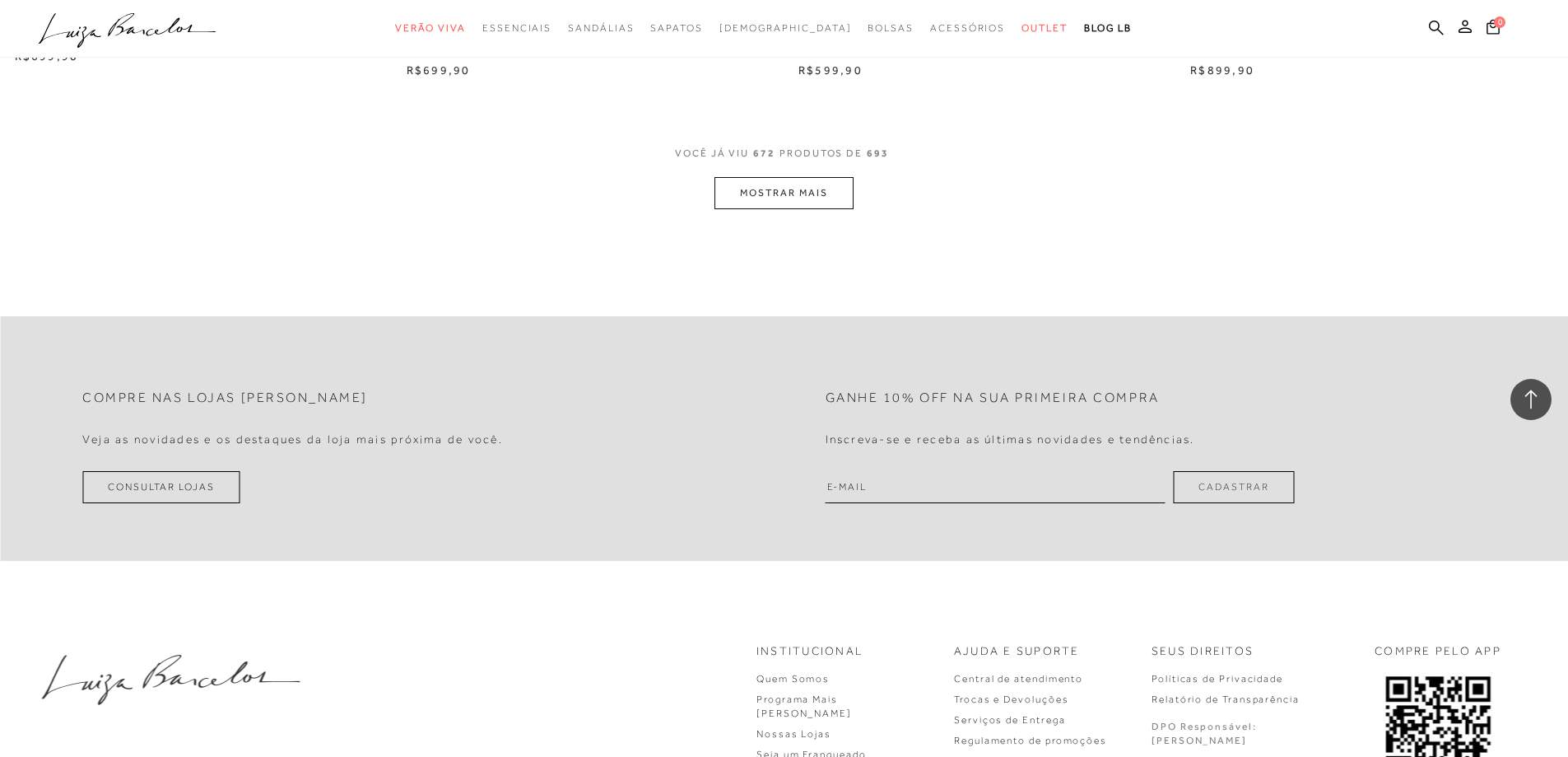
click at [776, 210] on button "MOSTRAR MAIS" at bounding box center [783, 193] width 138 height 32
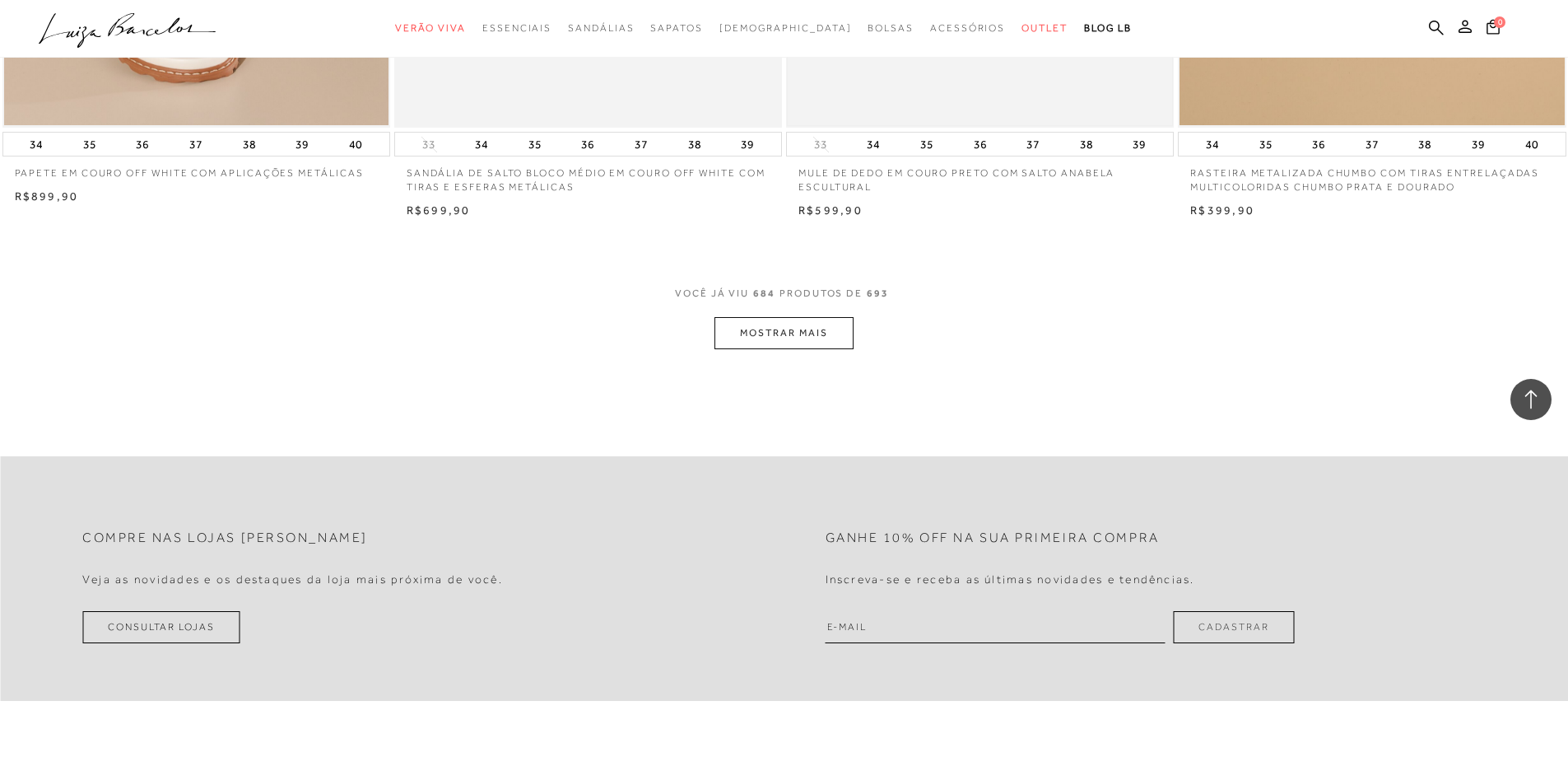
scroll to position [117657, 0]
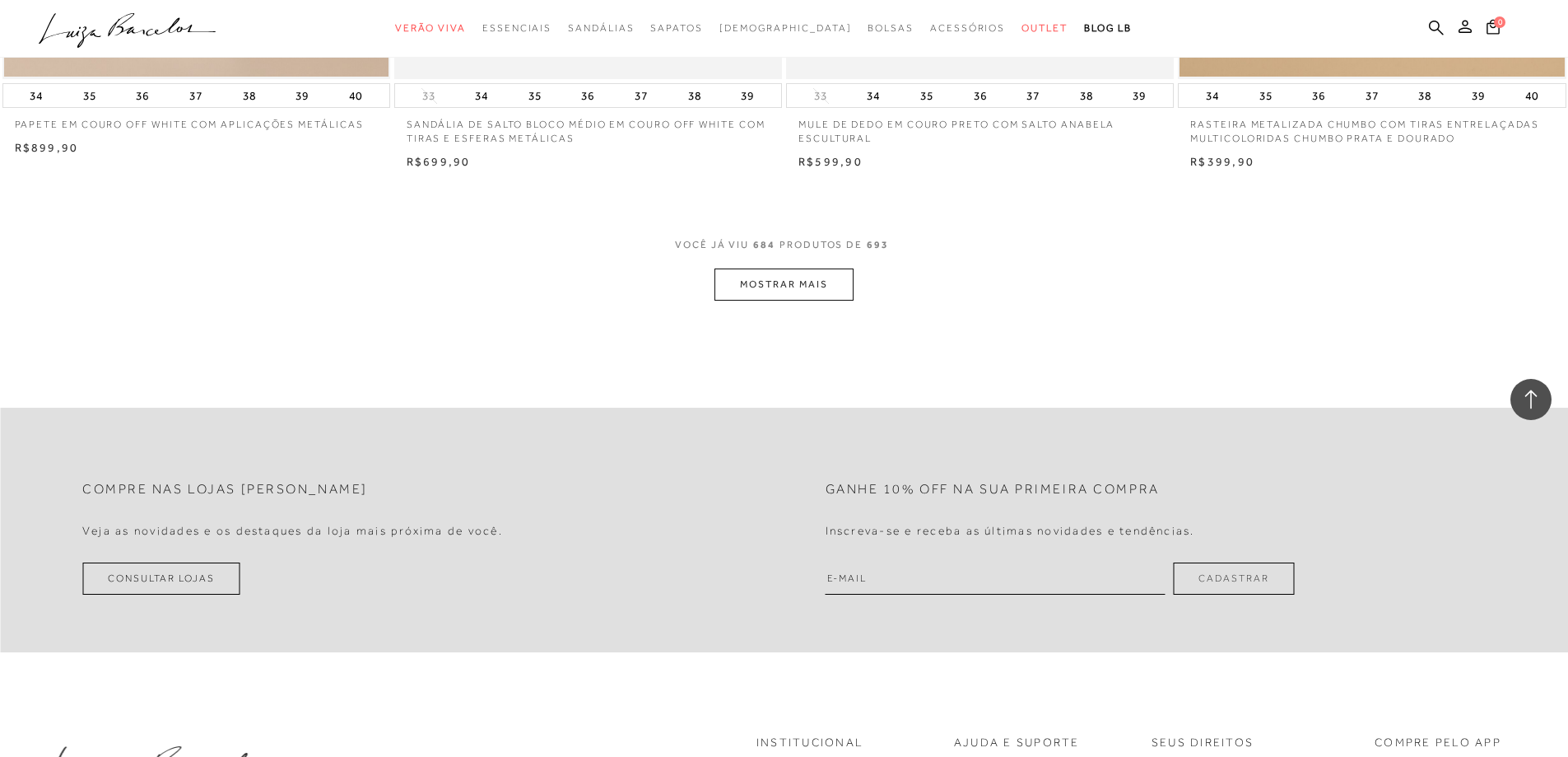
click at [799, 300] on button "MOSTRAR MAIS" at bounding box center [783, 284] width 138 height 32
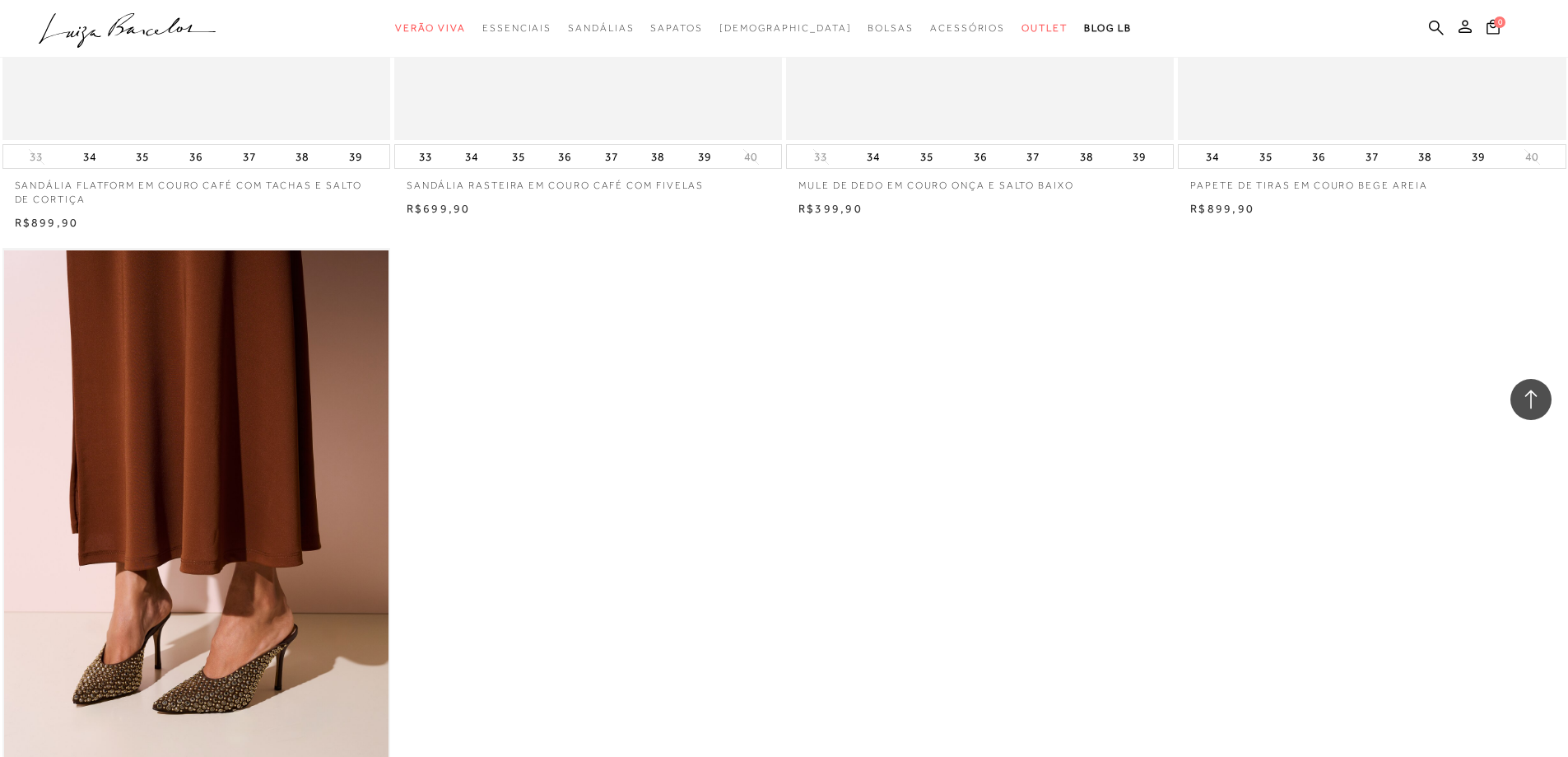
scroll to position [119019, 0]
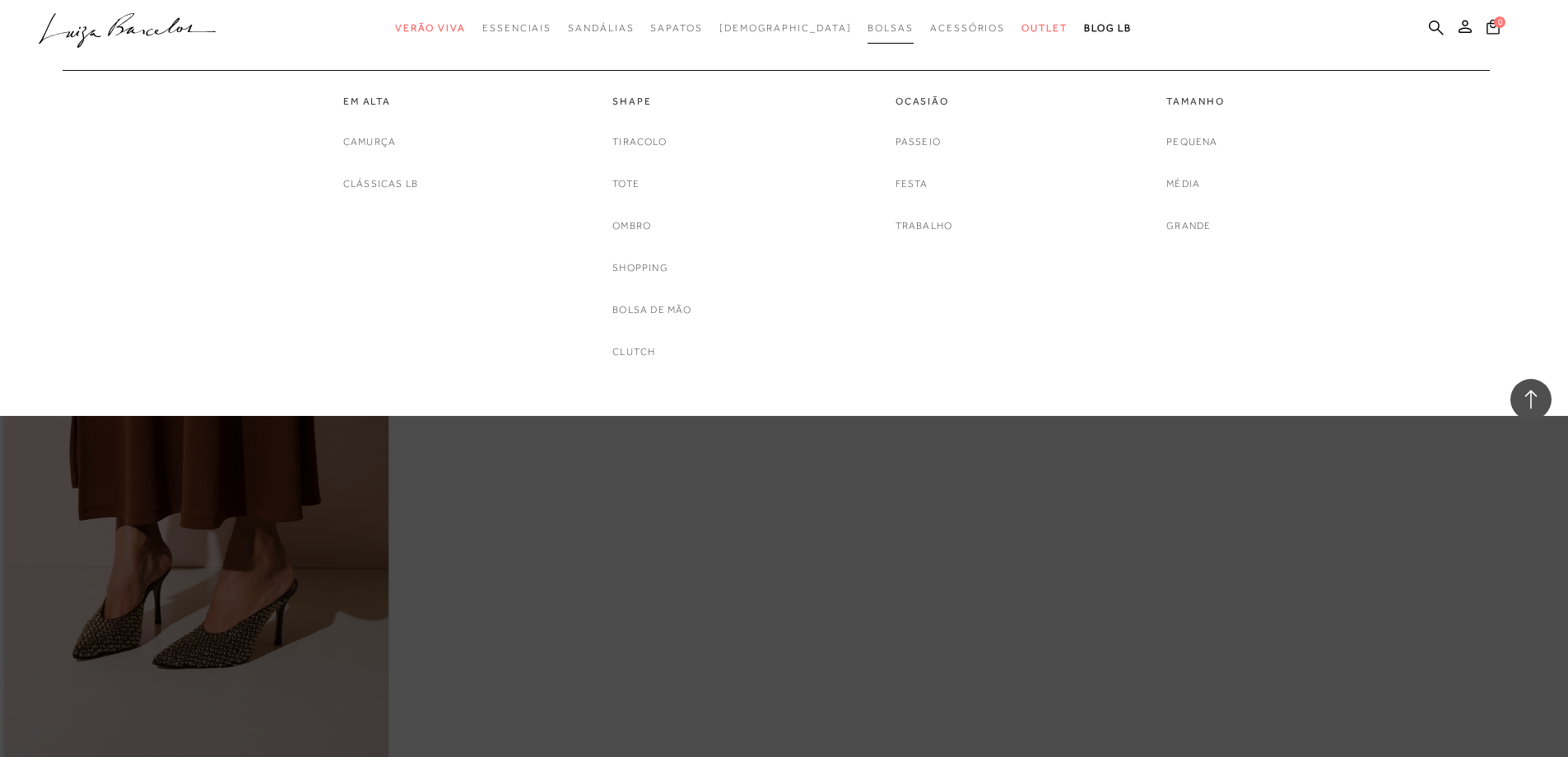
click at [868, 36] on link "Bolsas" at bounding box center [891, 28] width 46 height 31
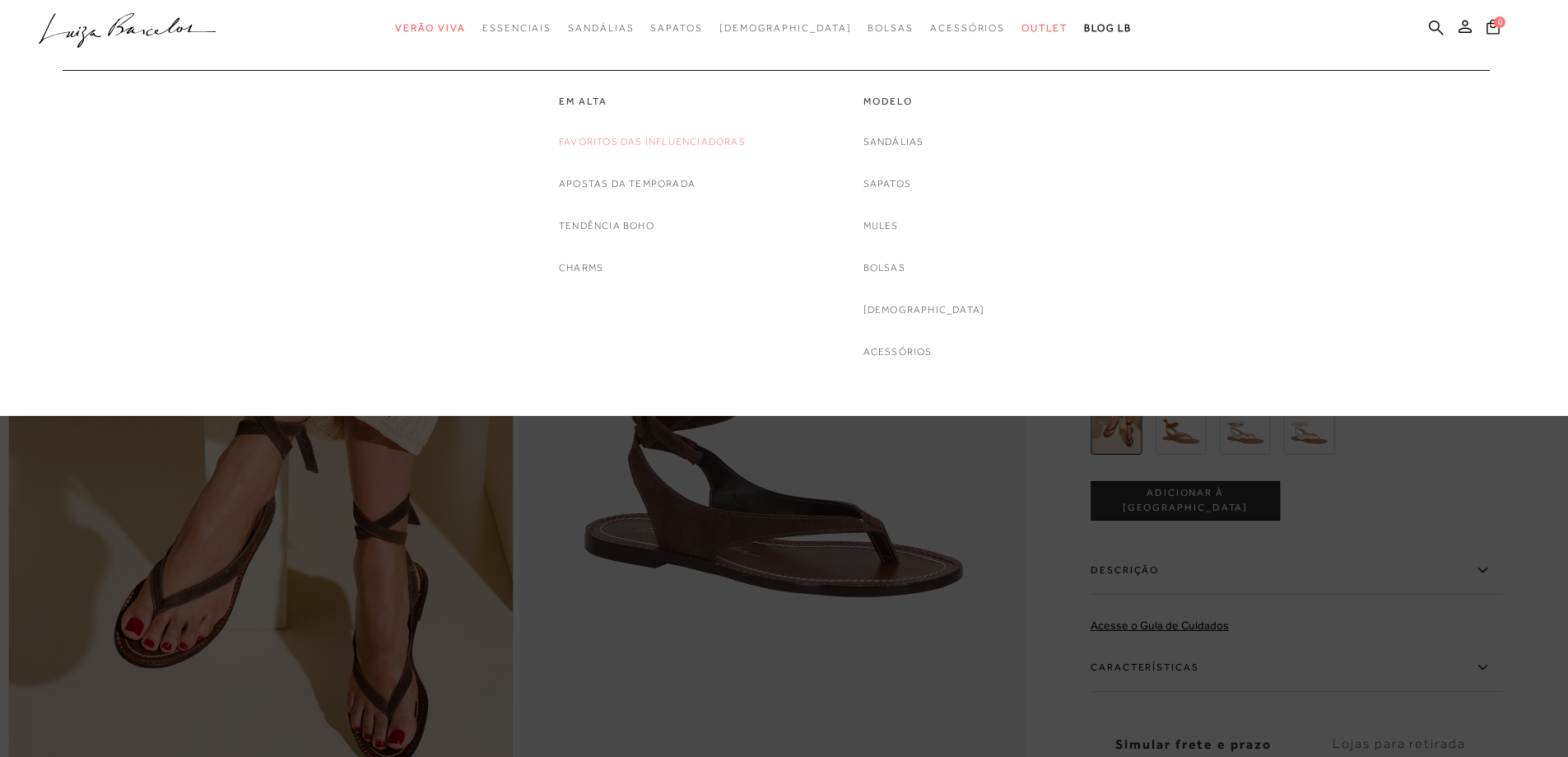
scroll to position [82, 0]
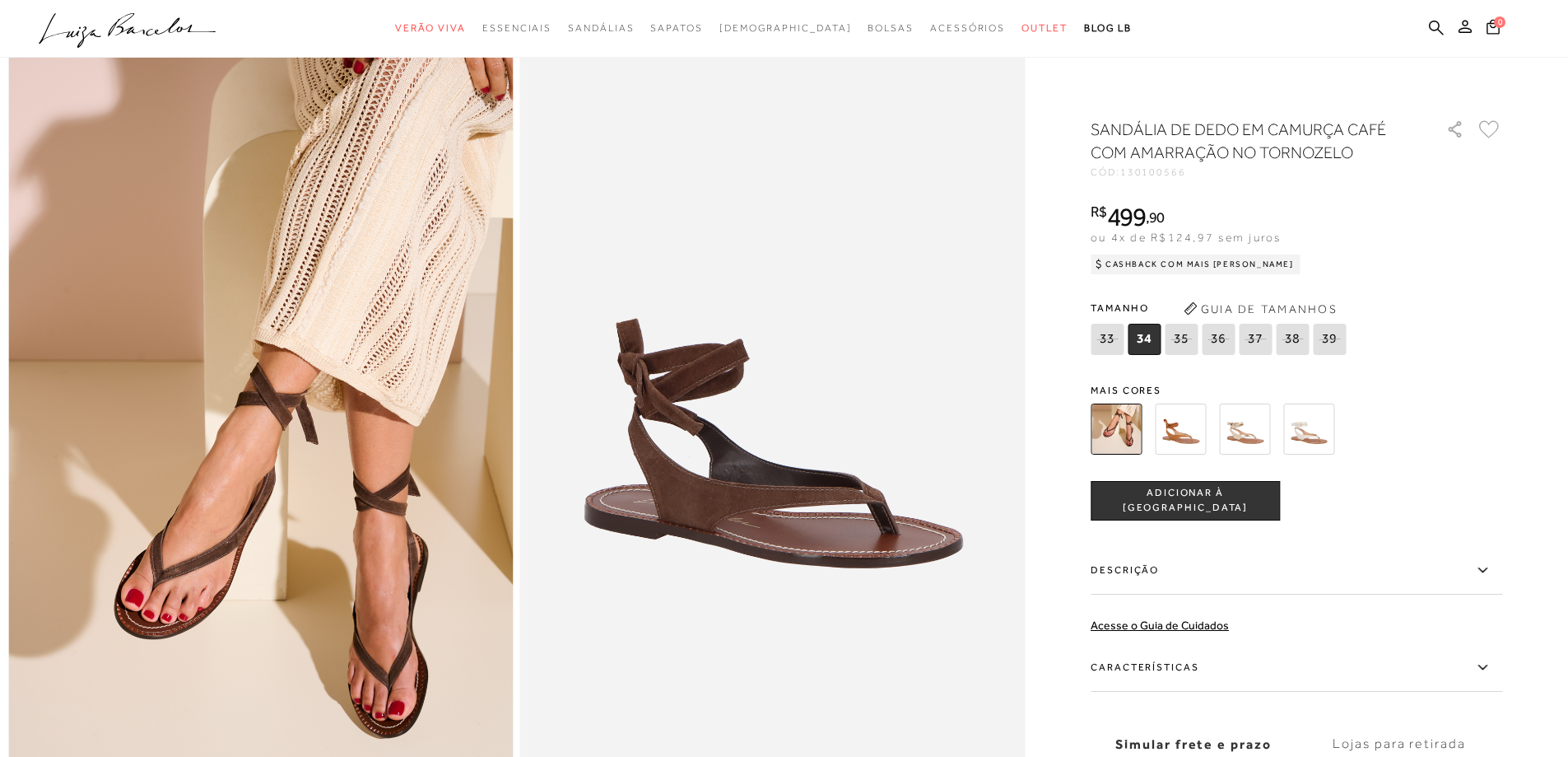
click at [1222, 344] on icon at bounding box center [1218, 339] width 23 height 21
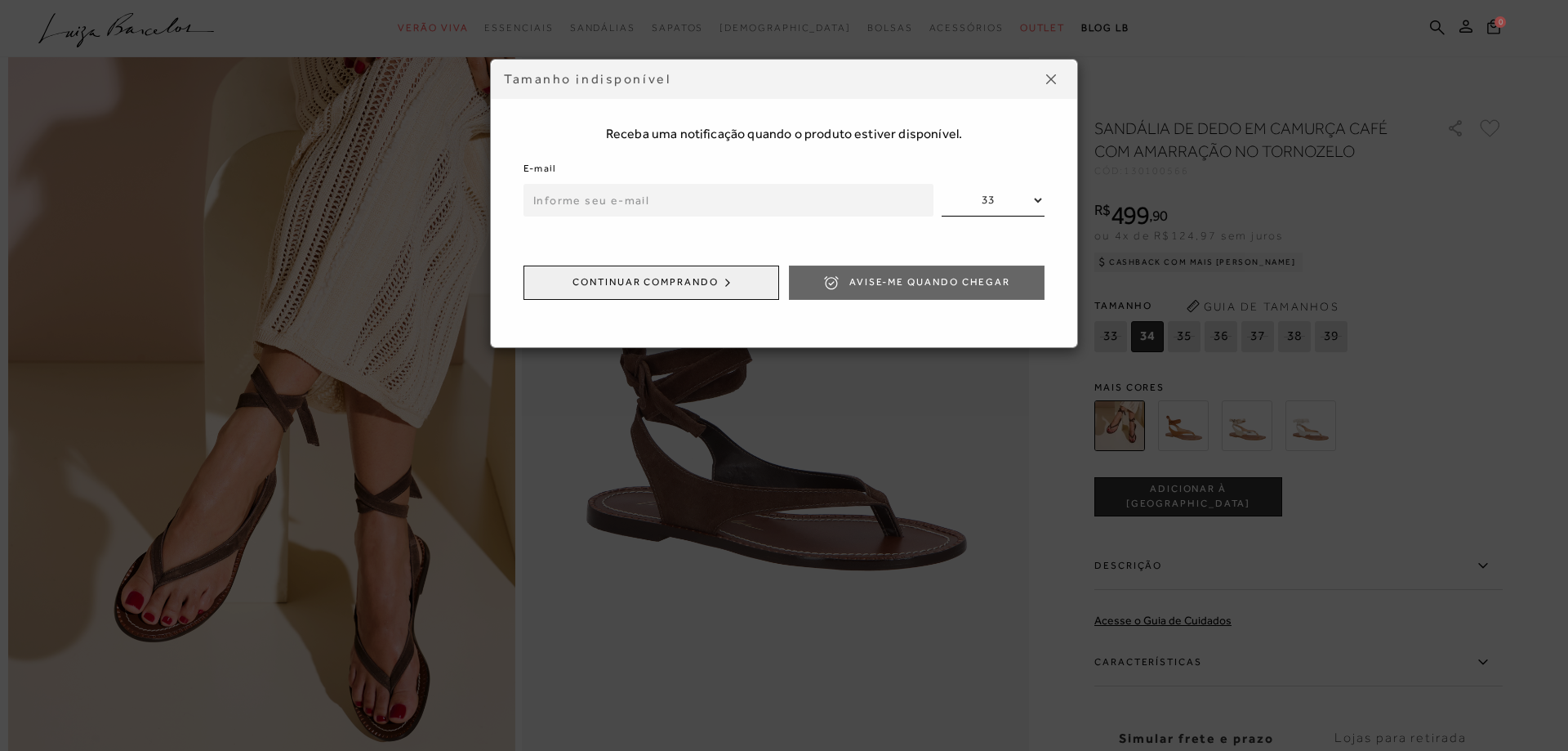
click at [1044, 84] on button at bounding box center [1051, 79] width 26 height 26
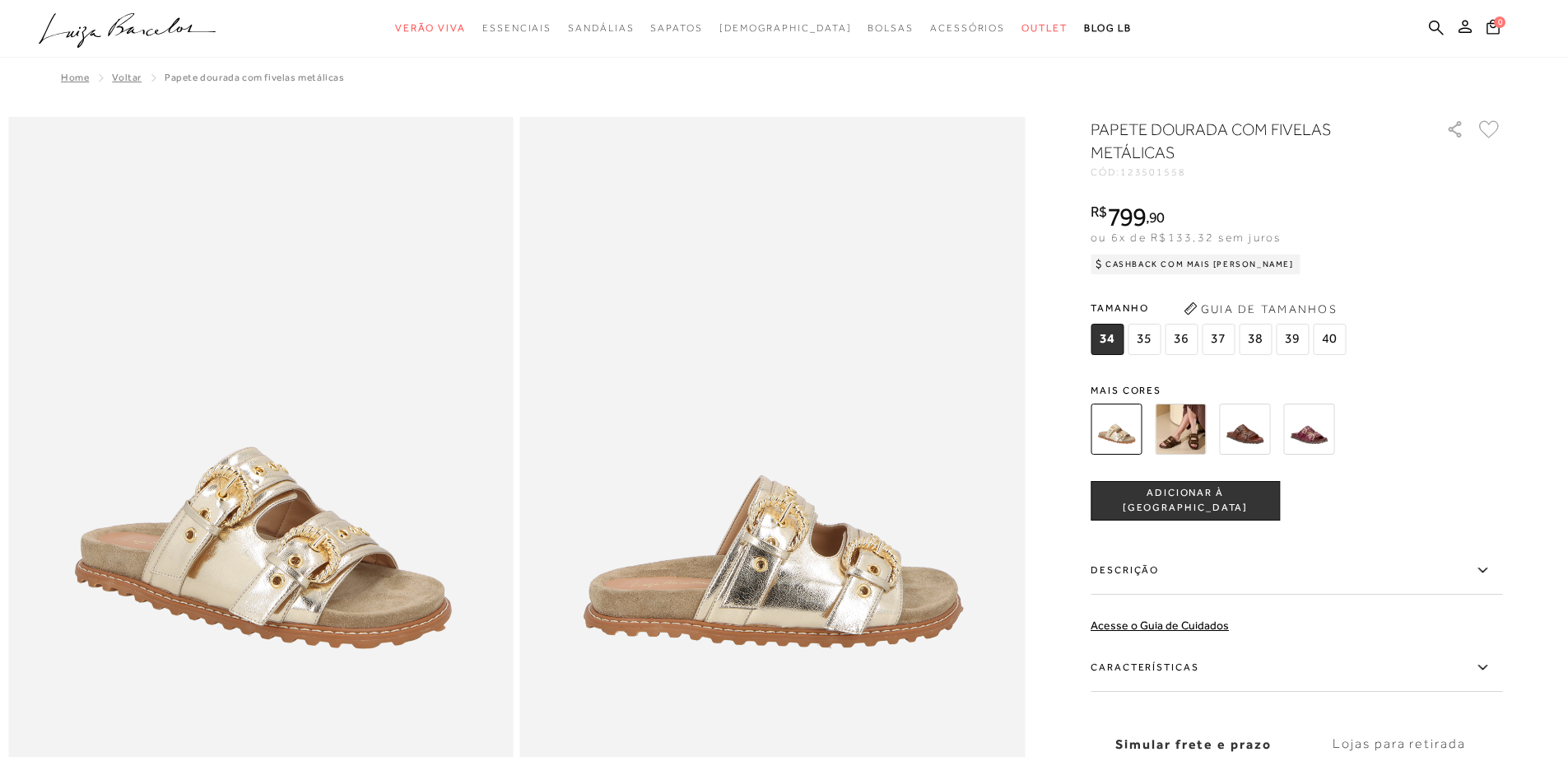
click at [1161, 339] on span "35" at bounding box center [1145, 340] width 33 height 31
click at [1187, 339] on span "36" at bounding box center [1181, 340] width 33 height 31
click at [1248, 491] on button "ADICIONAR À [GEOGRAPHIC_DATA]" at bounding box center [1185, 500] width 189 height 39
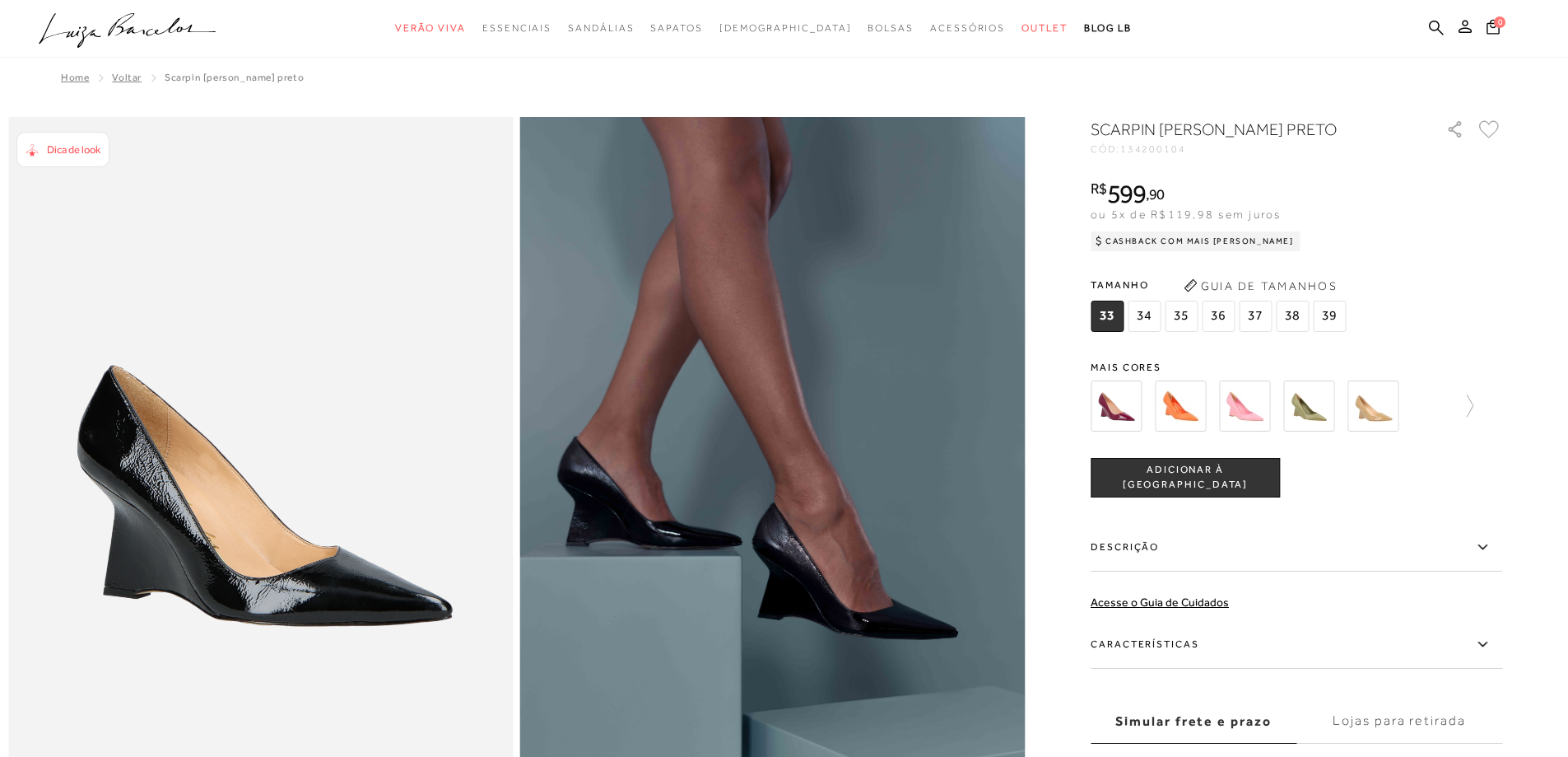
click at [1226, 309] on span "36" at bounding box center [1219, 316] width 33 height 31
click at [1211, 477] on span "ADICIONAR À [GEOGRAPHIC_DATA]" at bounding box center [1185, 477] width 188 height 29
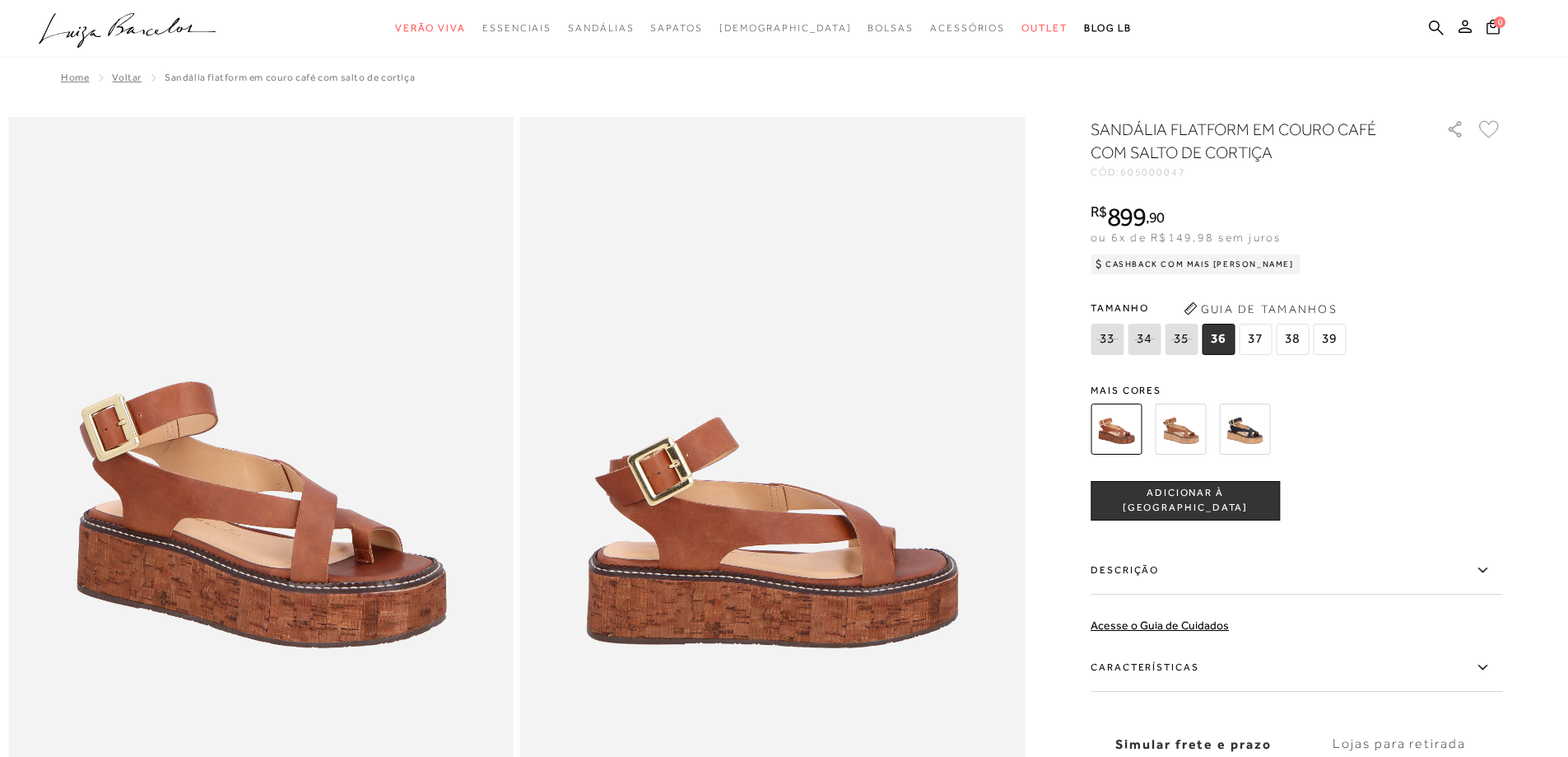
click at [1214, 499] on span "ADICIONAR À [GEOGRAPHIC_DATA]" at bounding box center [1185, 499] width 188 height 29
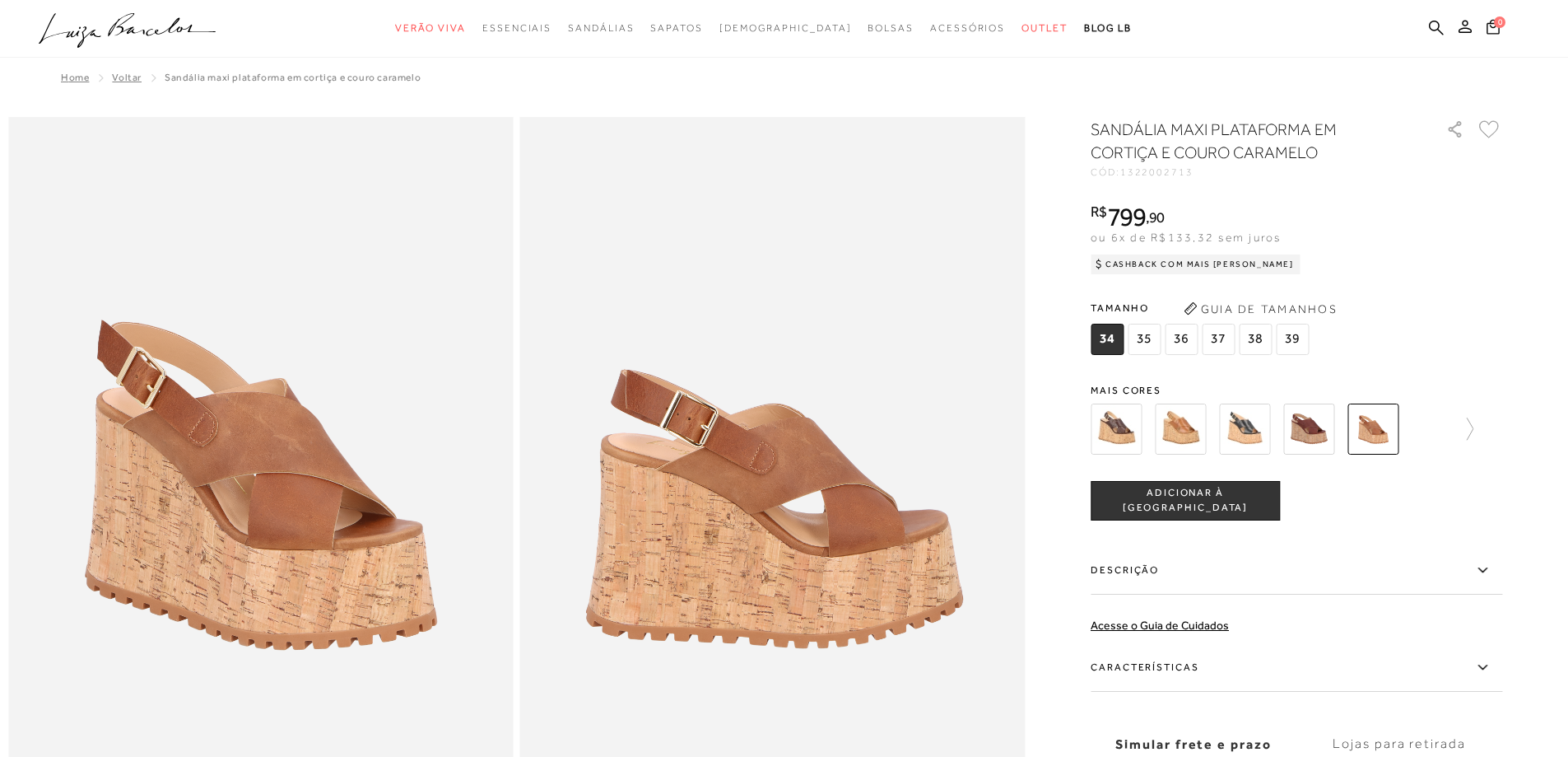
click at [1181, 339] on span "36" at bounding box center [1181, 340] width 33 height 31
click at [1196, 500] on span "ADICIONAR À [GEOGRAPHIC_DATA]" at bounding box center [1185, 499] width 188 height 29
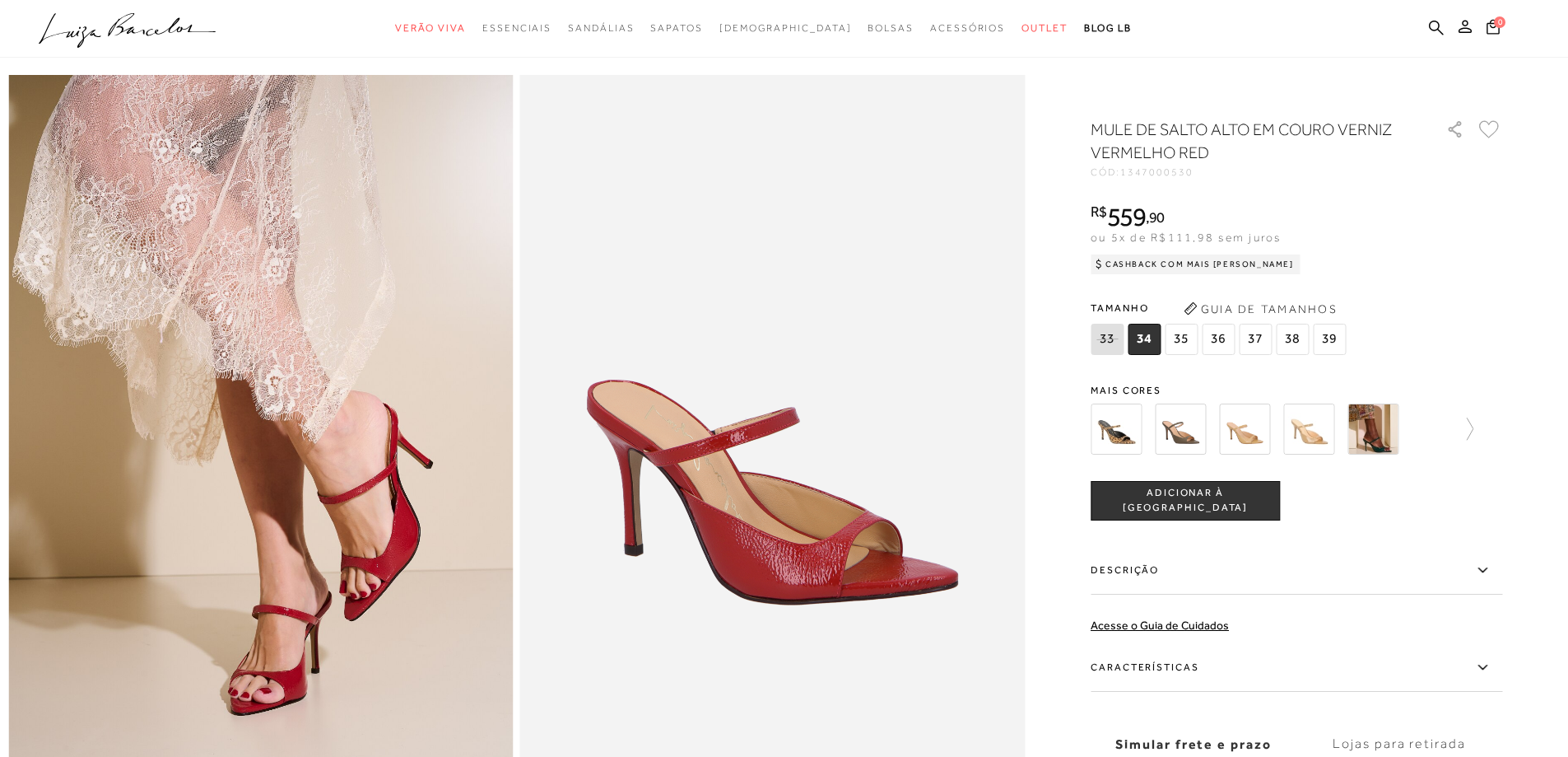
scroll to position [82, 0]
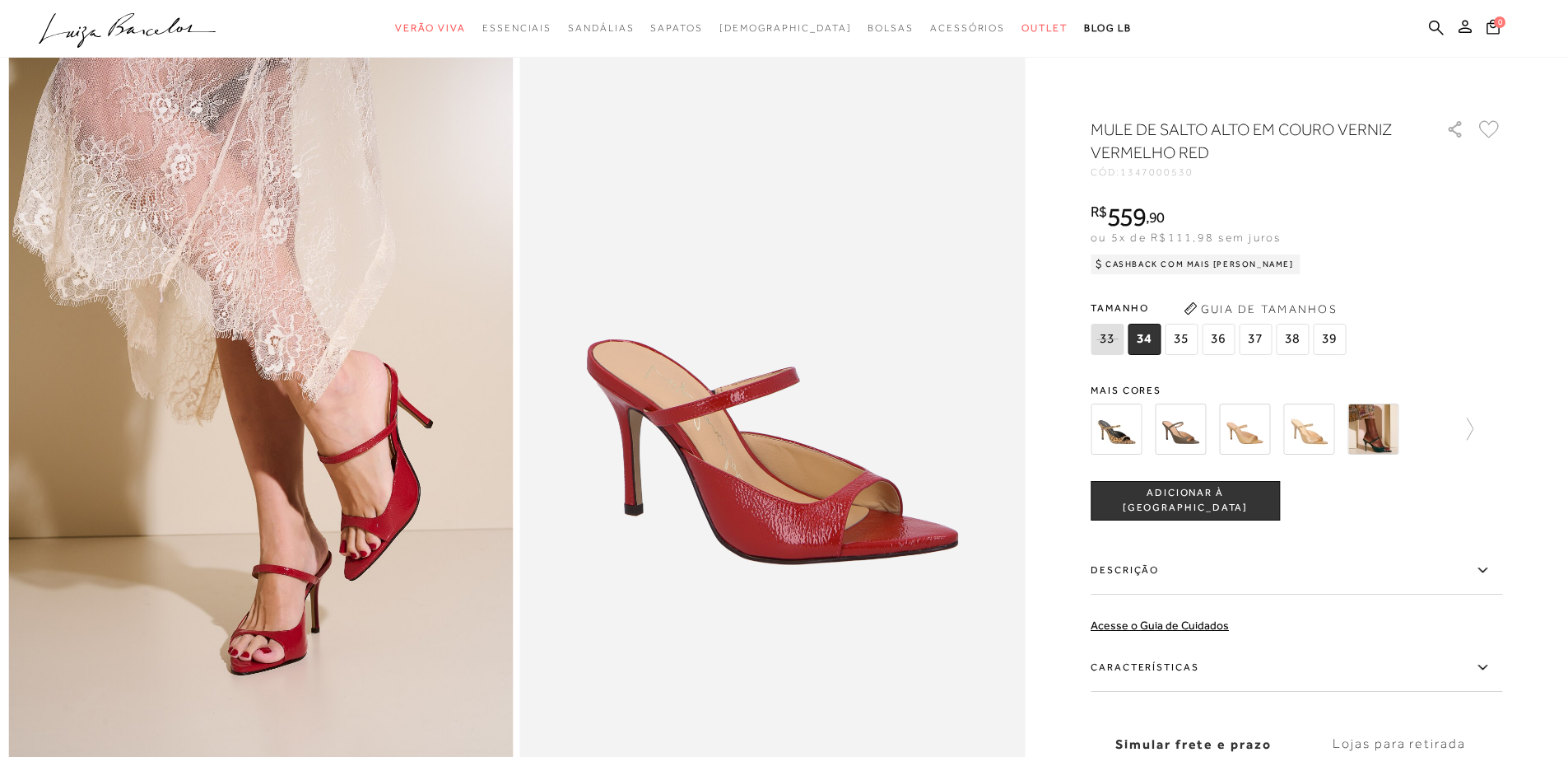
click at [1373, 426] on img at bounding box center [1373, 429] width 51 height 51
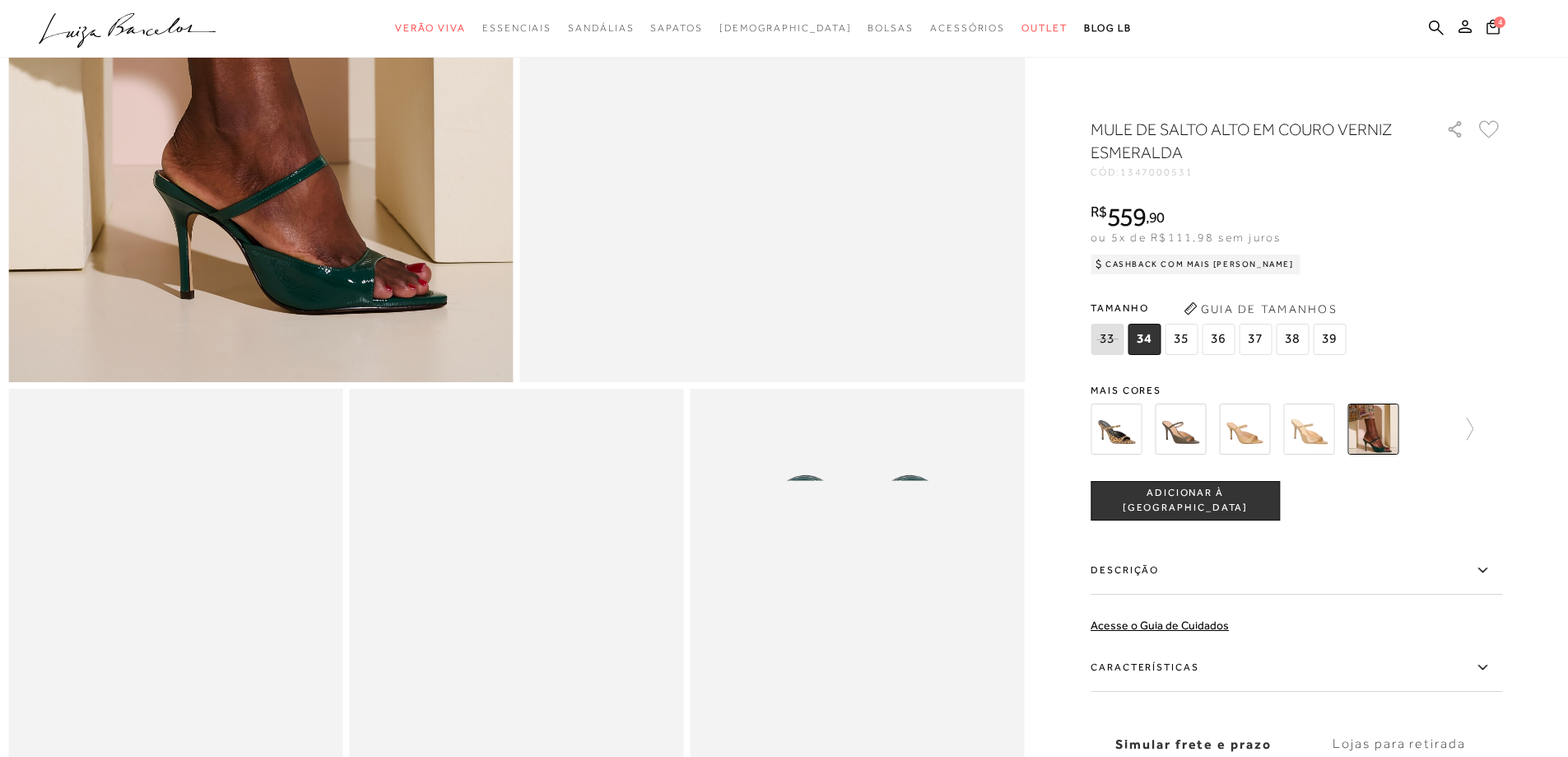
scroll to position [494, 0]
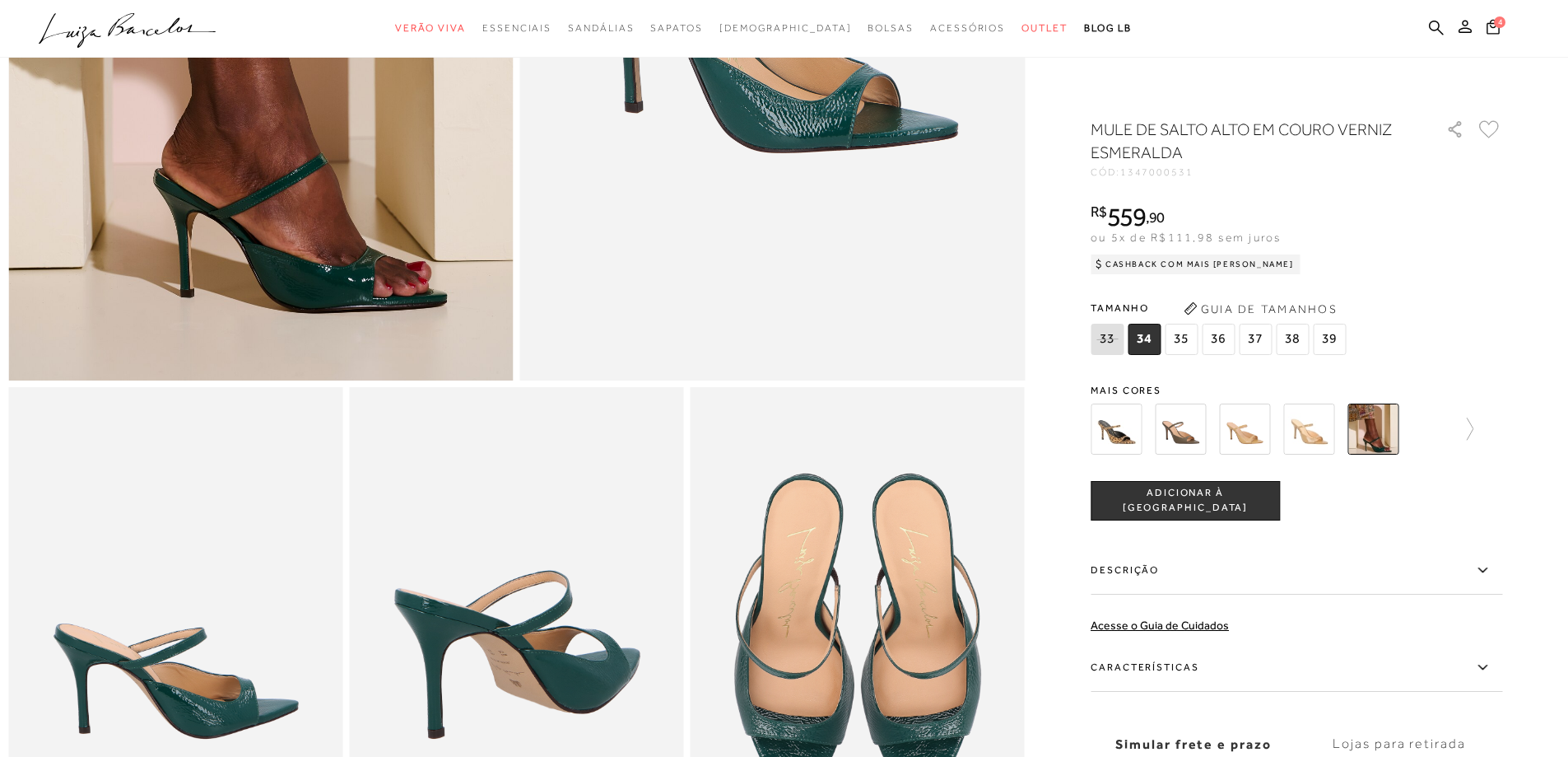
click at [1248, 445] on img at bounding box center [1244, 429] width 51 height 51
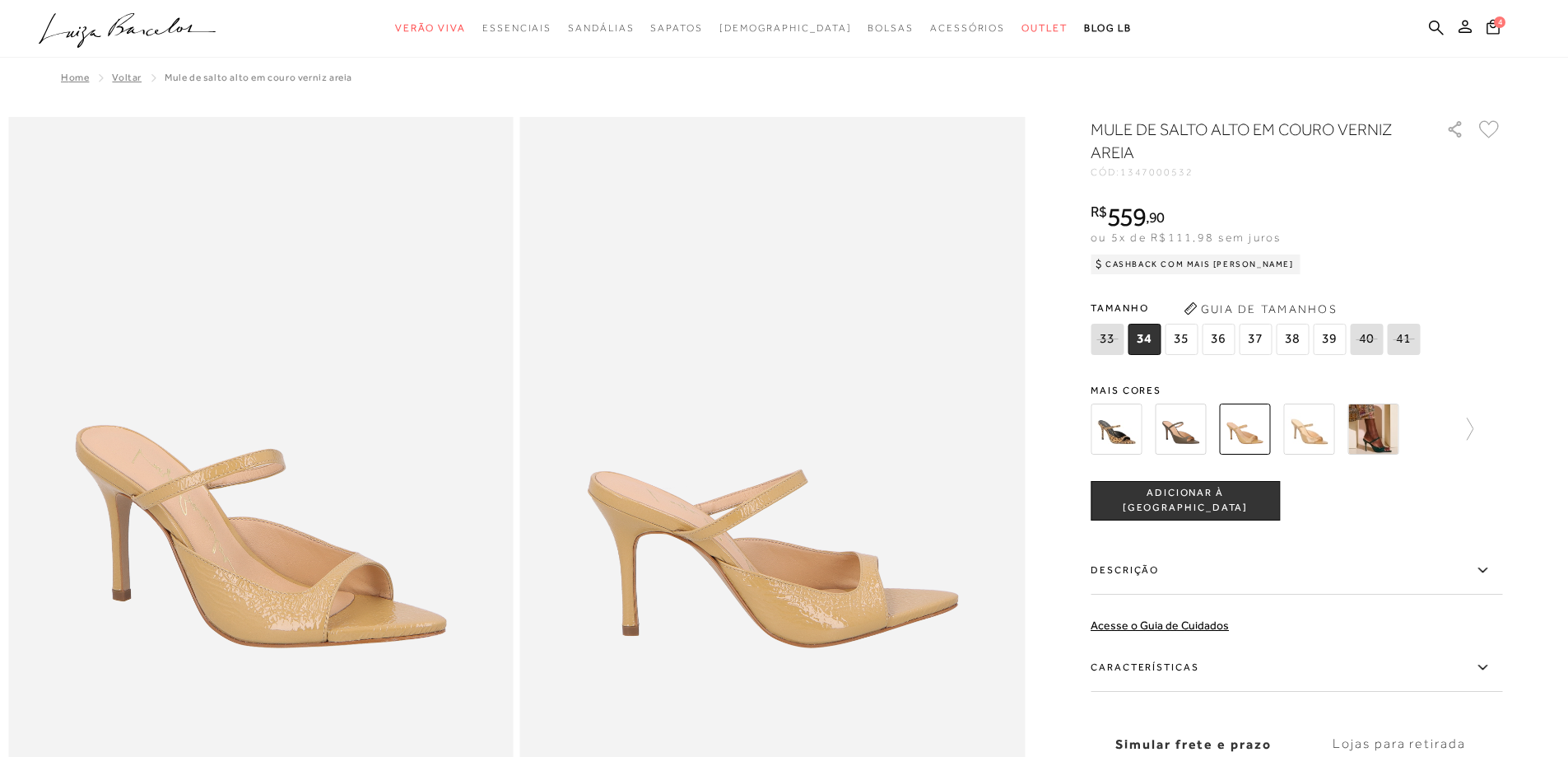
click at [1317, 431] on img at bounding box center [1309, 429] width 51 height 51
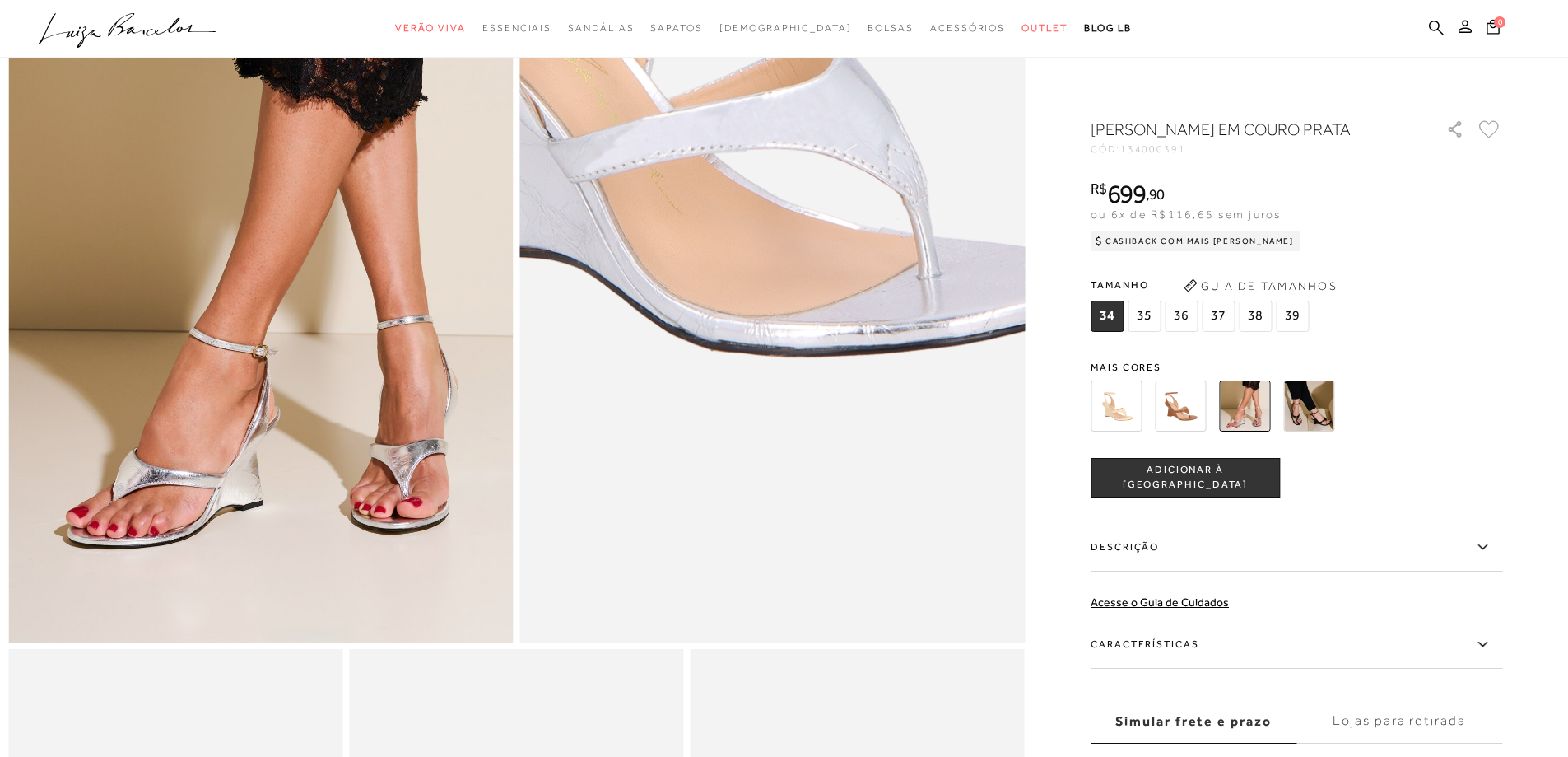
scroll to position [247, 0]
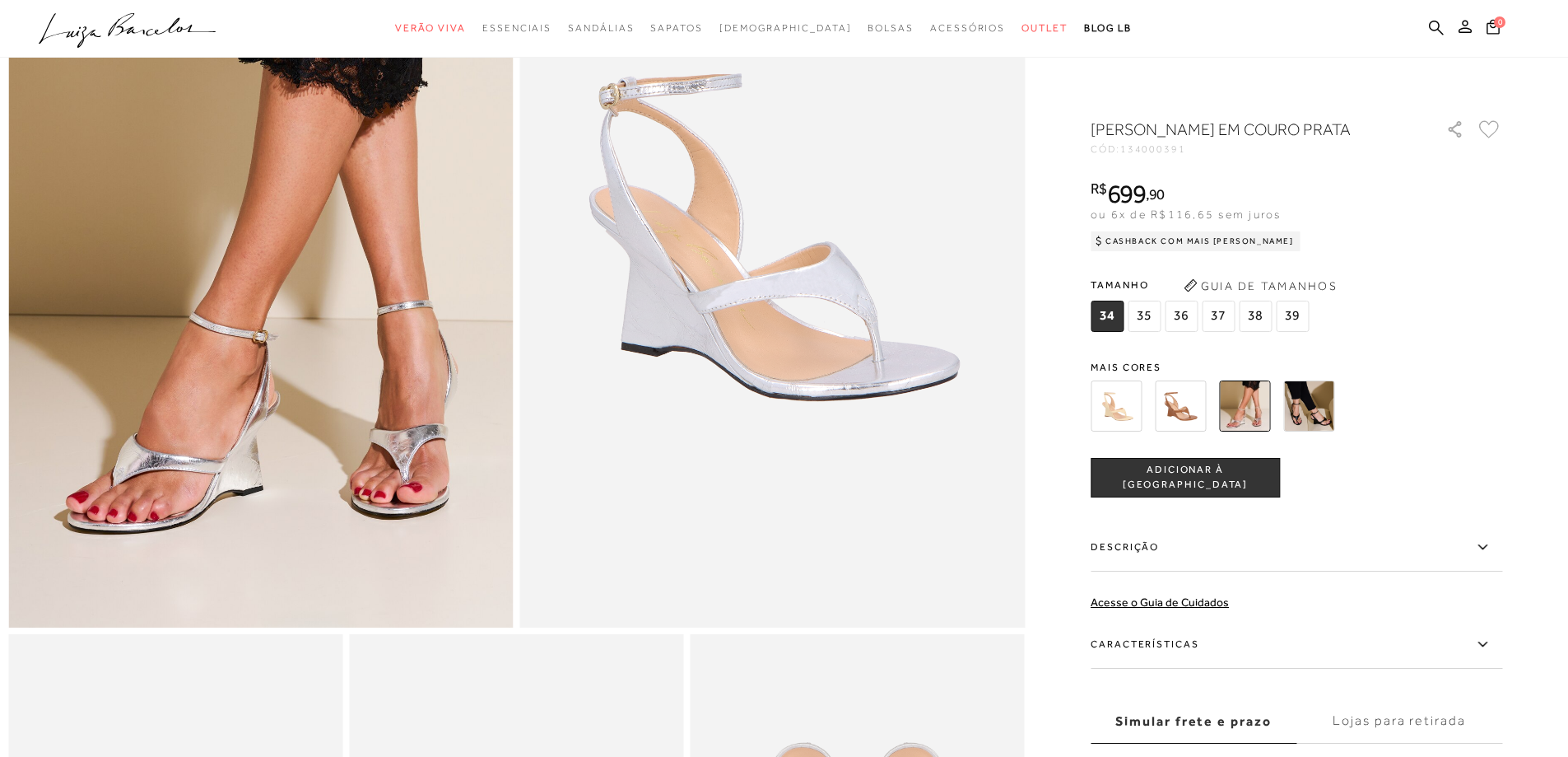
click at [1187, 332] on span "36" at bounding box center [1181, 316] width 33 height 31
click at [1162, 492] on span "ADICIONAR À [GEOGRAPHIC_DATA]" at bounding box center [1185, 477] width 188 height 29
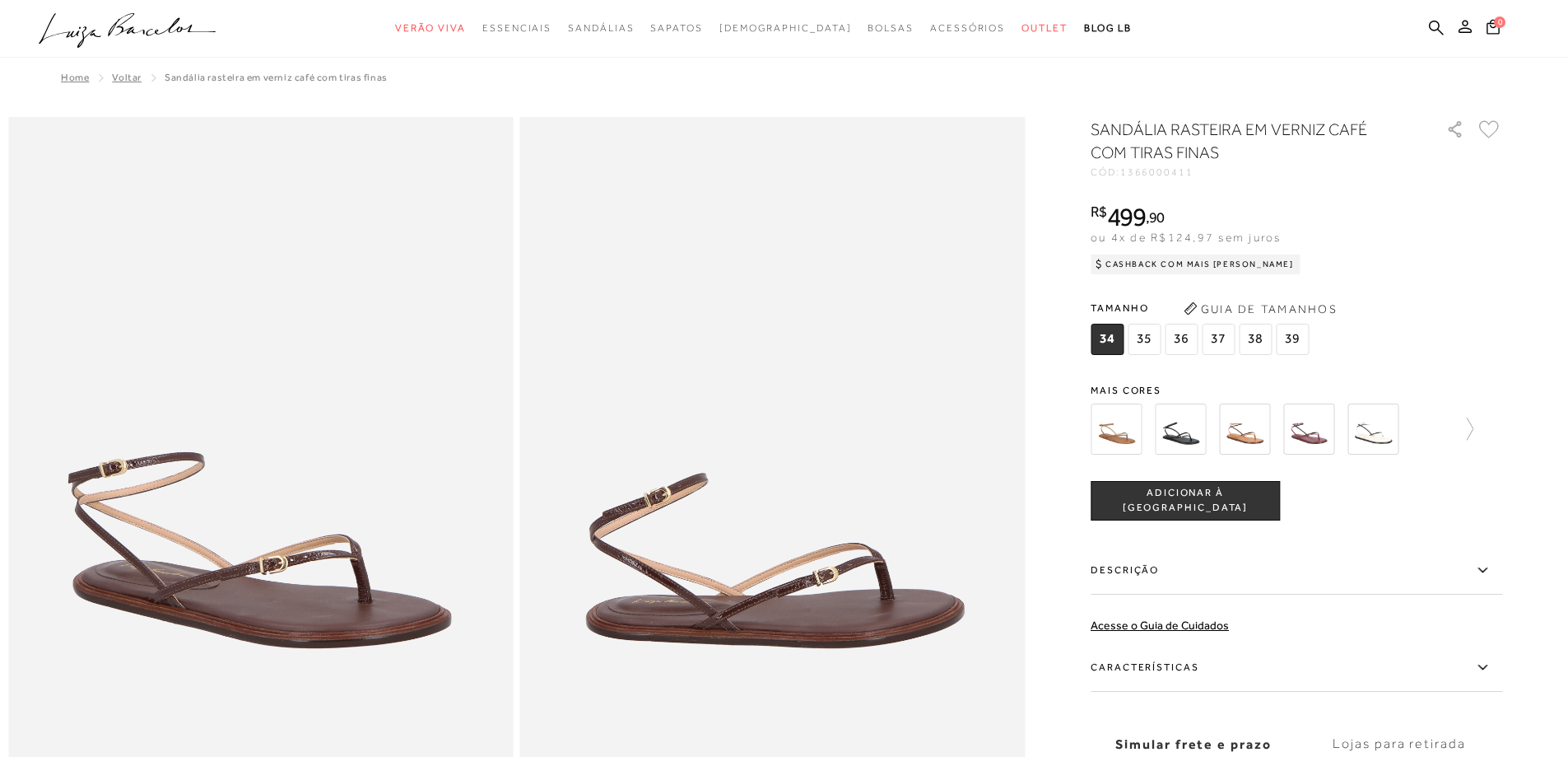
click at [1191, 340] on span "36" at bounding box center [1181, 340] width 33 height 31
click at [1169, 504] on span "ADICIONAR À [GEOGRAPHIC_DATA]" at bounding box center [1185, 499] width 188 height 29
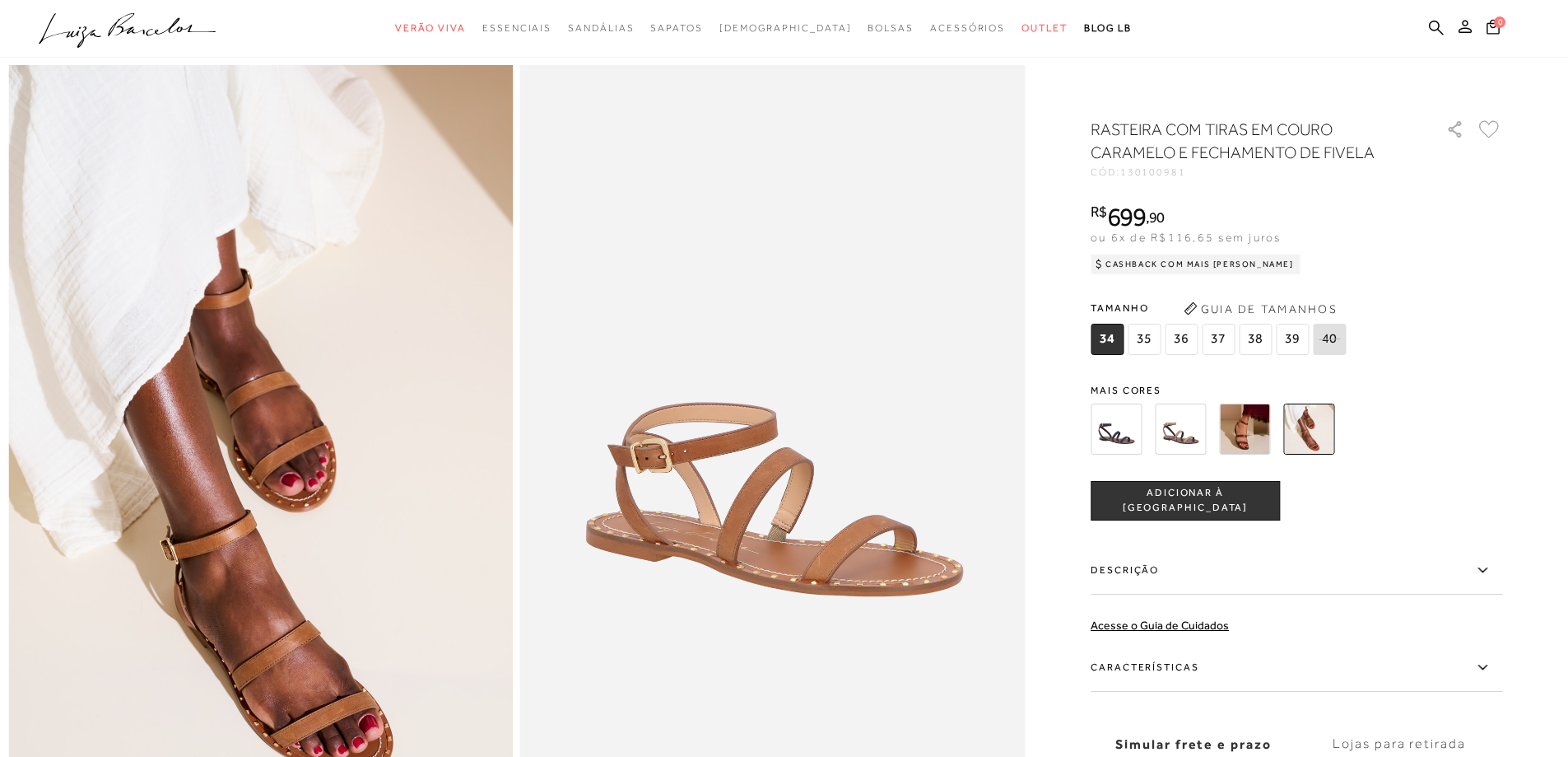
scroll to position [165, 0]
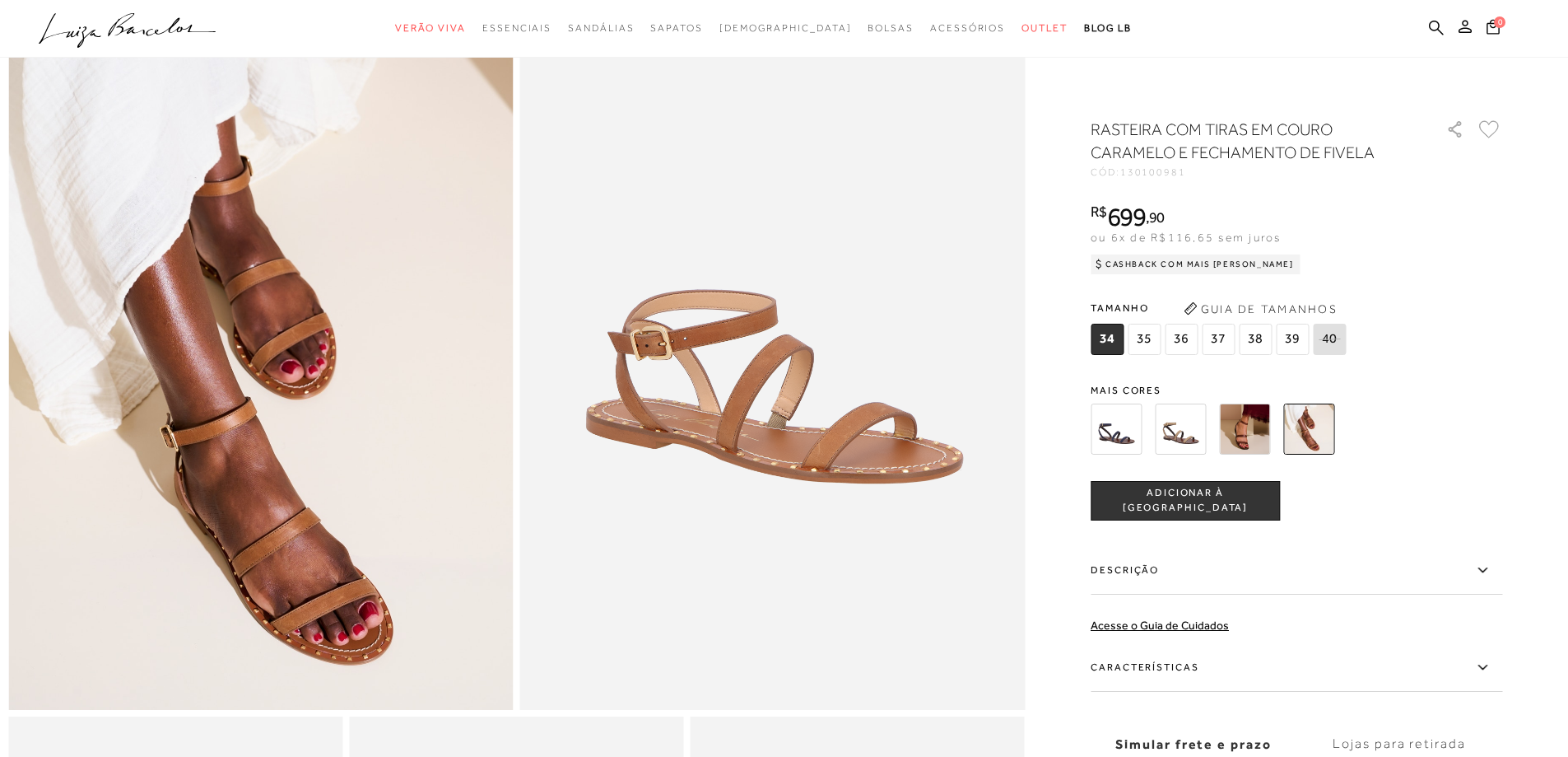
click at [1178, 338] on span "36" at bounding box center [1181, 340] width 33 height 31
click at [1190, 492] on button "ADICIONAR À [GEOGRAPHIC_DATA]" at bounding box center [1185, 500] width 189 height 39
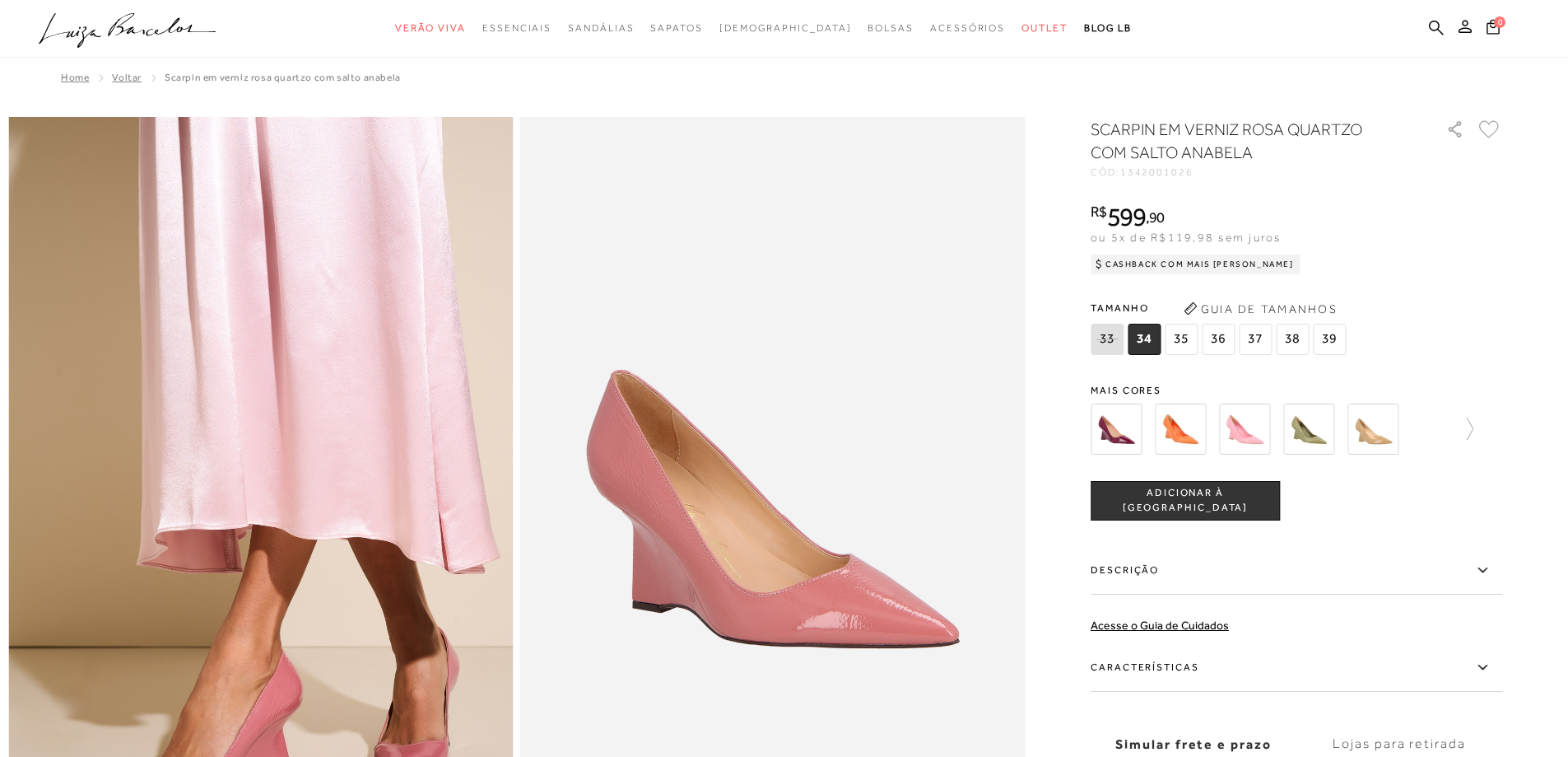
scroll to position [82, 0]
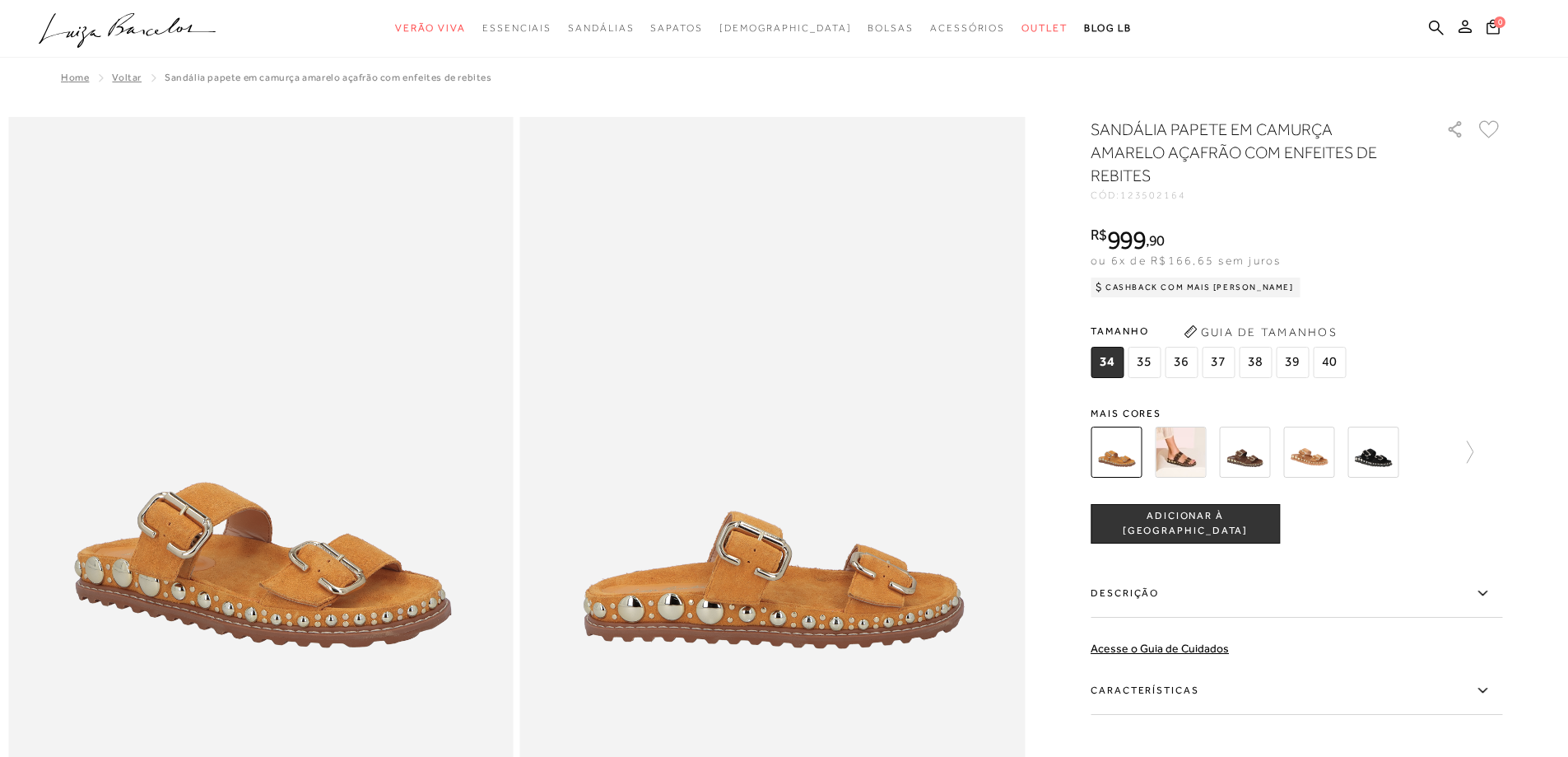
click at [1183, 364] on span "36" at bounding box center [1181, 362] width 33 height 31
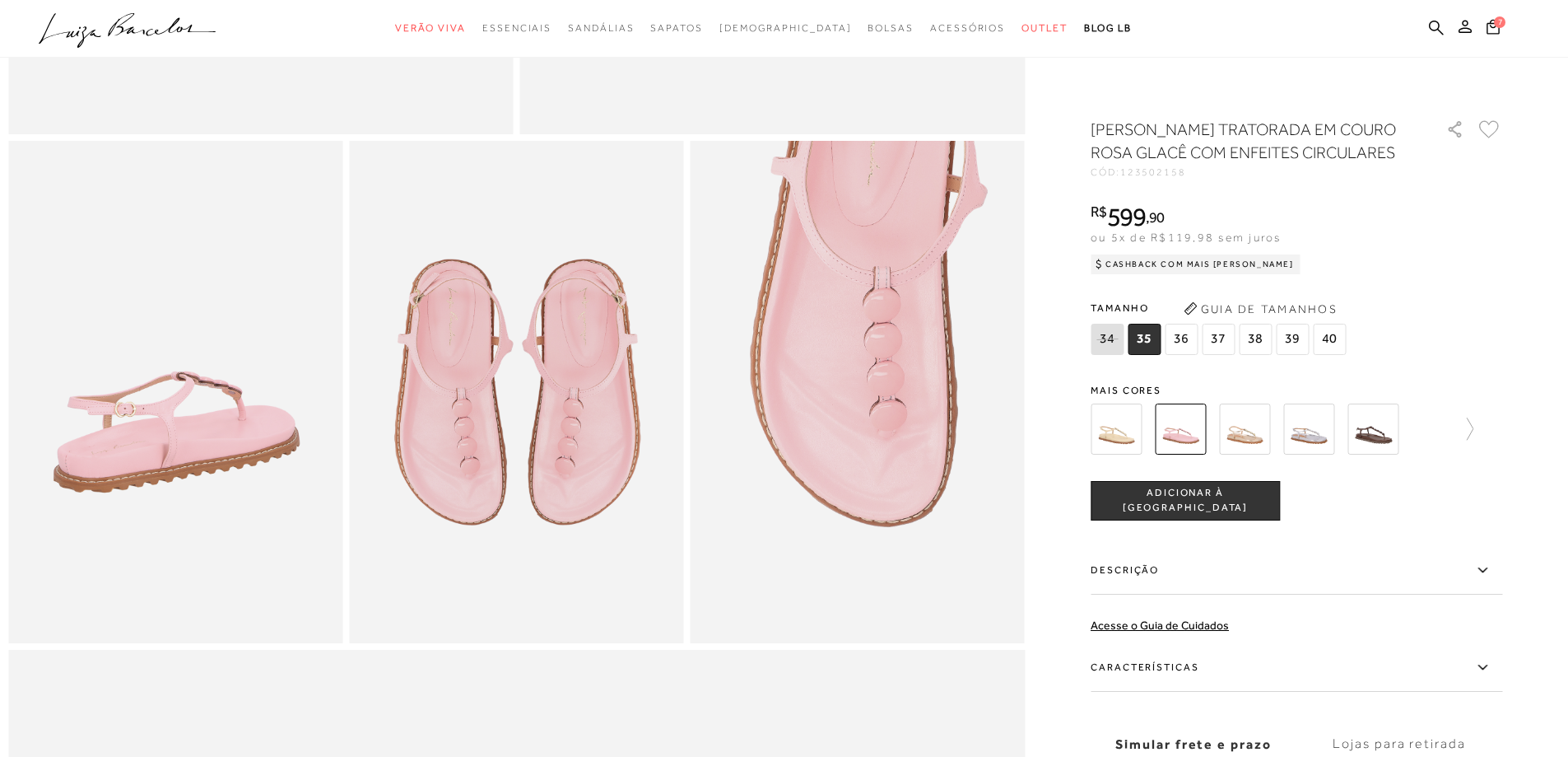
scroll to position [741, 0]
click at [1190, 354] on span "36" at bounding box center [1181, 340] width 33 height 31
click at [1173, 514] on span "ADICIONAR À [GEOGRAPHIC_DATA]" at bounding box center [1185, 499] width 188 height 29
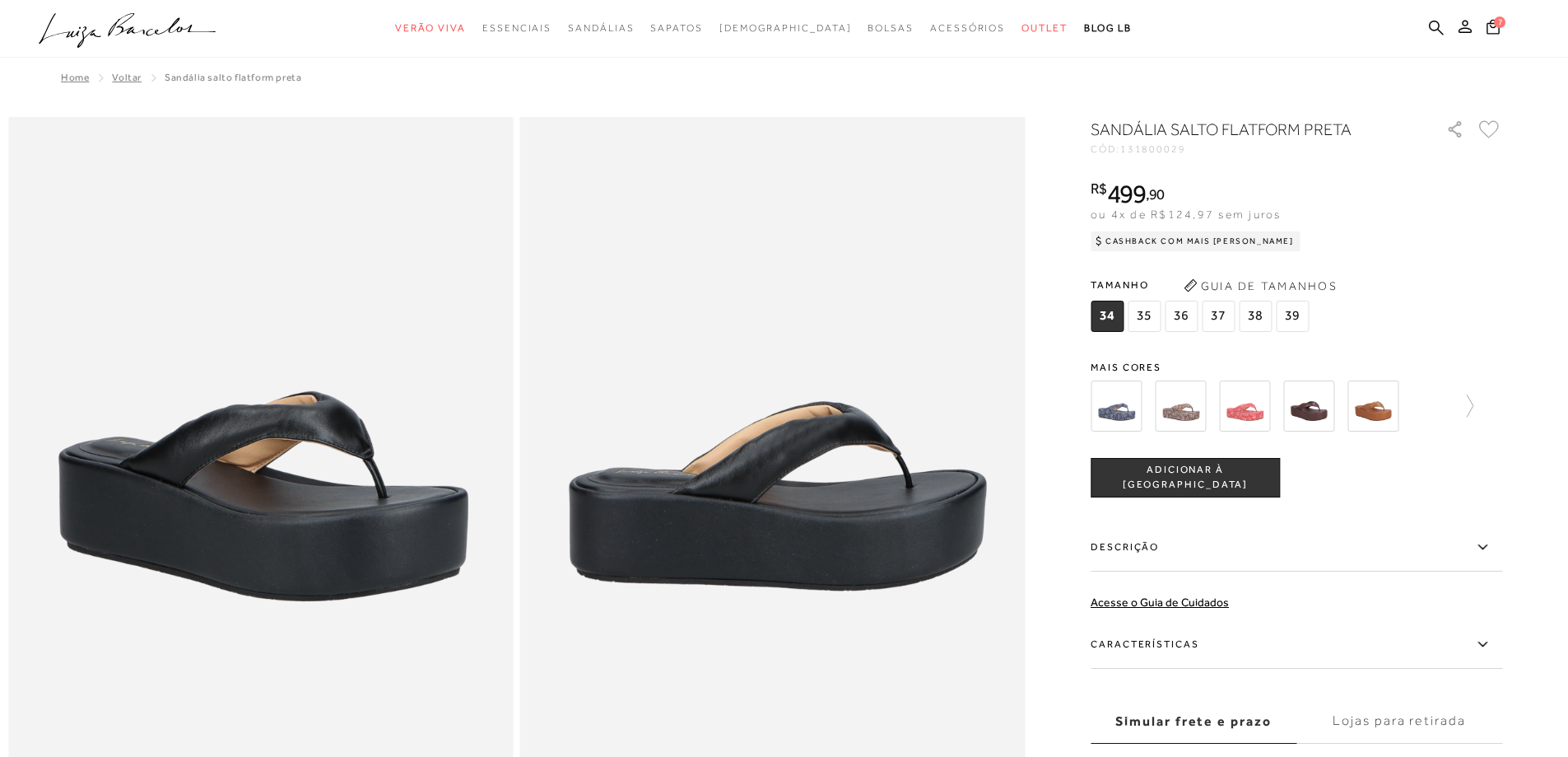
click at [1180, 311] on span "36" at bounding box center [1181, 316] width 33 height 31
click at [1165, 483] on span "ADICIONAR À [GEOGRAPHIC_DATA]" at bounding box center [1185, 477] width 188 height 29
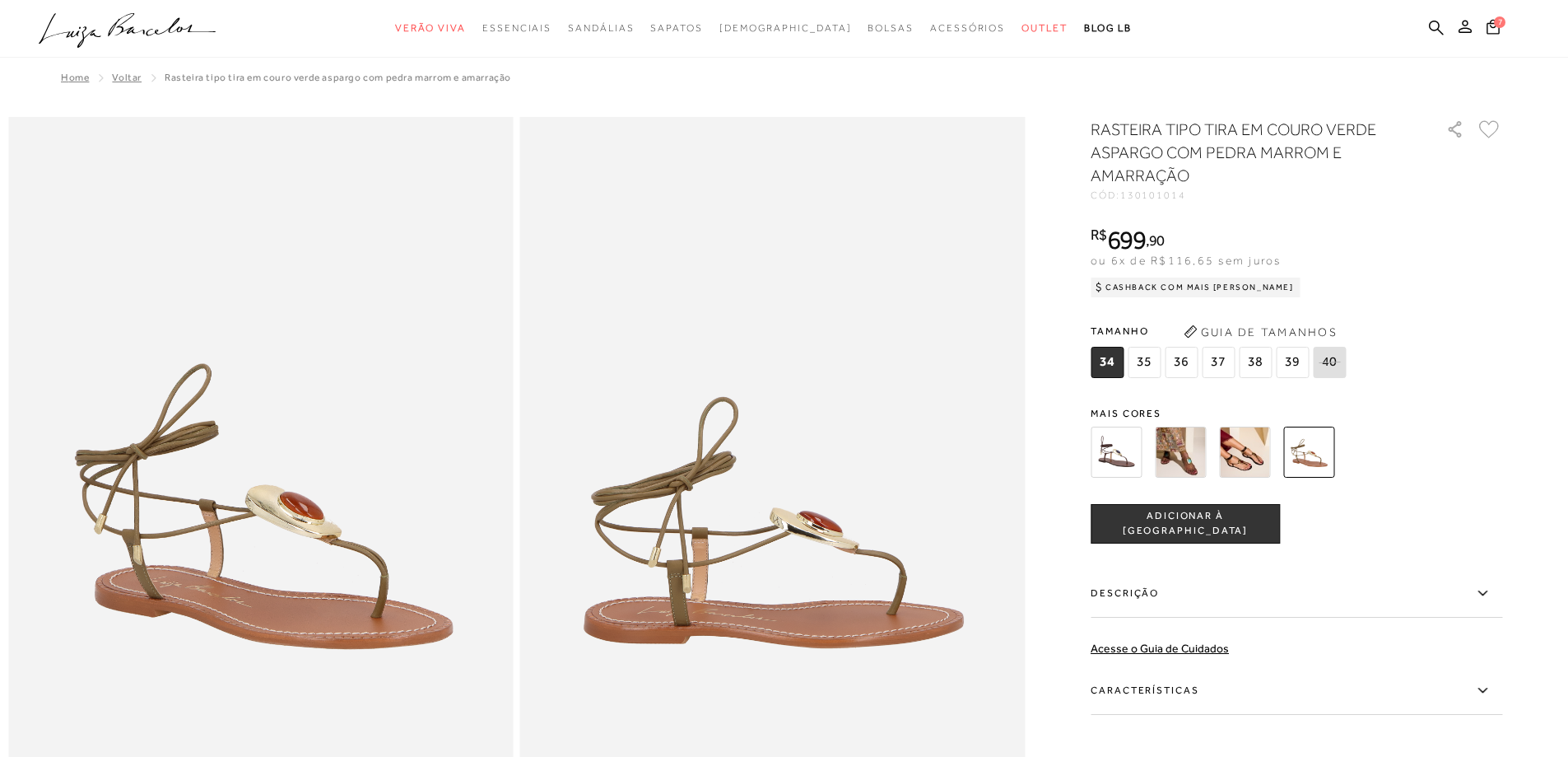
click at [1128, 471] on img at bounding box center [1116, 451] width 51 height 51
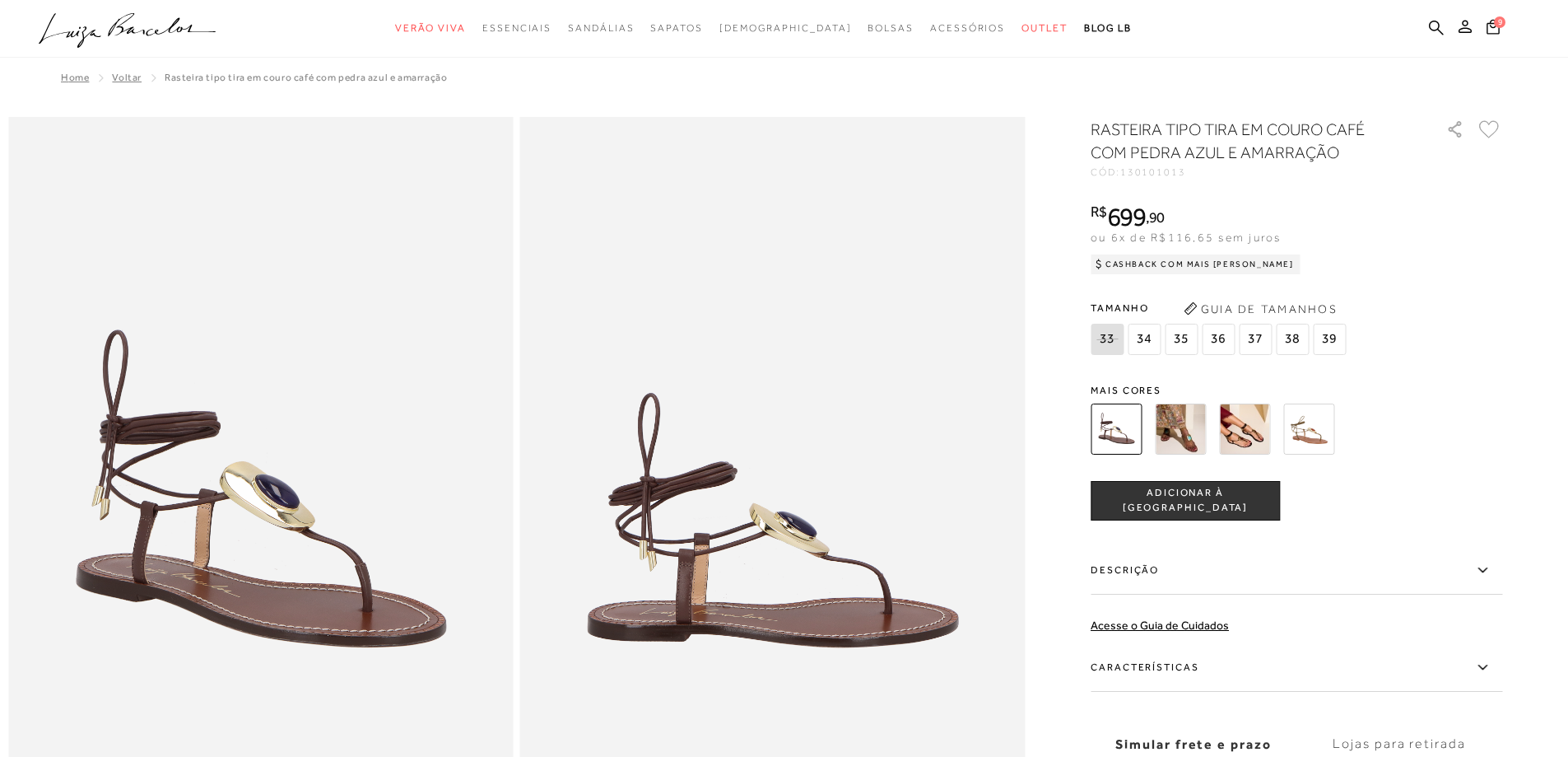
click at [1182, 430] on img at bounding box center [1180, 429] width 51 height 51
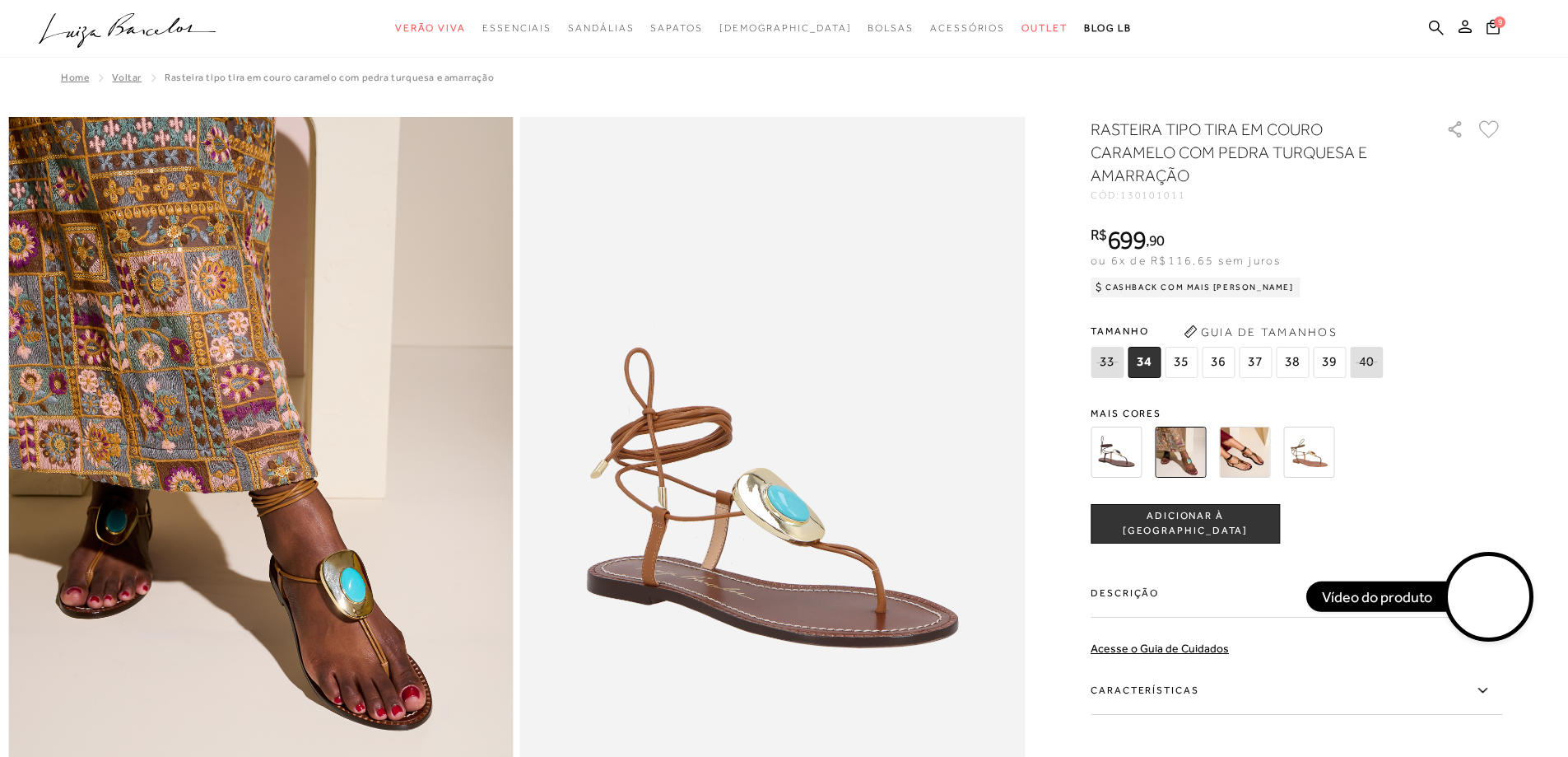
click at [1219, 368] on span "36" at bounding box center [1219, 362] width 33 height 31
click at [1221, 520] on span "ADICIONAR À [GEOGRAPHIC_DATA]" at bounding box center [1185, 523] width 188 height 29
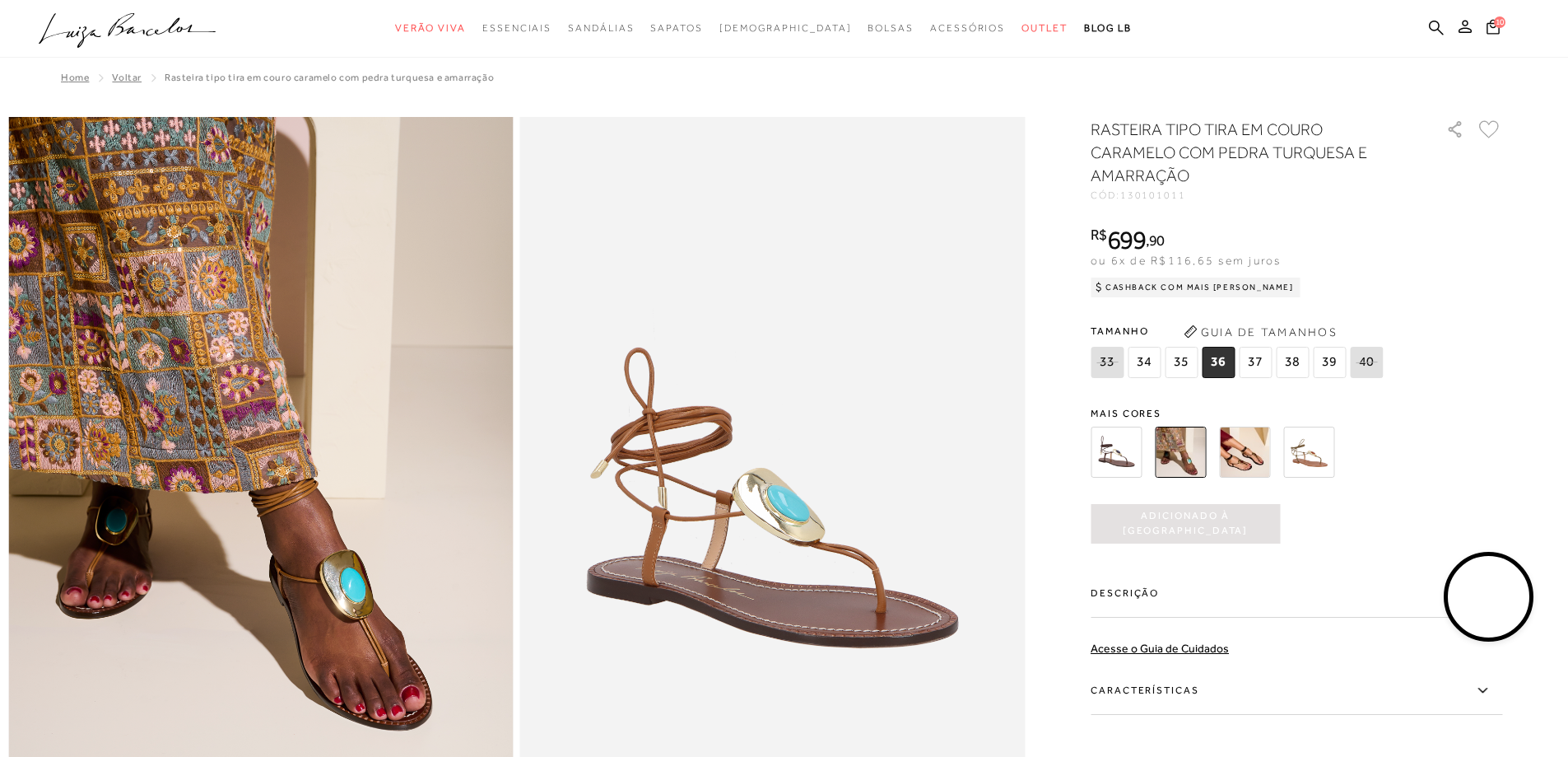
click at [1248, 451] on img at bounding box center [1244, 451] width 51 height 51
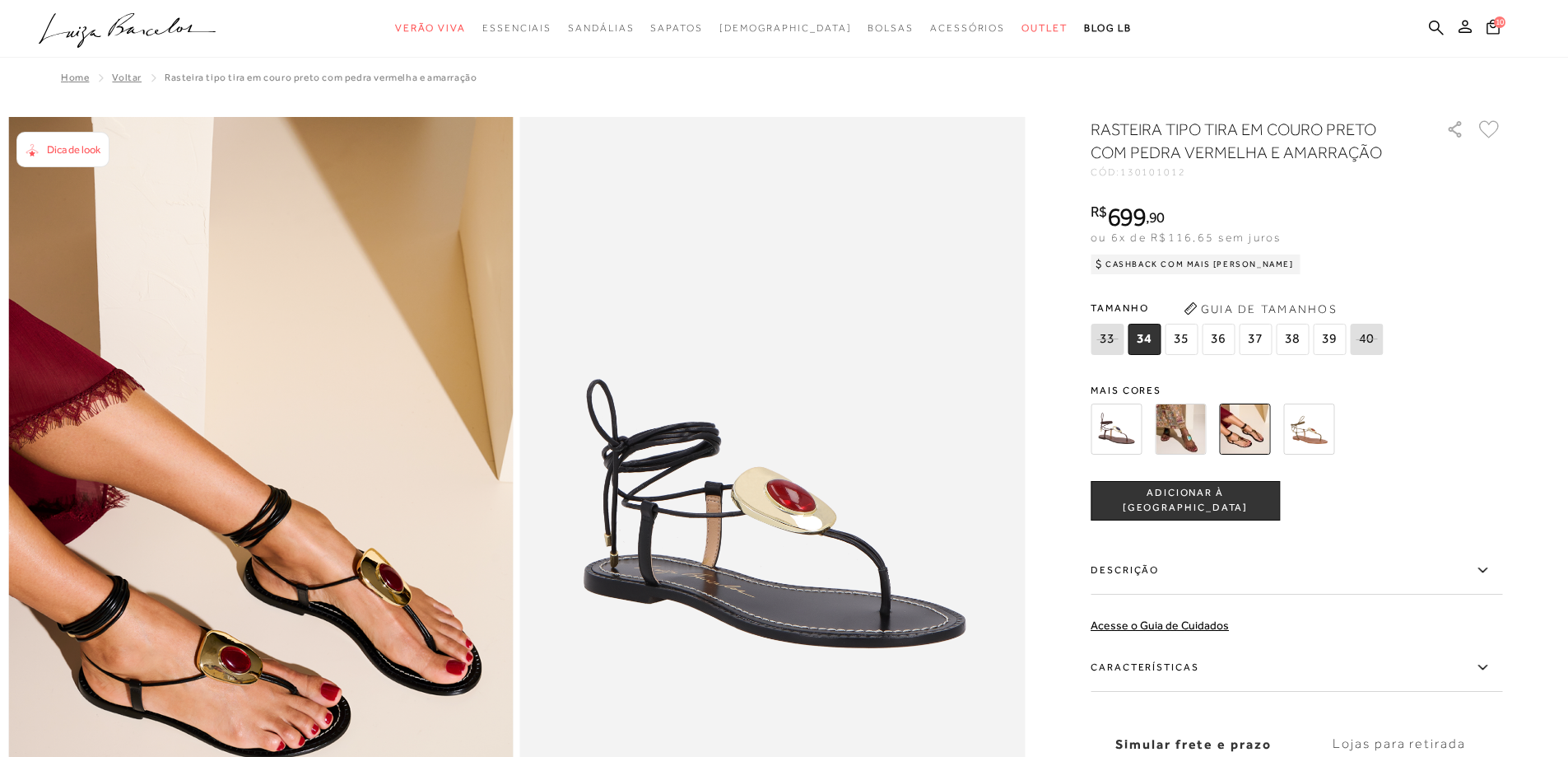
click at [1227, 343] on span "36" at bounding box center [1219, 340] width 33 height 31
click at [1200, 489] on button "ADICIONAR À [GEOGRAPHIC_DATA]" at bounding box center [1185, 500] width 189 height 39
click at [1308, 431] on img at bounding box center [1309, 429] width 51 height 51
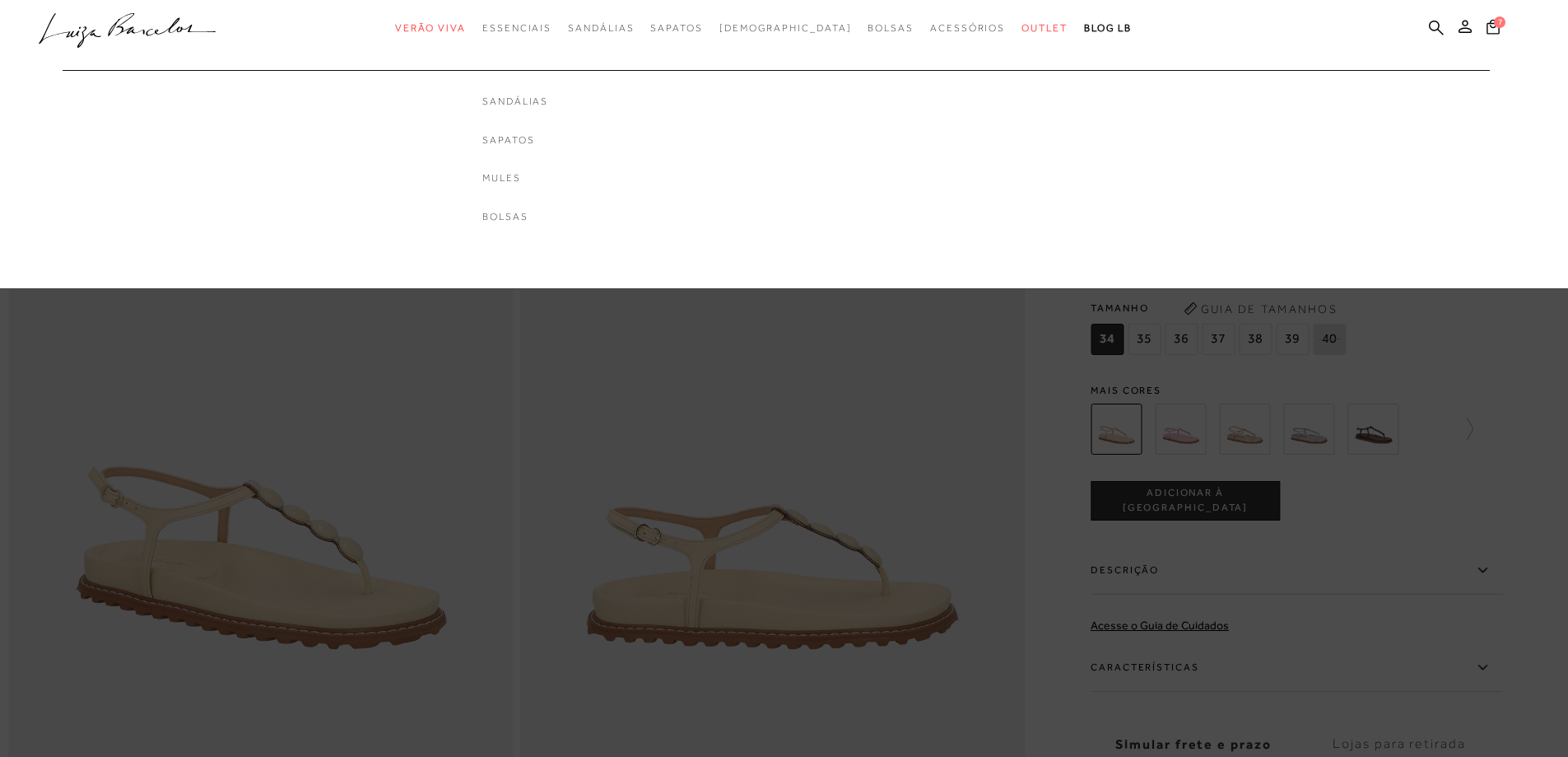
scroll to position [411, 0]
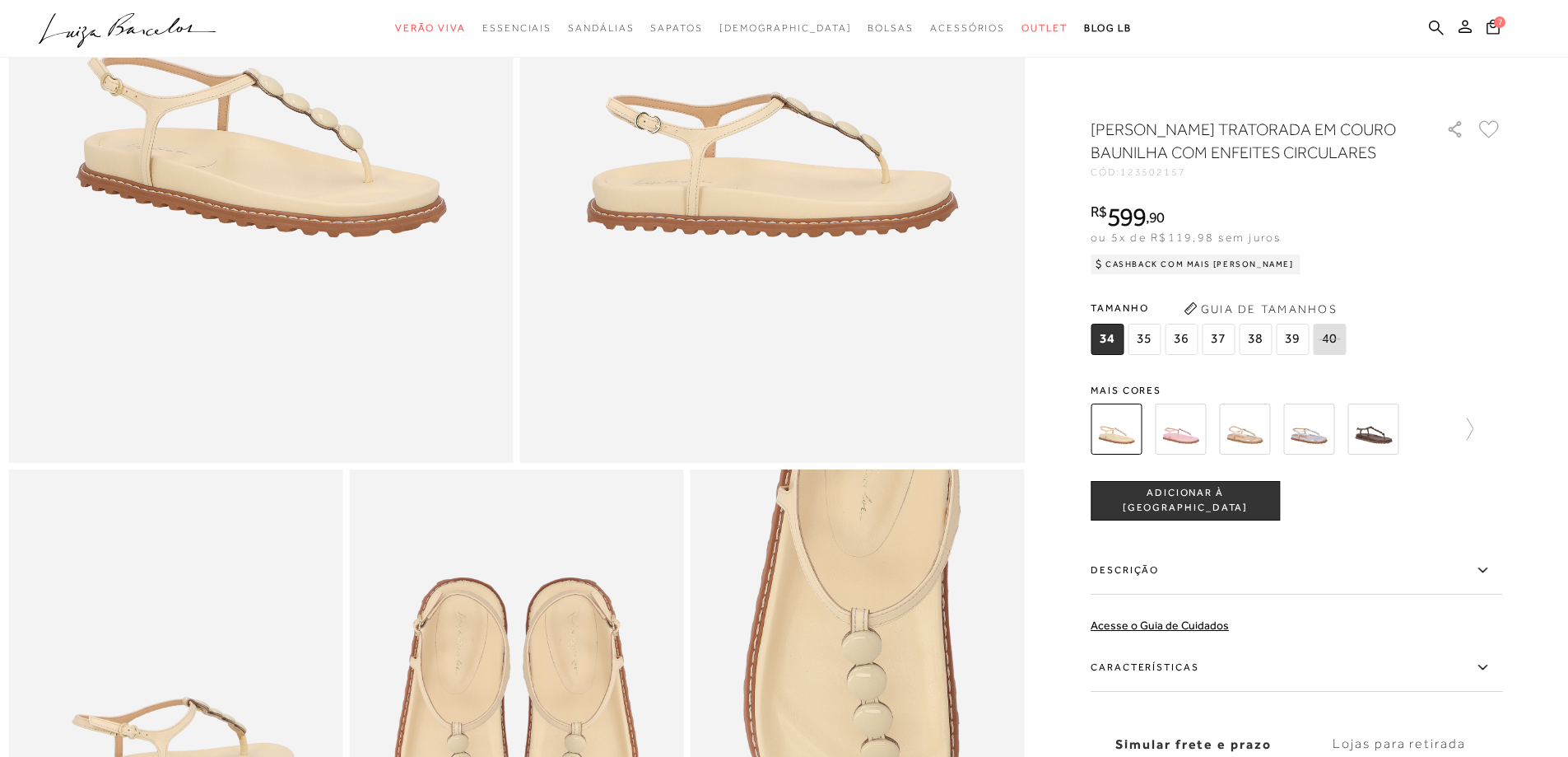
drag, startPoint x: 1180, startPoint y: 368, endPoint x: 1193, endPoint y: 434, distance: 67.3
click at [1180, 354] on span "36" at bounding box center [1181, 340] width 33 height 31
click at [1195, 514] on span "ADICIONAR À [GEOGRAPHIC_DATA]" at bounding box center [1185, 499] width 188 height 29
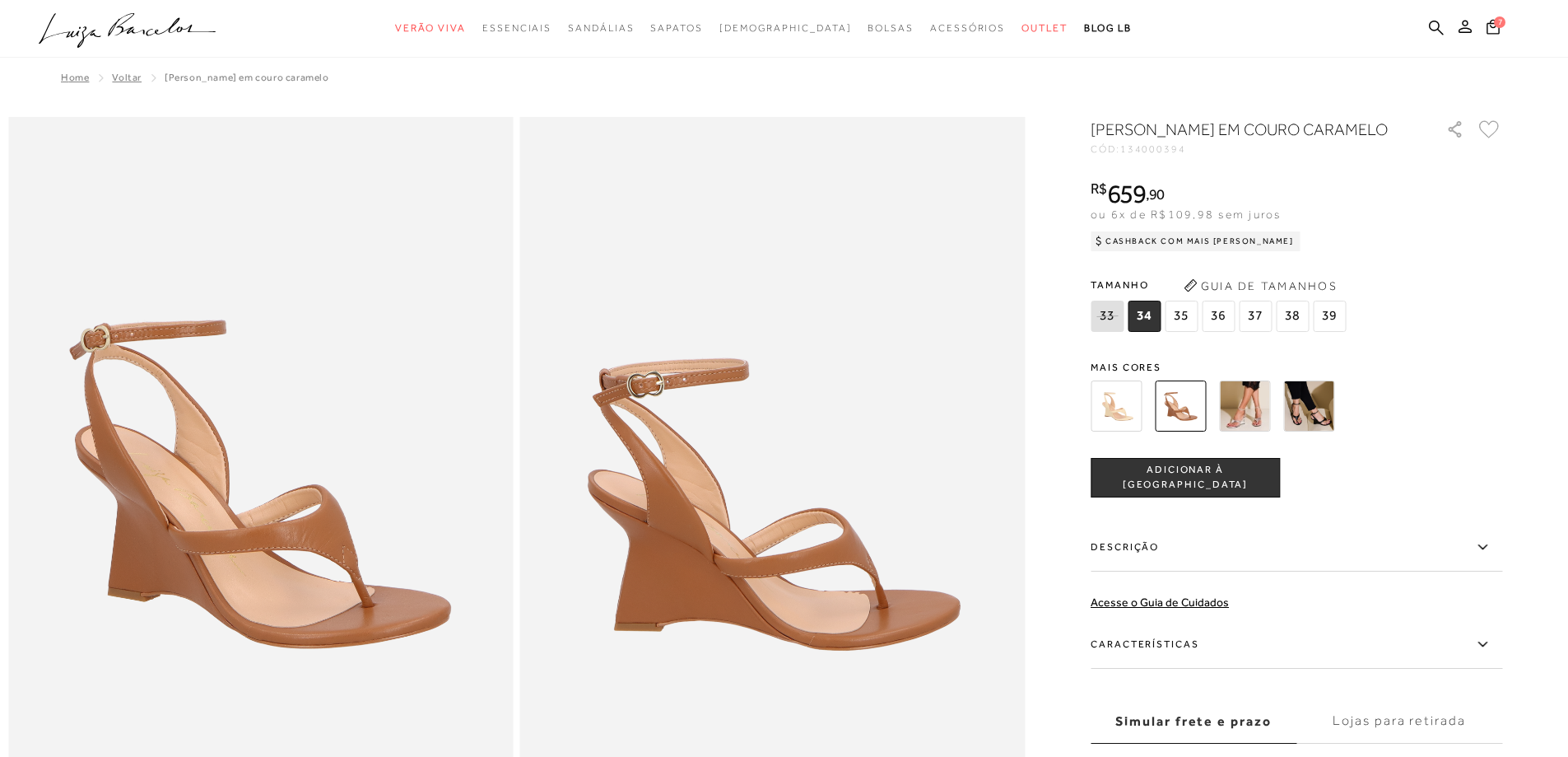
click at [1223, 332] on span "36" at bounding box center [1219, 316] width 33 height 31
click at [1207, 492] on span "ADICIONAR À [GEOGRAPHIC_DATA]" at bounding box center [1185, 477] width 188 height 29
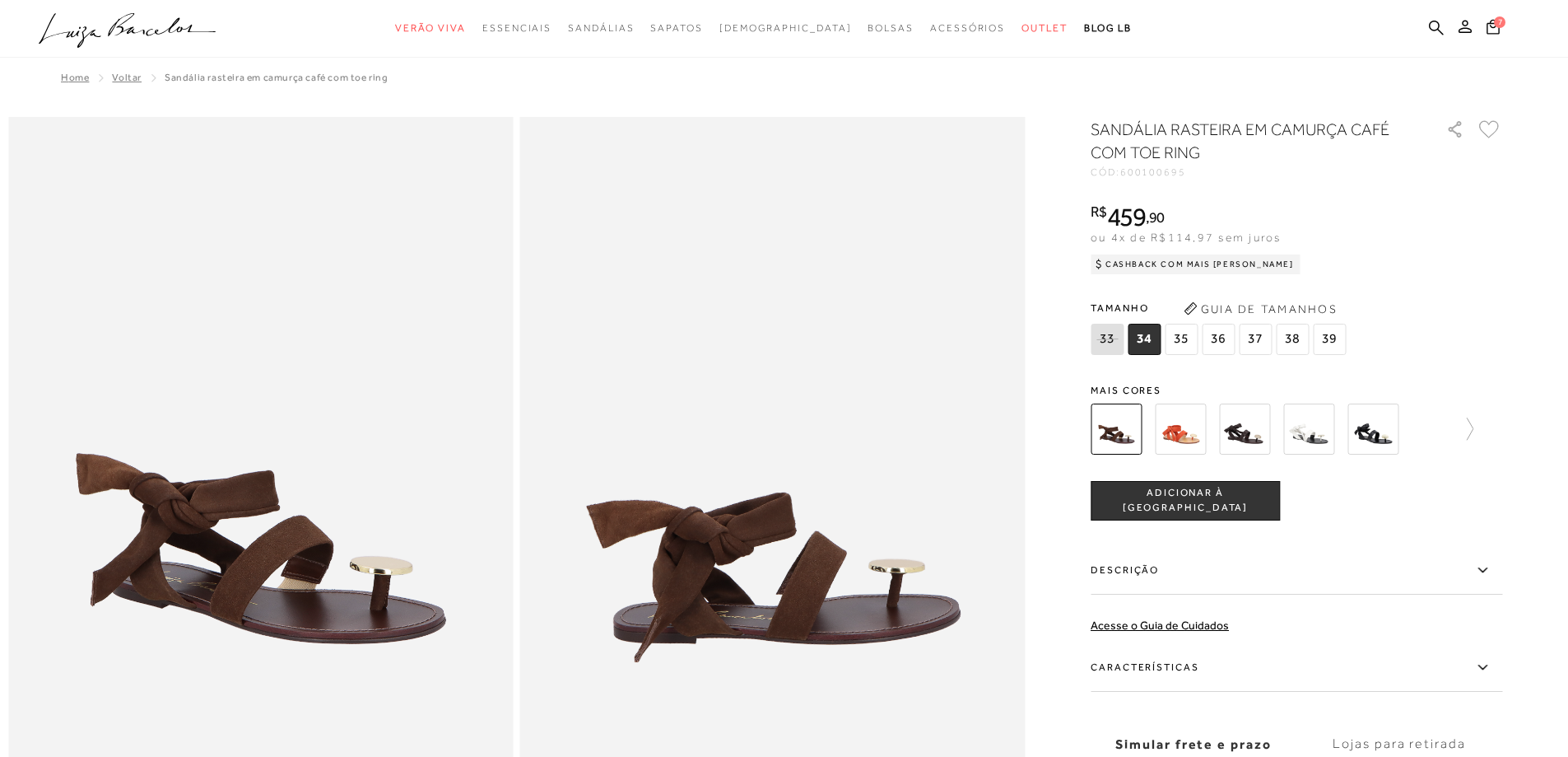
click at [1223, 337] on span "36" at bounding box center [1219, 340] width 33 height 31
click at [1219, 511] on button "ADICIONAR À [GEOGRAPHIC_DATA]" at bounding box center [1185, 500] width 189 height 39
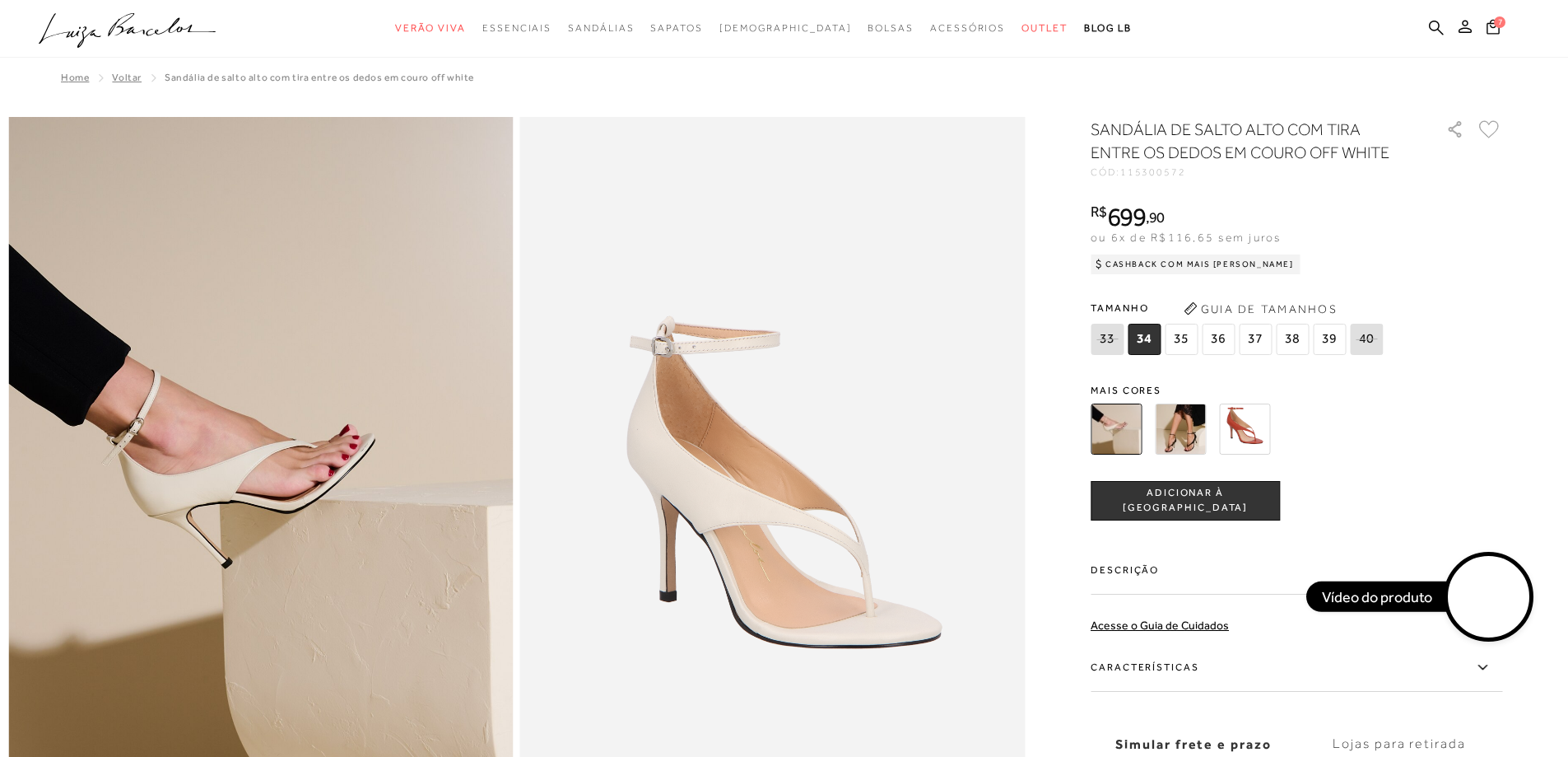
click at [1228, 338] on span "36" at bounding box center [1219, 340] width 33 height 31
click at [1185, 505] on span "ADICIONAR À [GEOGRAPHIC_DATA]" at bounding box center [1185, 499] width 188 height 29
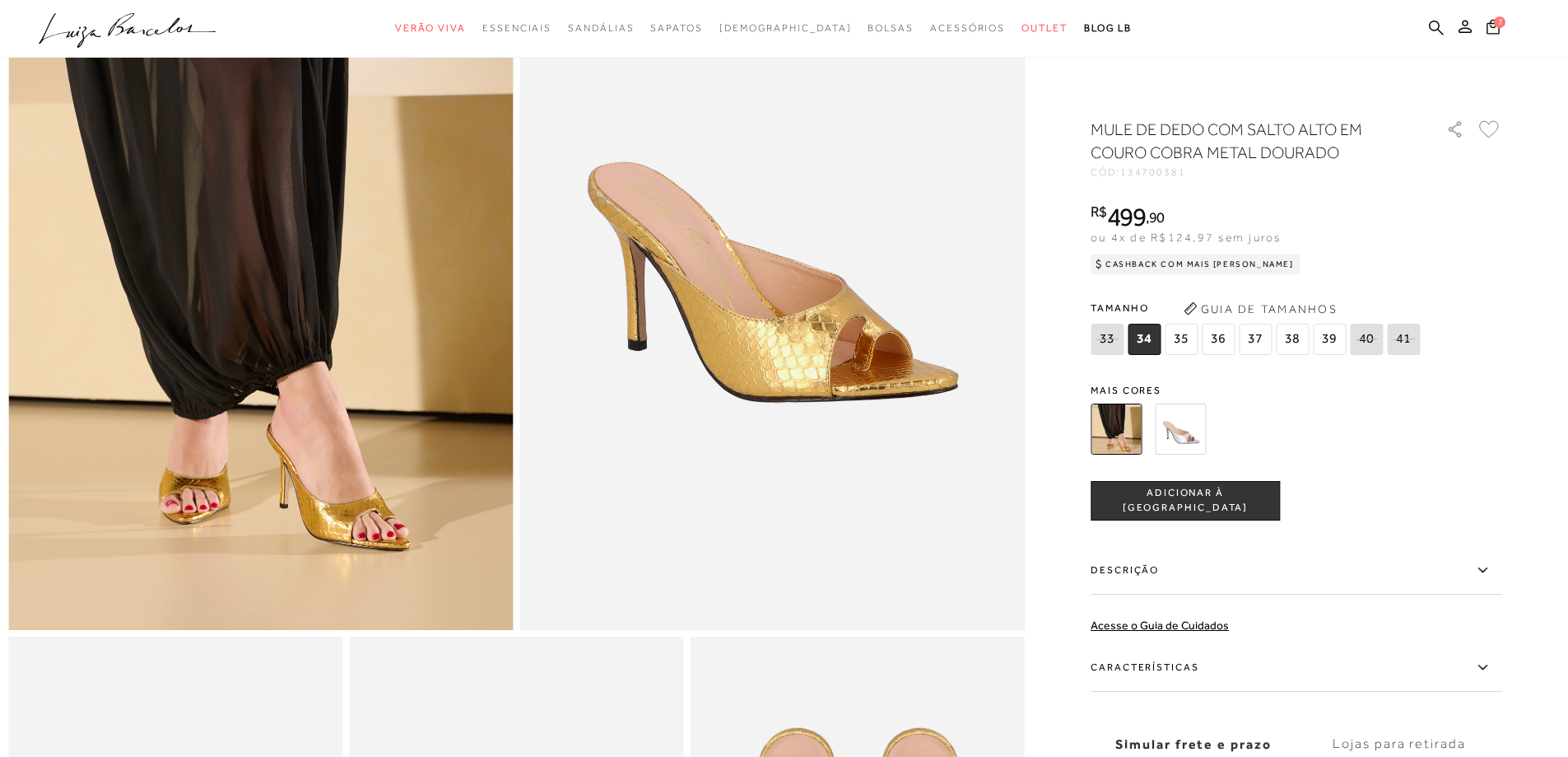
scroll to position [247, 0]
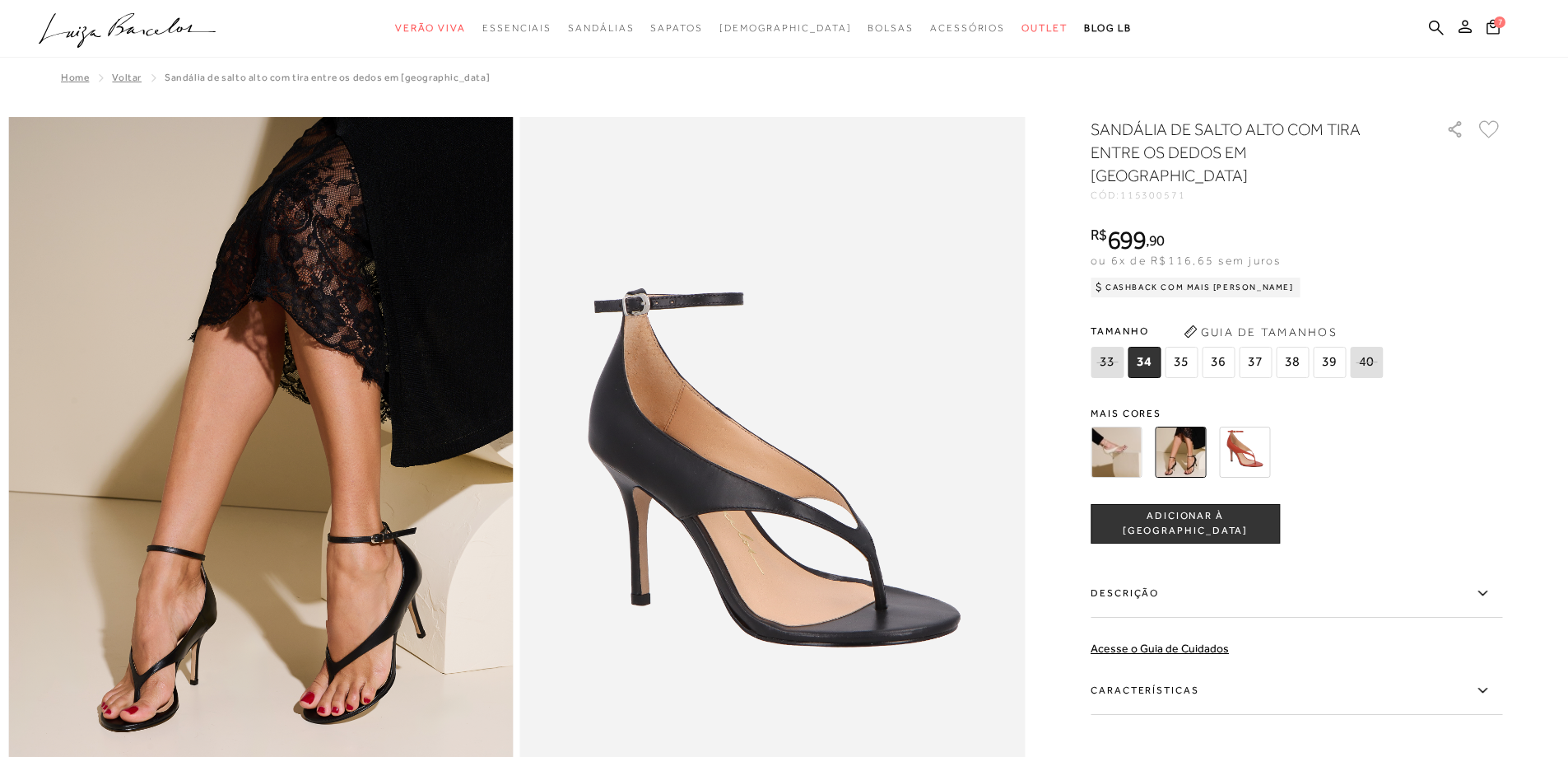
click at [1216, 347] on span "36" at bounding box center [1219, 362] width 33 height 31
click at [1190, 509] on span "ADICIONAR À [GEOGRAPHIC_DATA]" at bounding box center [1185, 523] width 188 height 29
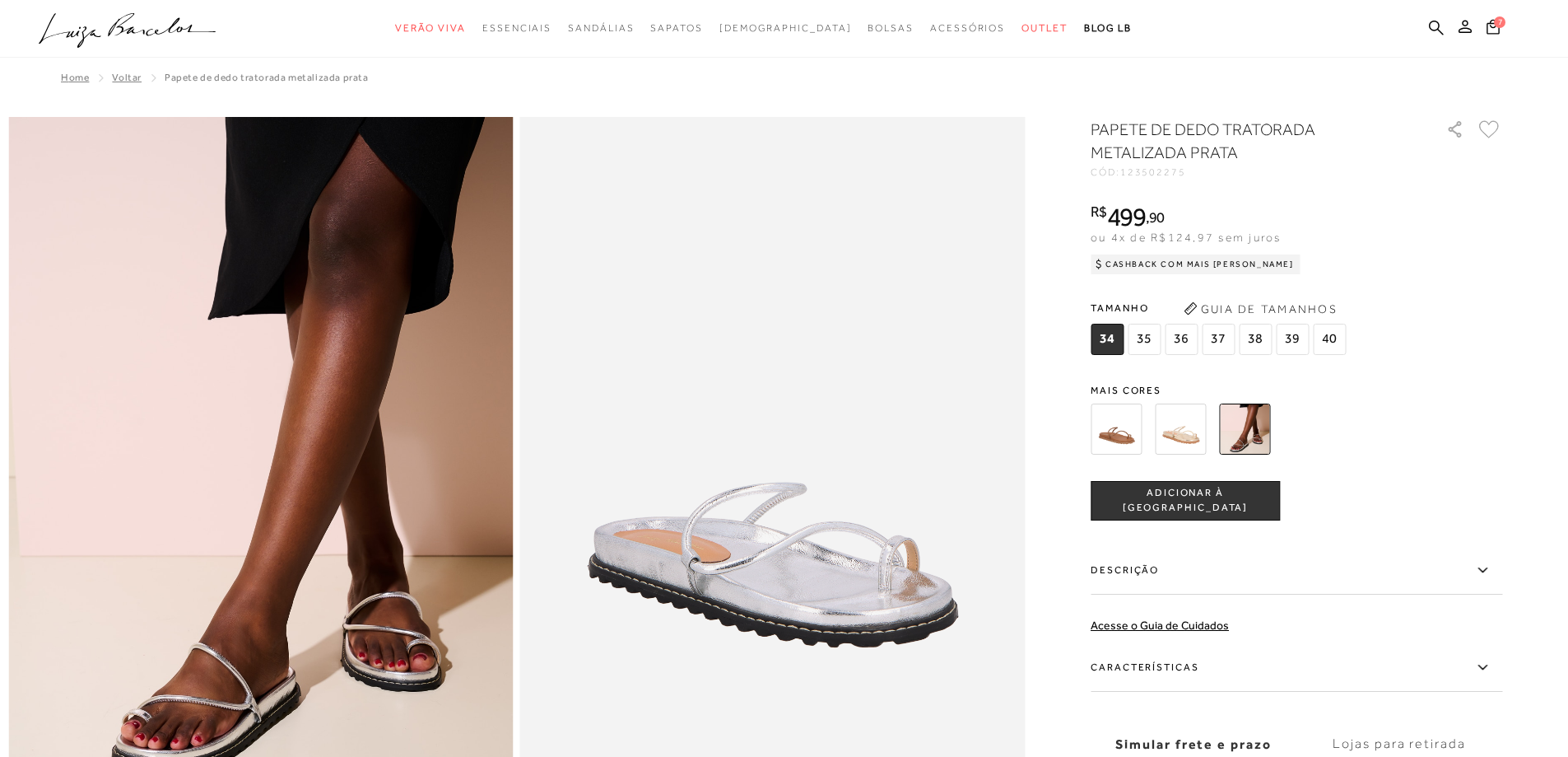
click at [1179, 344] on span "36" at bounding box center [1181, 340] width 33 height 31
click at [1220, 500] on span "ADICIONAR À SACOLA" at bounding box center [1185, 499] width 188 height 29
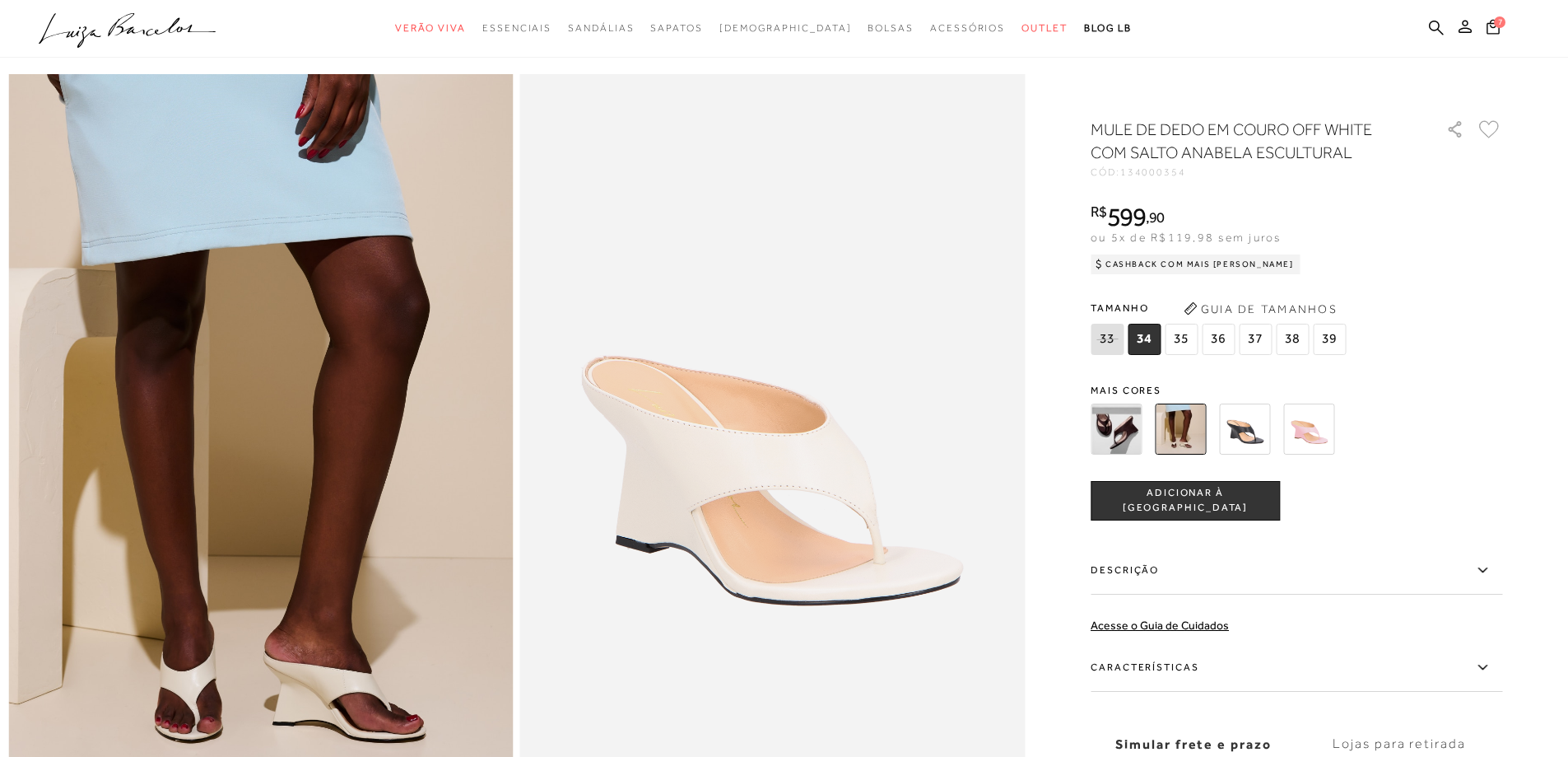
scroll to position [82, 0]
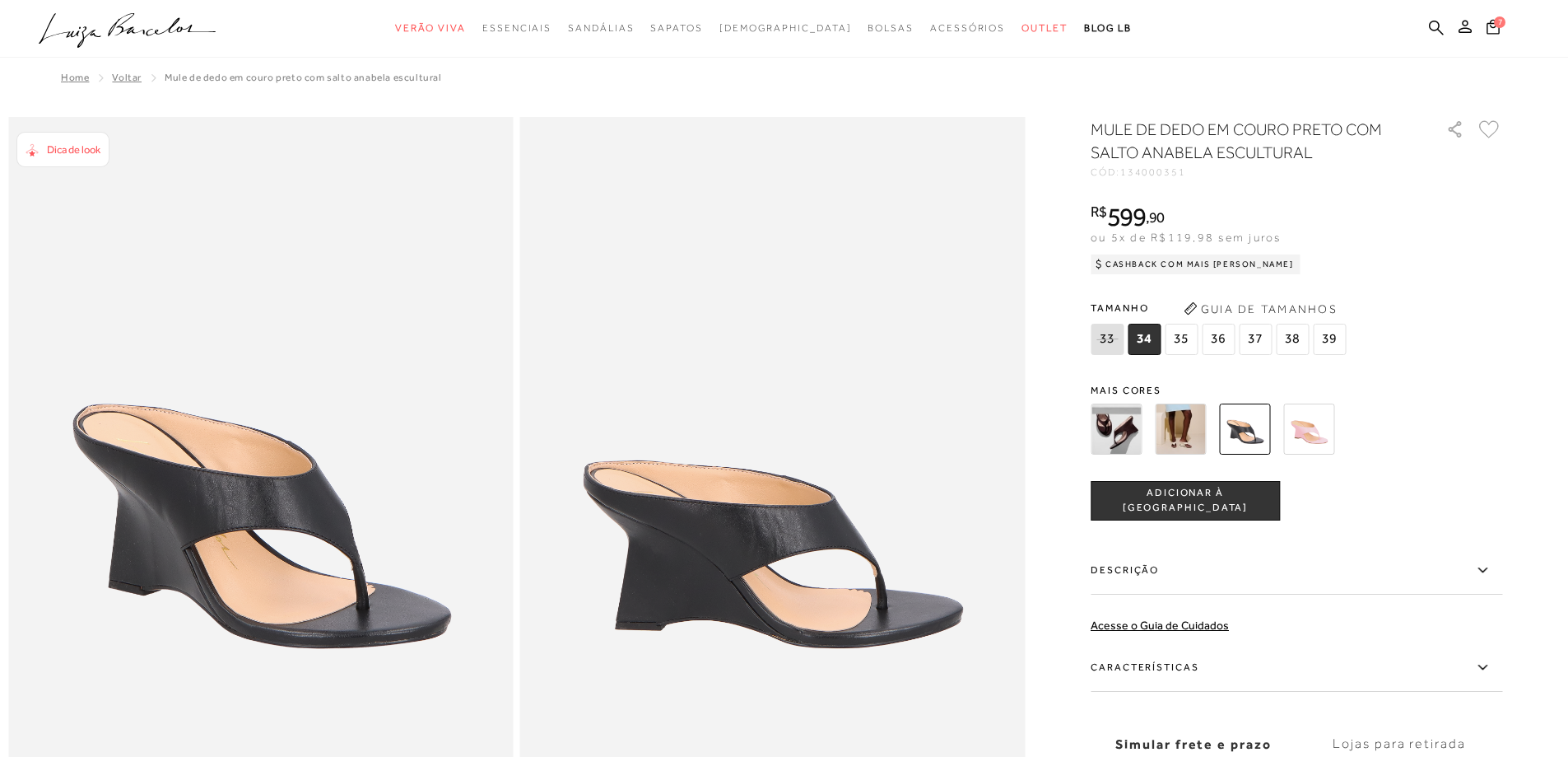
drag, startPoint x: 1224, startPoint y: 339, endPoint x: 1219, endPoint y: 424, distance: 85.1
click at [1222, 341] on span "36" at bounding box center [1219, 340] width 33 height 31
click at [1210, 502] on span "ADICIONAR À SACOLA" at bounding box center [1185, 499] width 188 height 29
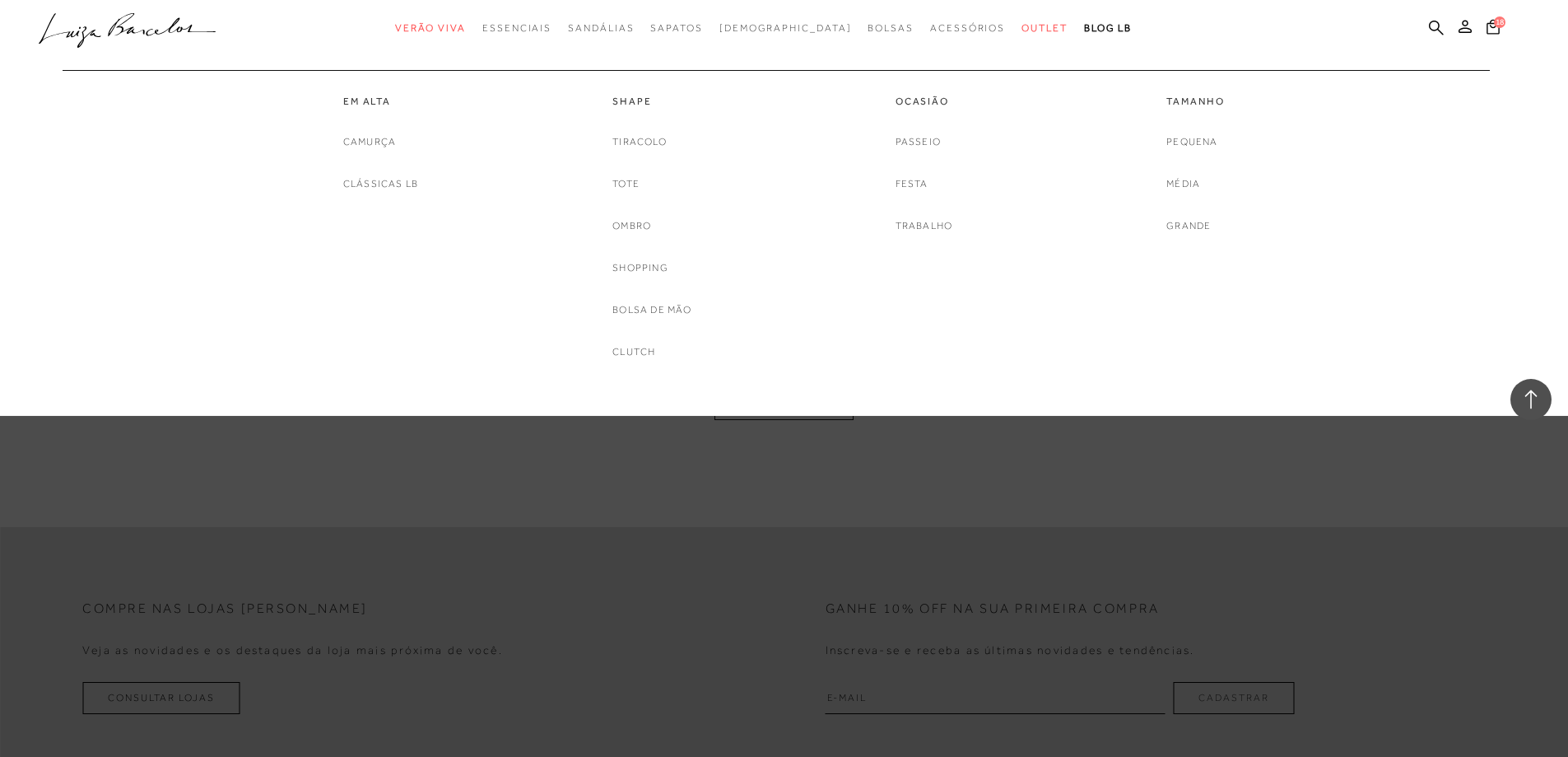
scroll to position [3921, 0]
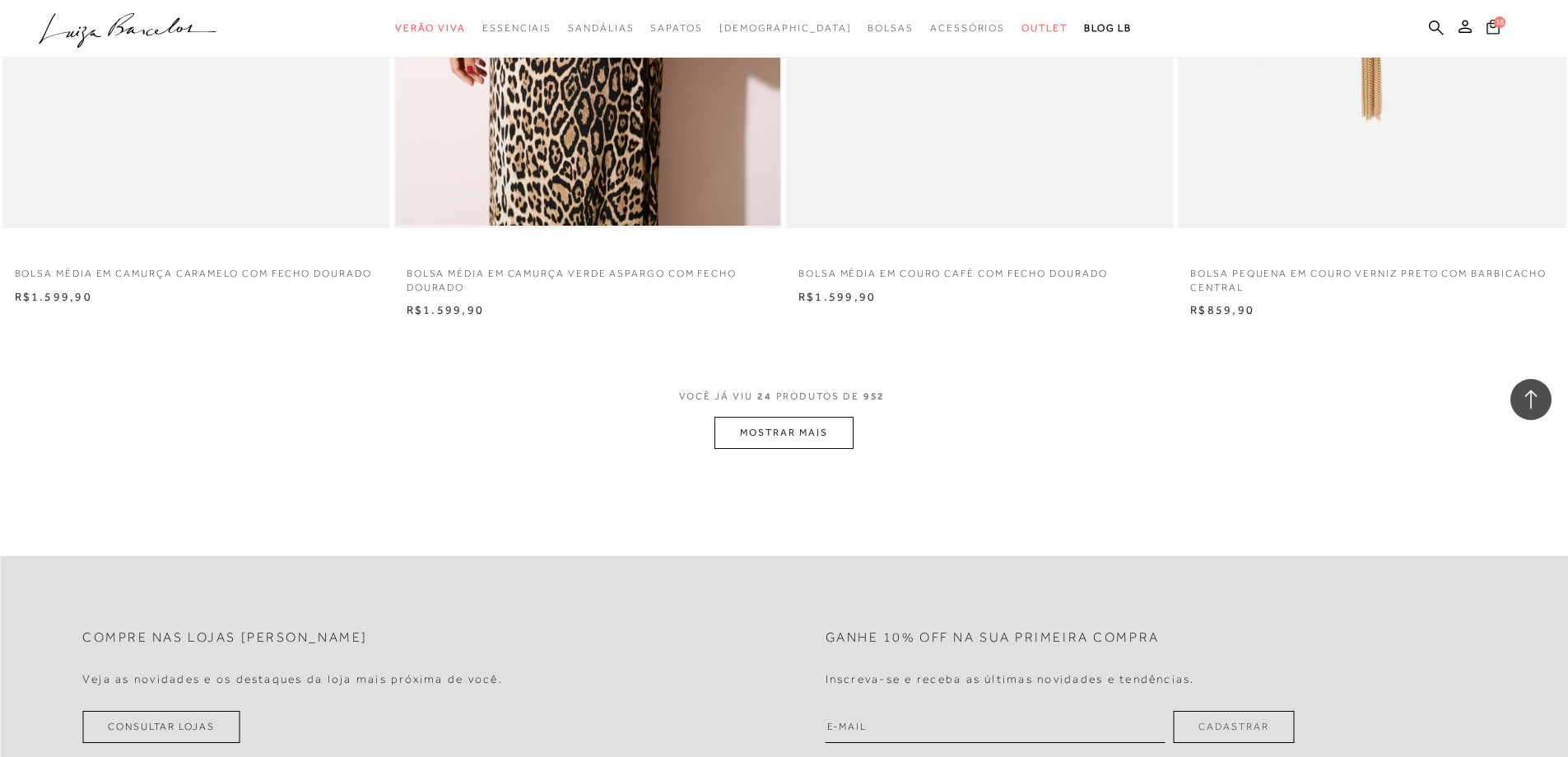
click at [1482, 24] on button "18" at bounding box center [1493, 29] width 23 height 22
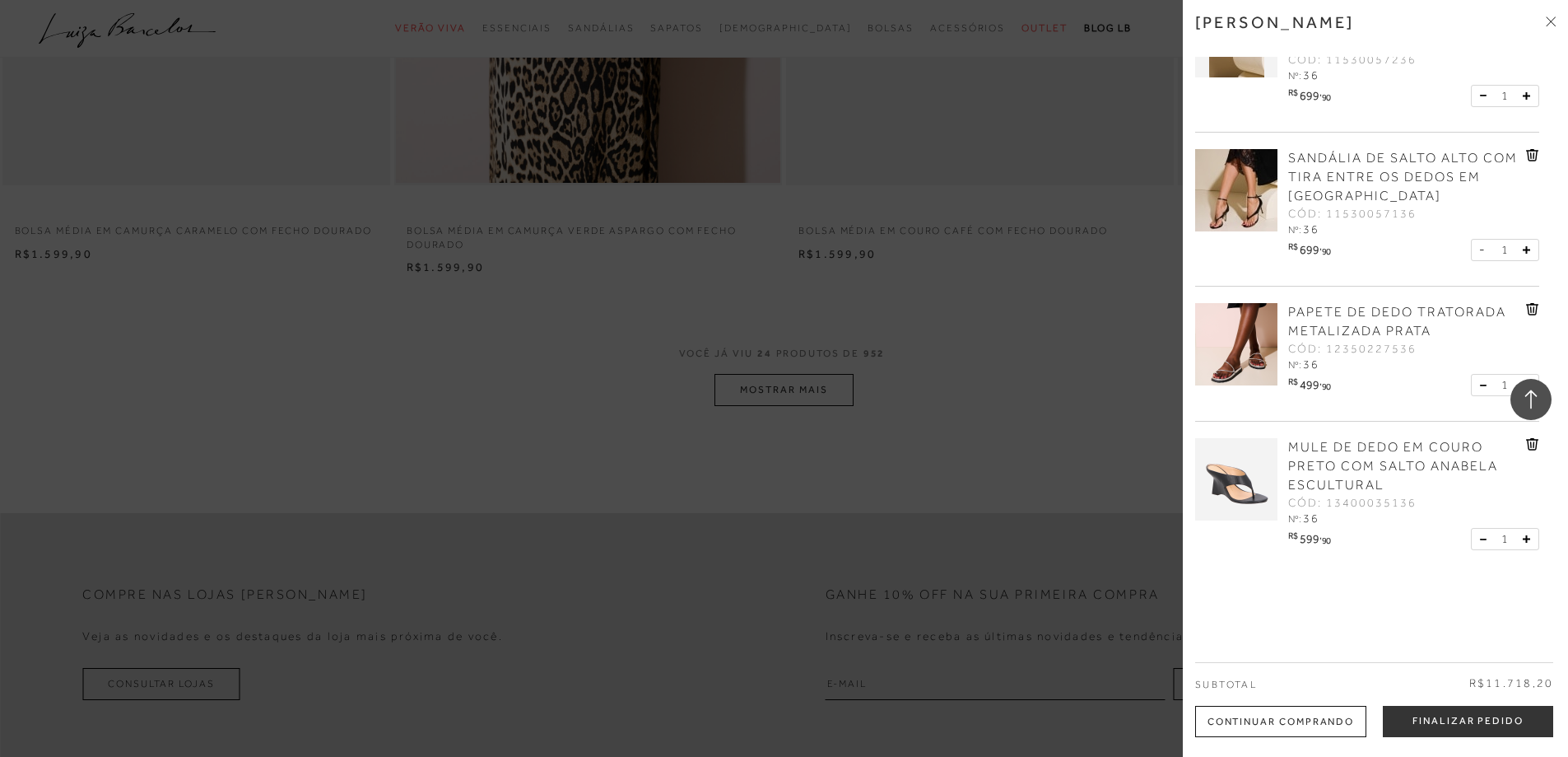
scroll to position [4003, 0]
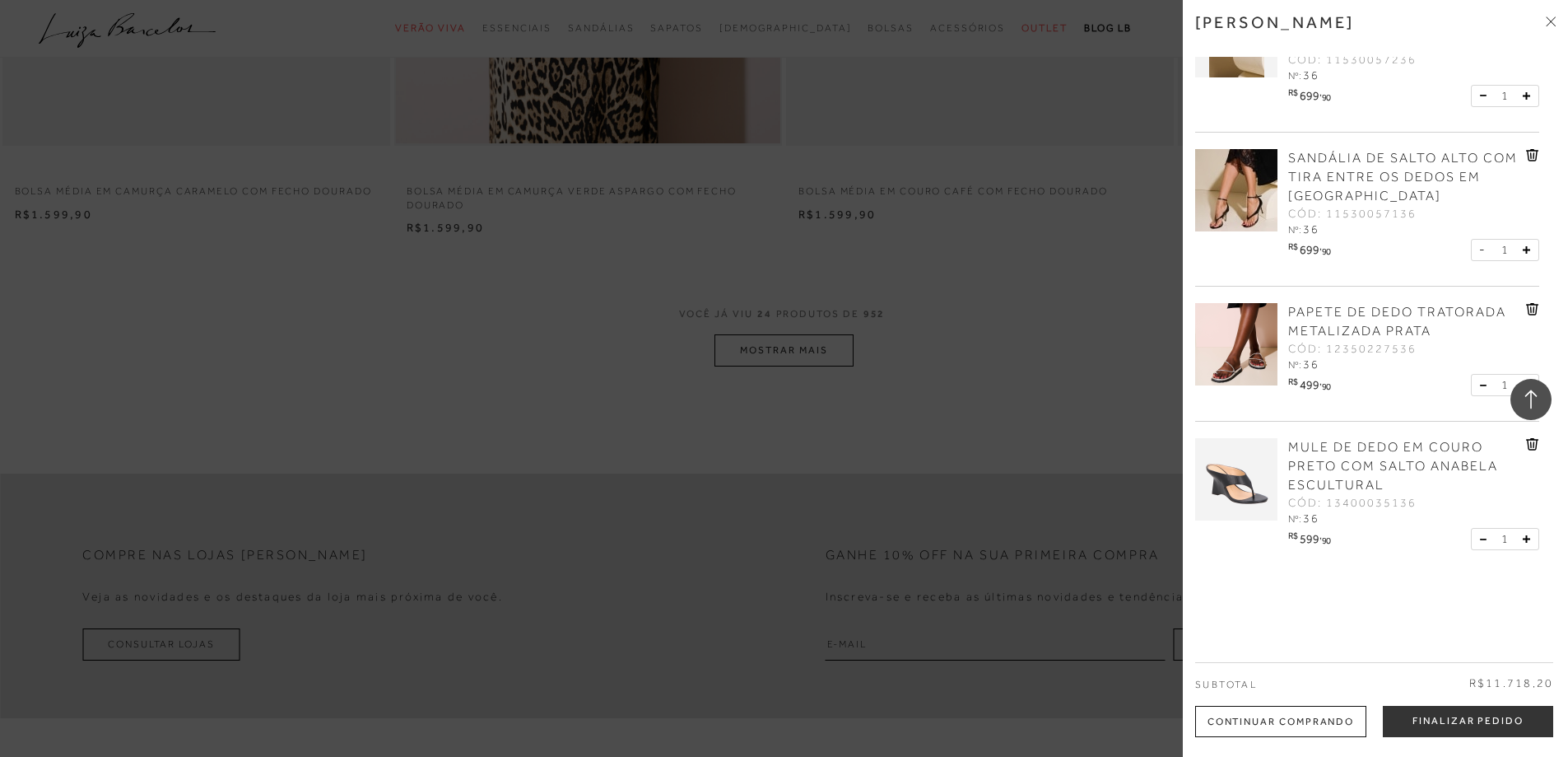
click at [1551, 29] on span at bounding box center [1551, 23] width 10 height 17
